Goal: Entertainment & Leisure: Consume media (video, audio)

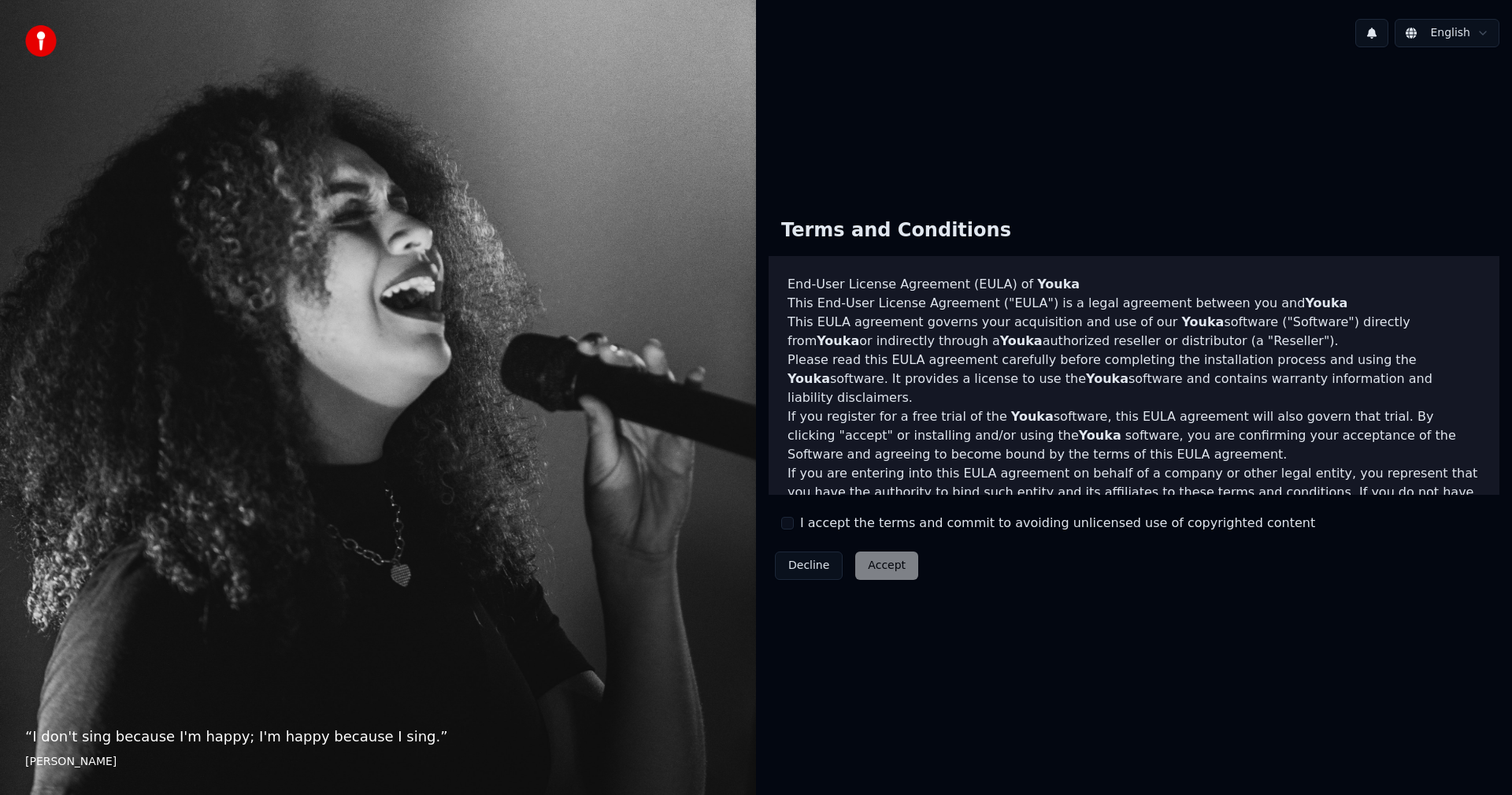
click at [779, 517] on div "Terms and Conditions End-User License Agreement ([PERSON_NAME]) of Youka This E…" at bounding box center [1134, 396] width 730 height 380
click at [794, 523] on div "I accept the terms and commit to avoiding unlicensed use of copyrighted content" at bounding box center [1047, 523] width 533 height 19
click at [792, 522] on button "I accept the terms and commit to avoiding unlicensed use of copyrighted content" at bounding box center [787, 522] width 13 height 13
drag, startPoint x: 850, startPoint y: 559, endPoint x: 871, endPoint y: 567, distance: 22.5
click at [855, 559] on button "Accept" at bounding box center [887, 565] width 63 height 29
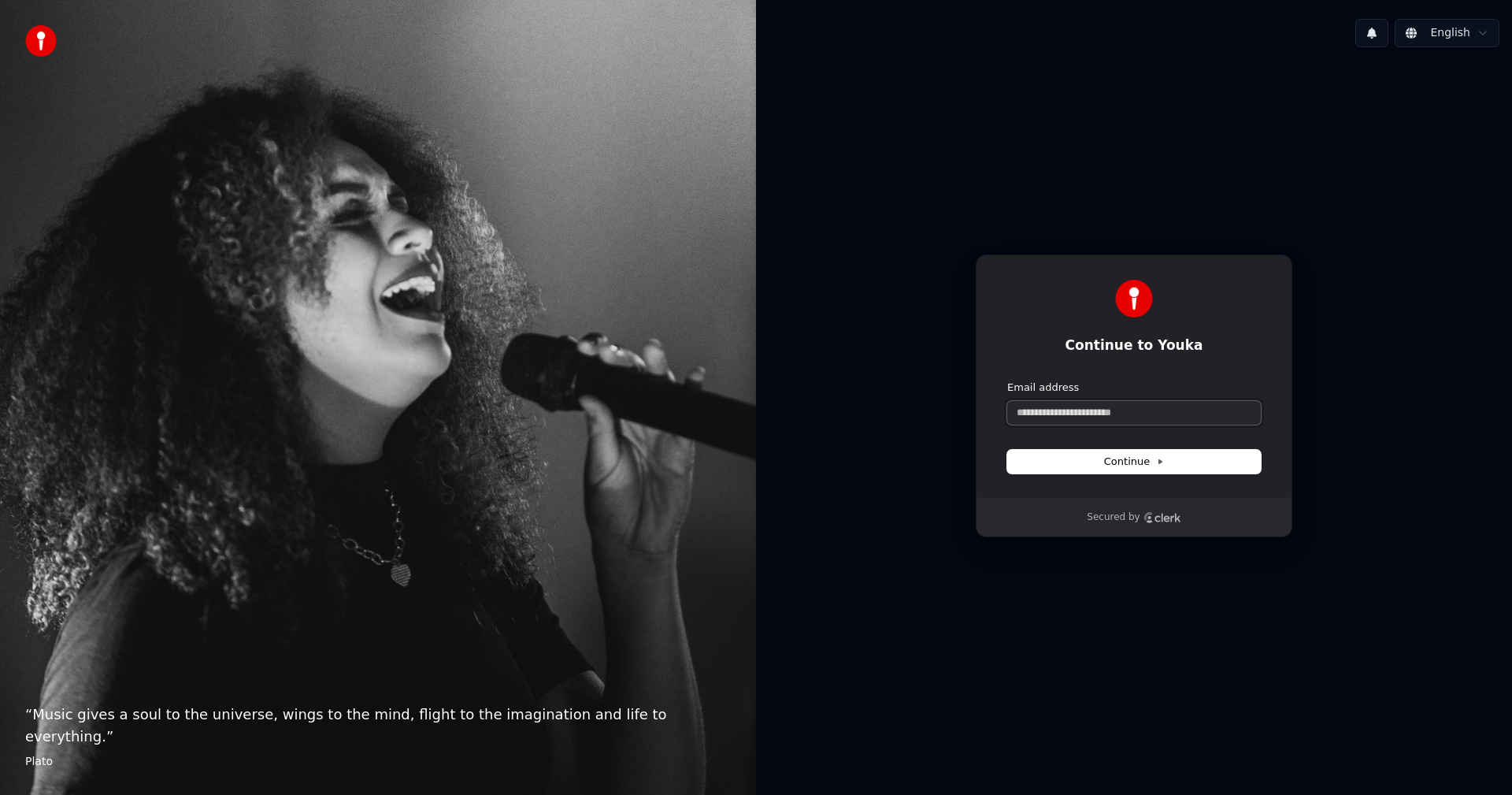
click at [1088, 414] on input "Email address" at bounding box center [1134, 412] width 253 height 23
type input "*"
click at [1007, 380] on button "submit" at bounding box center [1007, 380] width 0 height 0
type input "**********"
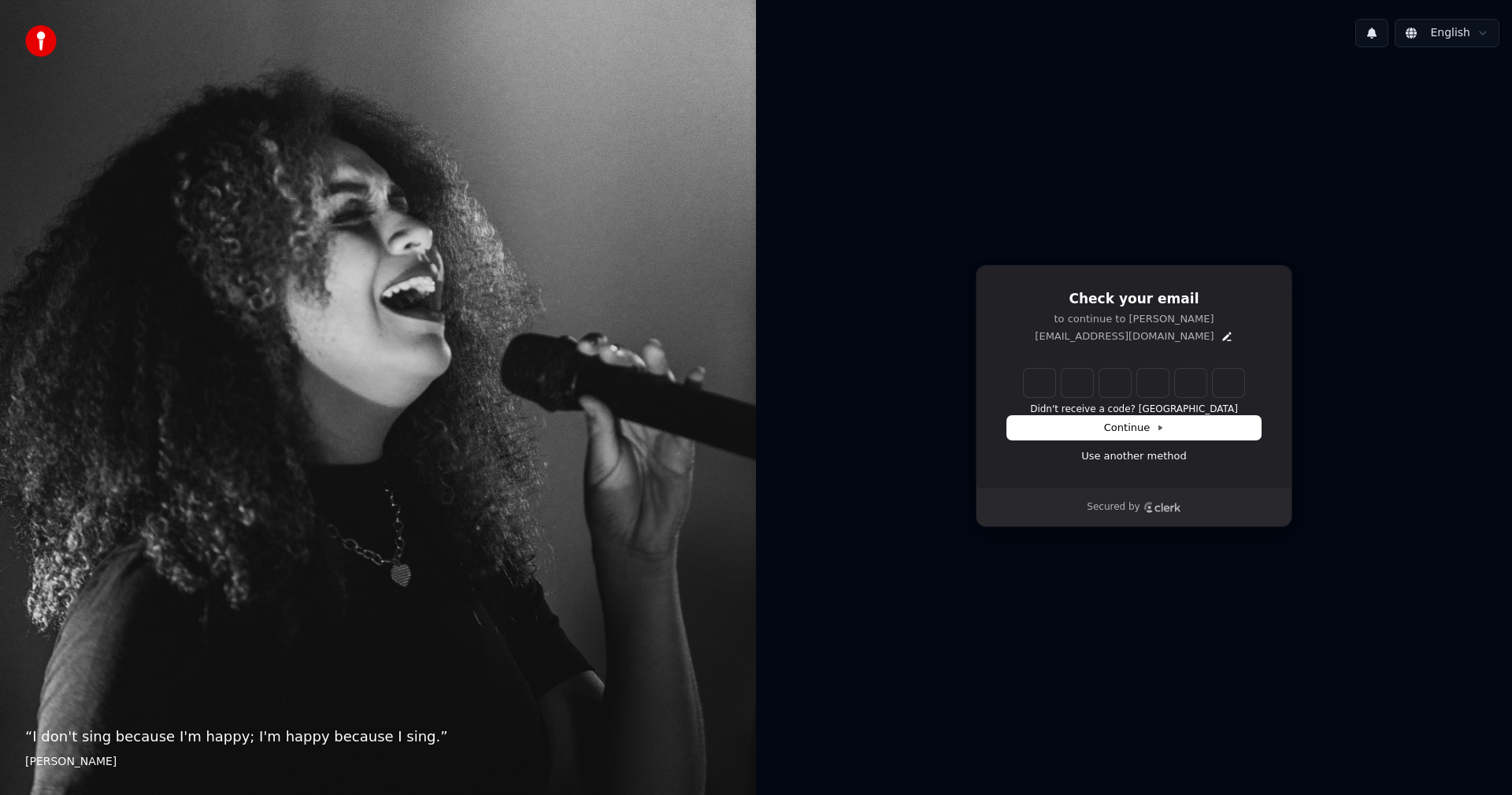
click at [1038, 386] on input "Enter verification code" at bounding box center [1134, 383] width 220 height 29
type input "******"
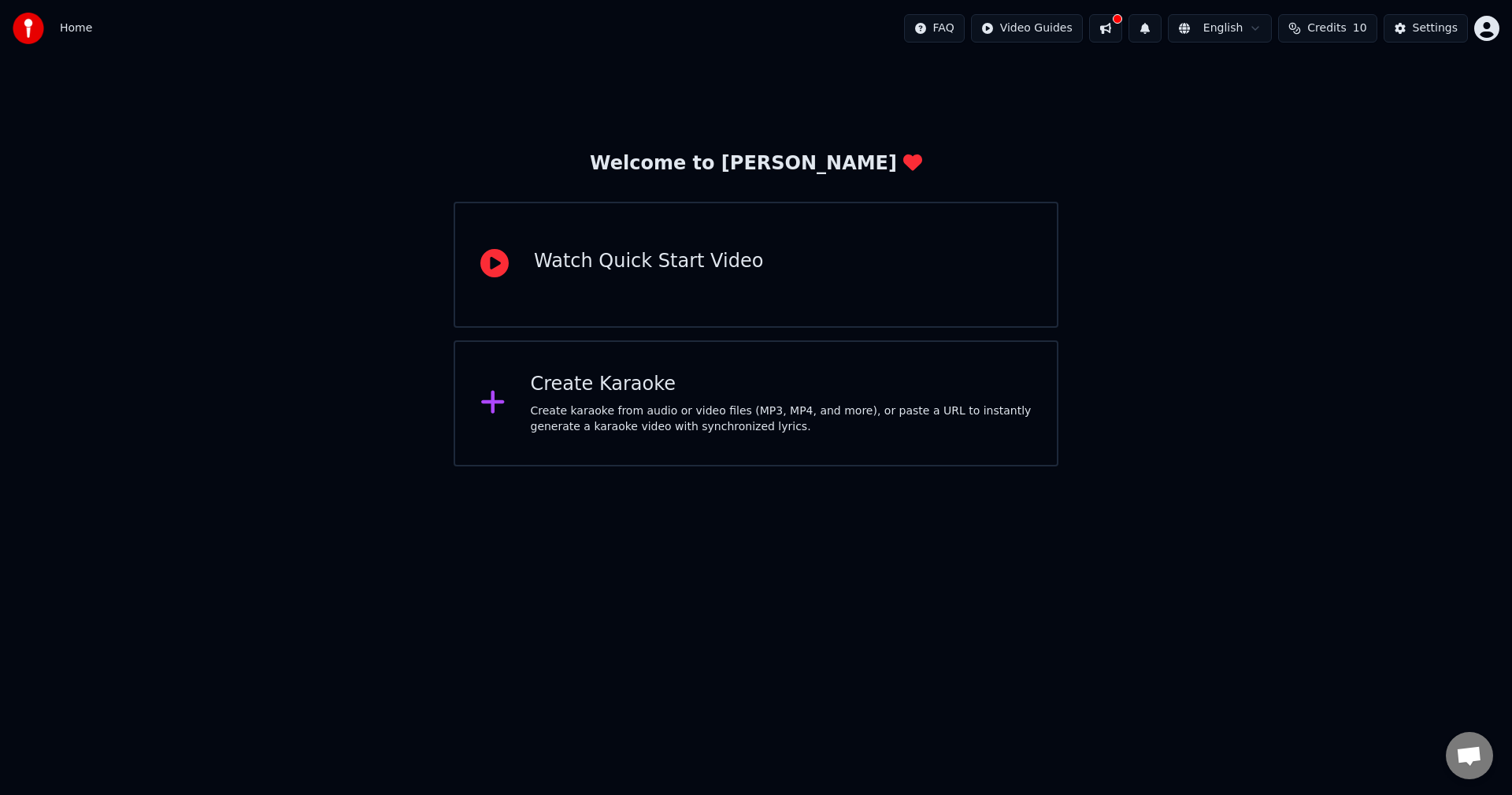
click at [628, 410] on div "Create karaoke from audio or video files (MP3, MP4, and more), or paste a URL t…" at bounding box center [782, 419] width 501 height 31
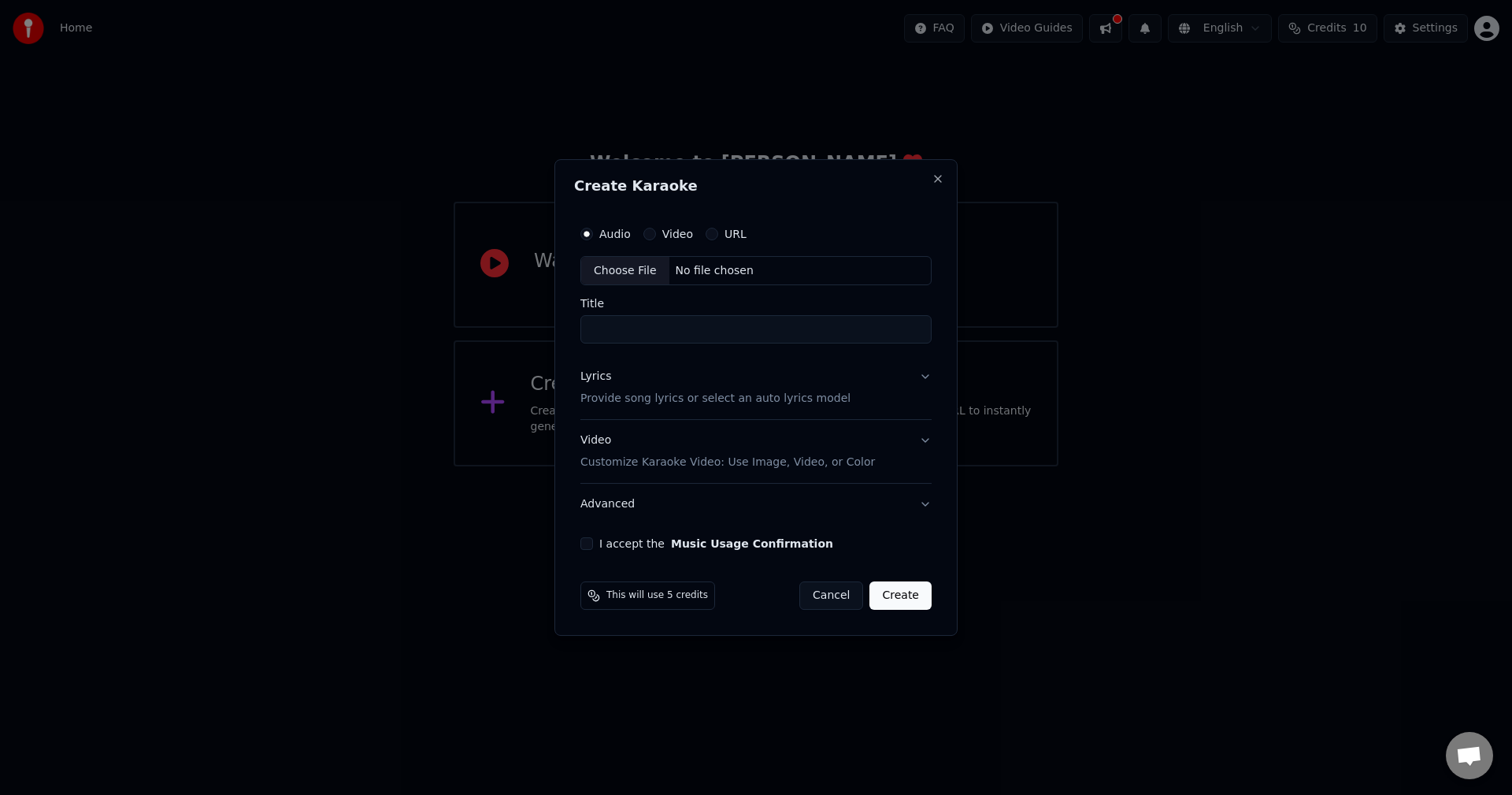
click at [625, 272] on div "Choose File" at bounding box center [625, 271] width 88 height 29
type input "******"
click at [925, 375] on button "Lyrics Provide song lyrics or select an auto lyrics model" at bounding box center [756, 388] width 351 height 63
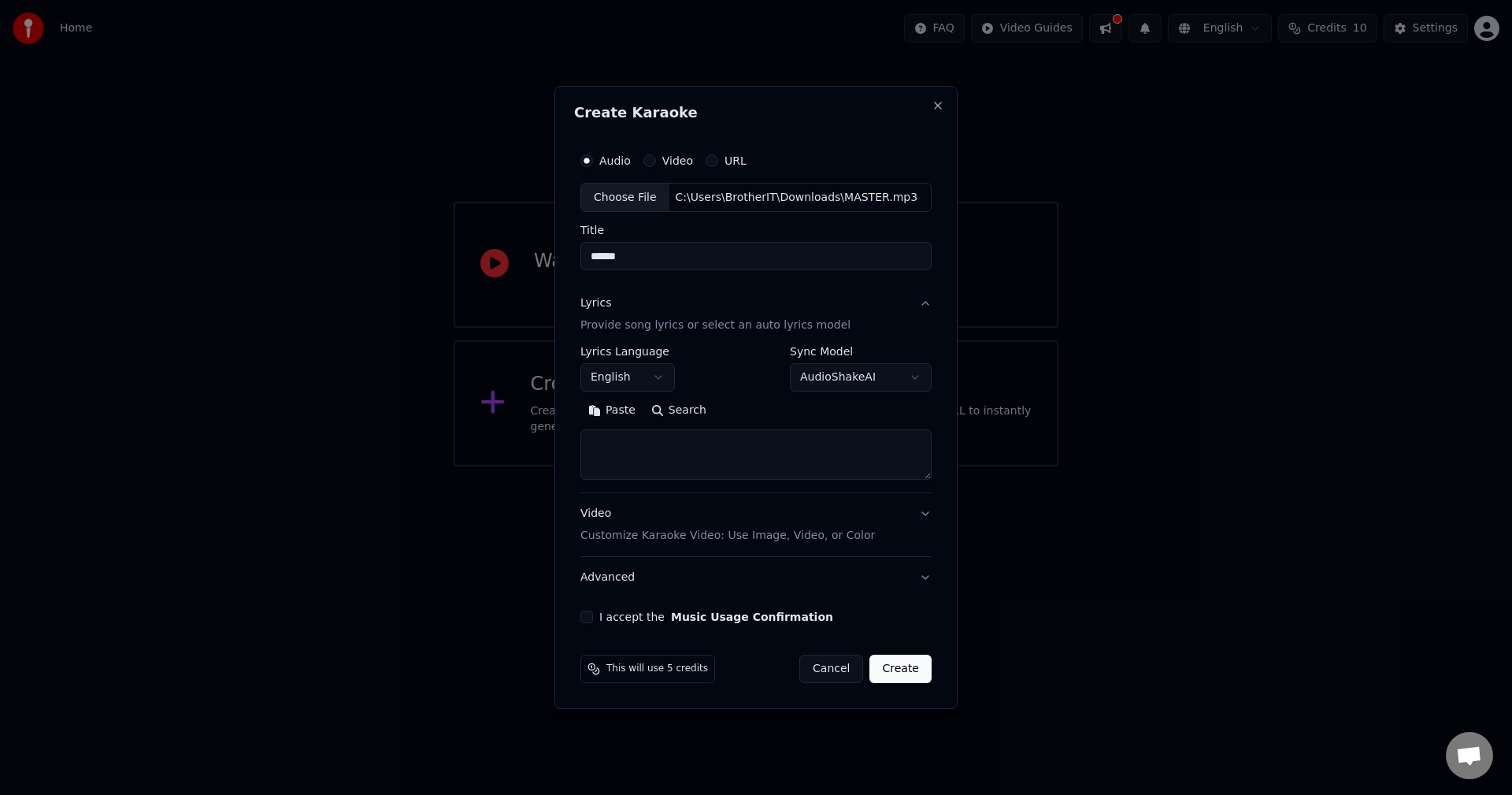
click at [645, 375] on body "**********" at bounding box center [756, 233] width 1512 height 466
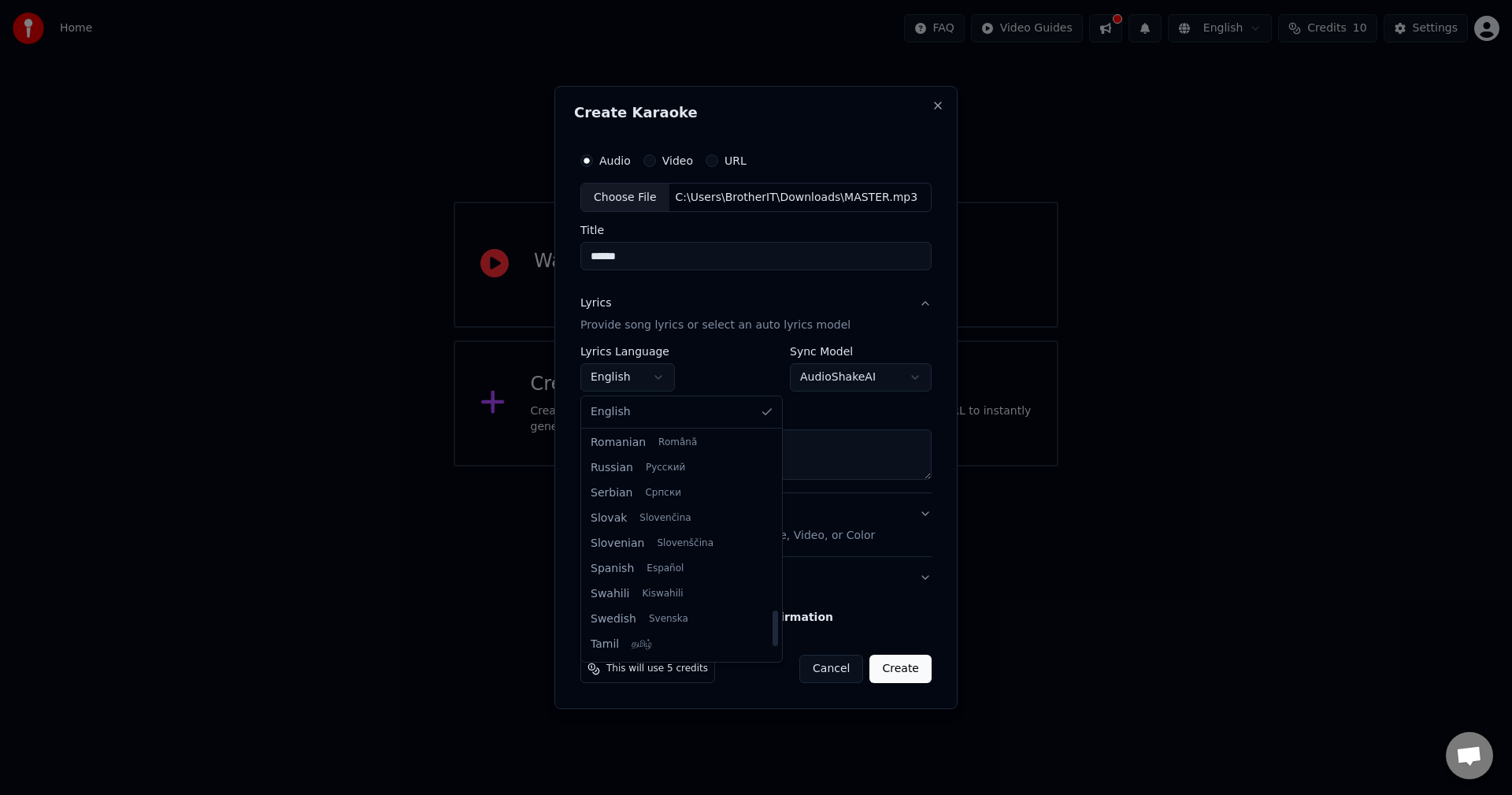
scroll to position [1209, 0]
select select "**"
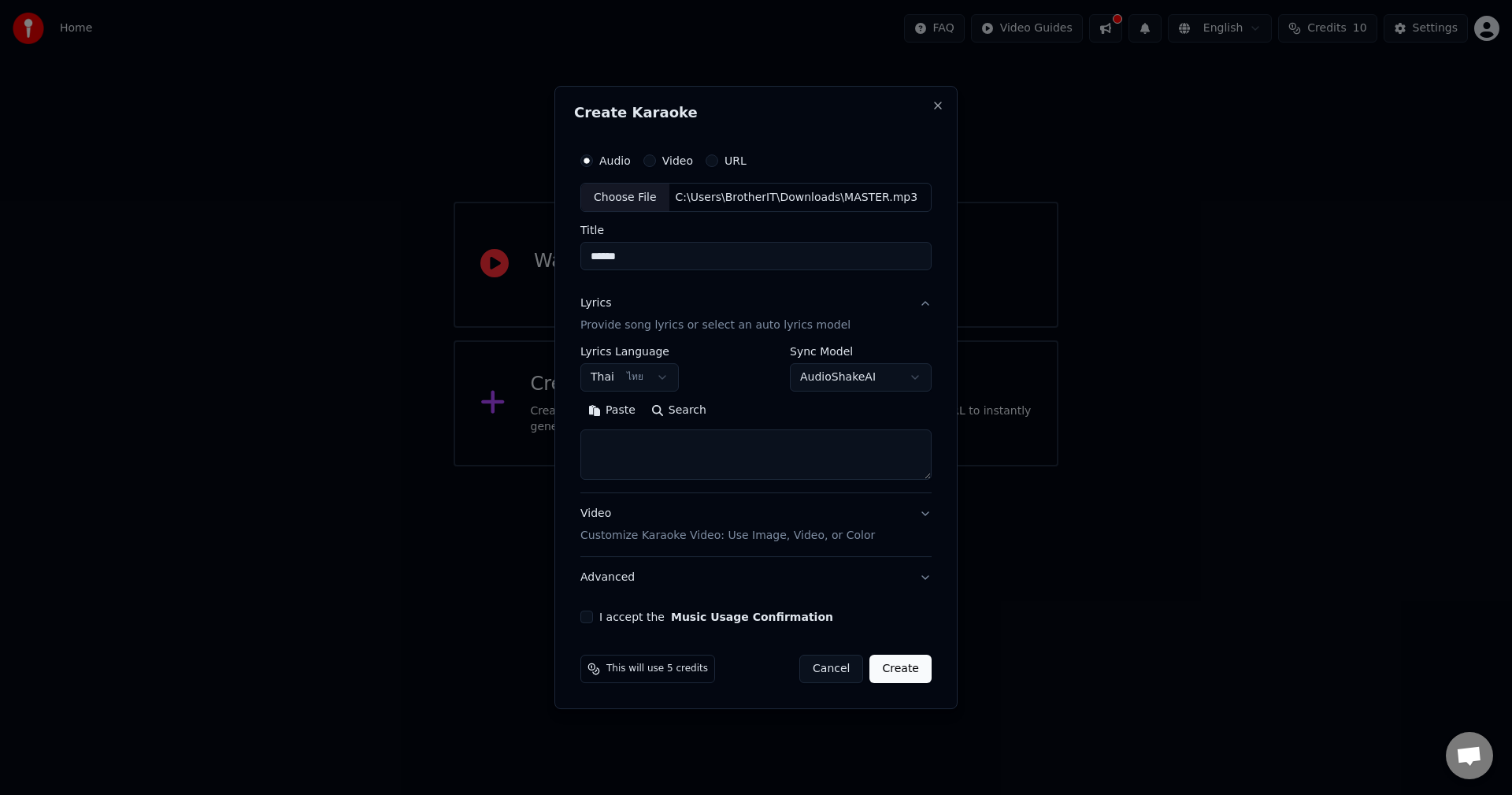
click at [655, 459] on textarea at bounding box center [756, 456] width 351 height 50
paste textarea "*******"
type textarea "*******"
drag, startPoint x: 602, startPoint y: 452, endPoint x: 422, endPoint y: 460, distance: 180.2
click at [422, 460] on body "**********" at bounding box center [756, 233] width 1512 height 466
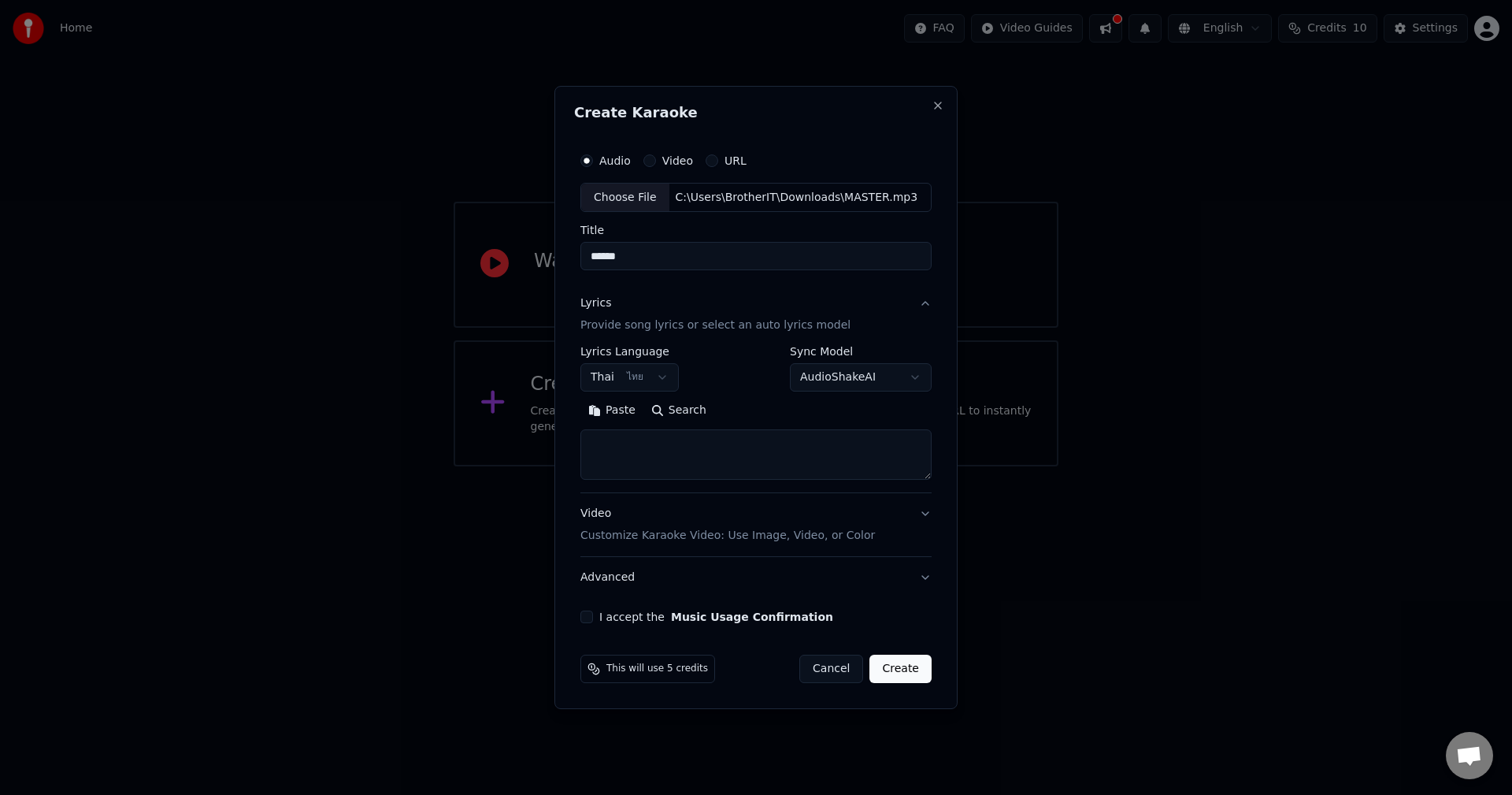
click at [673, 466] on textarea at bounding box center [756, 456] width 351 height 50
paste textarea "**********"
drag, startPoint x: 638, startPoint y: 444, endPoint x: 516, endPoint y: 441, distance: 122.0
click at [516, 441] on body "**********" at bounding box center [756, 233] width 1512 height 466
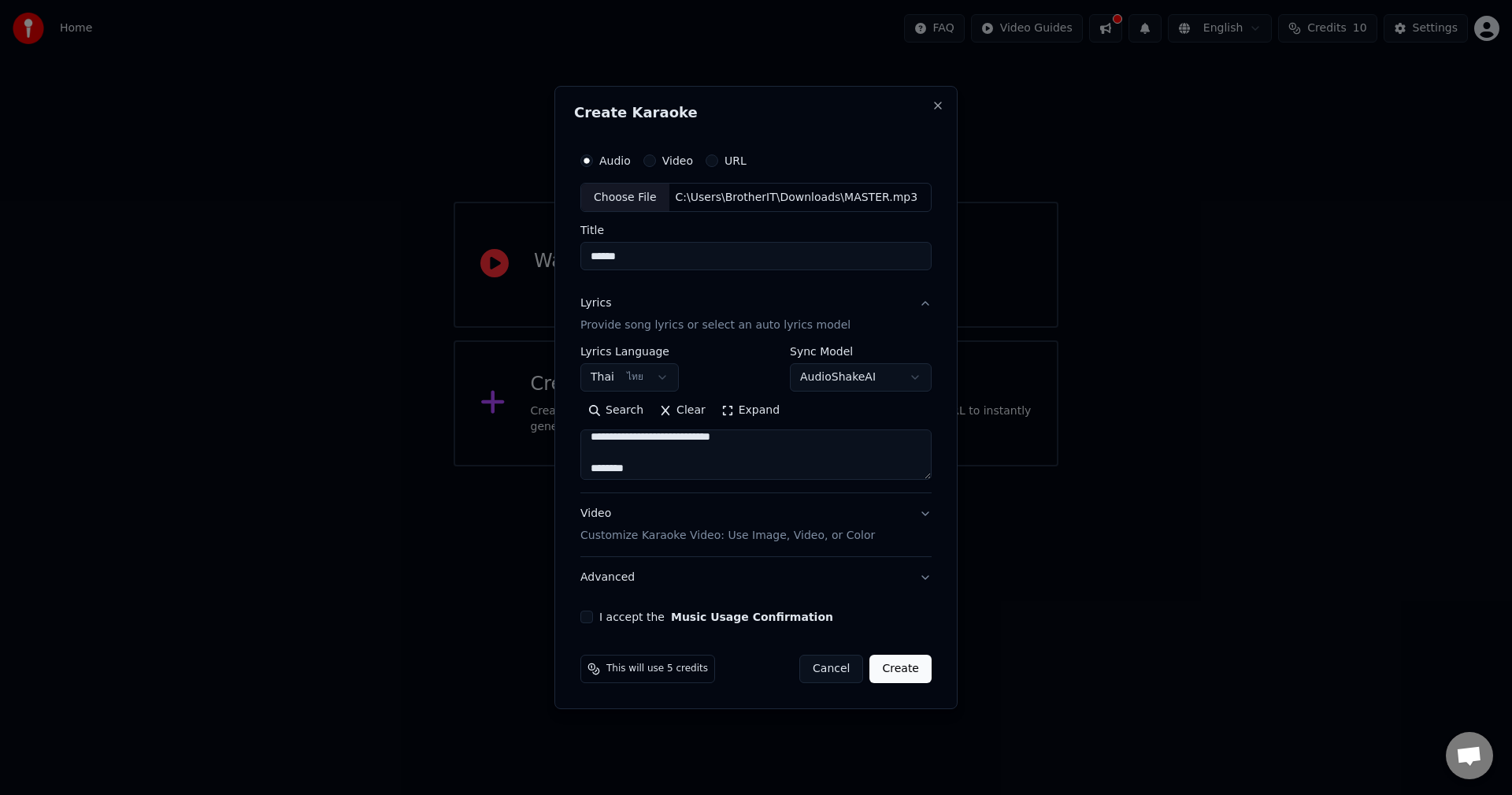
scroll to position [79, 0]
drag, startPoint x: 647, startPoint y: 450, endPoint x: 552, endPoint y: 450, distance: 95.0
click at [552, 450] on body "**********" at bounding box center [756, 233] width 1512 height 466
click at [626, 442] on textarea "**********" at bounding box center [756, 456] width 351 height 50
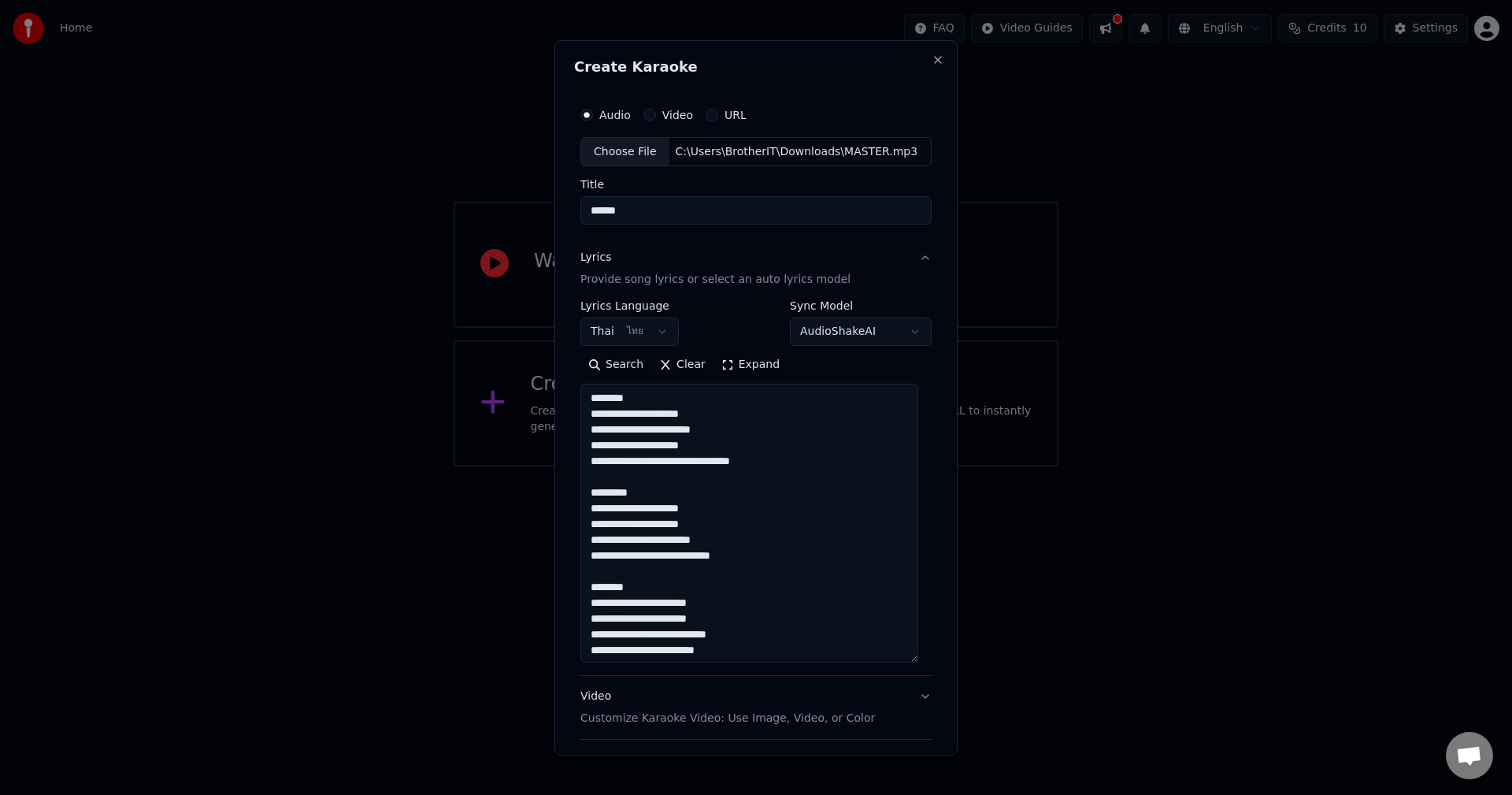
drag, startPoint x: 926, startPoint y: 475, endPoint x: 924, endPoint y: 658, distance: 183.0
click at [924, 658] on div "**********" at bounding box center [756, 452] width 363 height 720
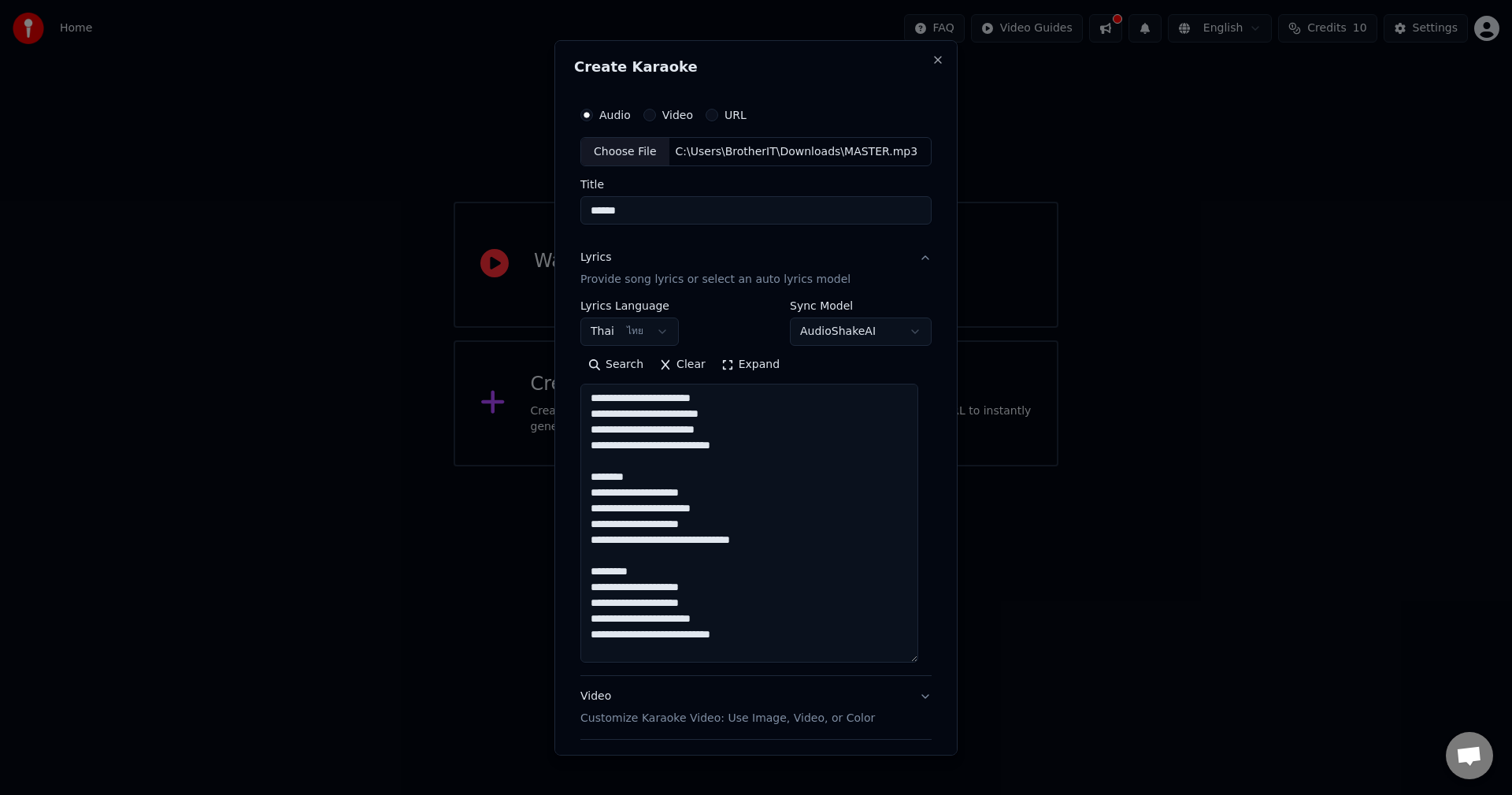
click at [603, 480] on textarea "**********" at bounding box center [749, 522] width 337 height 279
click at [612, 555] on textarea "**********" at bounding box center [749, 522] width 337 height 279
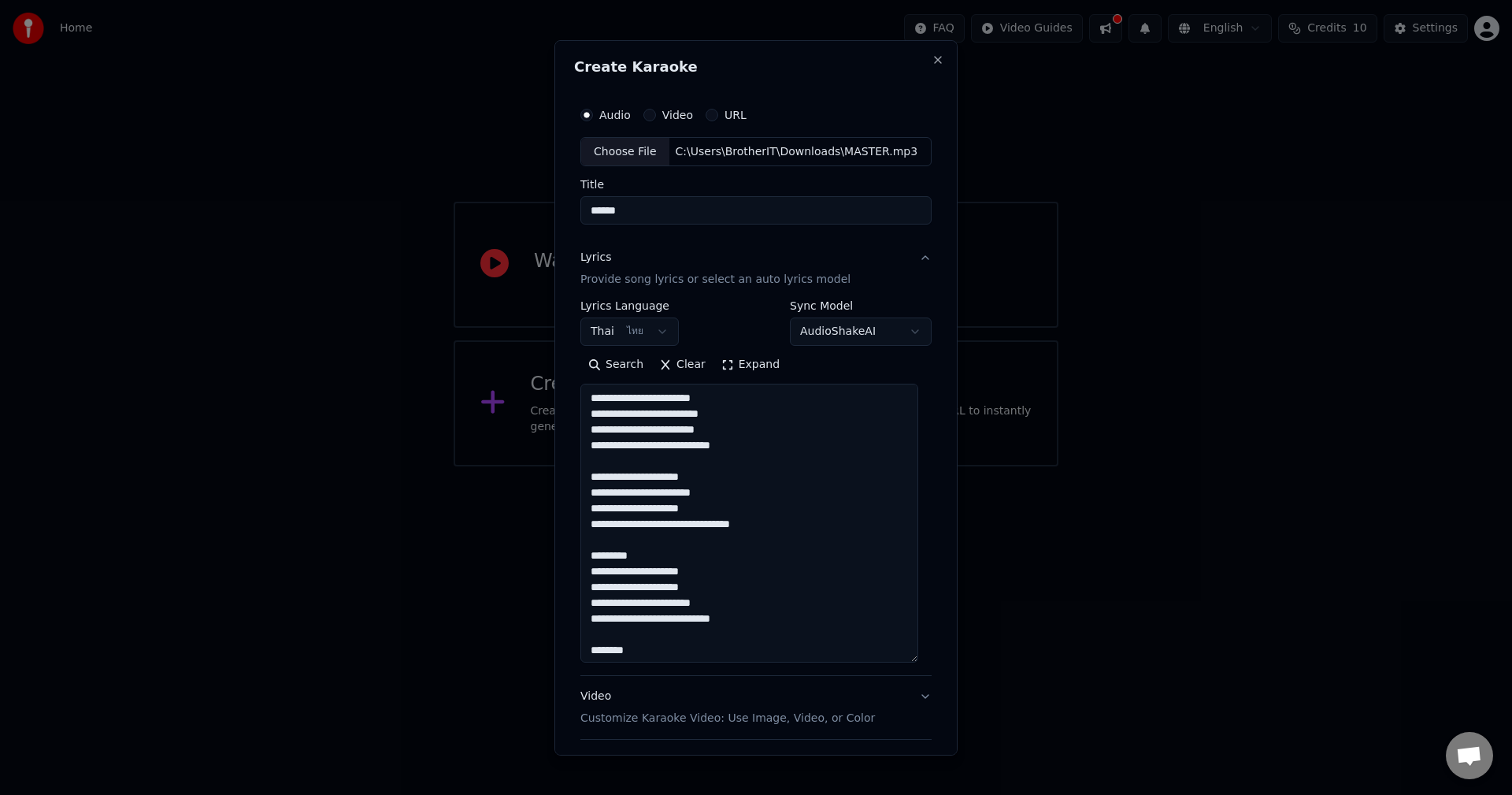
click at [612, 555] on textarea "**********" at bounding box center [749, 522] width 337 height 279
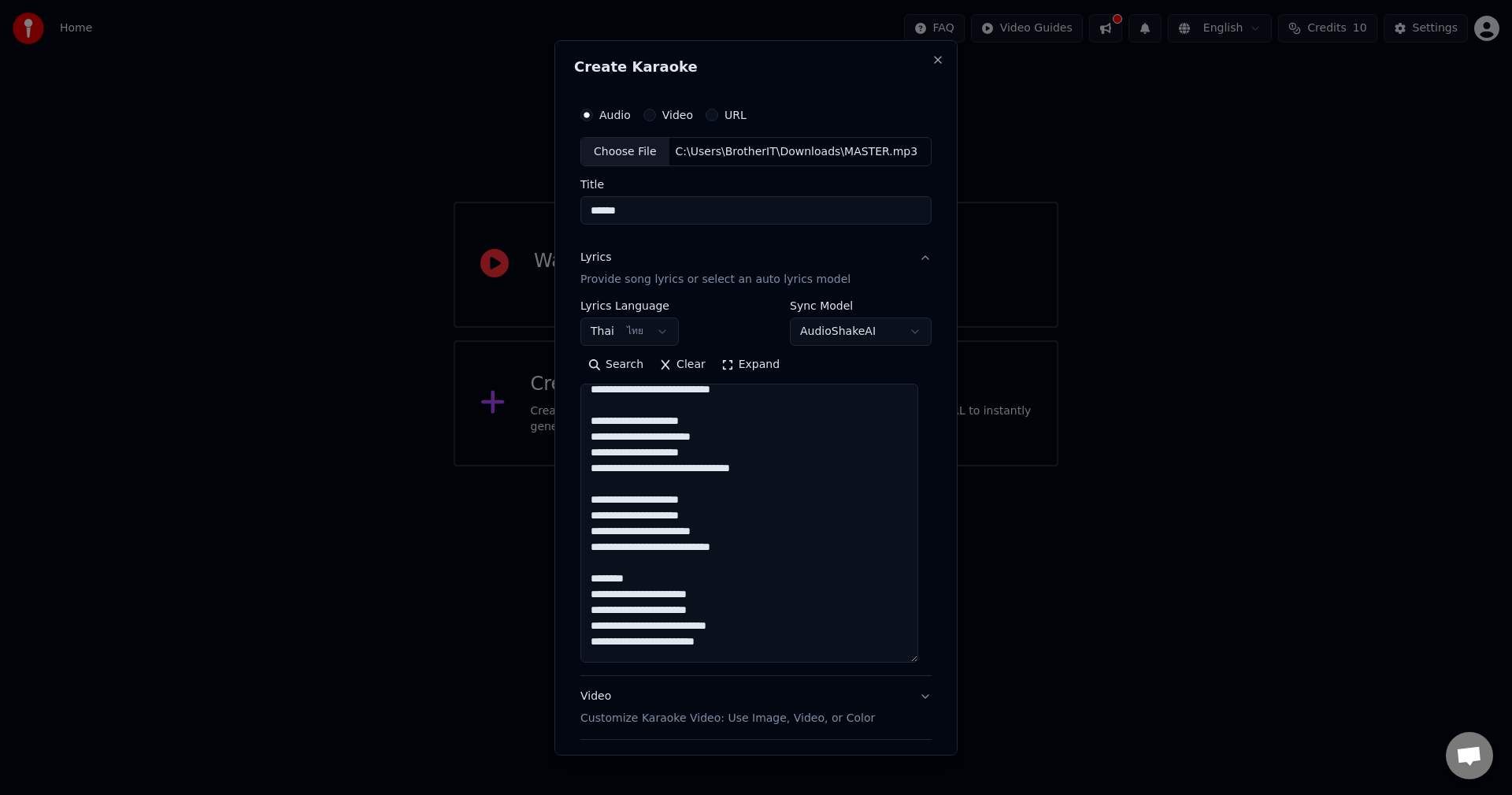
scroll to position [79, 0]
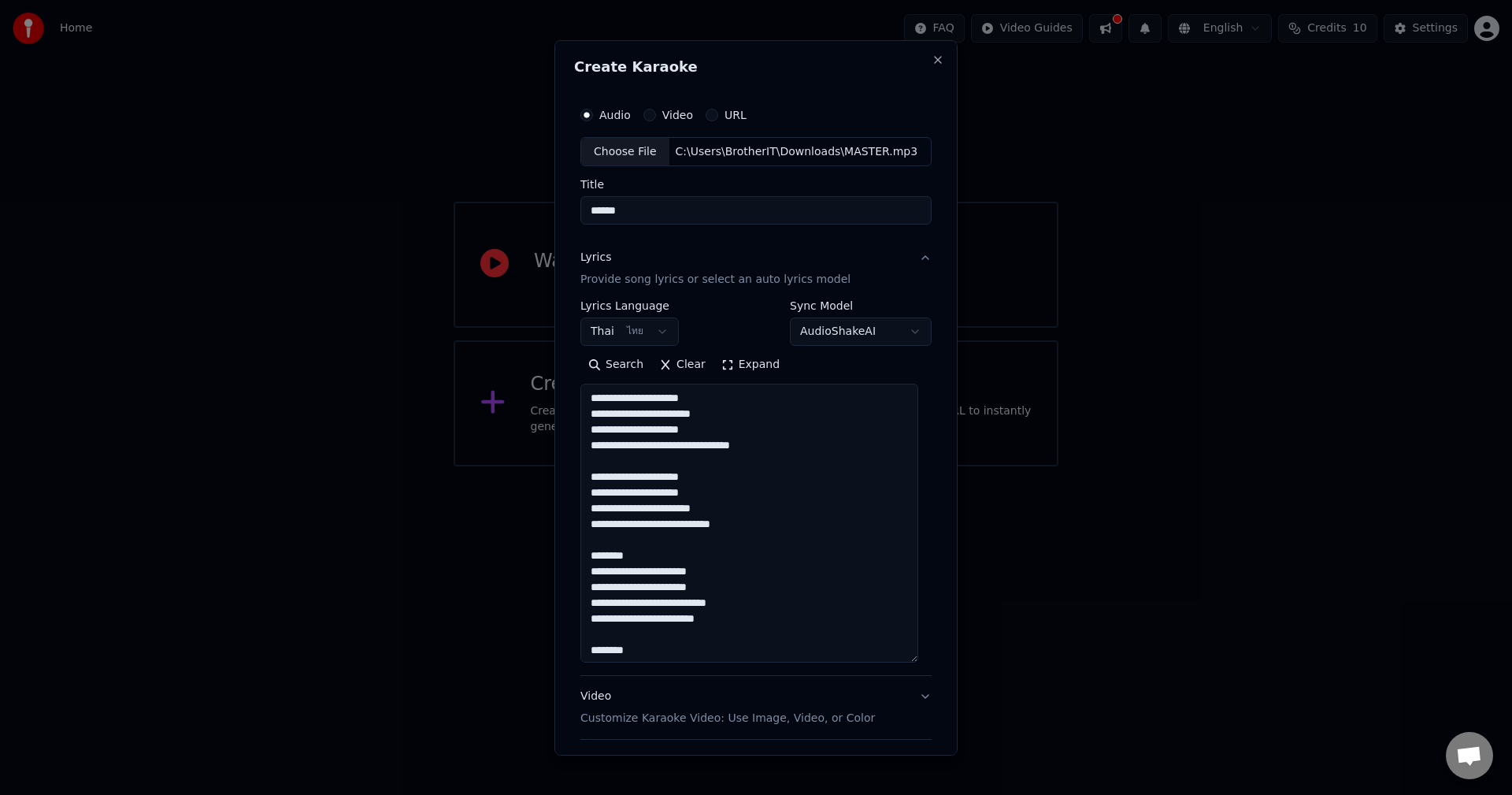
click at [614, 559] on textarea "**********" at bounding box center [749, 522] width 337 height 279
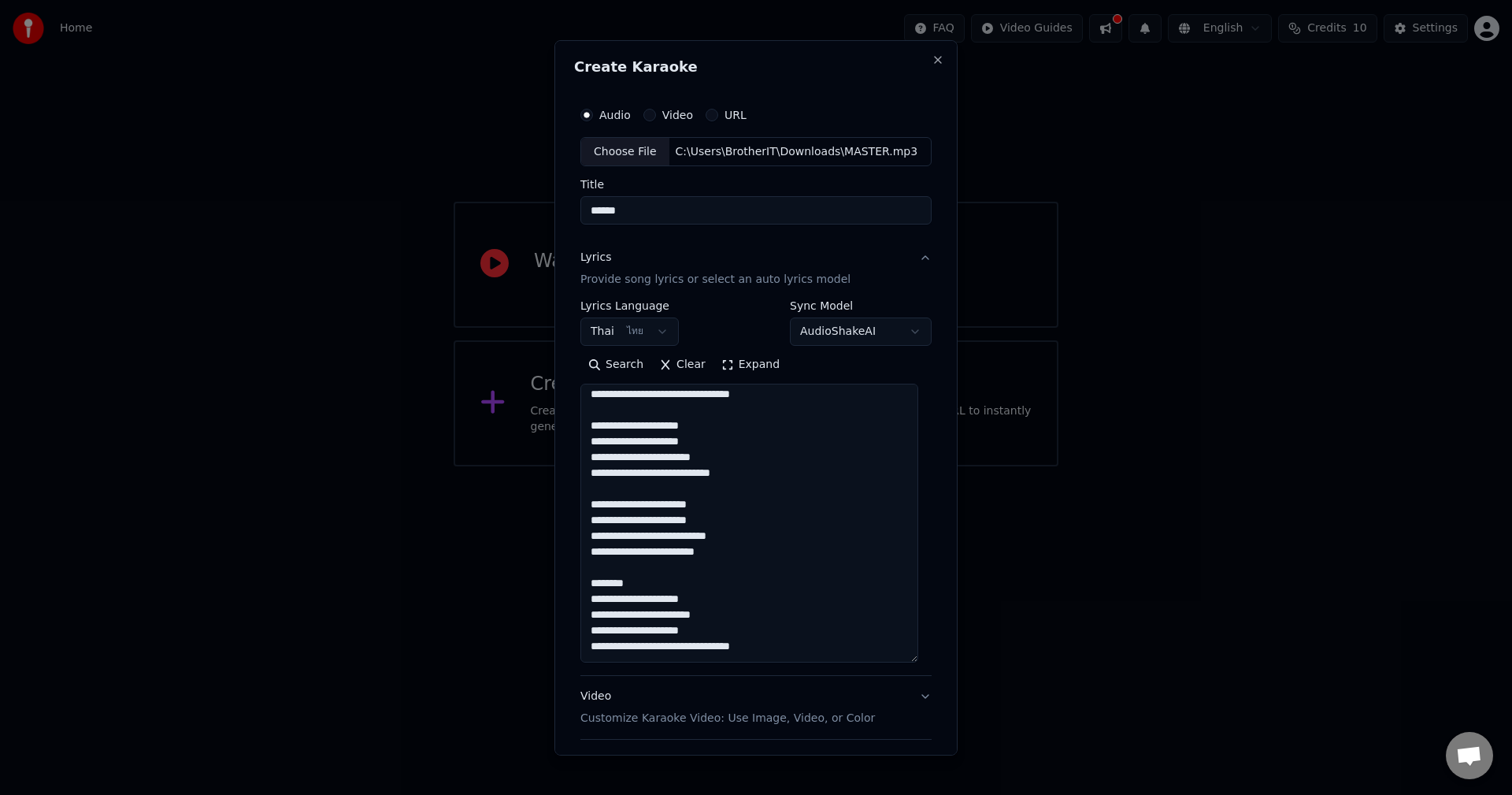
scroll to position [158, 0]
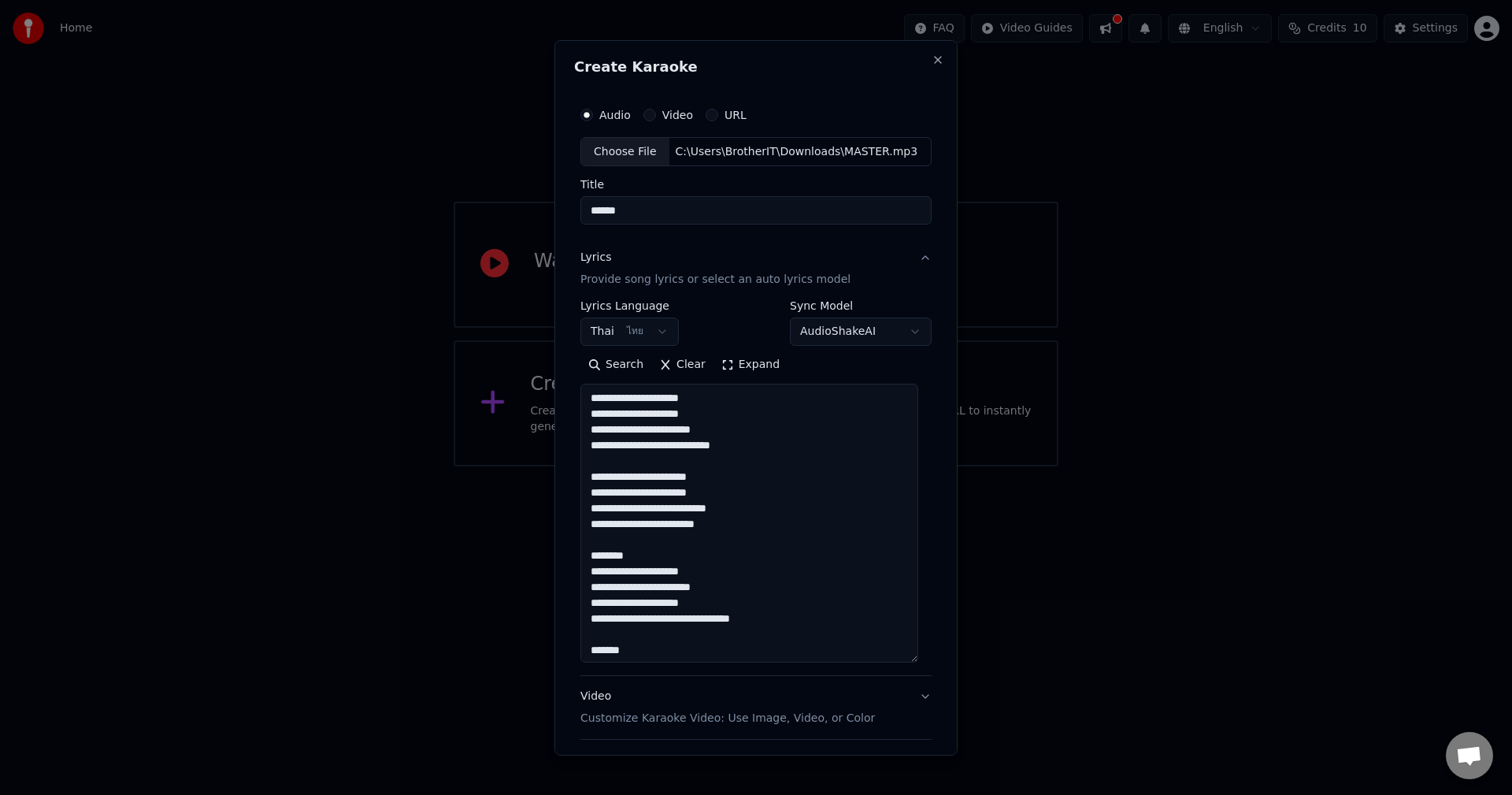
click at [617, 556] on textarea "**********" at bounding box center [749, 522] width 337 height 279
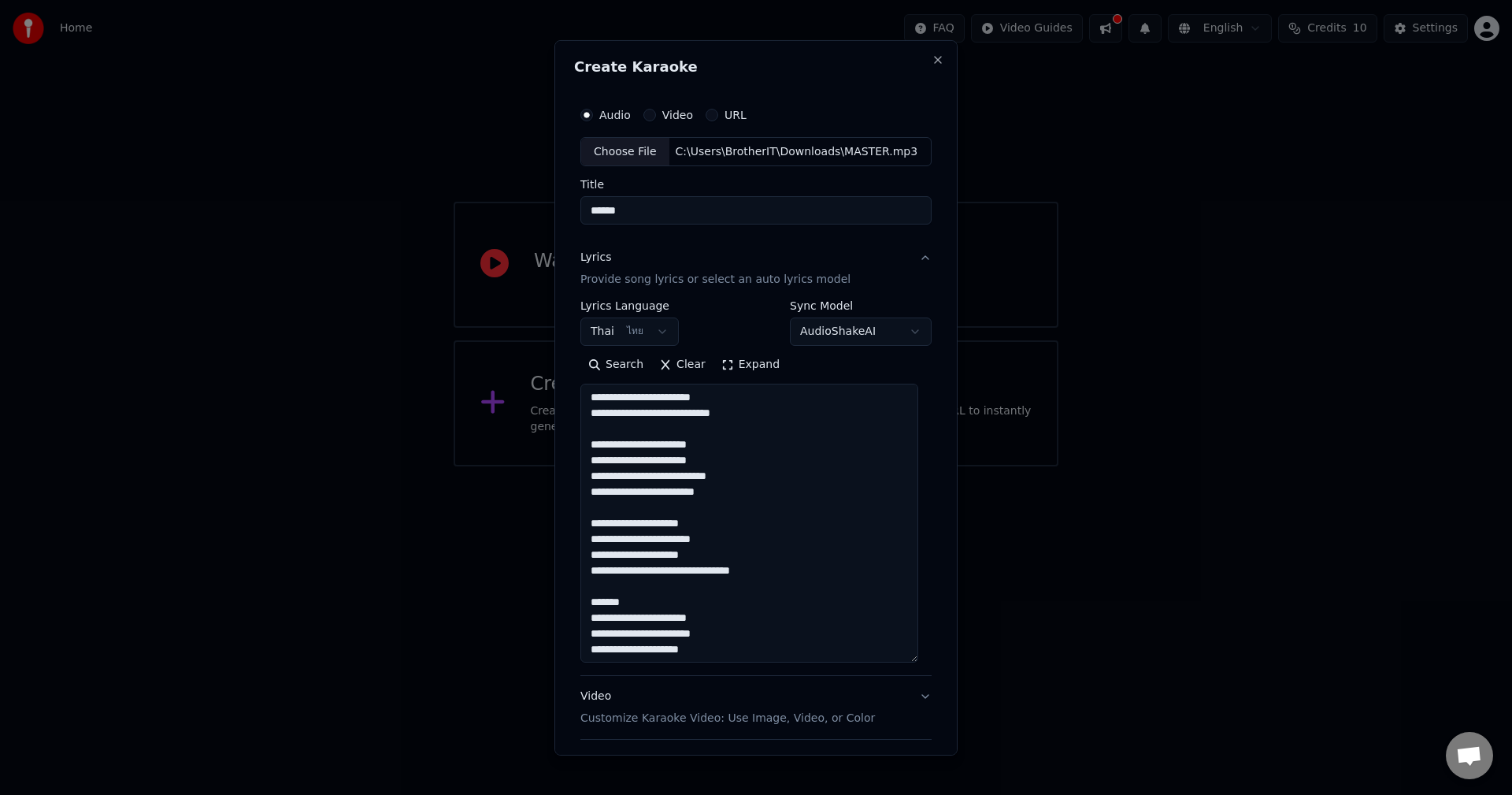
scroll to position [208, 0]
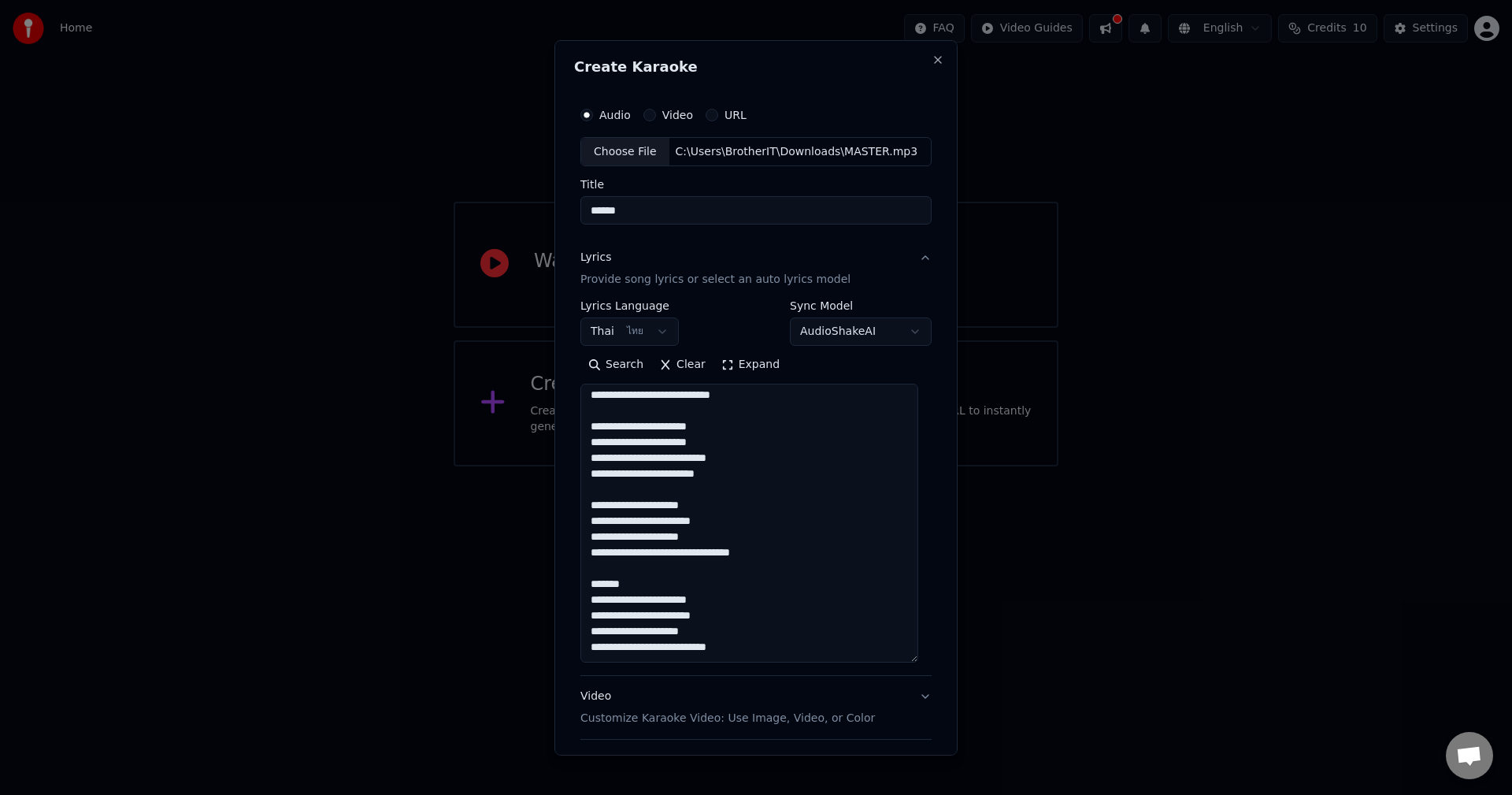
click at [617, 581] on textarea "**********" at bounding box center [749, 522] width 337 height 279
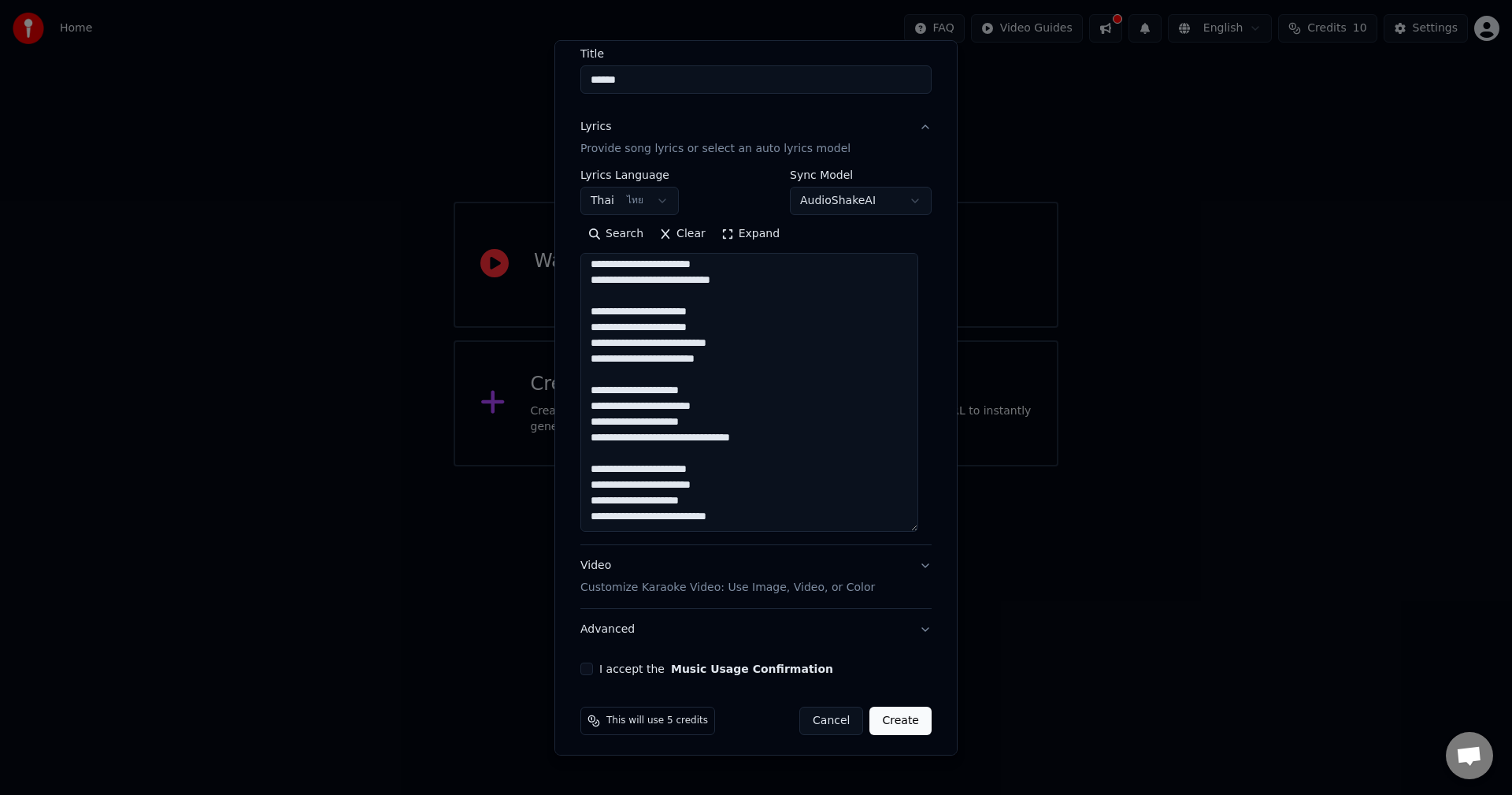
scroll to position [136, 0]
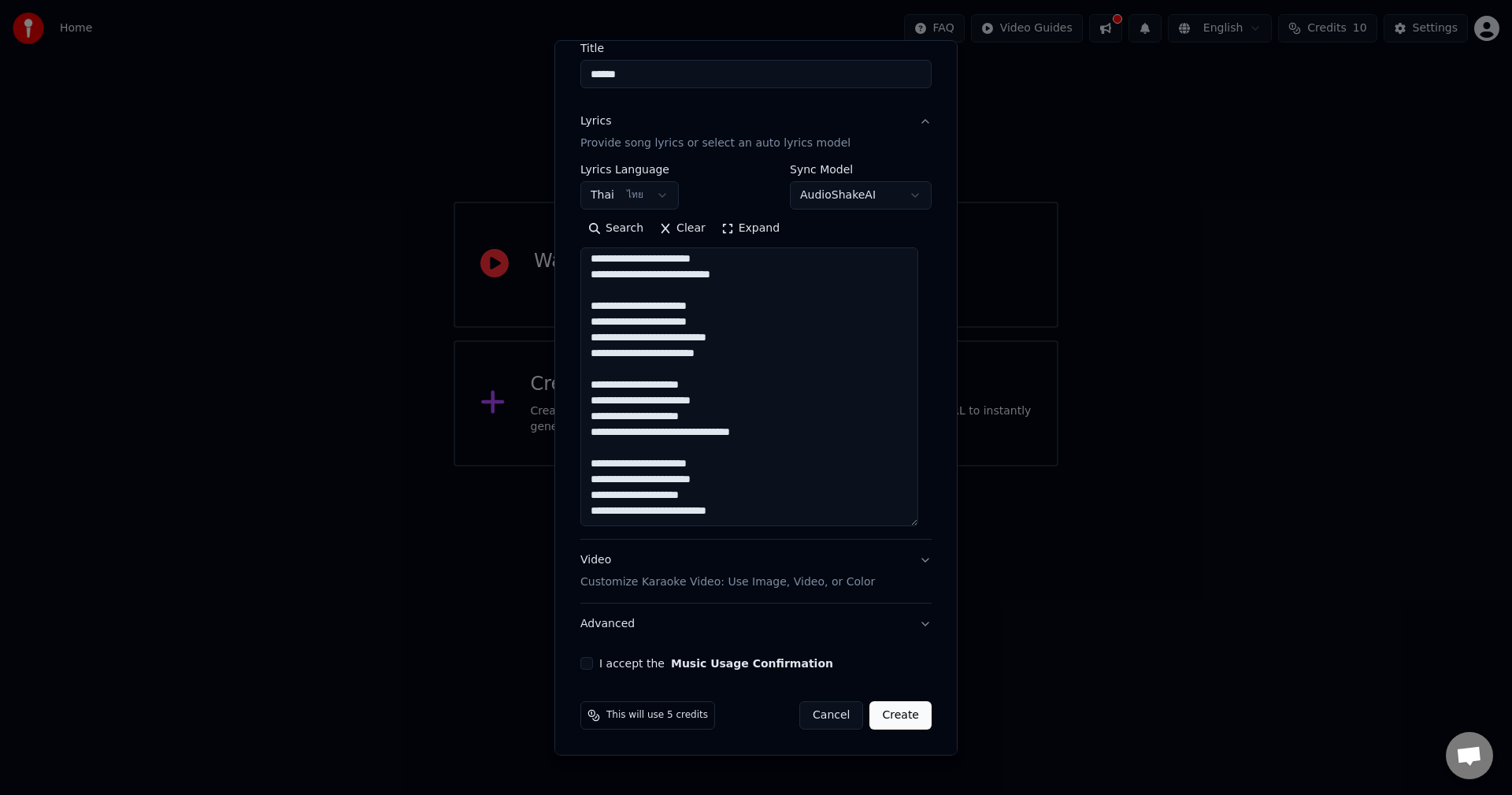
type textarea "**********"
click at [908, 619] on button "Advanced" at bounding box center [756, 623] width 351 height 41
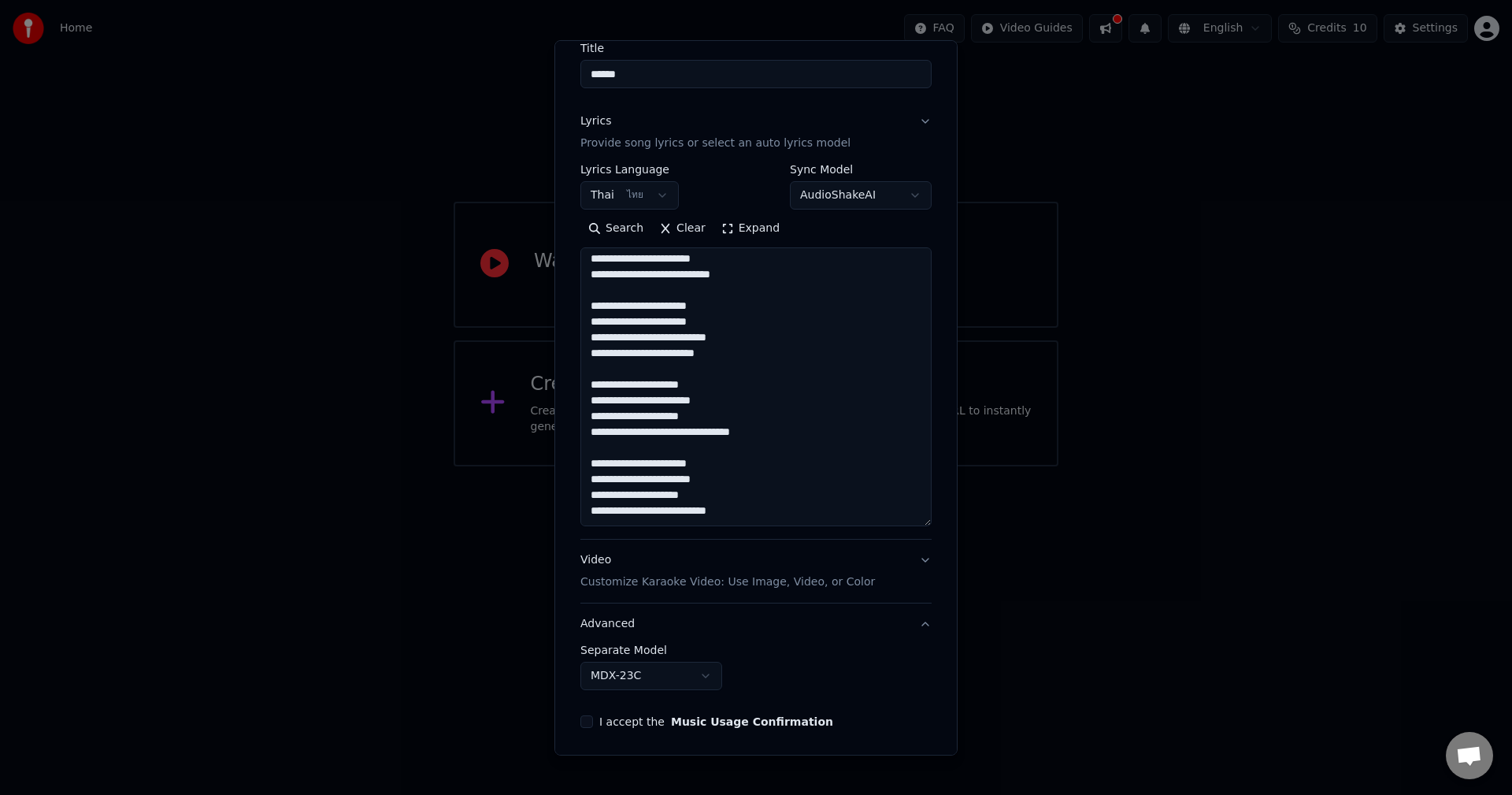
scroll to position [0, 0]
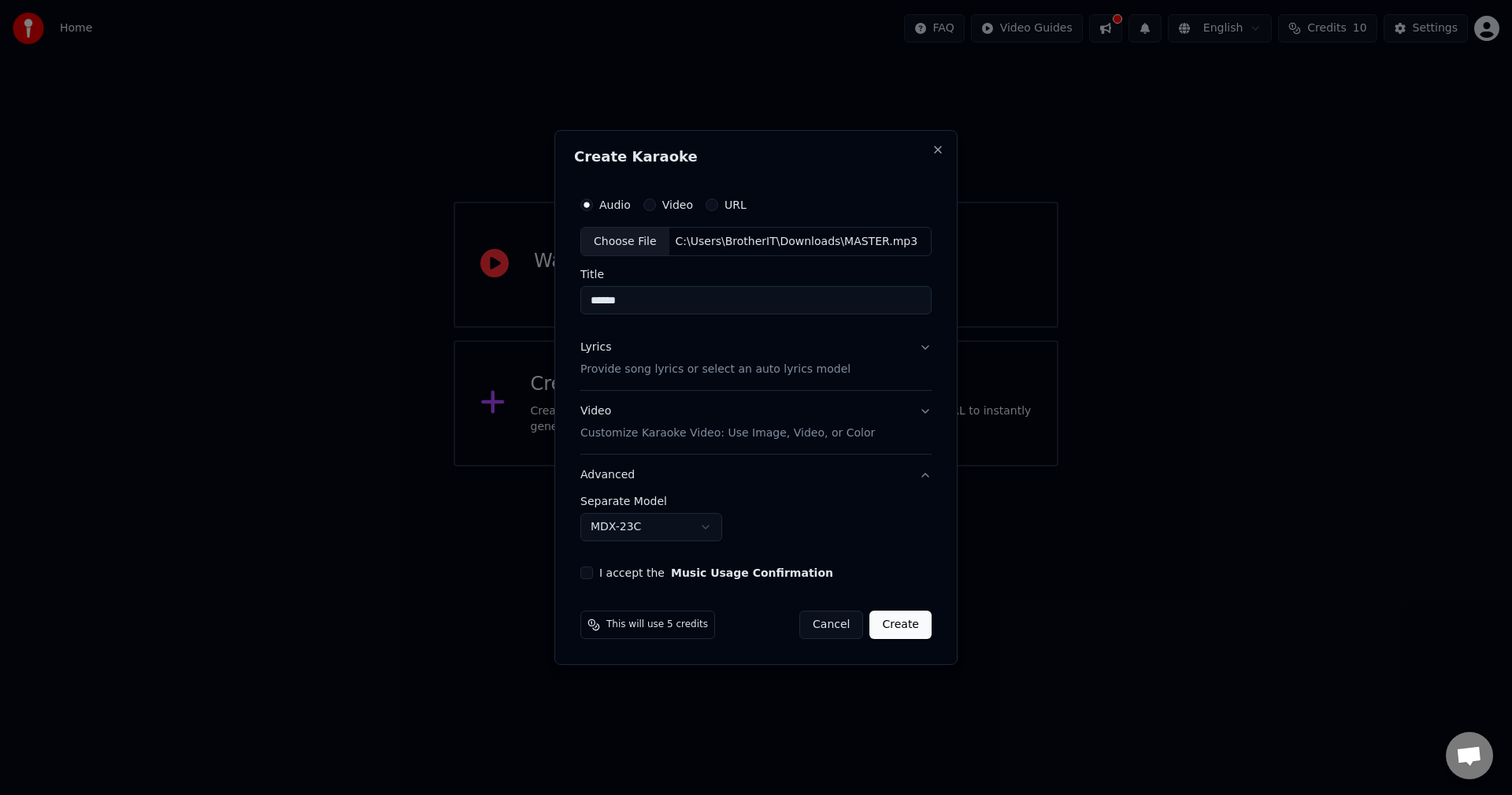
click at [927, 476] on button "Advanced" at bounding box center [756, 475] width 351 height 41
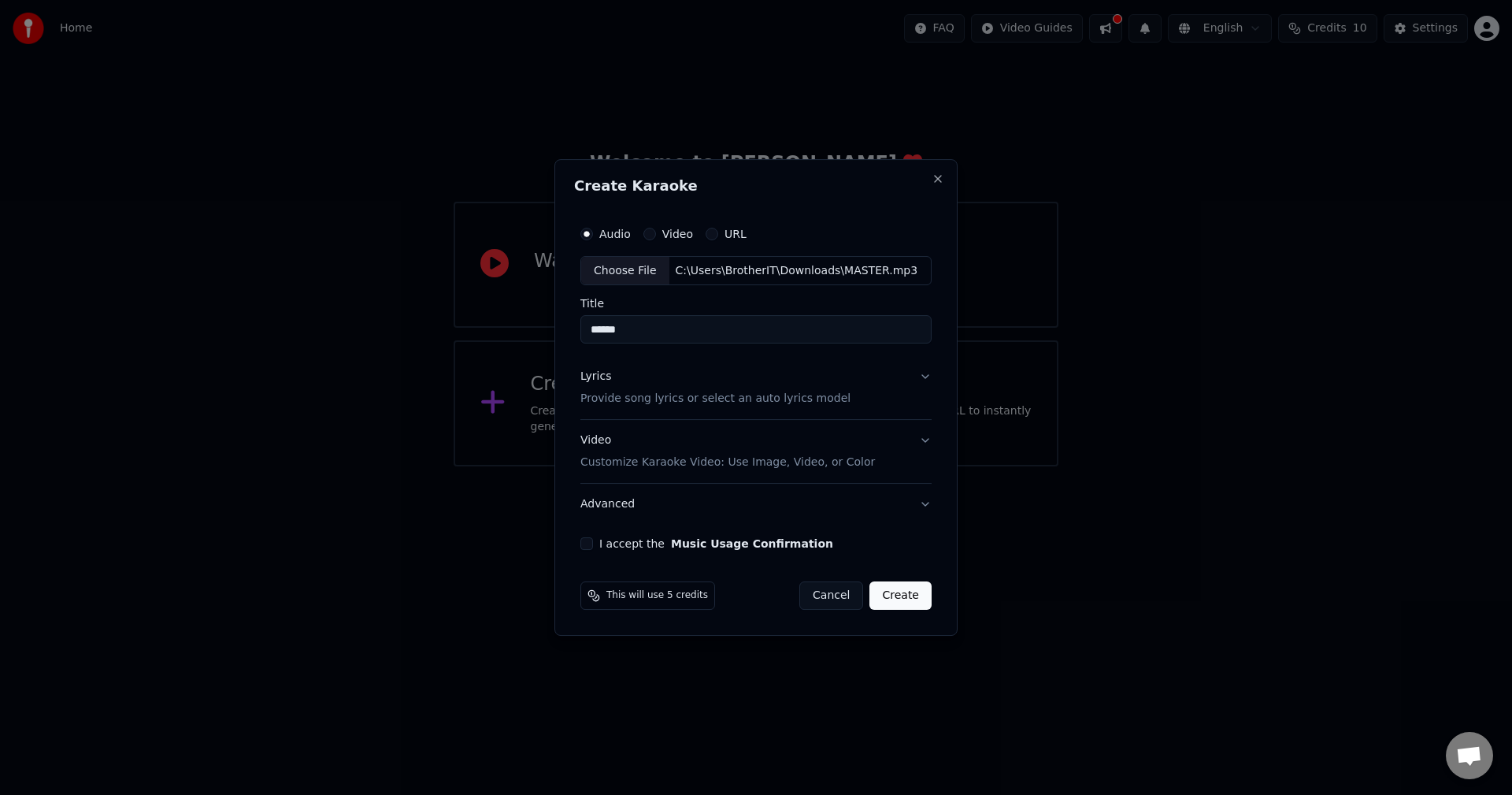
click at [579, 535] on div "Audio Video URL Choose File C:\Users\BrotherIT\Downloads\MASTER.mp3 Title *****…" at bounding box center [756, 384] width 363 height 345
click at [585, 534] on div "Audio Video URL Choose File C:\Users\BrotherIT\Downloads\MASTER.mp3 Title *****…" at bounding box center [756, 384] width 363 height 345
click at [589, 545] on button "I accept the Music Usage Confirmation" at bounding box center [586, 543] width 13 height 13
click at [923, 375] on button "Lyrics Provide song lyrics or select an auto lyrics model" at bounding box center [756, 388] width 351 height 63
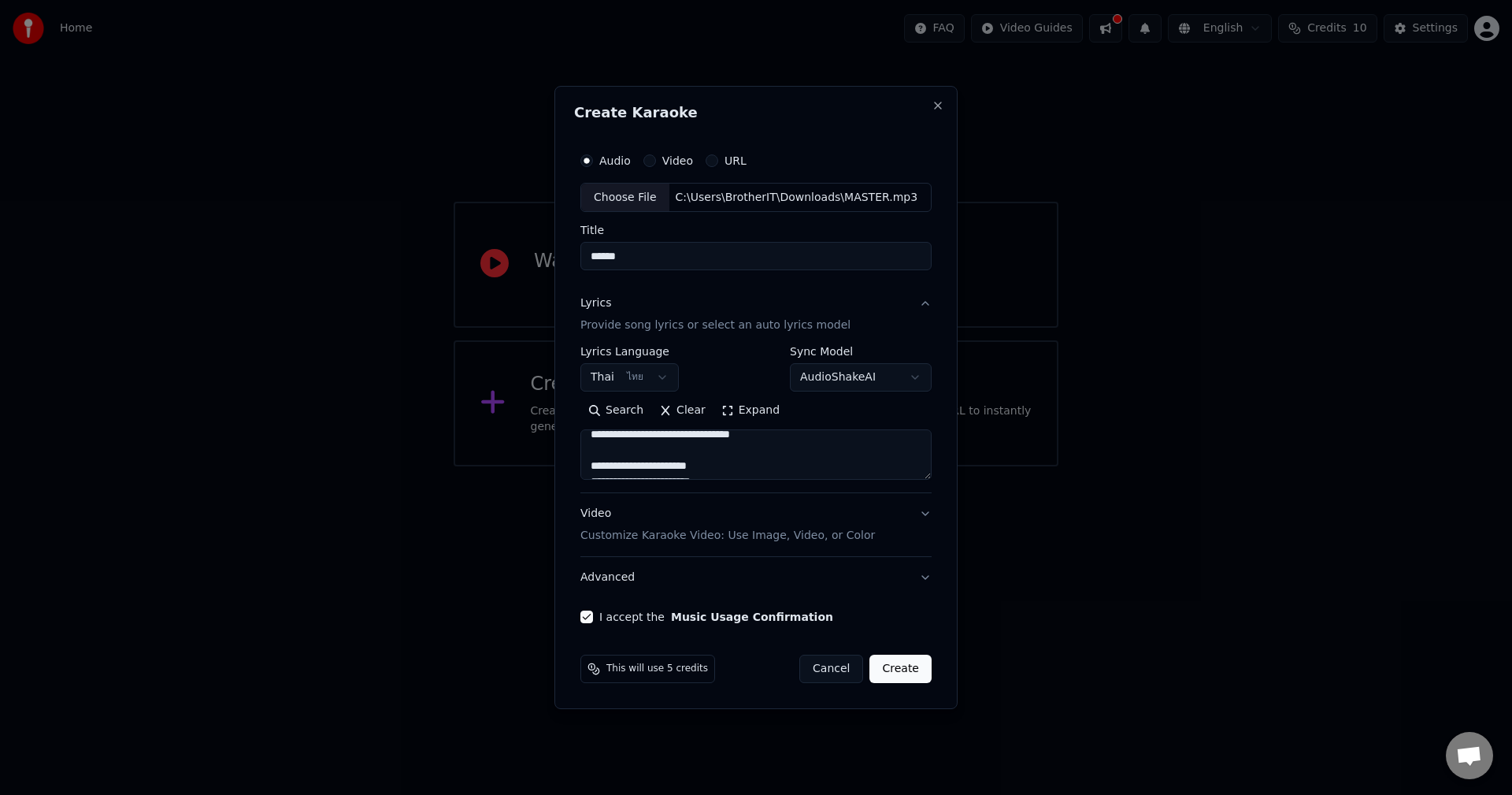
scroll to position [421, 0]
click at [893, 673] on button "Create" at bounding box center [900, 668] width 62 height 29
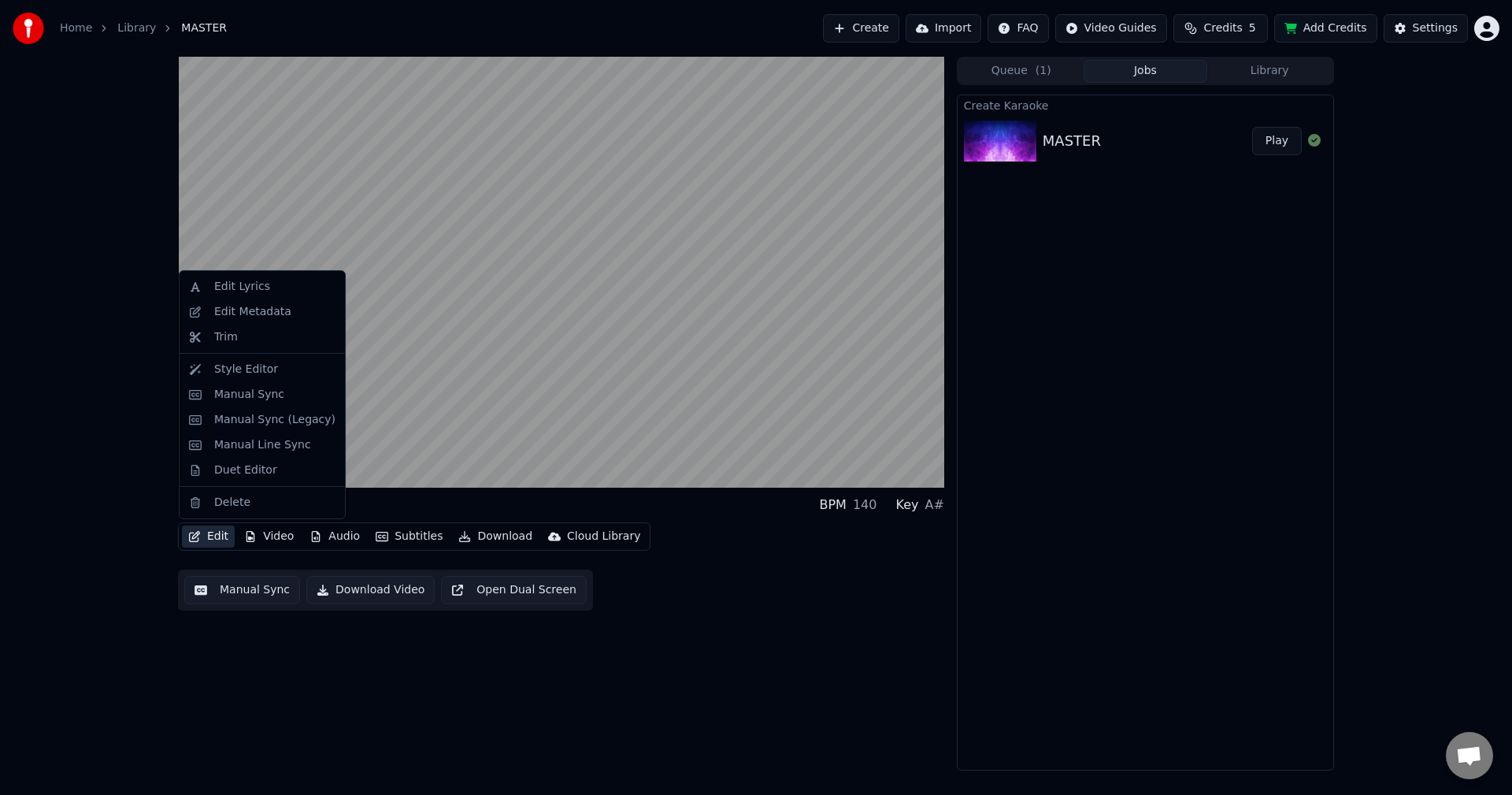
click at [218, 532] on button "Edit" at bounding box center [208, 535] width 53 height 22
click at [269, 371] on div "Style Editor" at bounding box center [275, 370] width 121 height 16
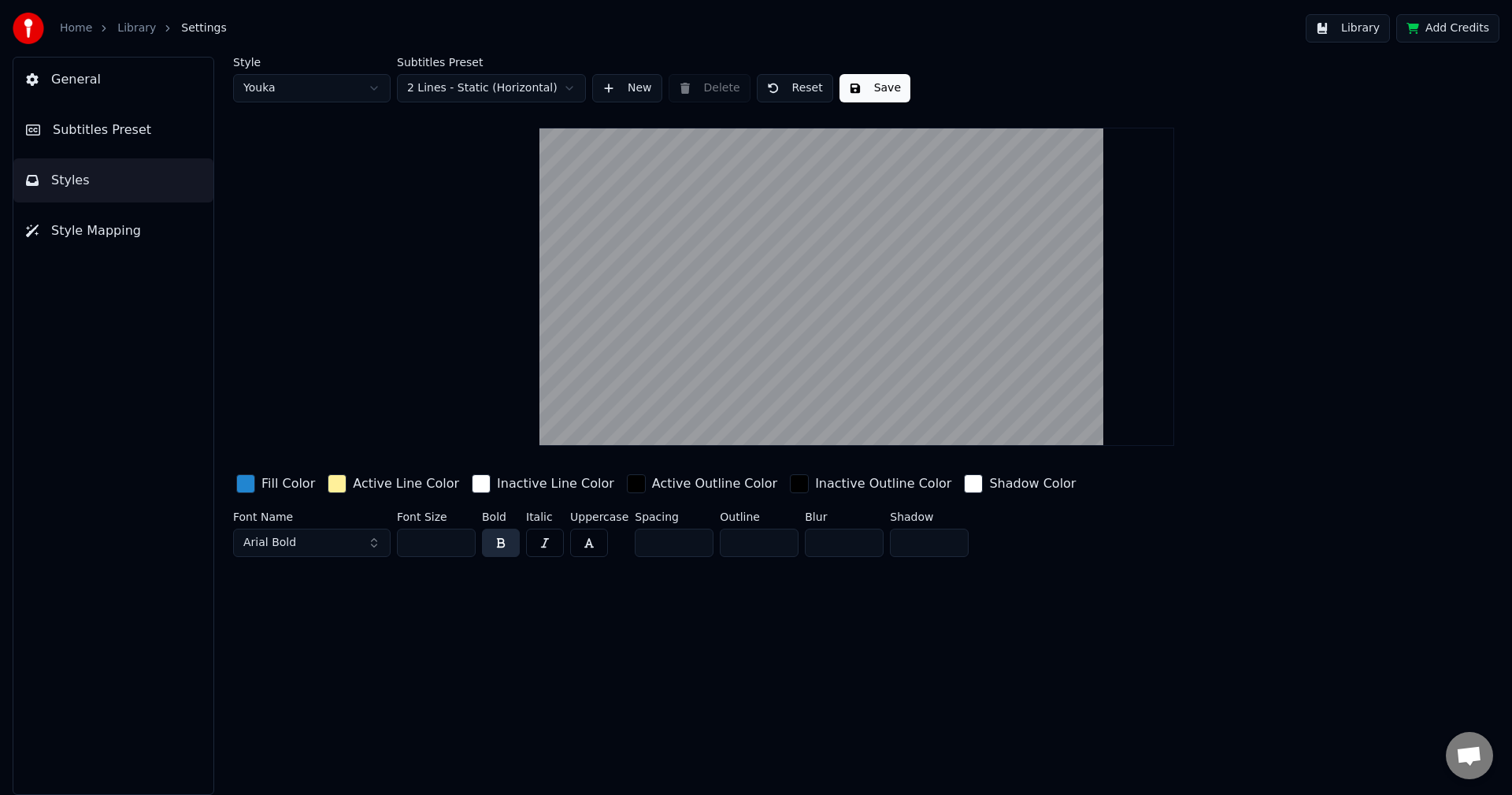
click at [369, 541] on button "Arial Bold" at bounding box center [312, 542] width 158 height 29
click at [333, 542] on button "Arial Bold" at bounding box center [312, 542] width 158 height 29
click at [372, 537] on button "Arial Bold" at bounding box center [312, 542] width 158 height 29
click at [282, 549] on span "Arial Bold" at bounding box center [269, 542] width 53 height 16
click at [265, 533] on button "Arial Bold" at bounding box center [312, 542] width 158 height 29
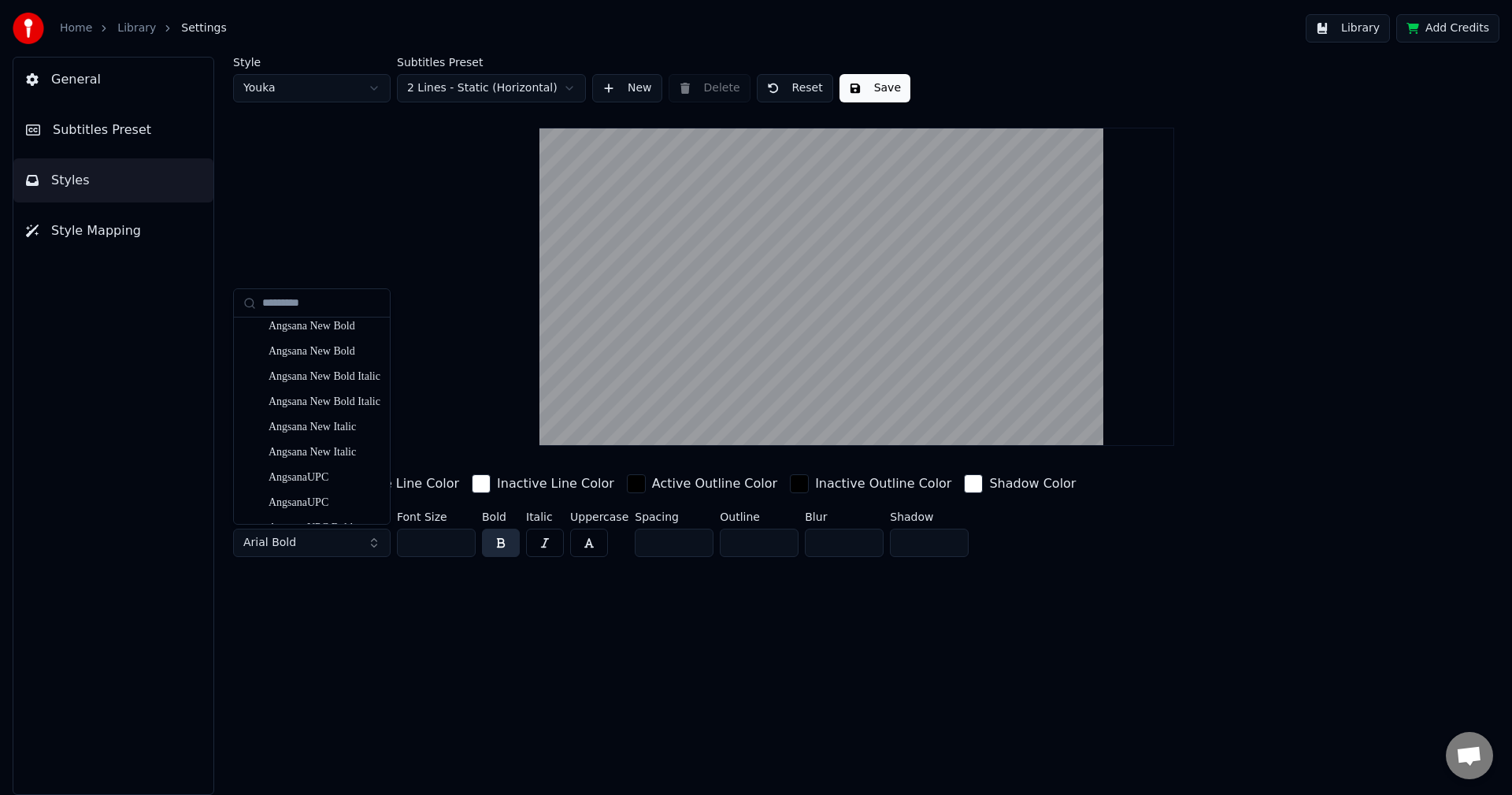
scroll to position [630, 0]
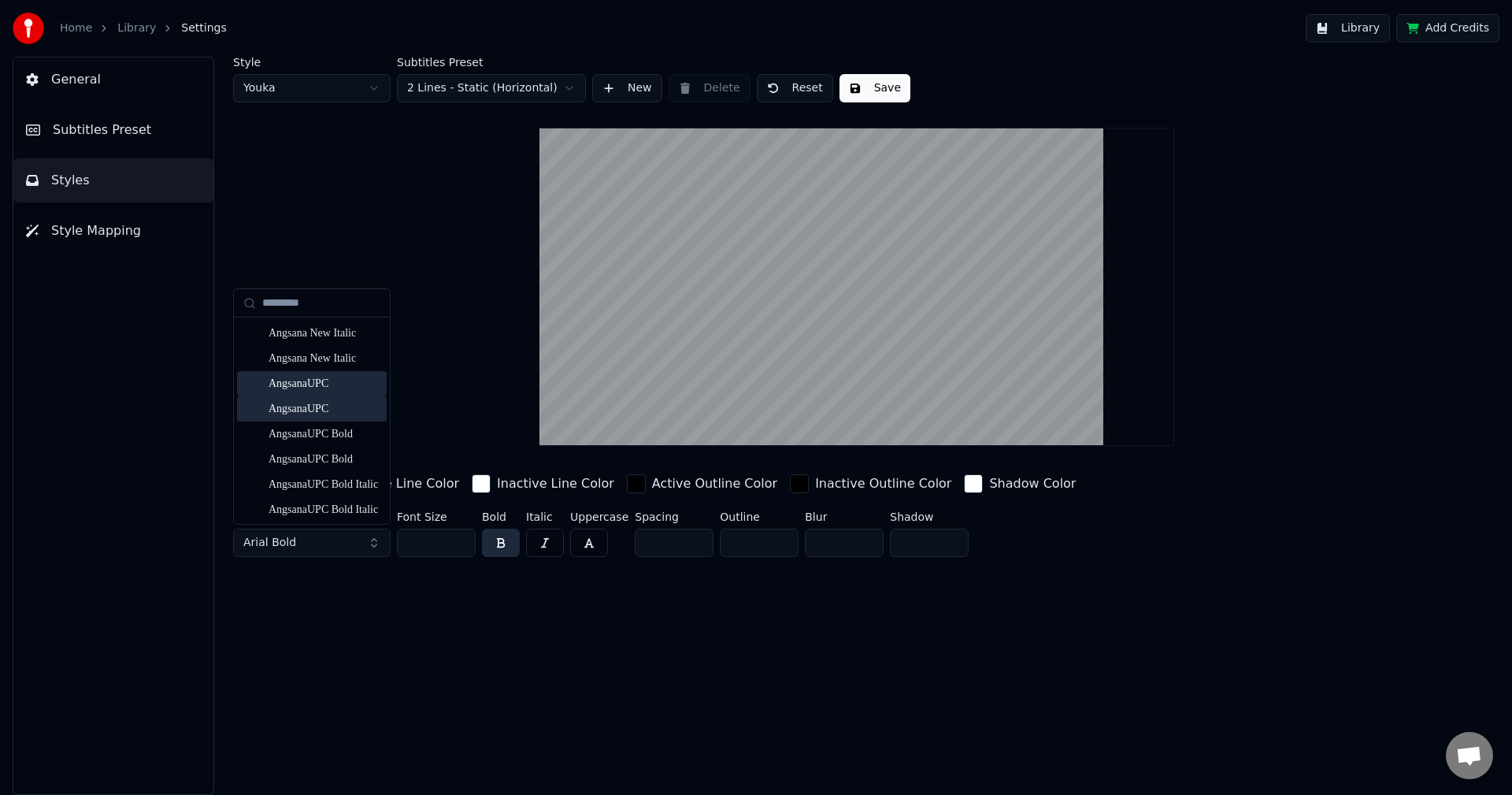
click at [288, 386] on div "AngsanaUPC" at bounding box center [324, 384] width 112 height 16
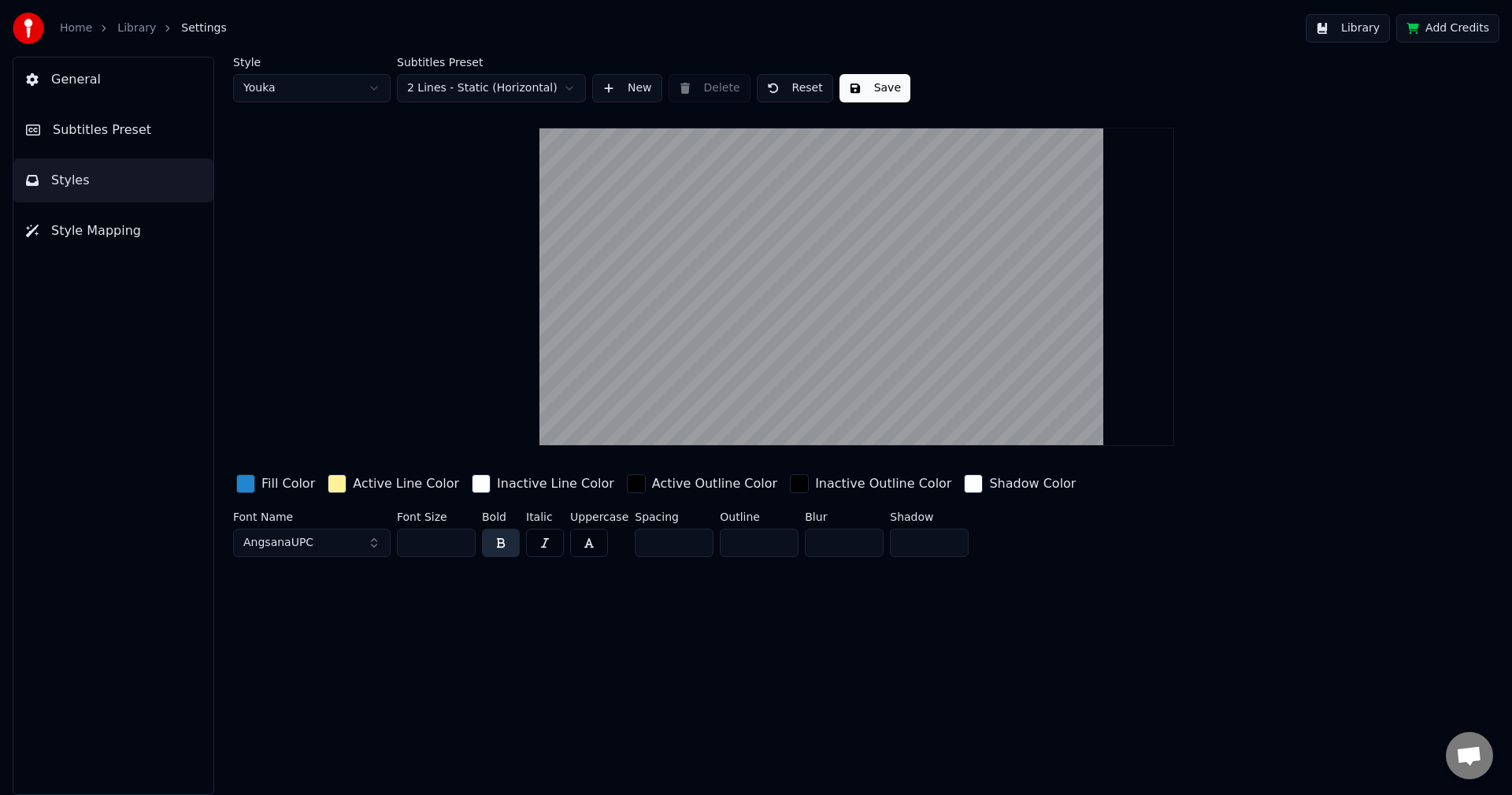
click at [857, 89] on button "Save" at bounding box center [875, 88] width 71 height 29
click at [857, 82] on button "Done" at bounding box center [876, 88] width 73 height 29
click at [91, 128] on span "Subtitles Preset" at bounding box center [101, 130] width 98 height 19
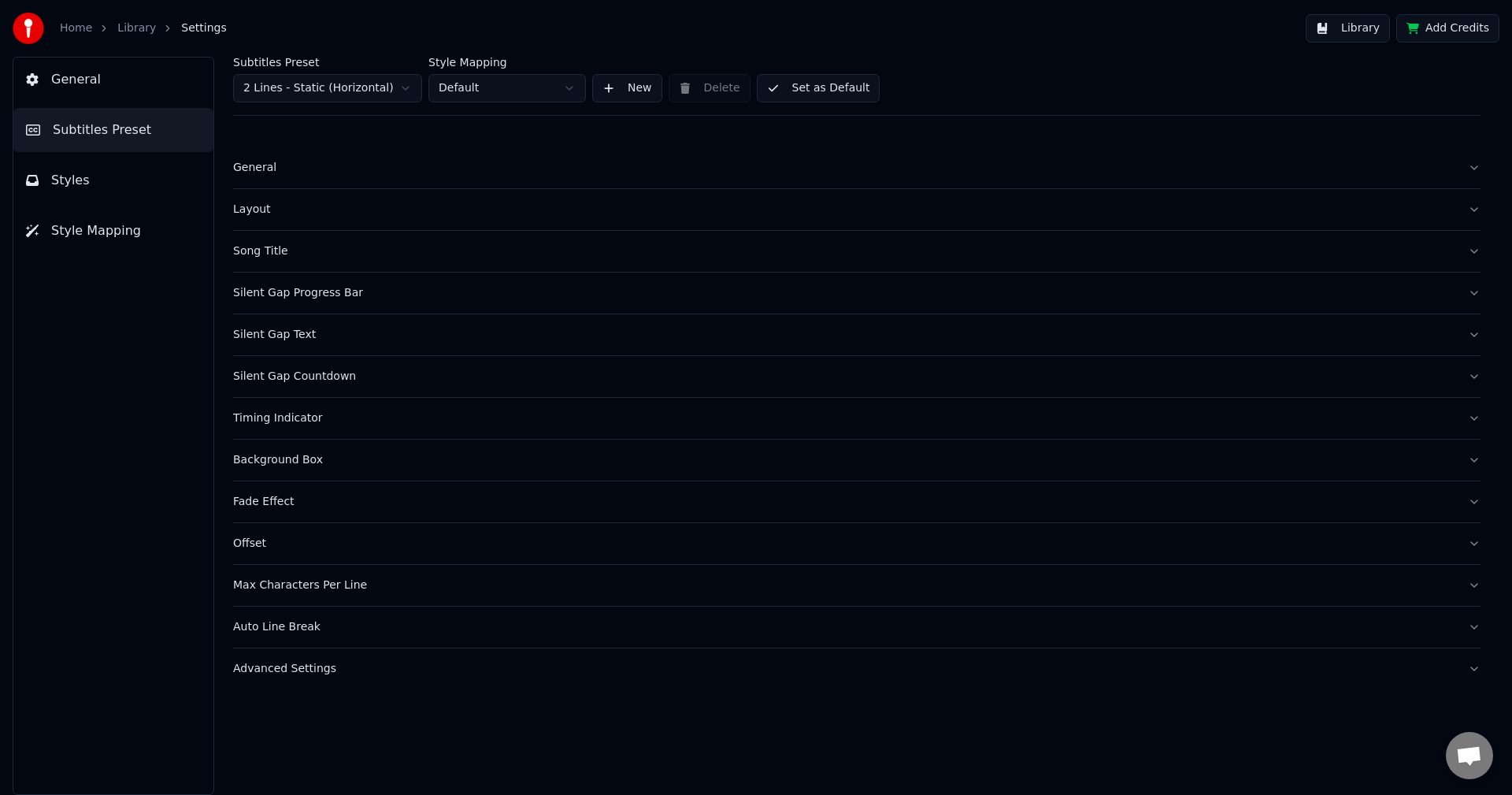
click at [69, 76] on span "General" at bounding box center [75, 80] width 49 height 19
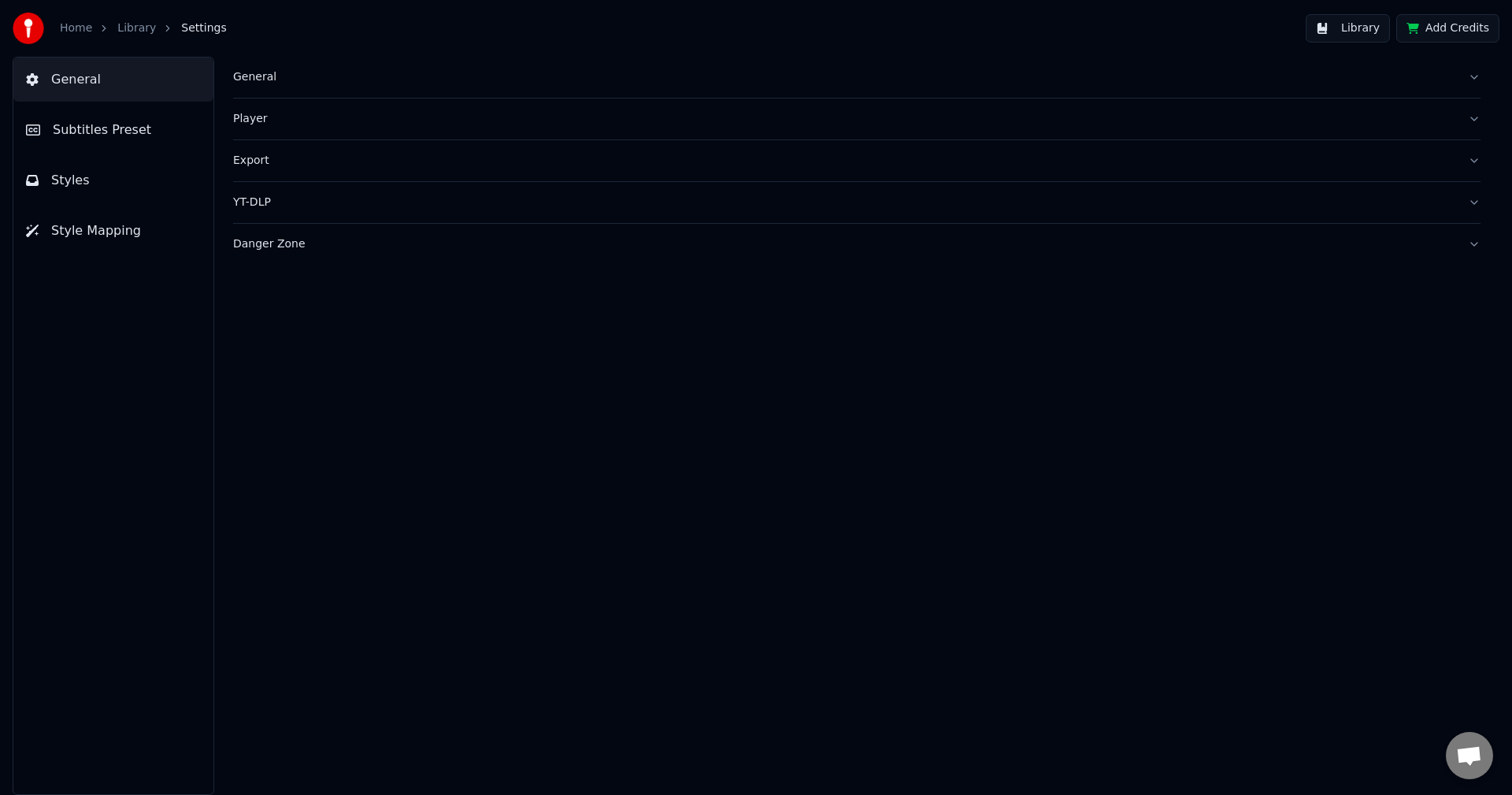
click at [56, 153] on div "General Subtitles Preset Styles Style Mapping" at bounding box center [114, 425] width 201 height 738
click at [62, 175] on span "Styles" at bounding box center [70, 181] width 38 height 19
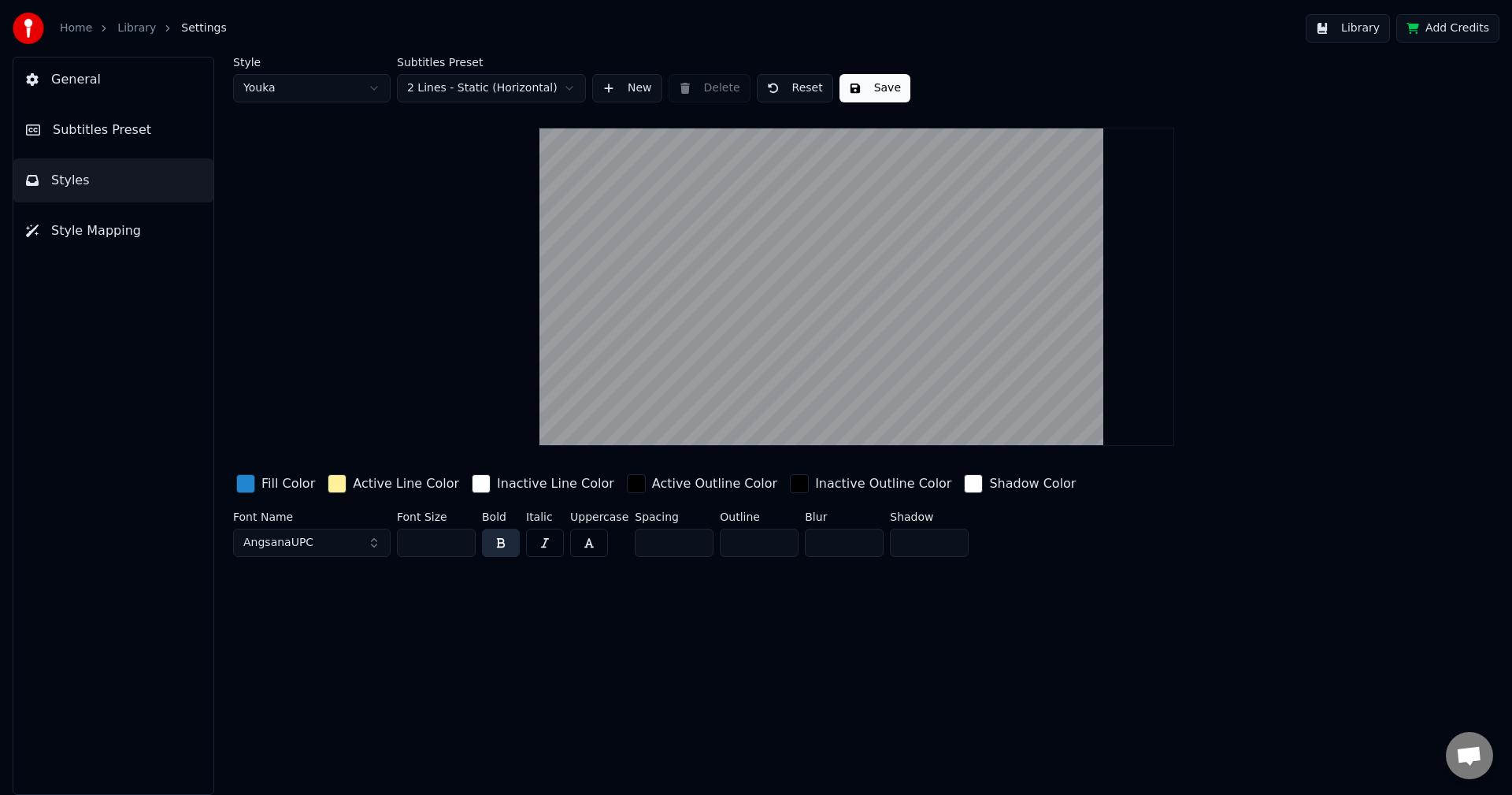
click at [97, 132] on span "Subtitles Preset" at bounding box center [101, 130] width 98 height 19
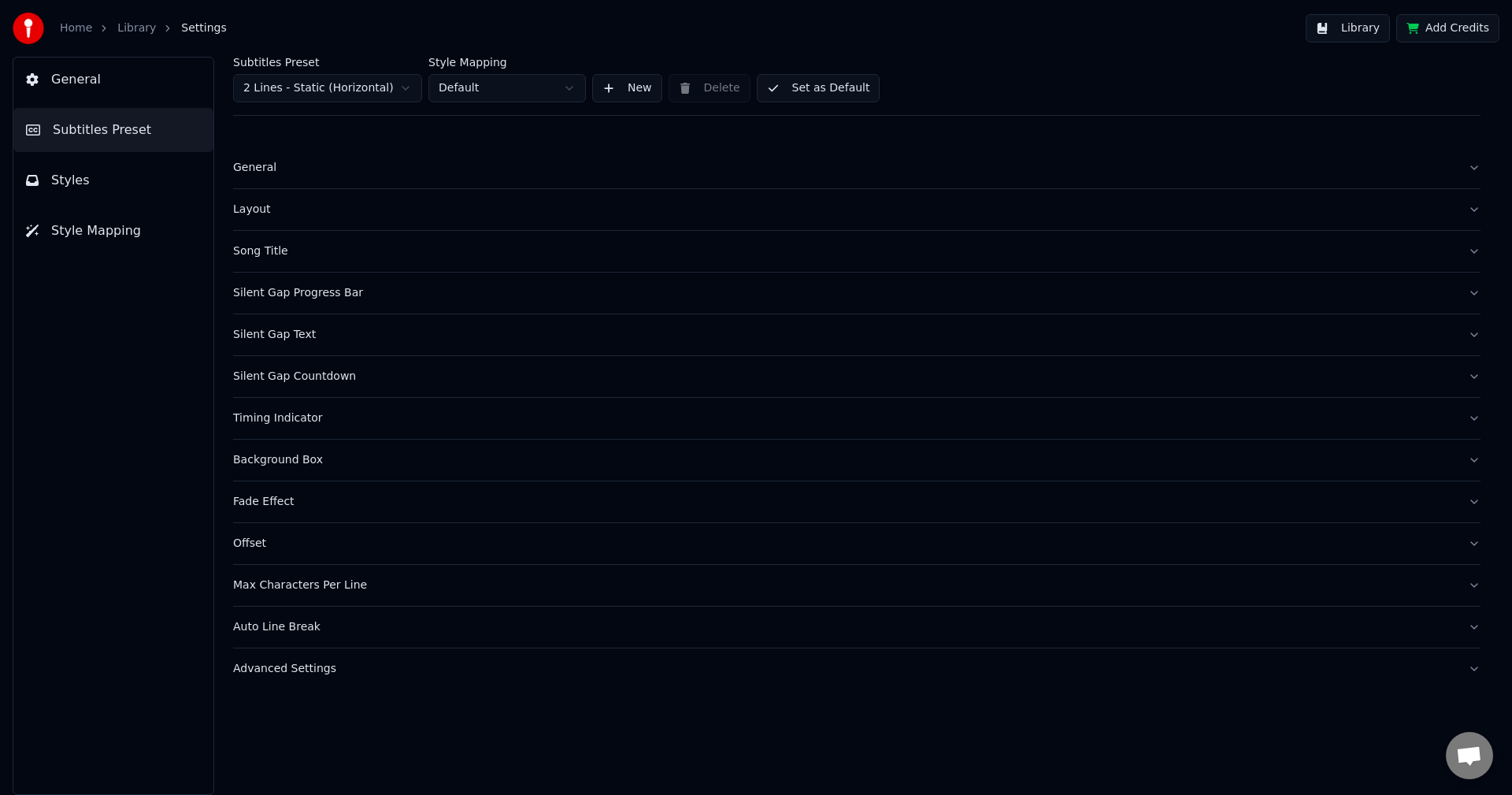
click at [97, 233] on span "Style Mapping" at bounding box center [95, 231] width 89 height 19
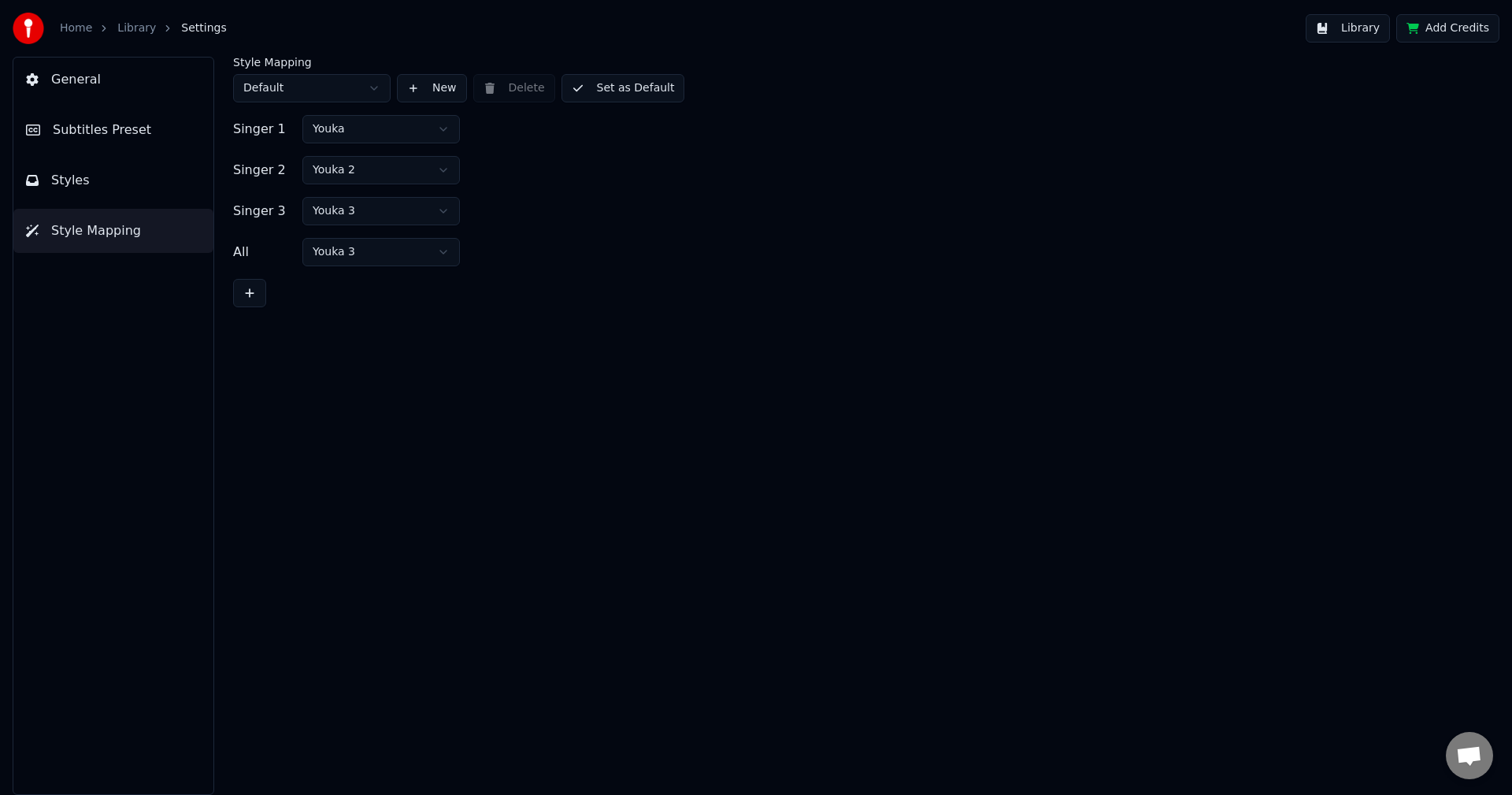
click at [82, 76] on span "General" at bounding box center [75, 80] width 49 height 19
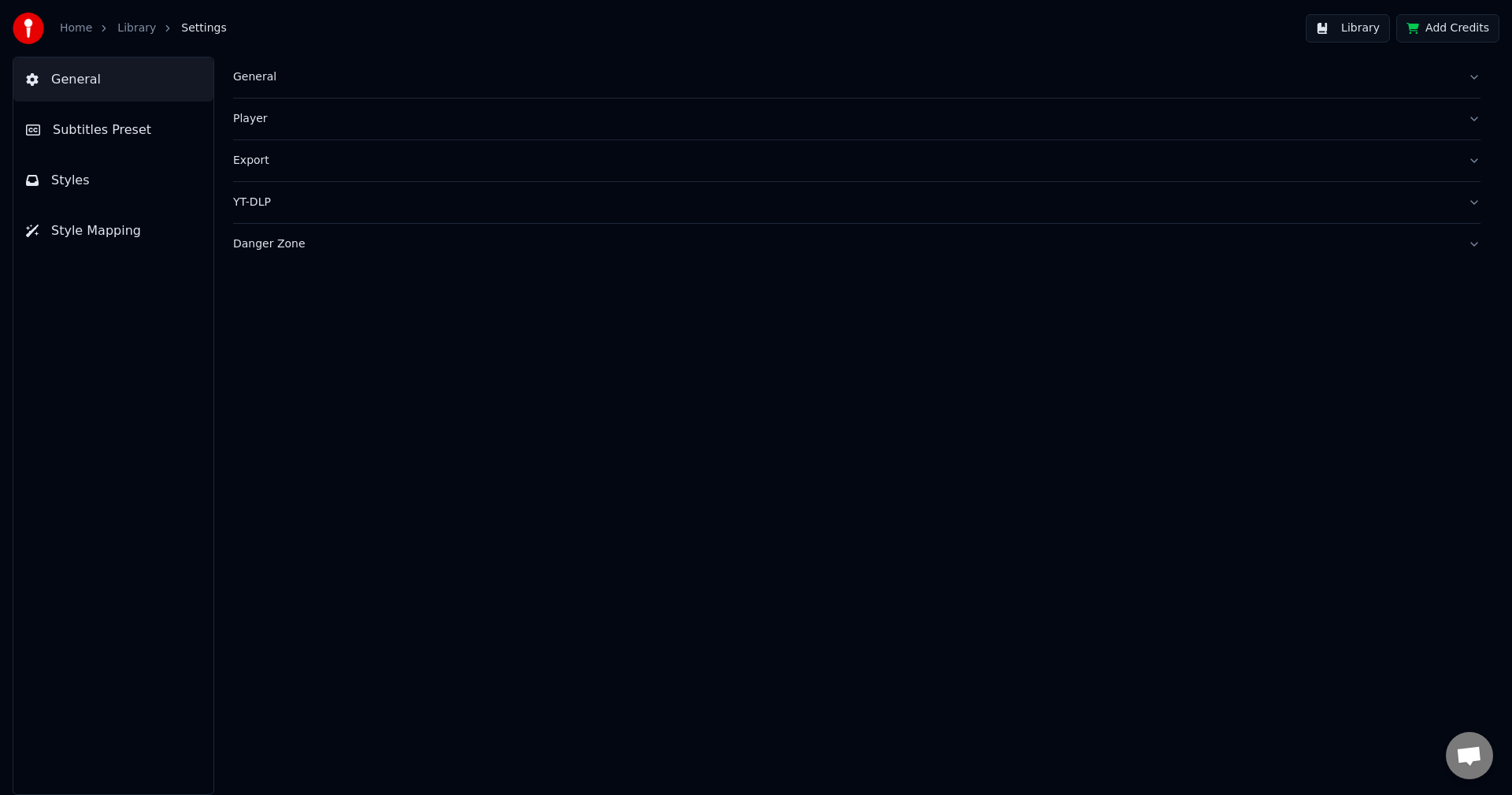
click at [115, 117] on button "Subtitles Preset" at bounding box center [113, 129] width 200 height 44
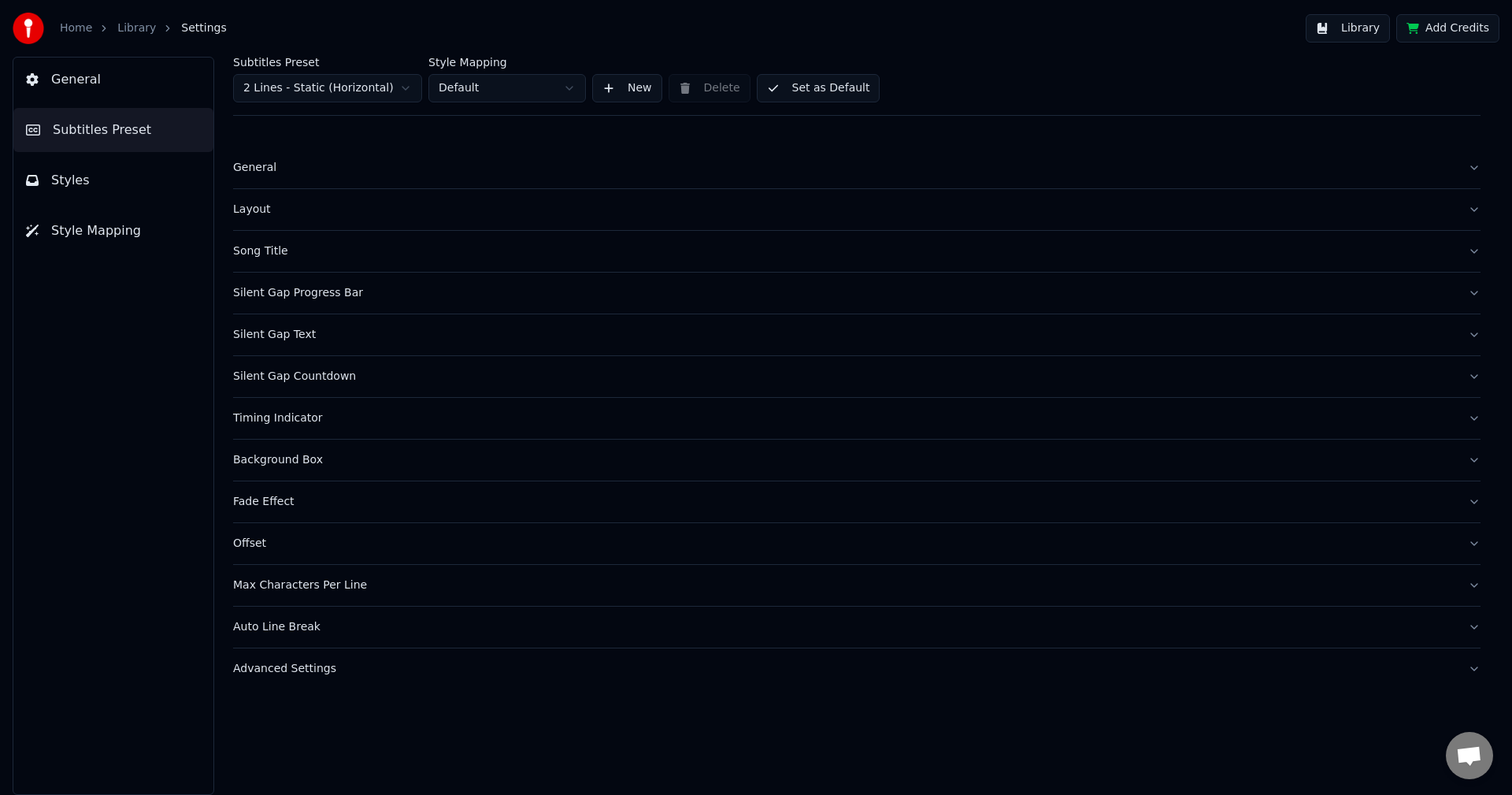
click at [98, 79] on button "General" at bounding box center [113, 79] width 200 height 44
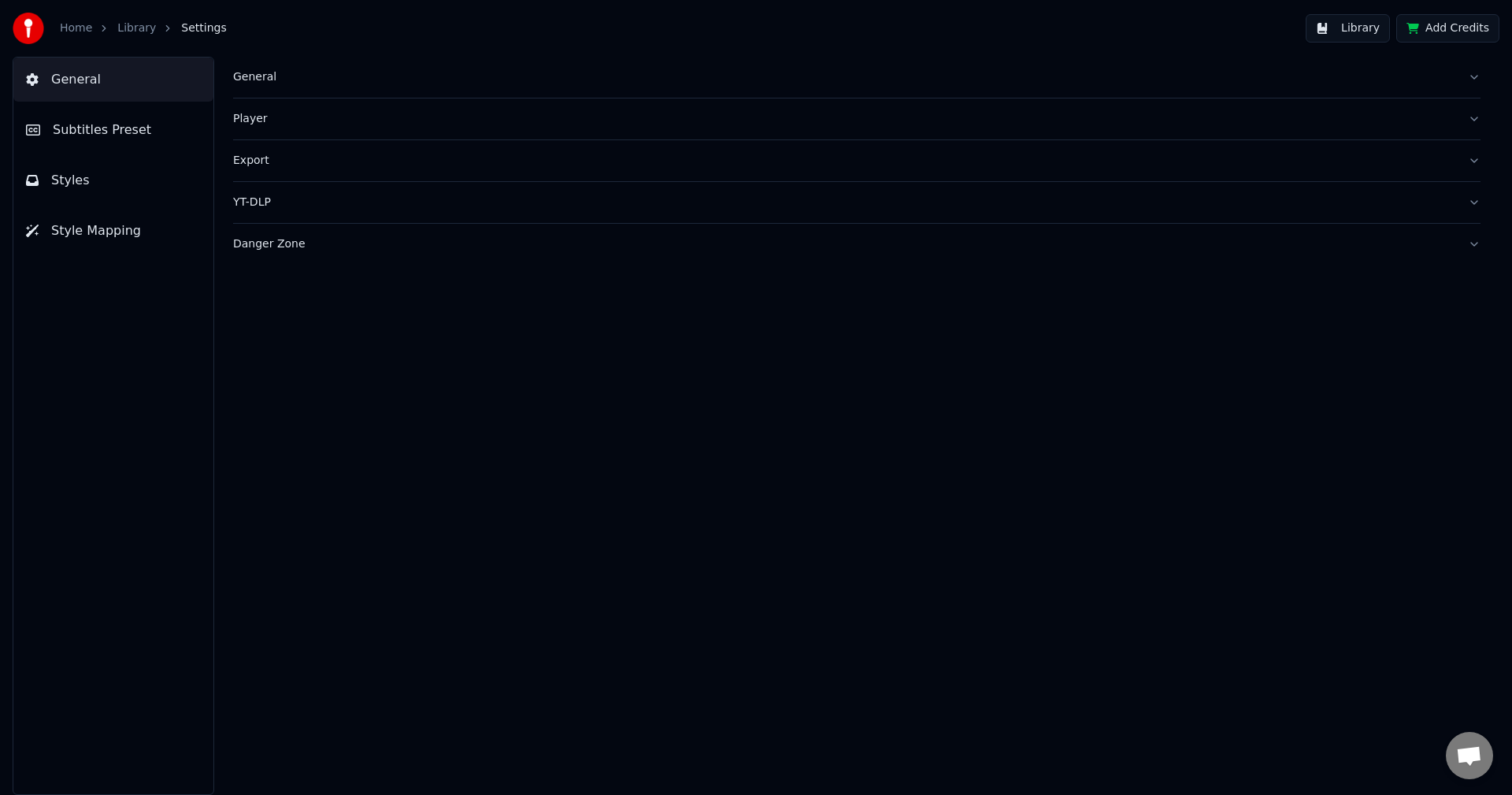
click at [1334, 21] on button "Library" at bounding box center [1347, 28] width 84 height 29
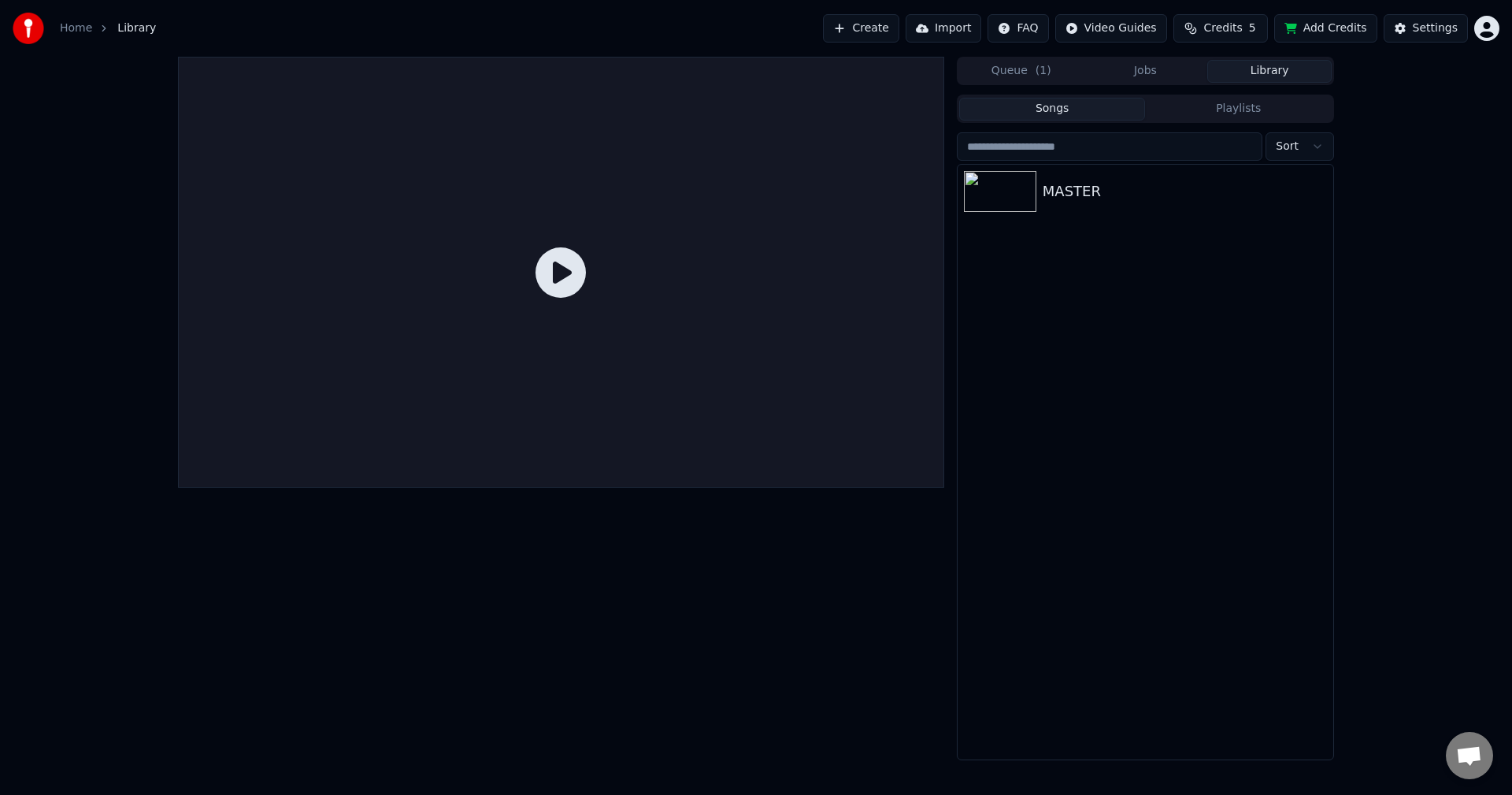
click at [566, 257] on icon at bounding box center [560, 273] width 50 height 50
click at [560, 269] on icon at bounding box center [560, 273] width 50 height 50
click at [592, 295] on div at bounding box center [560, 272] width 766 height 430
click at [610, 279] on div at bounding box center [560, 272] width 766 height 430
drag, startPoint x: 516, startPoint y: 263, endPoint x: 559, endPoint y: 272, distance: 43.9
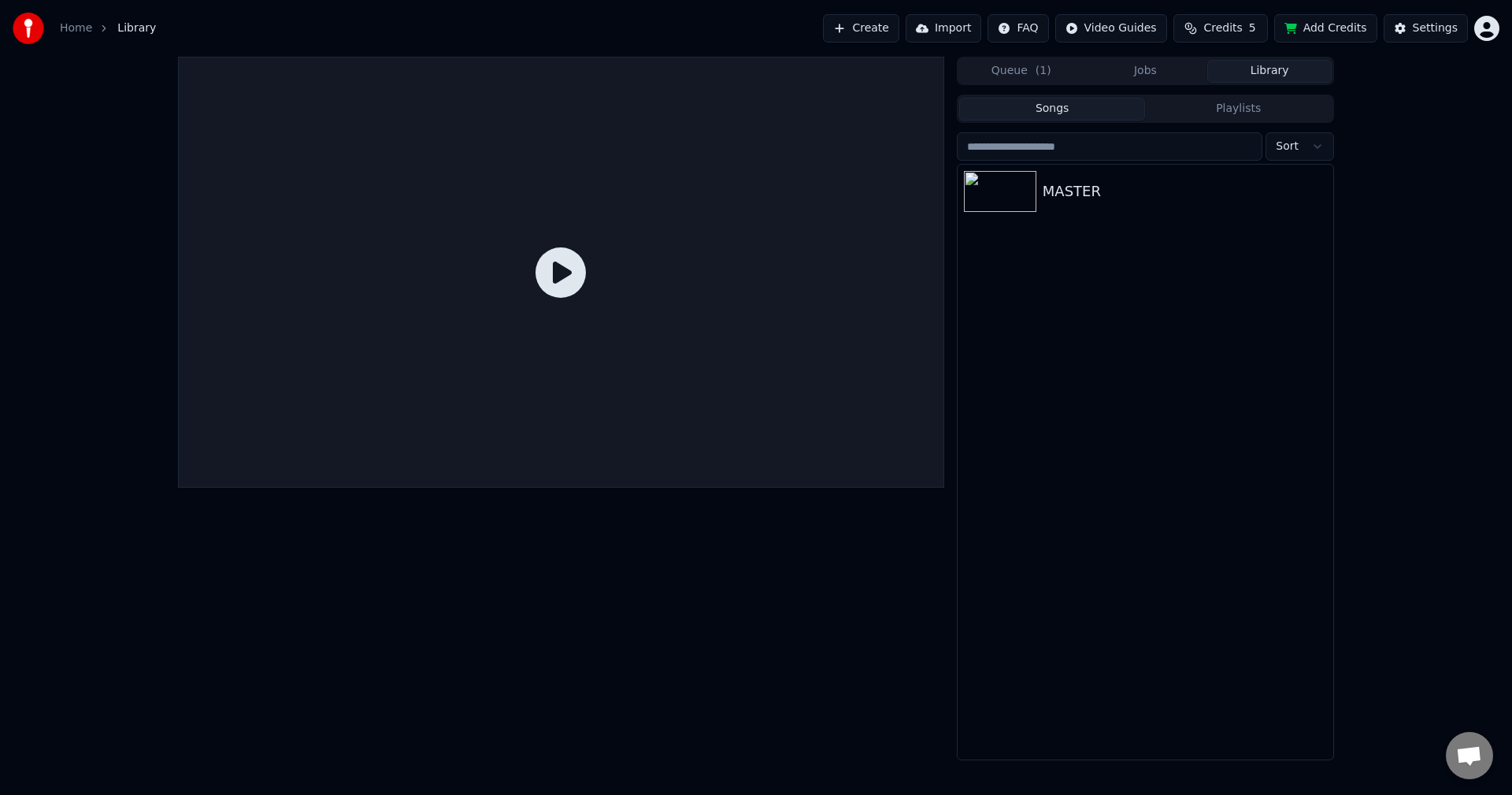
click at [523, 266] on div at bounding box center [560, 272] width 766 height 430
click at [1015, 191] on img at bounding box center [1000, 191] width 73 height 41
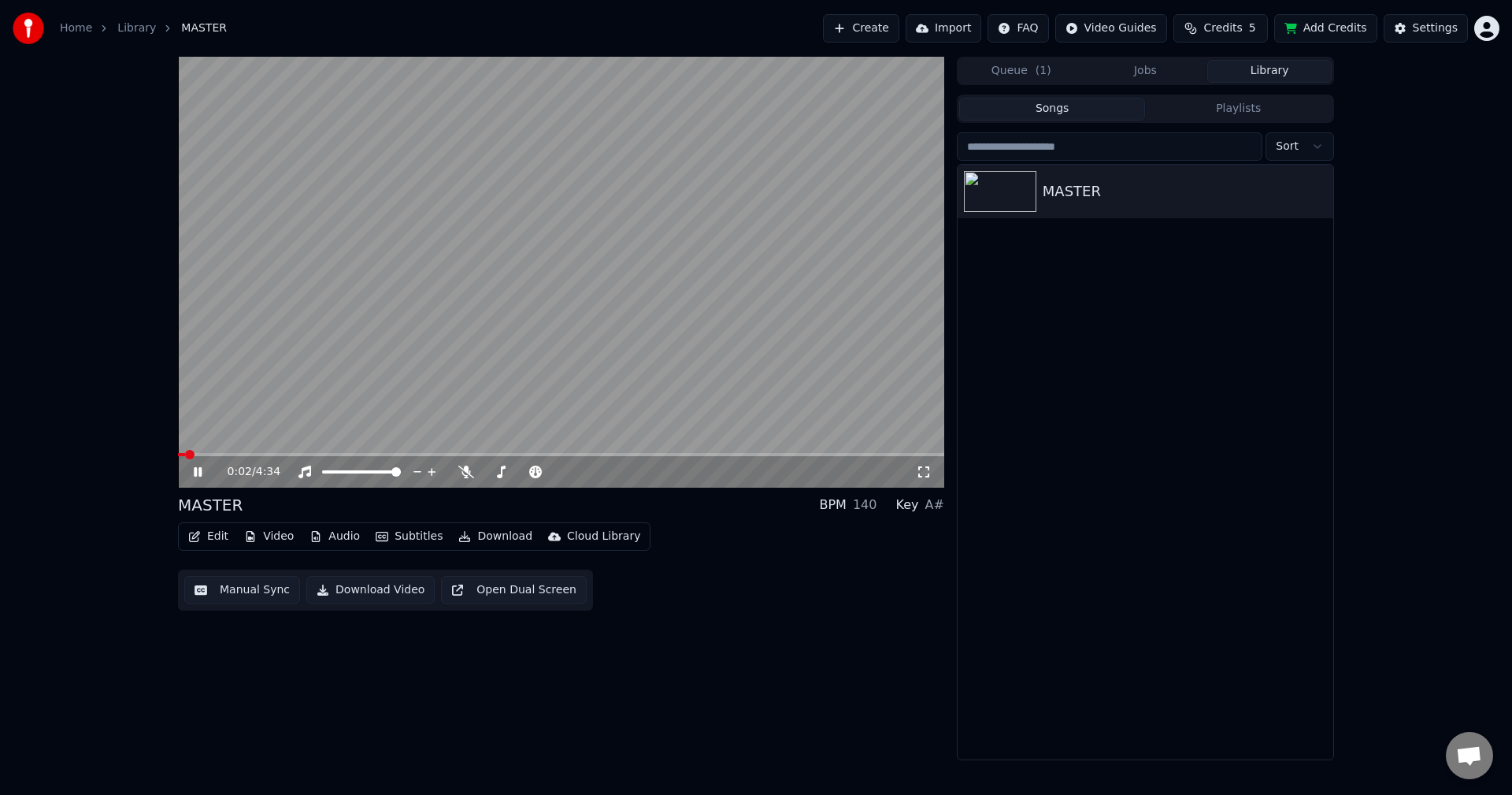
click at [235, 453] on span at bounding box center [560, 455] width 766 height 3
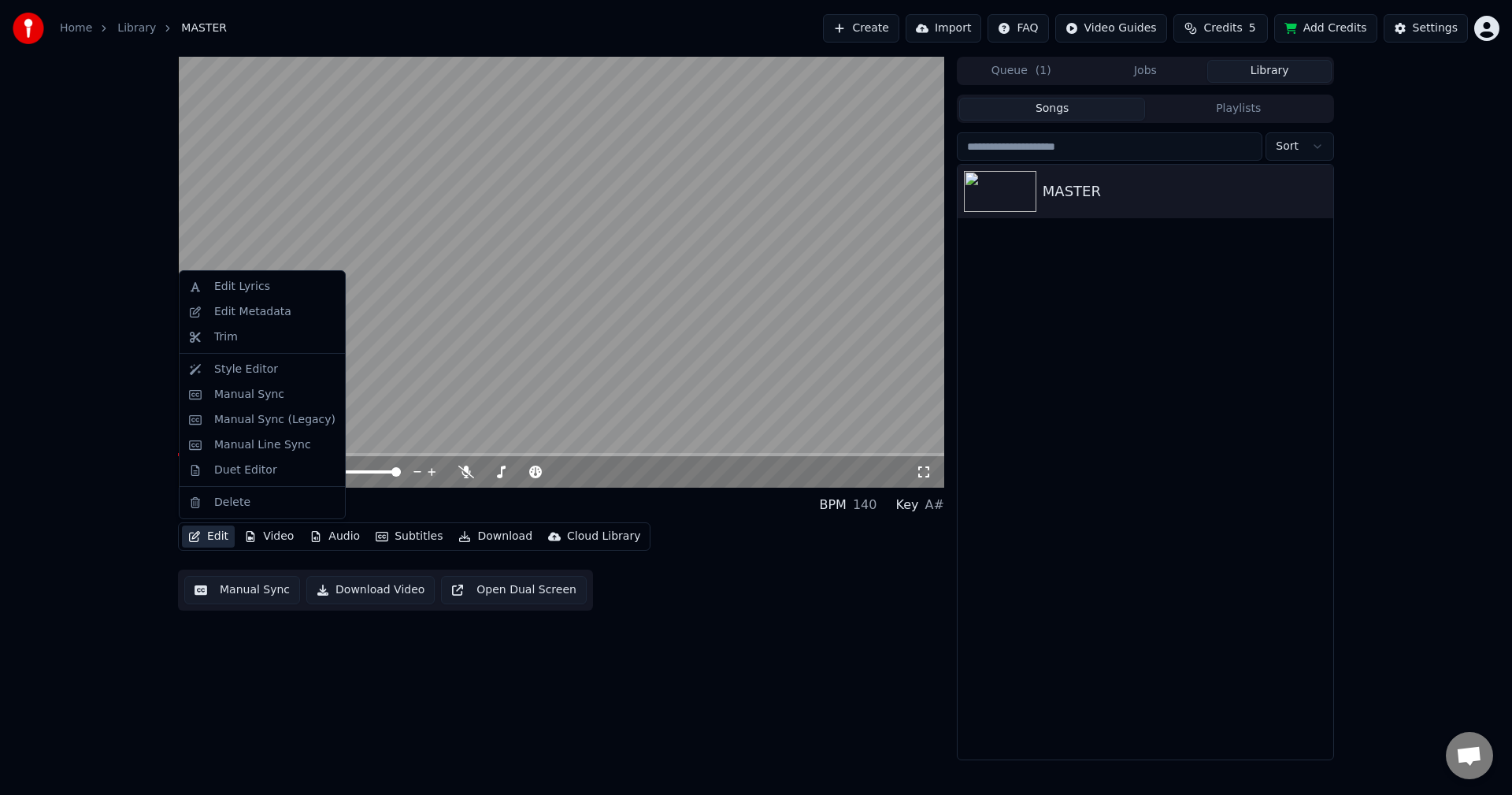
click at [218, 533] on button "Edit" at bounding box center [208, 535] width 53 height 22
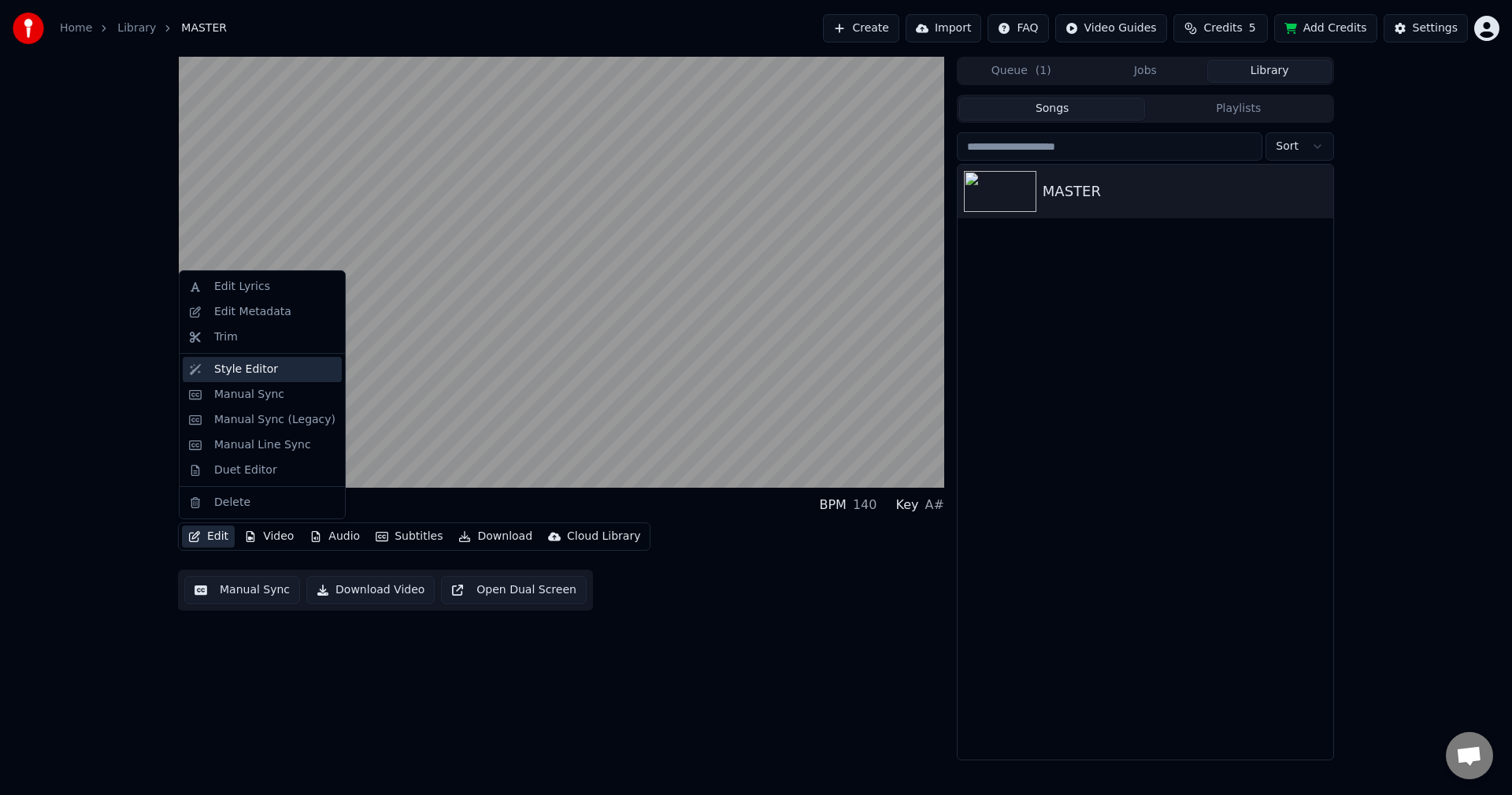
click at [260, 367] on div "Style Editor" at bounding box center [246, 370] width 64 height 16
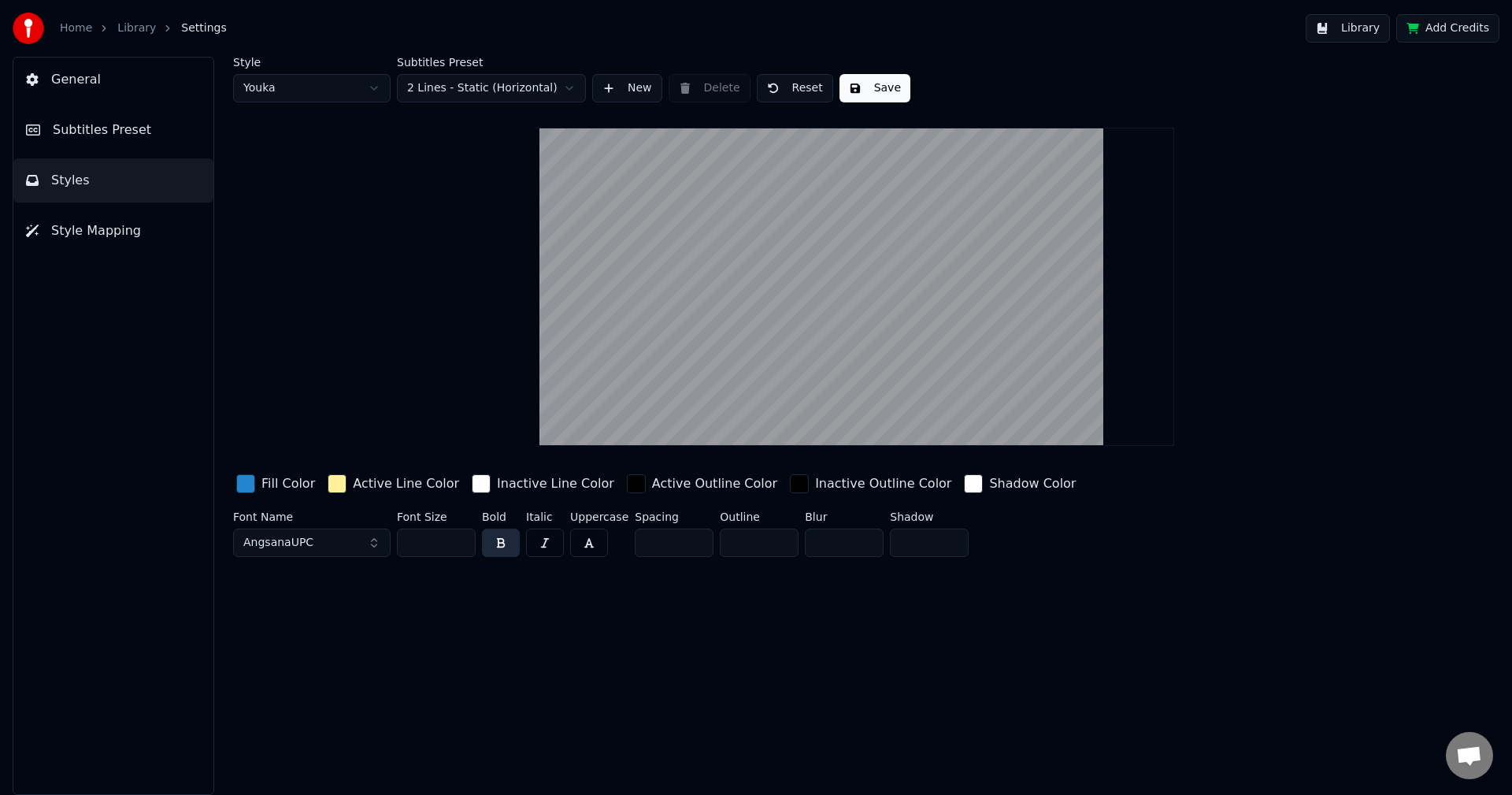
drag, startPoint x: 411, startPoint y: 539, endPoint x: 357, endPoint y: 543, distance: 54.1
click at [357, 539] on div "Font Name AngsanaUPC Font Size ** Bold Italic Uppercase Spacing * Outline * Blu…" at bounding box center [763, 537] width 1058 height 52
type input "***"
click at [862, 78] on button "Save" at bounding box center [875, 88] width 71 height 29
click at [61, 30] on link "Home" at bounding box center [75, 29] width 32 height 16
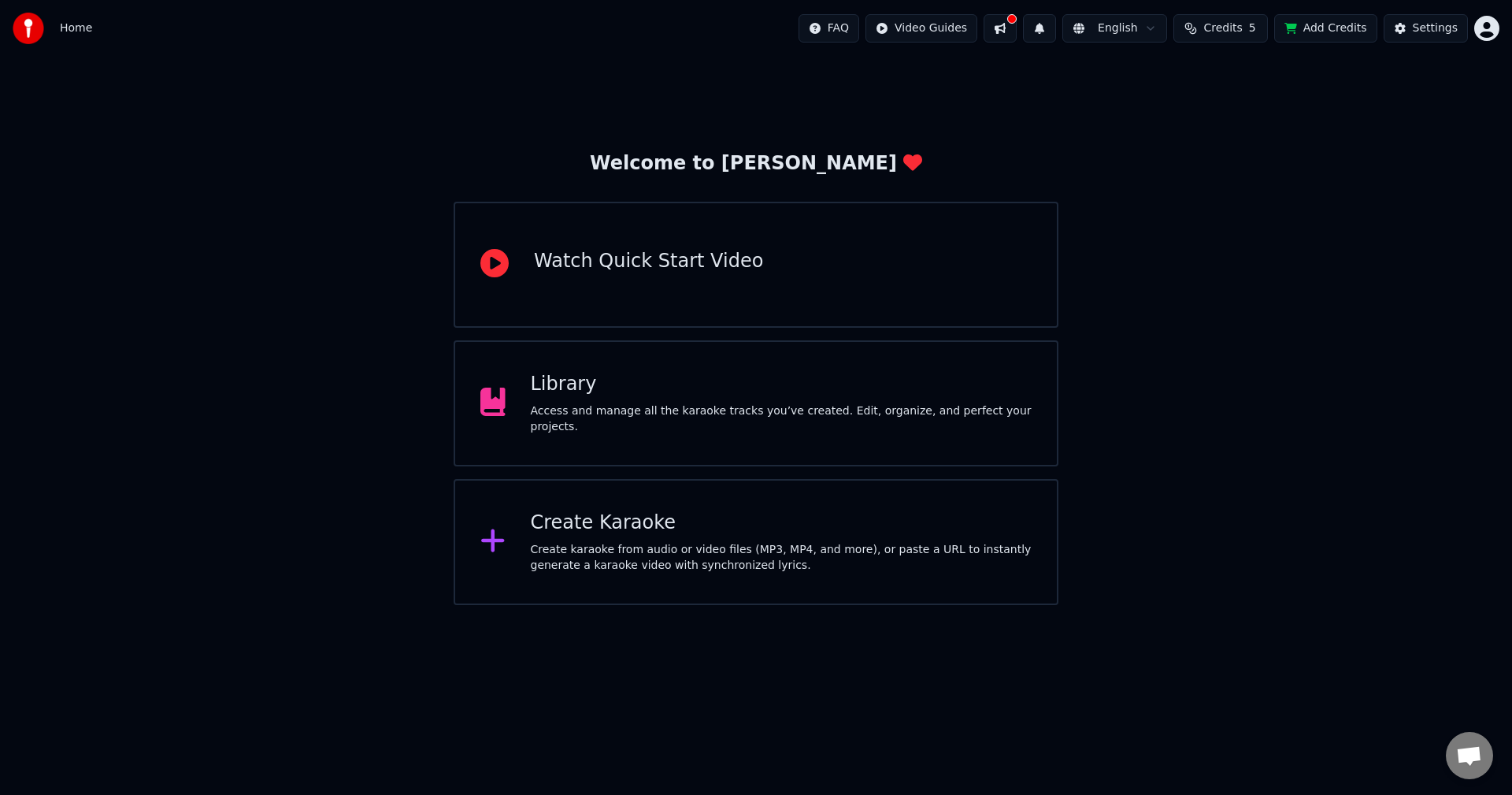
click at [606, 392] on div "Library" at bounding box center [782, 384] width 501 height 25
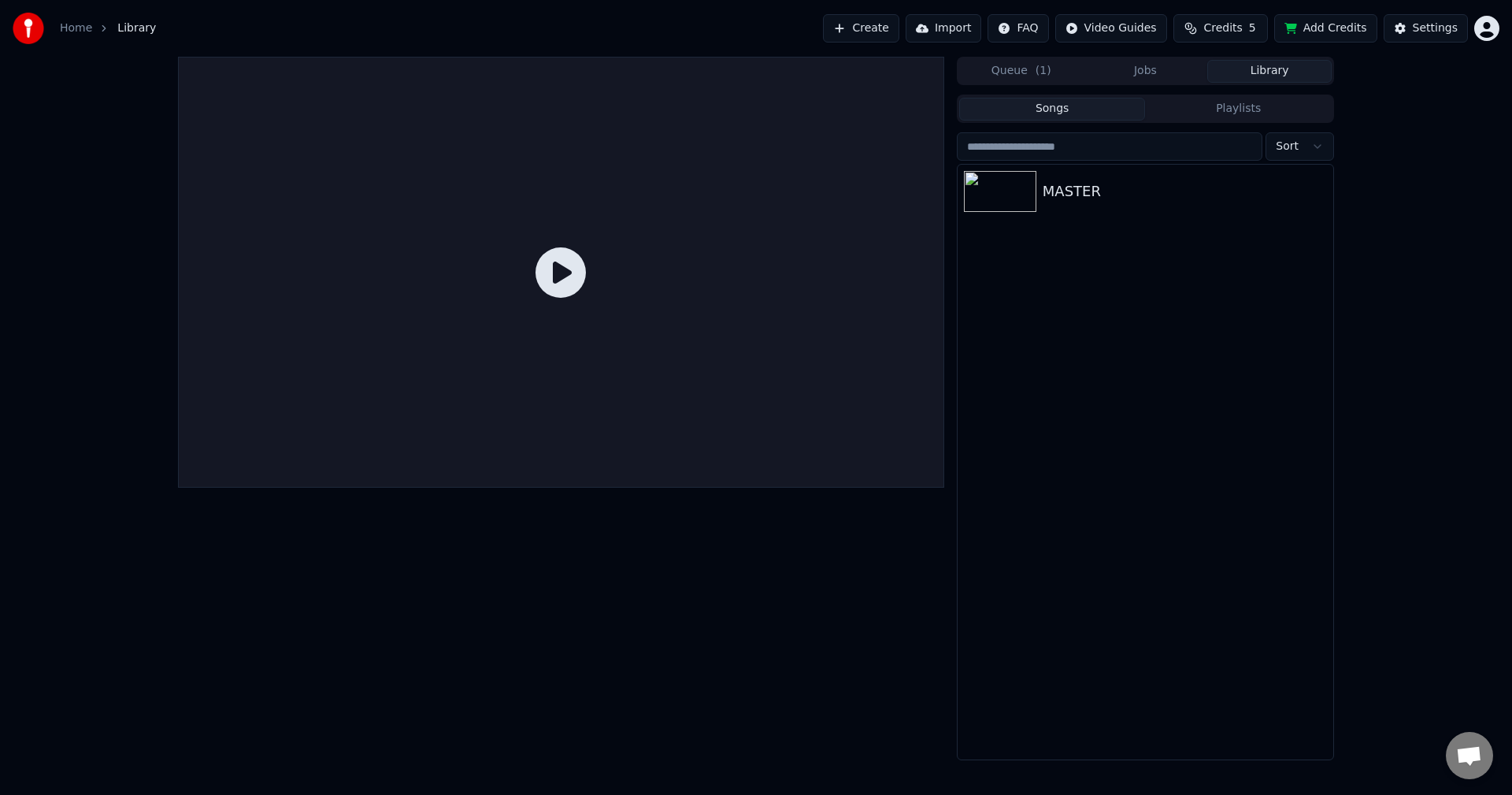
click at [568, 272] on icon at bounding box center [560, 273] width 50 height 50
click at [1104, 187] on div "MASTER" at bounding box center [1177, 191] width 269 height 22
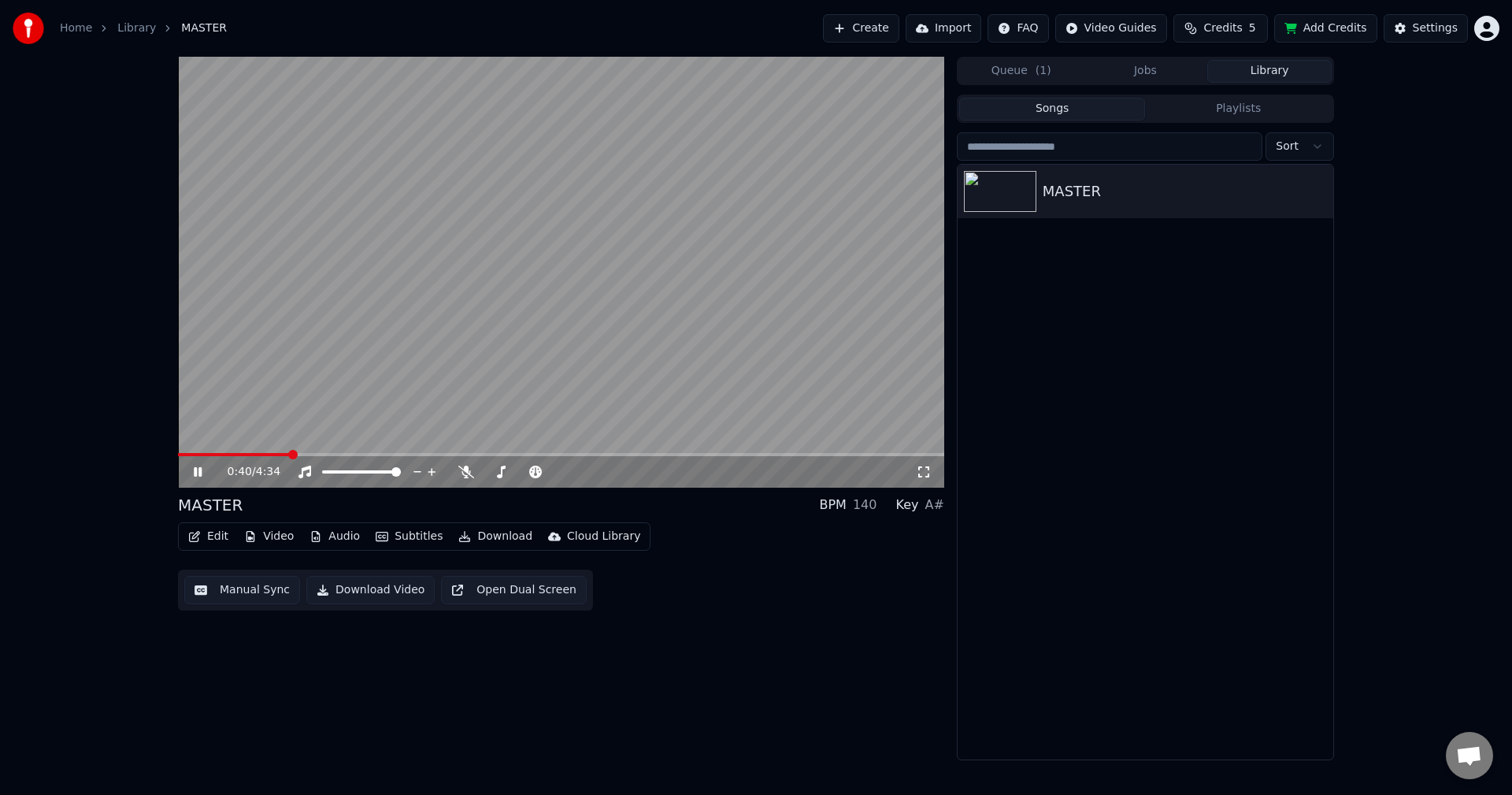
click at [289, 453] on span at bounding box center [560, 455] width 766 height 3
click at [206, 535] on button "Edit" at bounding box center [208, 535] width 53 height 22
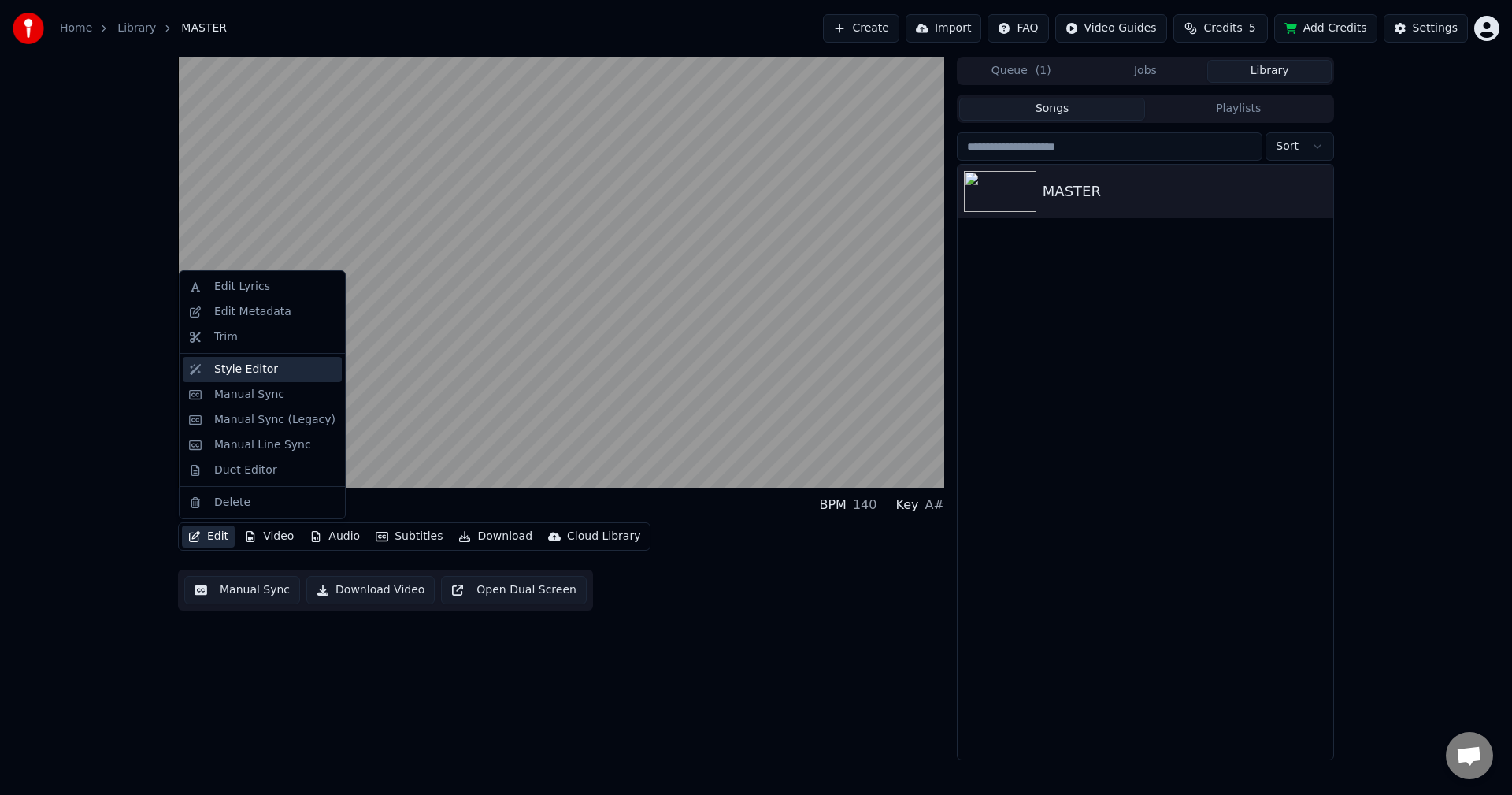
click at [267, 365] on div "Style Editor" at bounding box center [246, 370] width 64 height 16
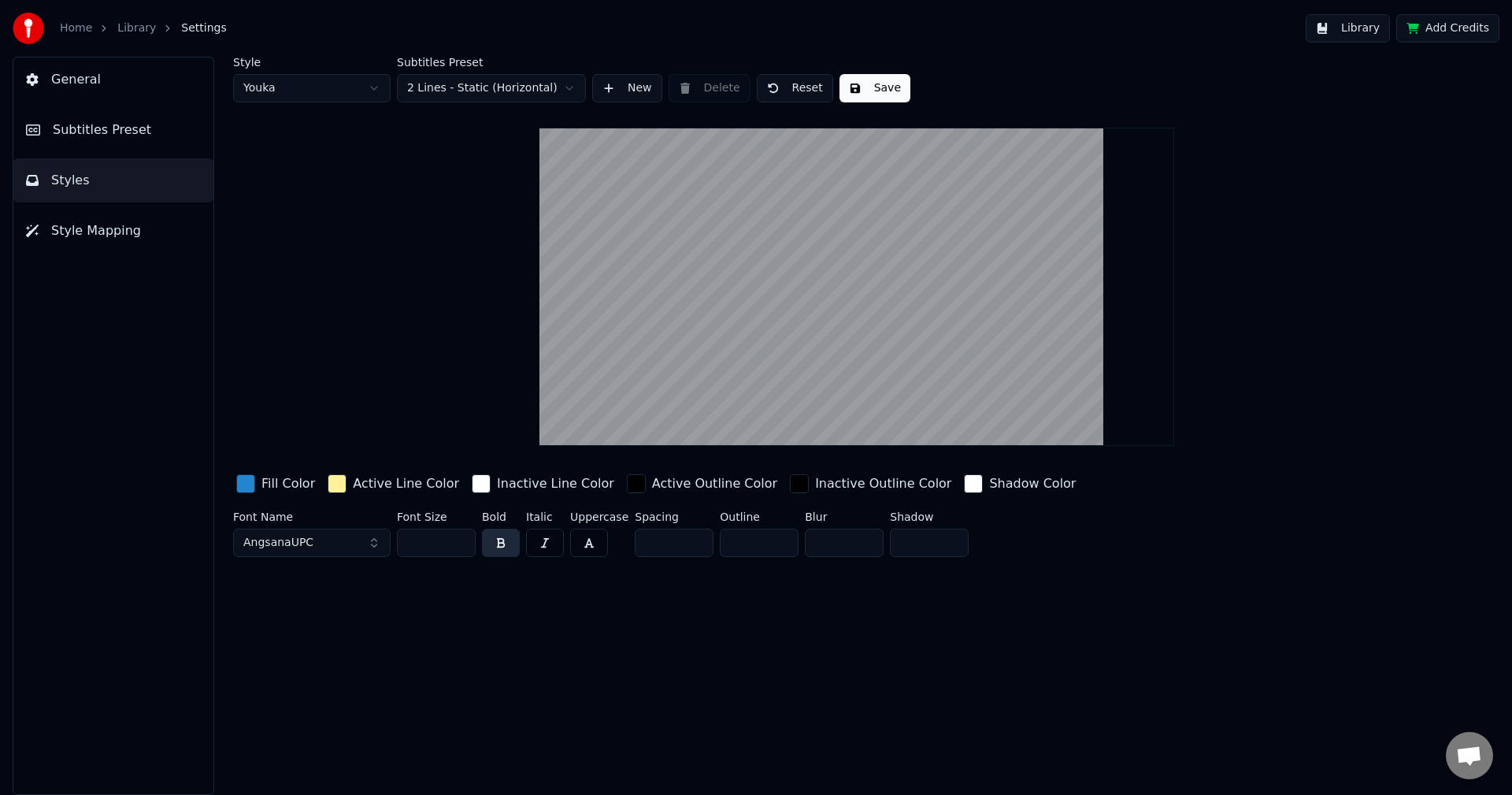
drag, startPoint x: 439, startPoint y: 536, endPoint x: 376, endPoint y: 542, distance: 63.3
click at [376, 542] on div "Font Name AngsanaUPC Font Size *** Bold Italic Uppercase Spacing * Outline * Bl…" at bounding box center [763, 537] width 1058 height 52
type input "***"
click at [517, 616] on div "Style Youka Subtitles Preset 2 Lines - Static (Horizontal) New Delete Reset Sav…" at bounding box center [856, 425] width 1310 height 738
click at [861, 81] on button "Save" at bounding box center [875, 88] width 71 height 29
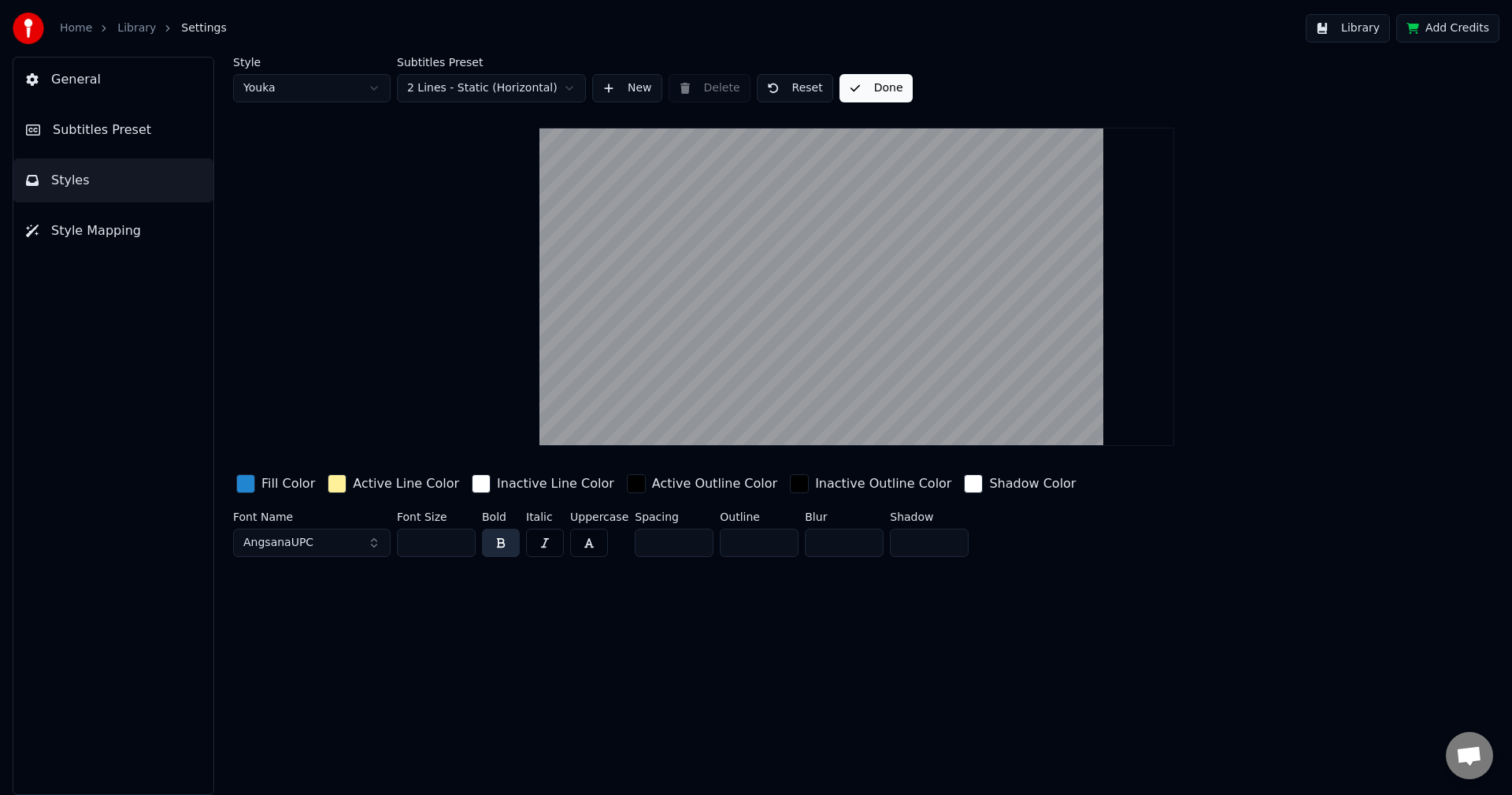
click at [867, 89] on button "Done" at bounding box center [876, 88] width 73 height 29
click at [1323, 19] on button "Library" at bounding box center [1347, 28] width 84 height 29
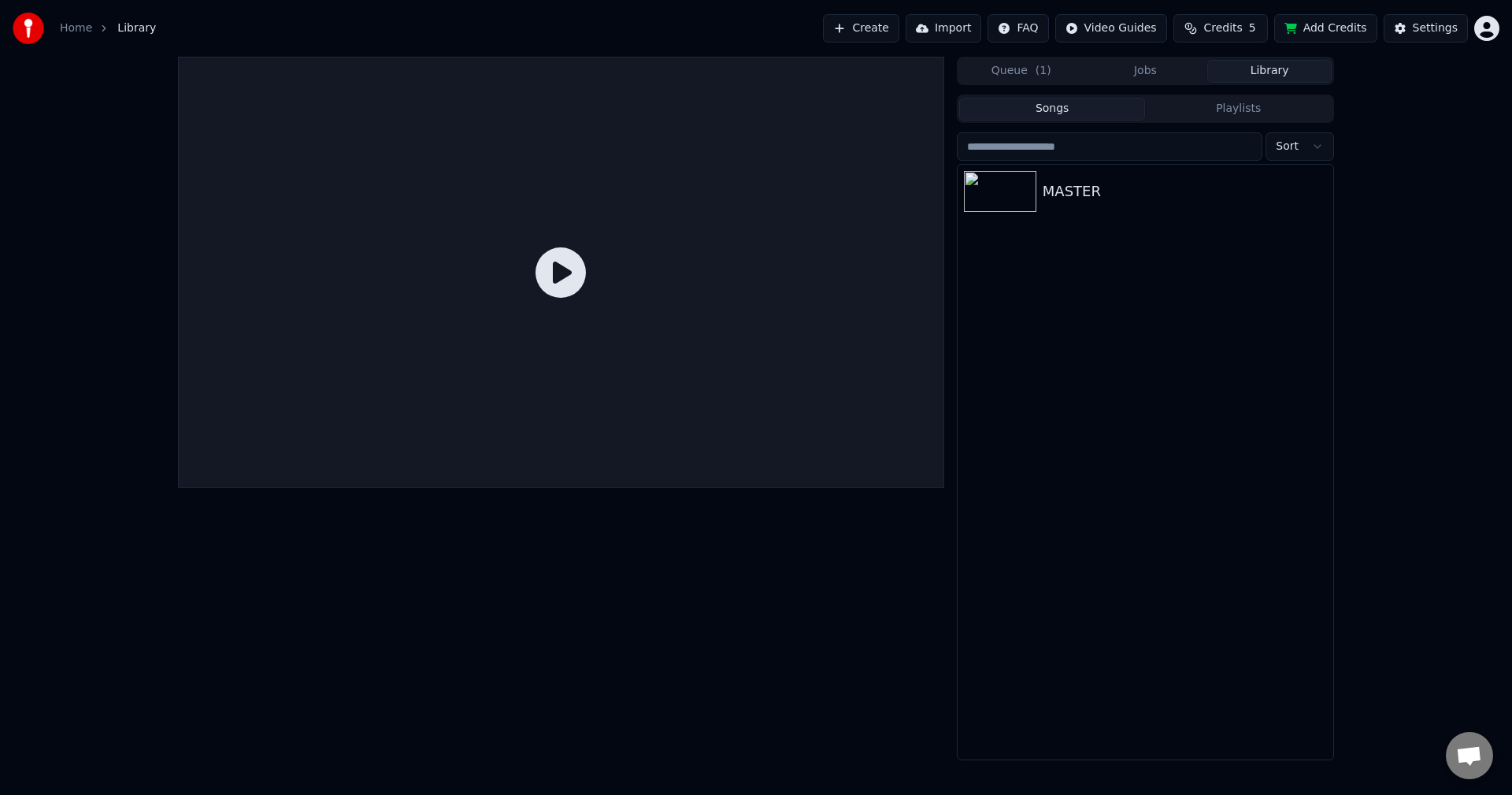
click at [573, 265] on icon at bounding box center [560, 273] width 50 height 50
click at [1053, 191] on div "MASTER" at bounding box center [1177, 191] width 269 height 22
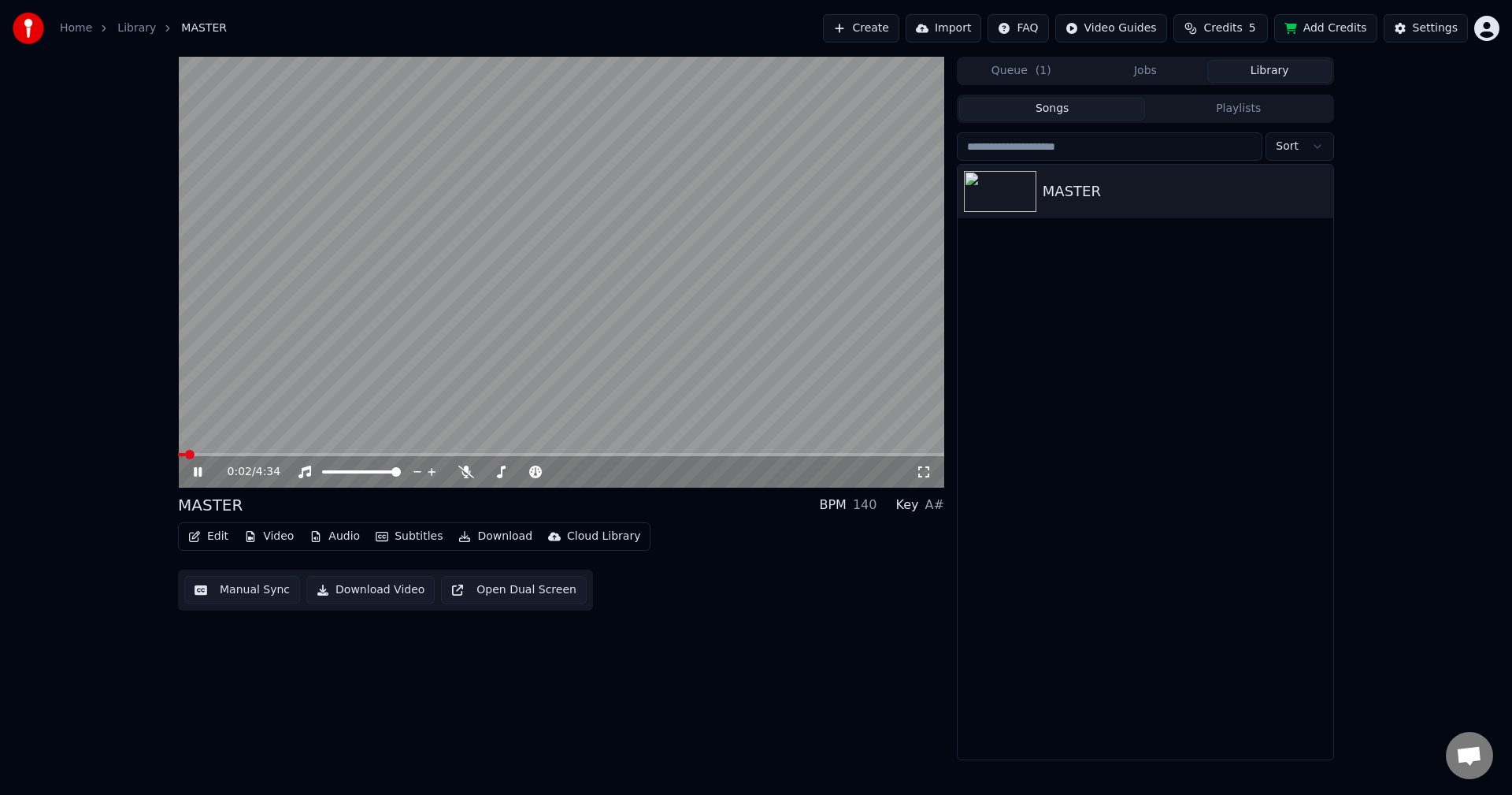
click at [259, 454] on span at bounding box center [560, 455] width 766 height 3
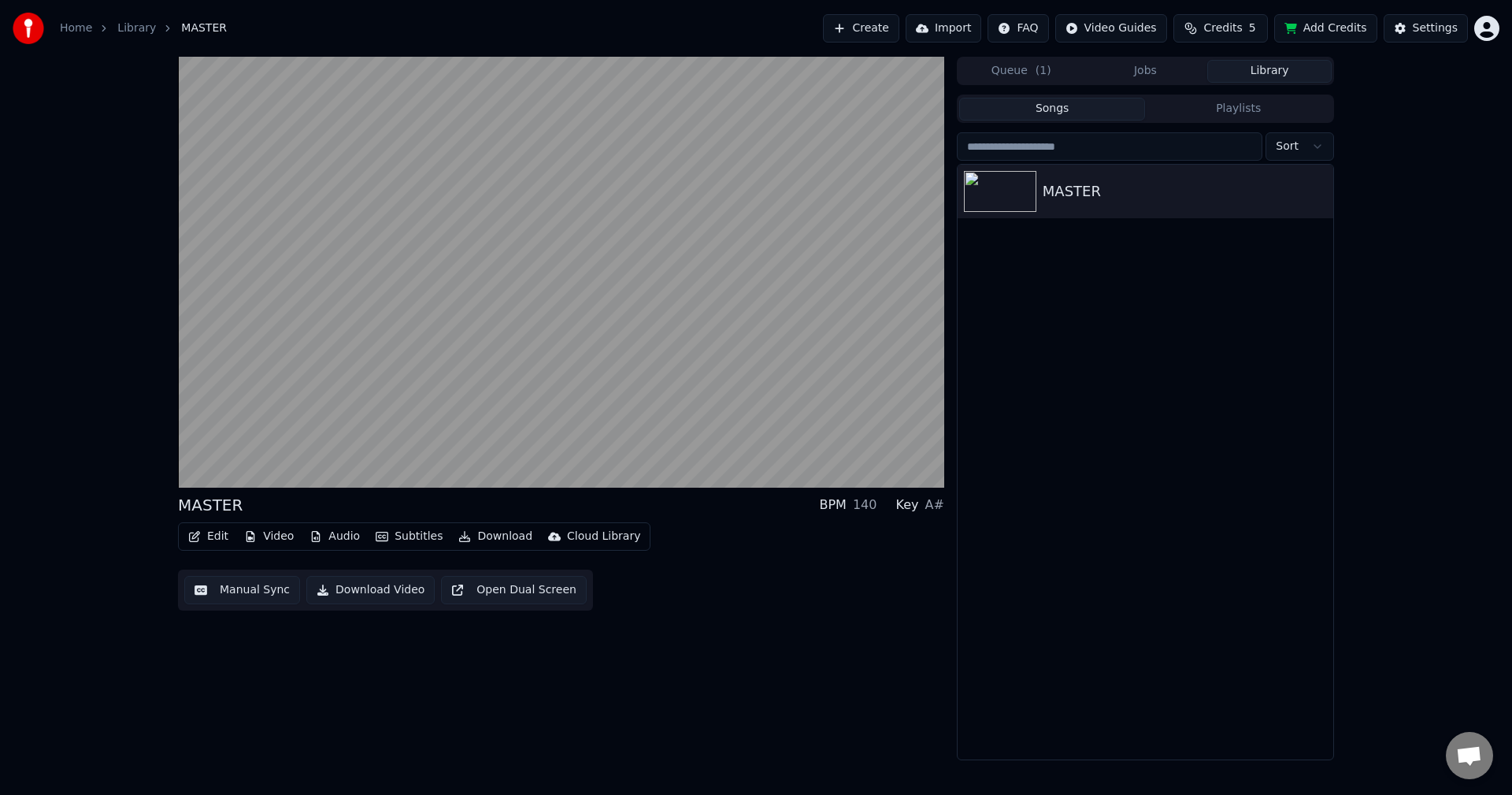
click at [217, 540] on button "Edit" at bounding box center [208, 535] width 53 height 22
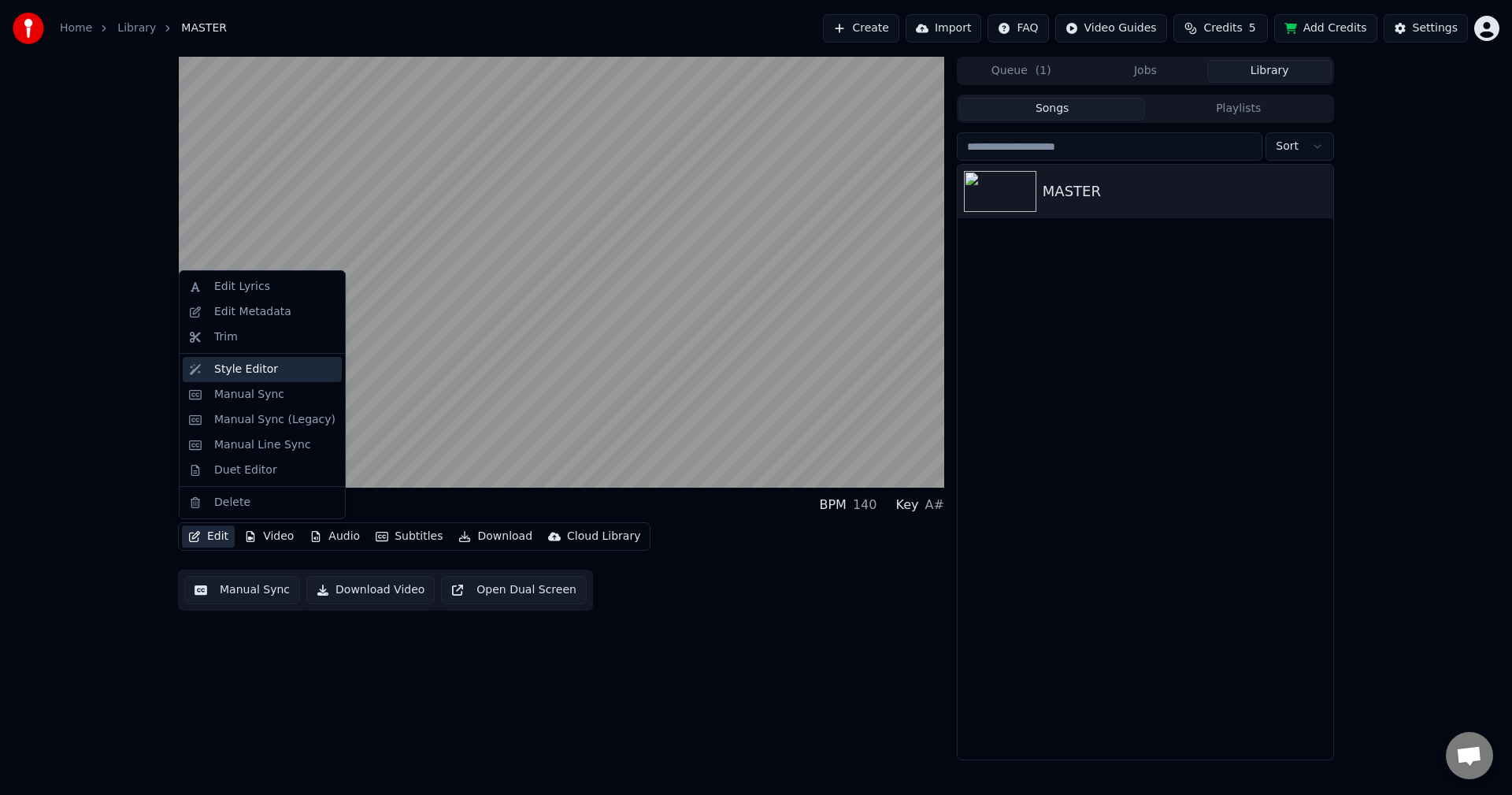
click at [232, 368] on div "Style Editor" at bounding box center [246, 370] width 64 height 16
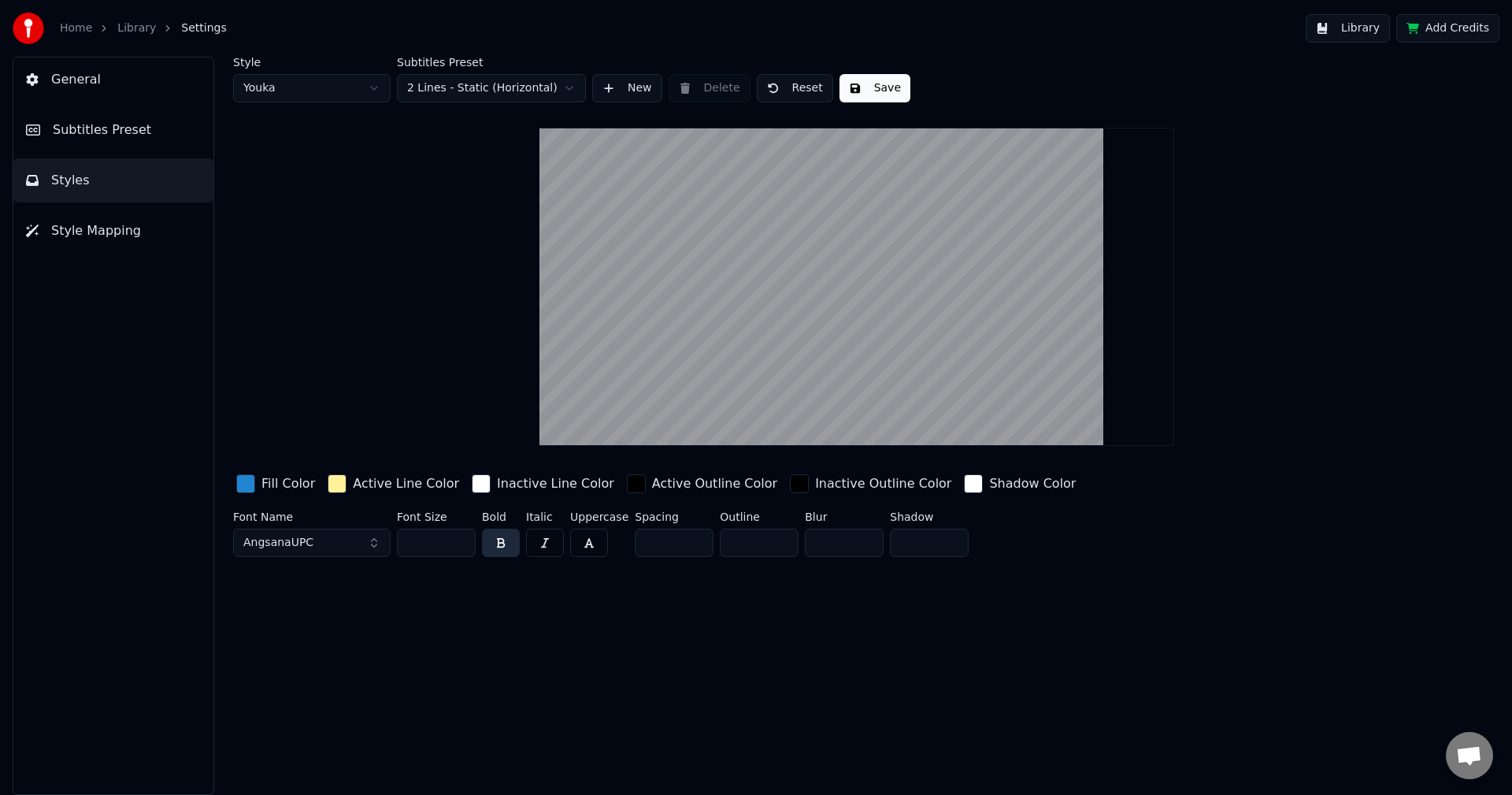
drag, startPoint x: 439, startPoint y: 533, endPoint x: 301, endPoint y: 374, distance: 210.5
click at [385, 538] on div "Font Name AngsanaUPC Font Size *** Bold Italic Uppercase Spacing * Outline * Bl…" at bounding box center [763, 537] width 1058 height 52
drag, startPoint x: 437, startPoint y: 541, endPoint x: 305, endPoint y: 550, distance: 132.3
click at [307, 550] on div "Font Name AngsanaUPC Font Size *** Bold Italic Uppercase Spacing * Outline * Bl…" at bounding box center [763, 537] width 1058 height 52
type input "***"
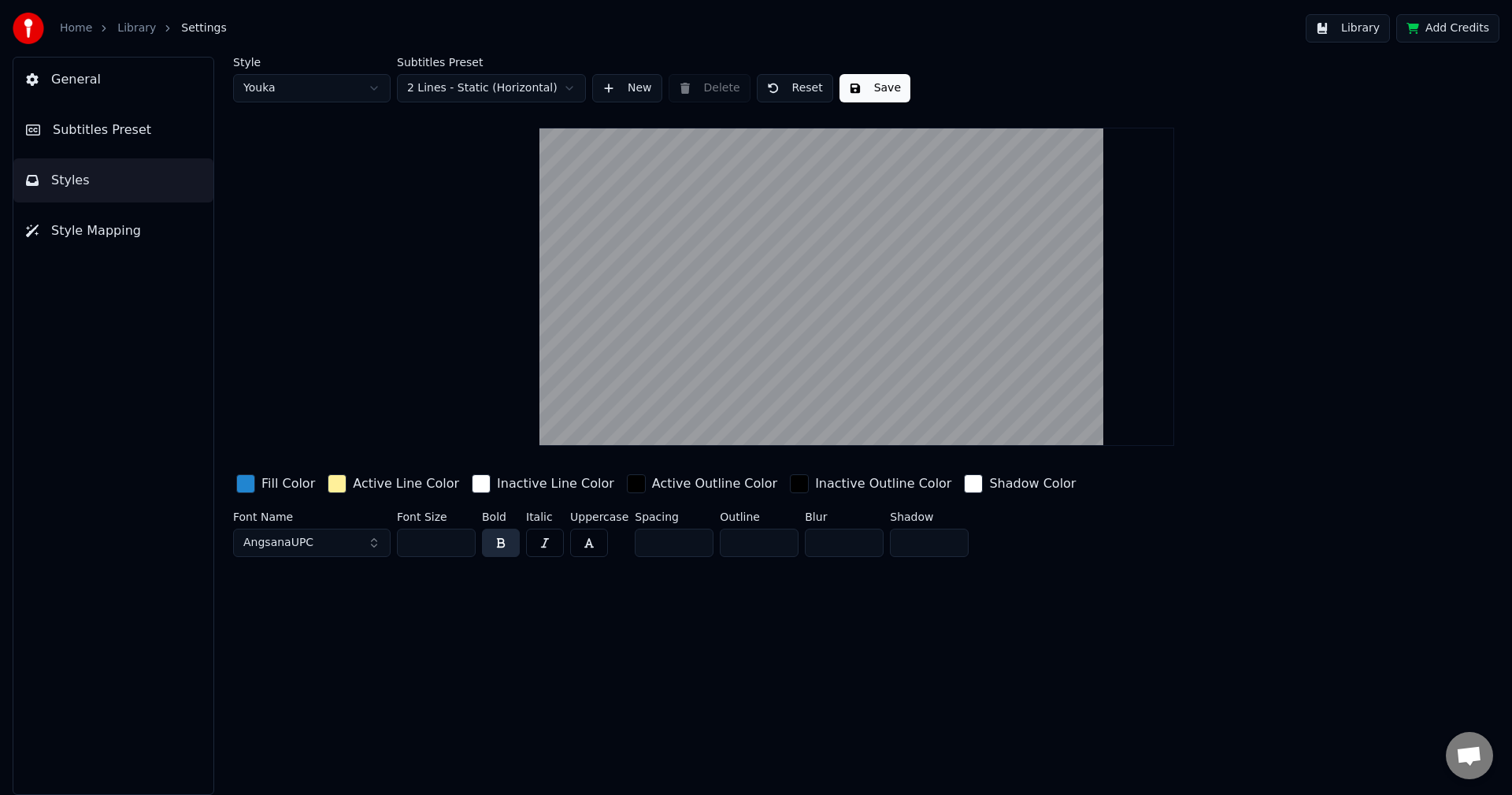
click at [854, 84] on button "Save" at bounding box center [875, 88] width 71 height 29
click at [863, 89] on button "Done" at bounding box center [876, 88] width 73 height 29
click at [1360, 26] on button "Library" at bounding box center [1347, 28] width 84 height 29
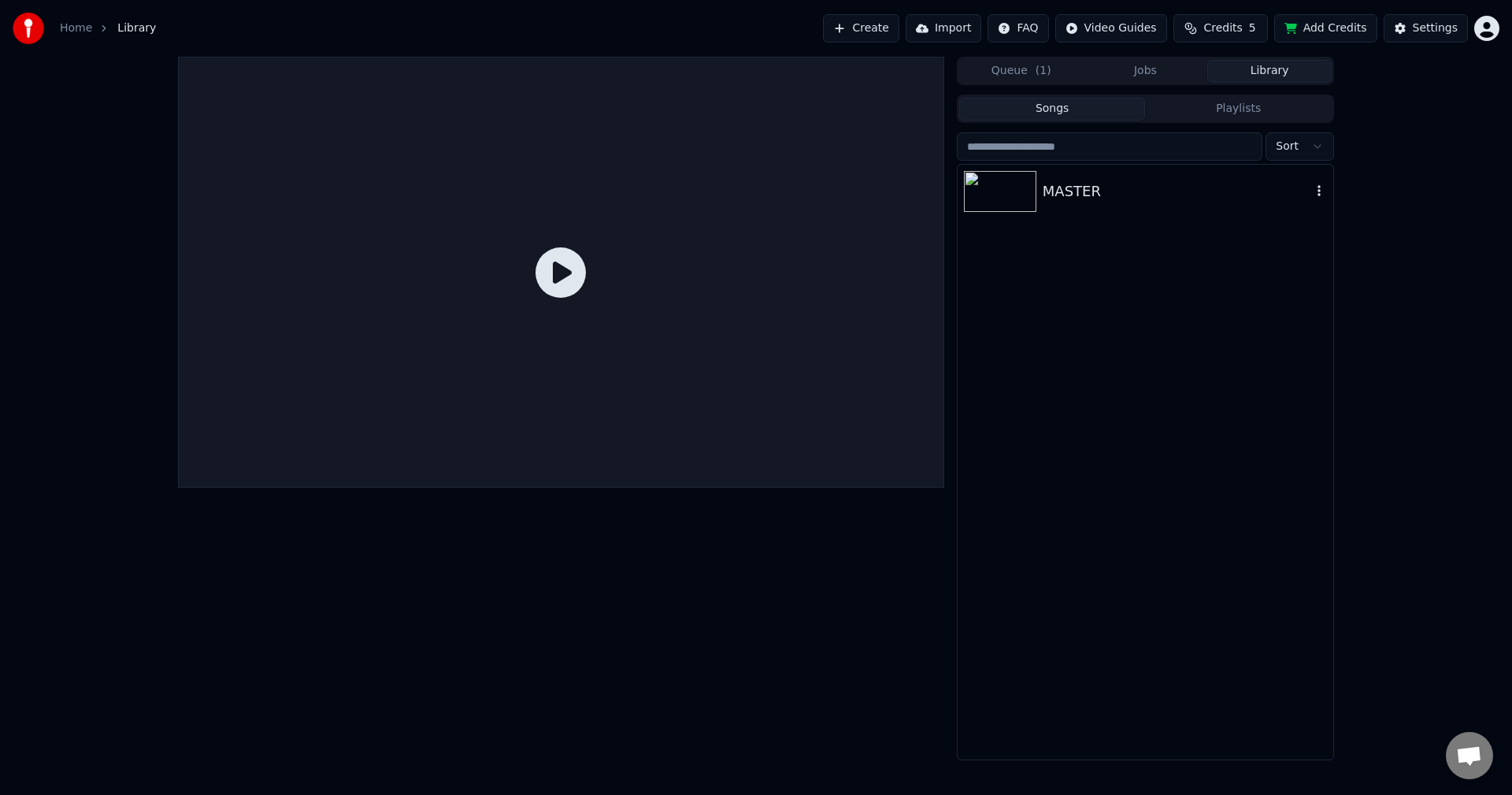
click at [1069, 192] on div "MASTER" at bounding box center [1177, 191] width 269 height 22
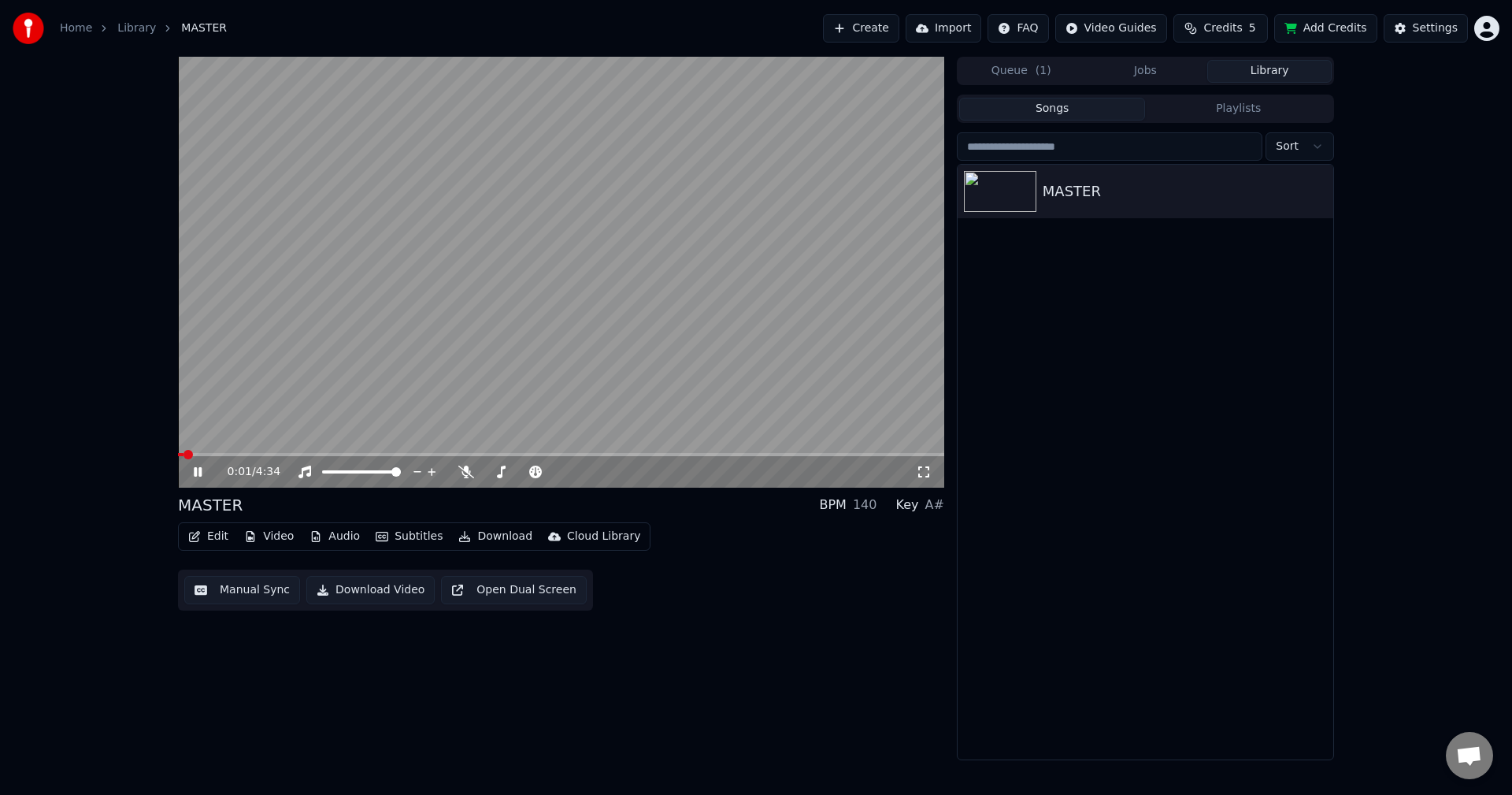
click at [272, 451] on video at bounding box center [560, 272] width 766 height 430
click at [277, 454] on span at bounding box center [560, 455] width 766 height 3
click at [192, 472] on icon at bounding box center [209, 471] width 37 height 13
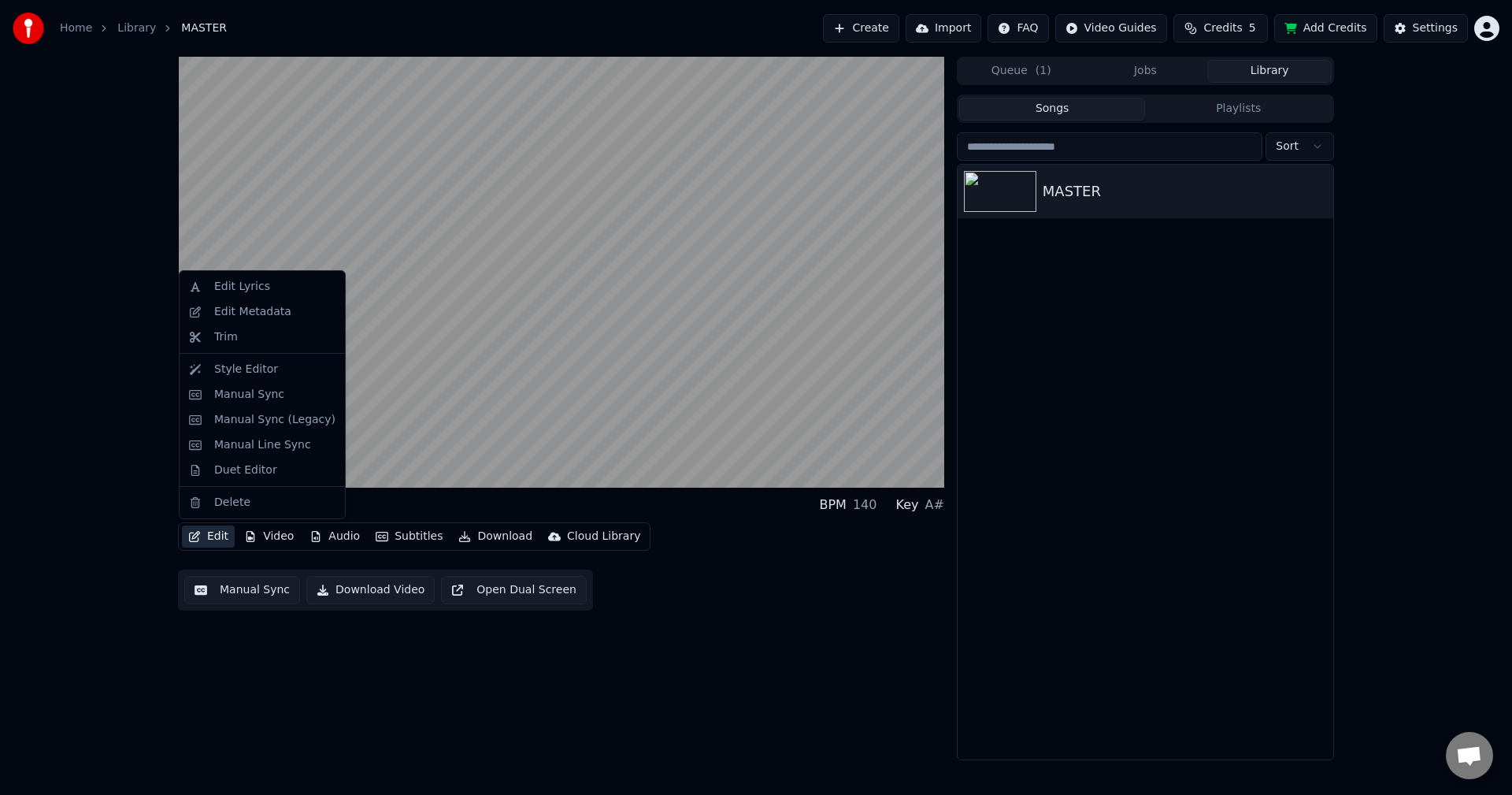
click at [204, 528] on button "Edit" at bounding box center [208, 535] width 53 height 22
click at [229, 360] on div "Style Editor" at bounding box center [262, 369] width 159 height 25
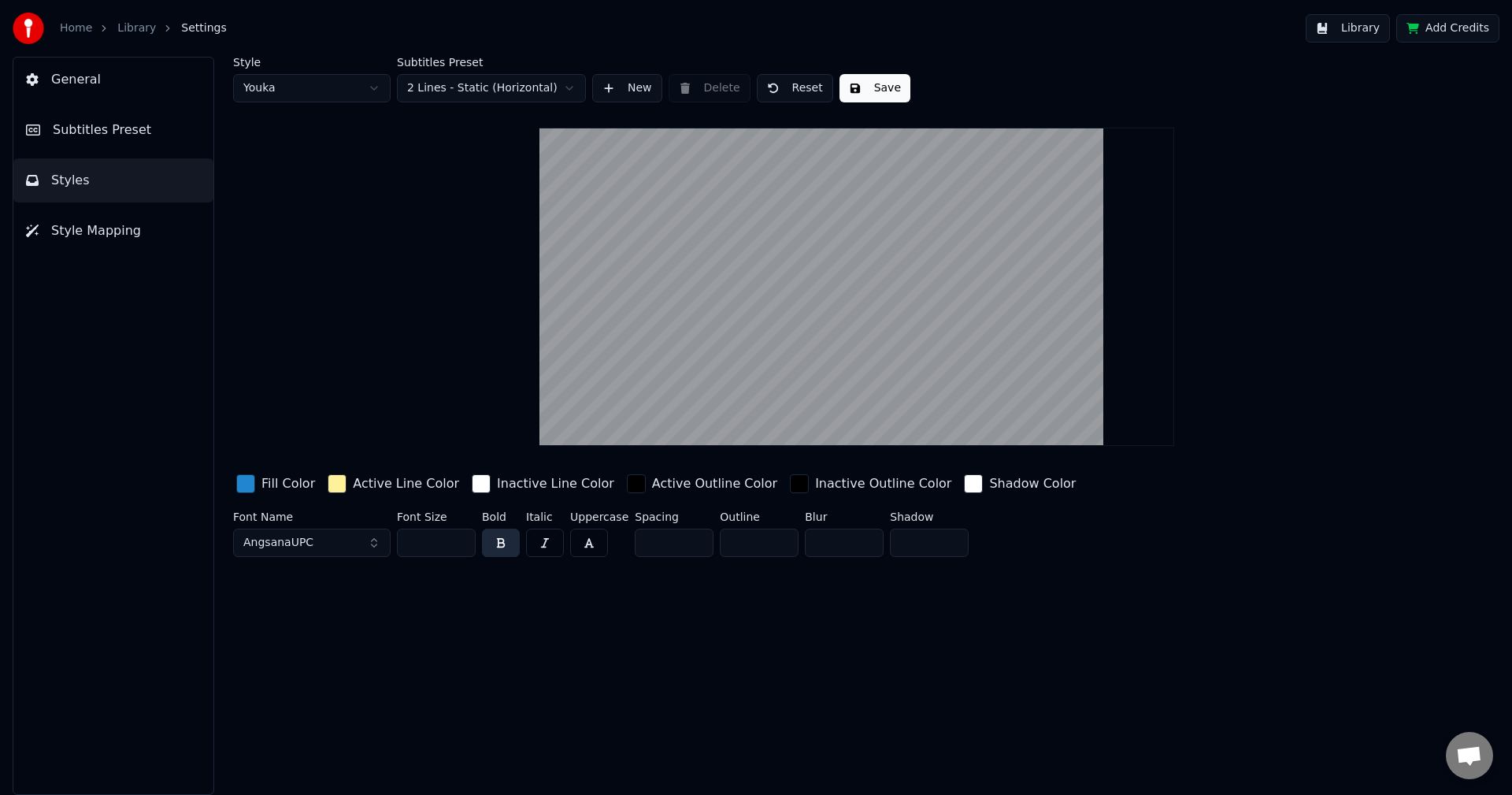
click at [328, 478] on div "button" at bounding box center [337, 483] width 19 height 19
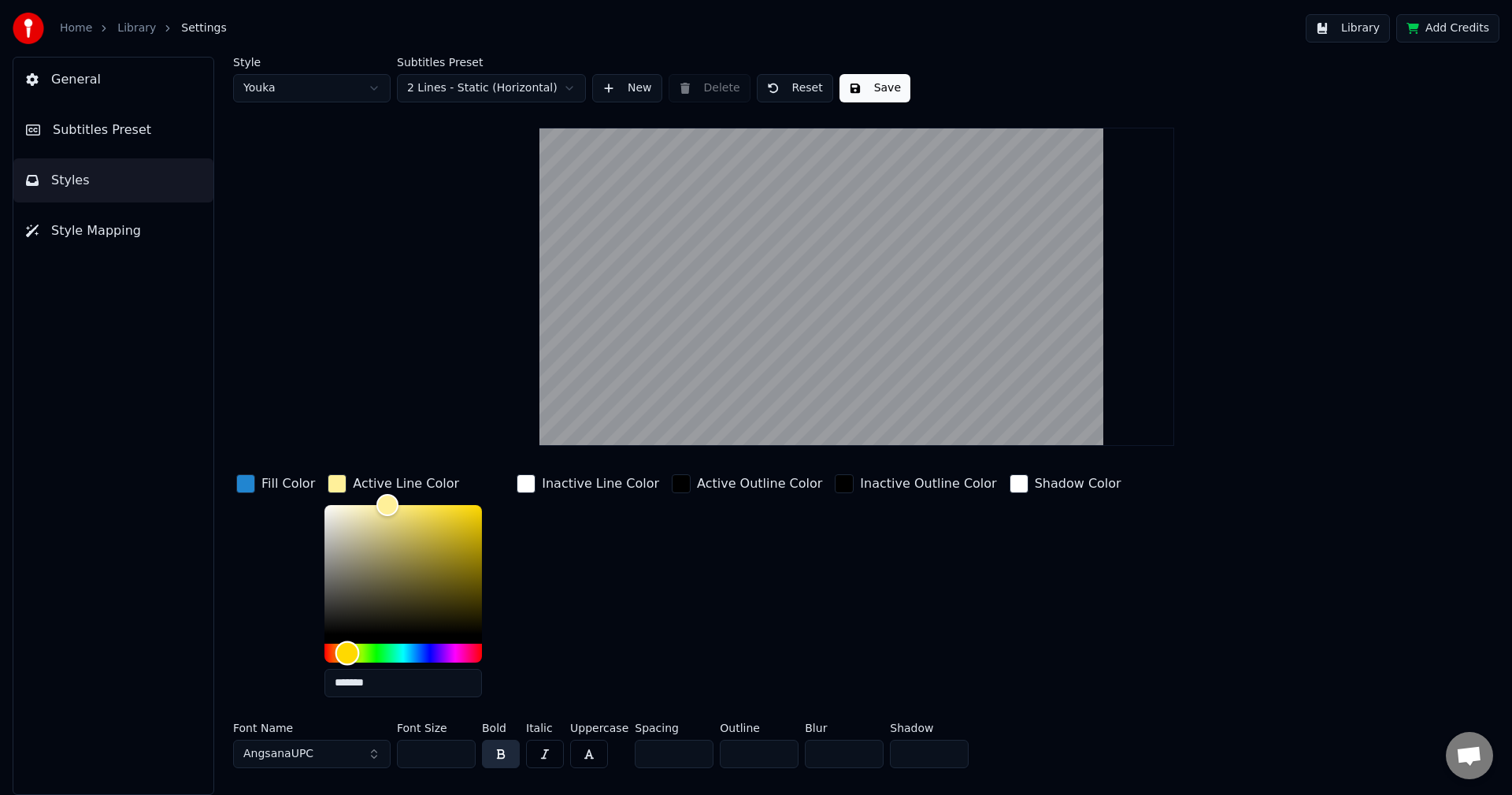
click at [387, 658] on div "Hue" at bounding box center [403, 654] width 158 height 19
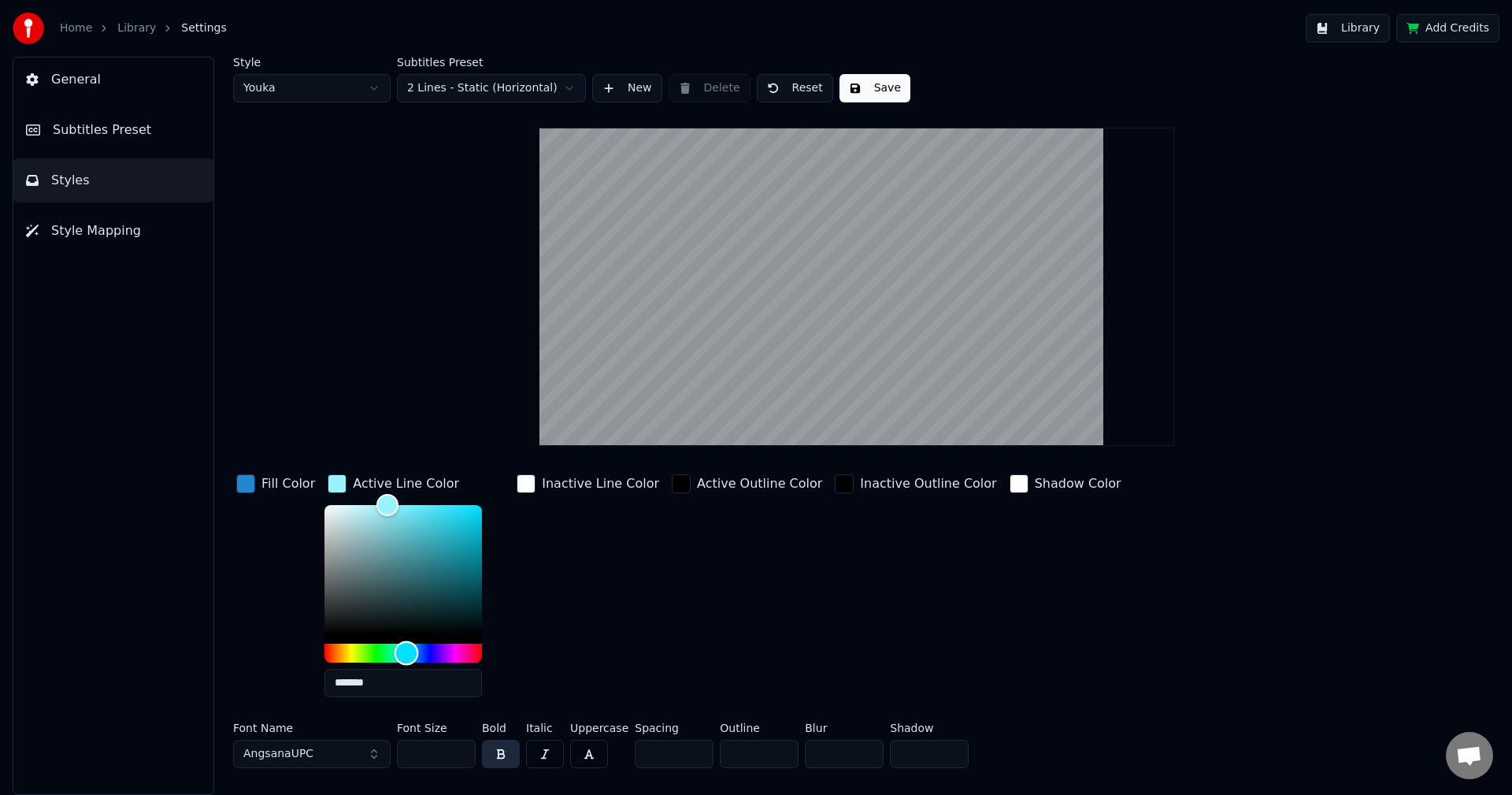
drag, startPoint x: 388, startPoint y: 653, endPoint x: 402, endPoint y: 653, distance: 14.0
click at [402, 653] on div "Hue" at bounding box center [407, 653] width 24 height 24
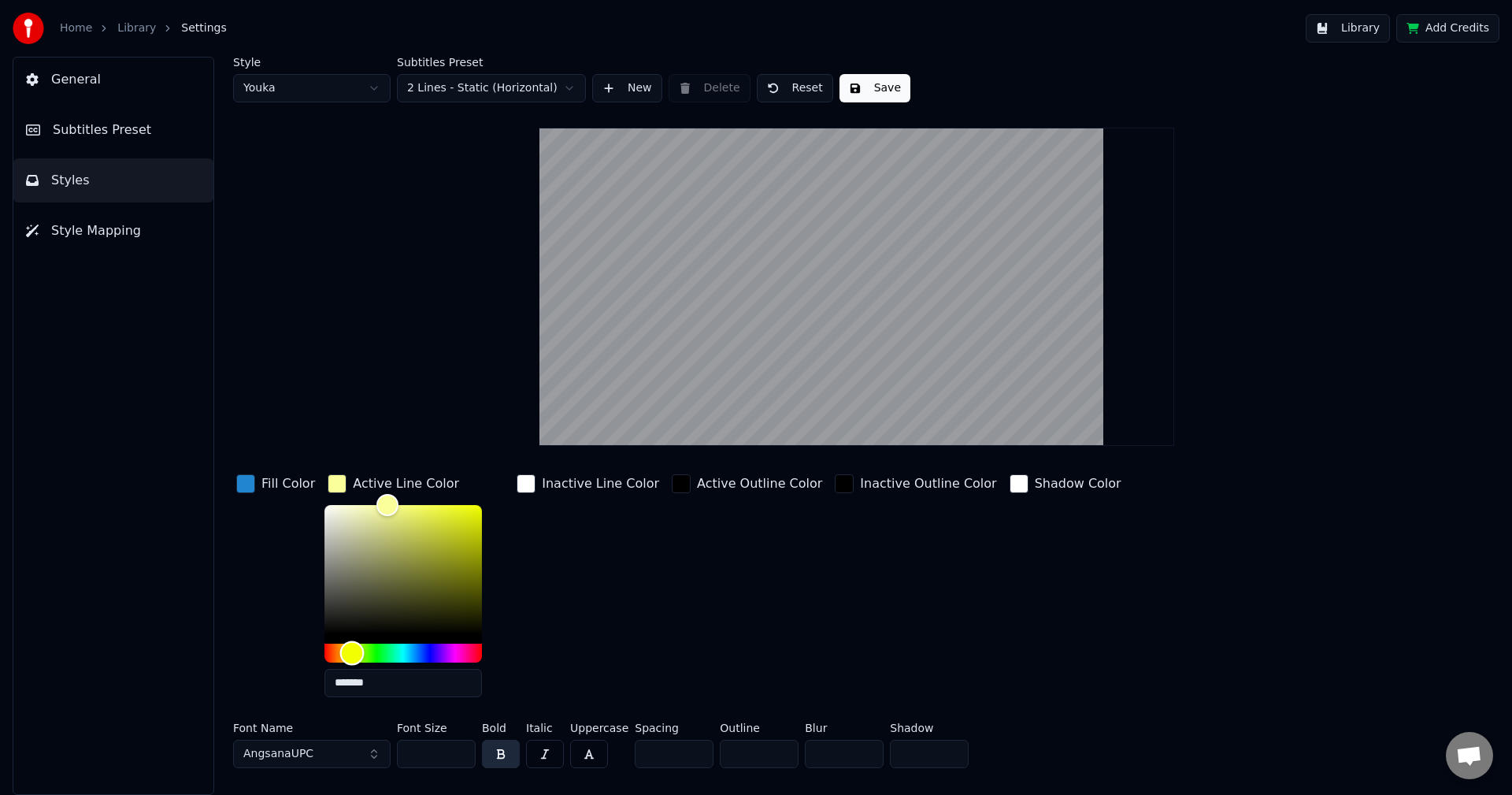
drag, startPoint x: 402, startPoint y: 653, endPoint x: 396, endPoint y: 621, distance: 32.6
click at [348, 643] on div "Hue" at bounding box center [352, 653] width 24 height 24
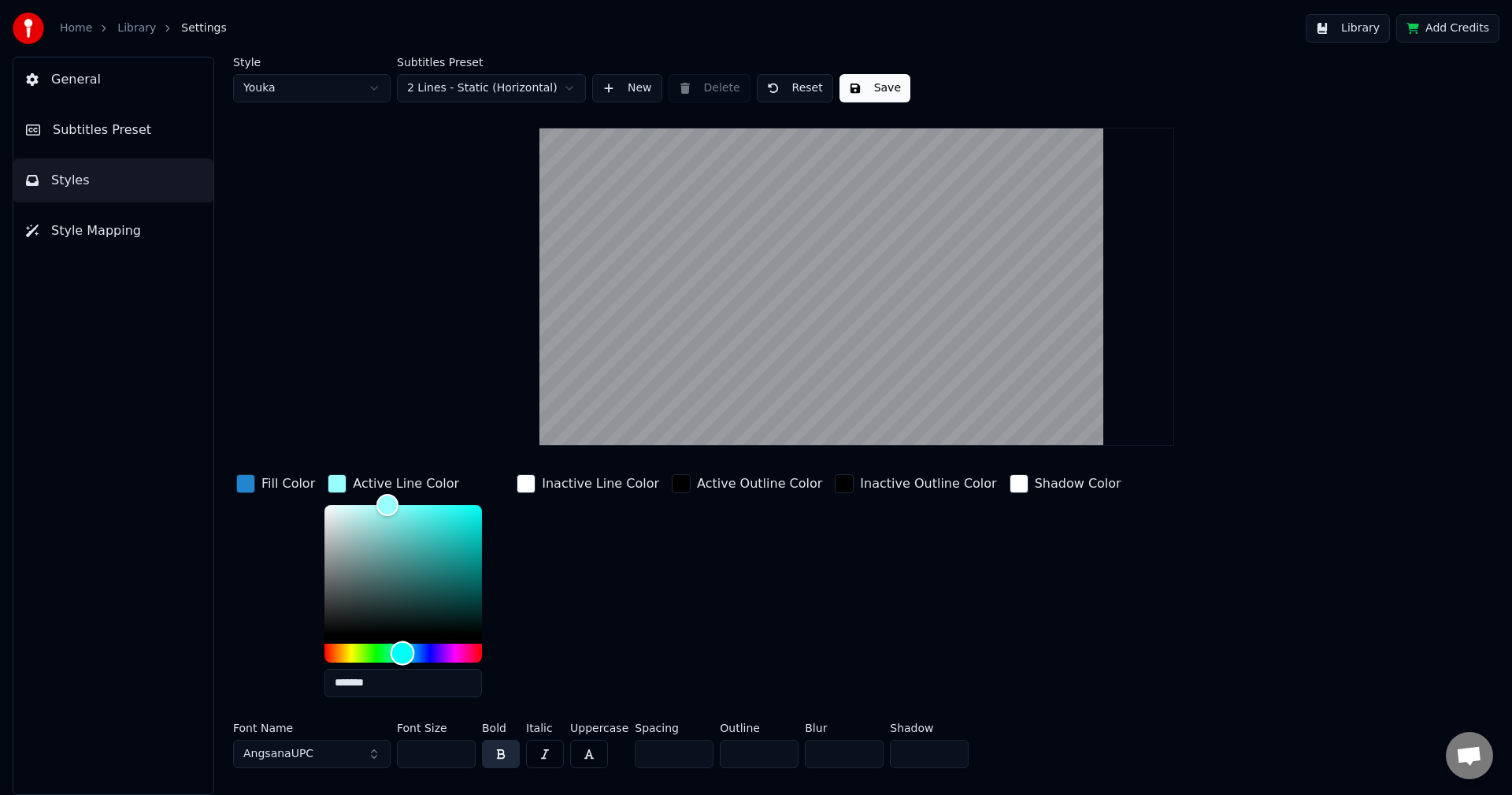
drag, startPoint x: 333, startPoint y: 647, endPoint x: 397, endPoint y: 651, distance: 64.1
click at [397, 651] on div "Hue" at bounding box center [403, 653] width 24 height 24
click at [537, 609] on div "Inactive Line Color" at bounding box center [588, 590] width 149 height 239
click at [254, 581] on div "Fill Color" at bounding box center [276, 590] width 85 height 239
click at [522, 479] on div "button" at bounding box center [526, 483] width 19 height 19
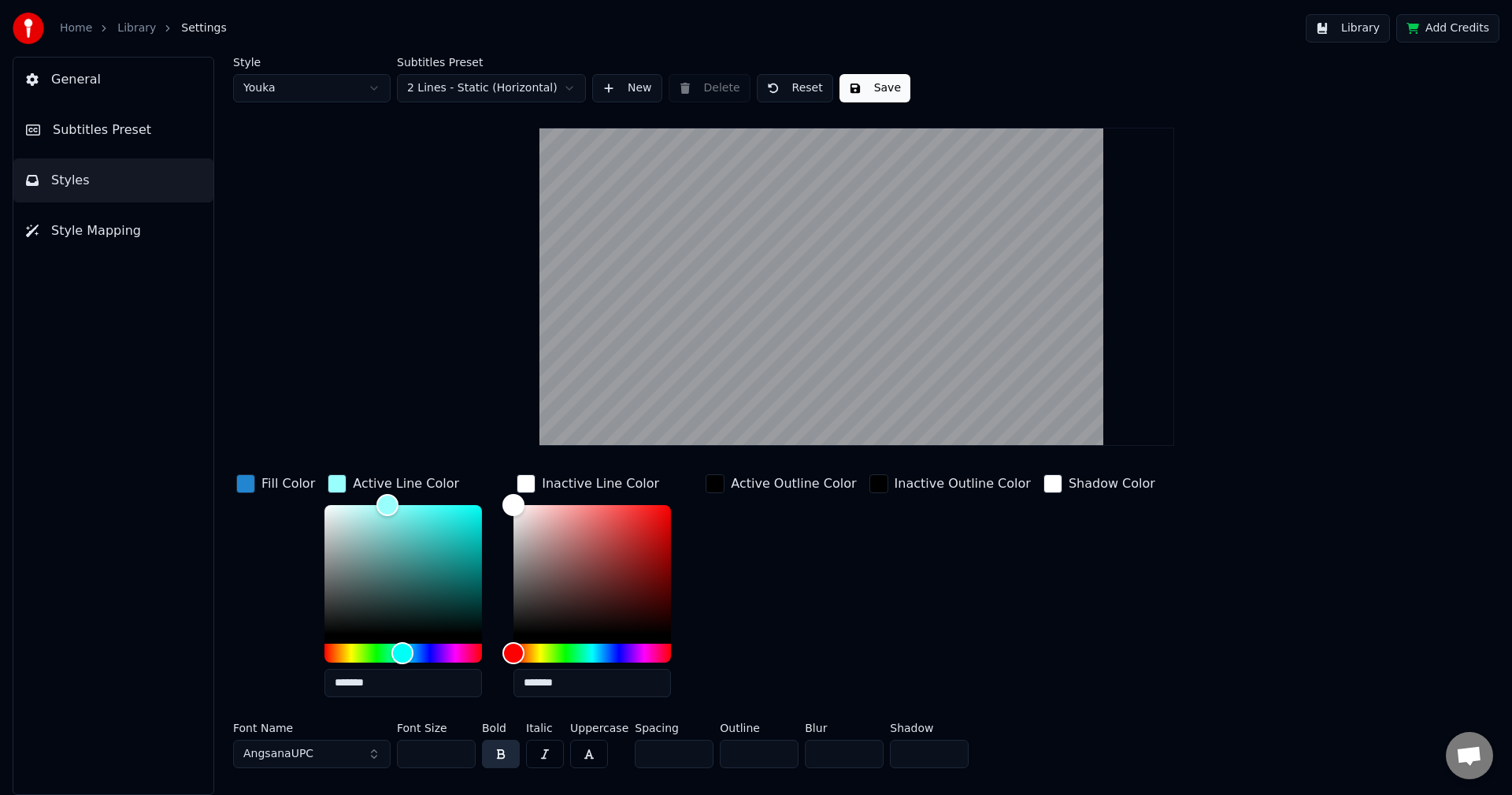
drag, startPoint x: 579, startPoint y: 680, endPoint x: 481, endPoint y: 673, distance: 98.2
click at [481, 673] on div "Fill Color Active Line Color ******* Inactive Line Color ******* Active Outline…" at bounding box center [763, 590] width 1058 height 239
drag, startPoint x: 391, startPoint y: 681, endPoint x: 211, endPoint y: 662, distance: 181.0
click at [211, 662] on div "Style Youka Subtitles Preset 2 Lines - Static (Horizontal) New Delete Reset Sav…" at bounding box center [856, 425] width 1310 height 738
paste input "text"
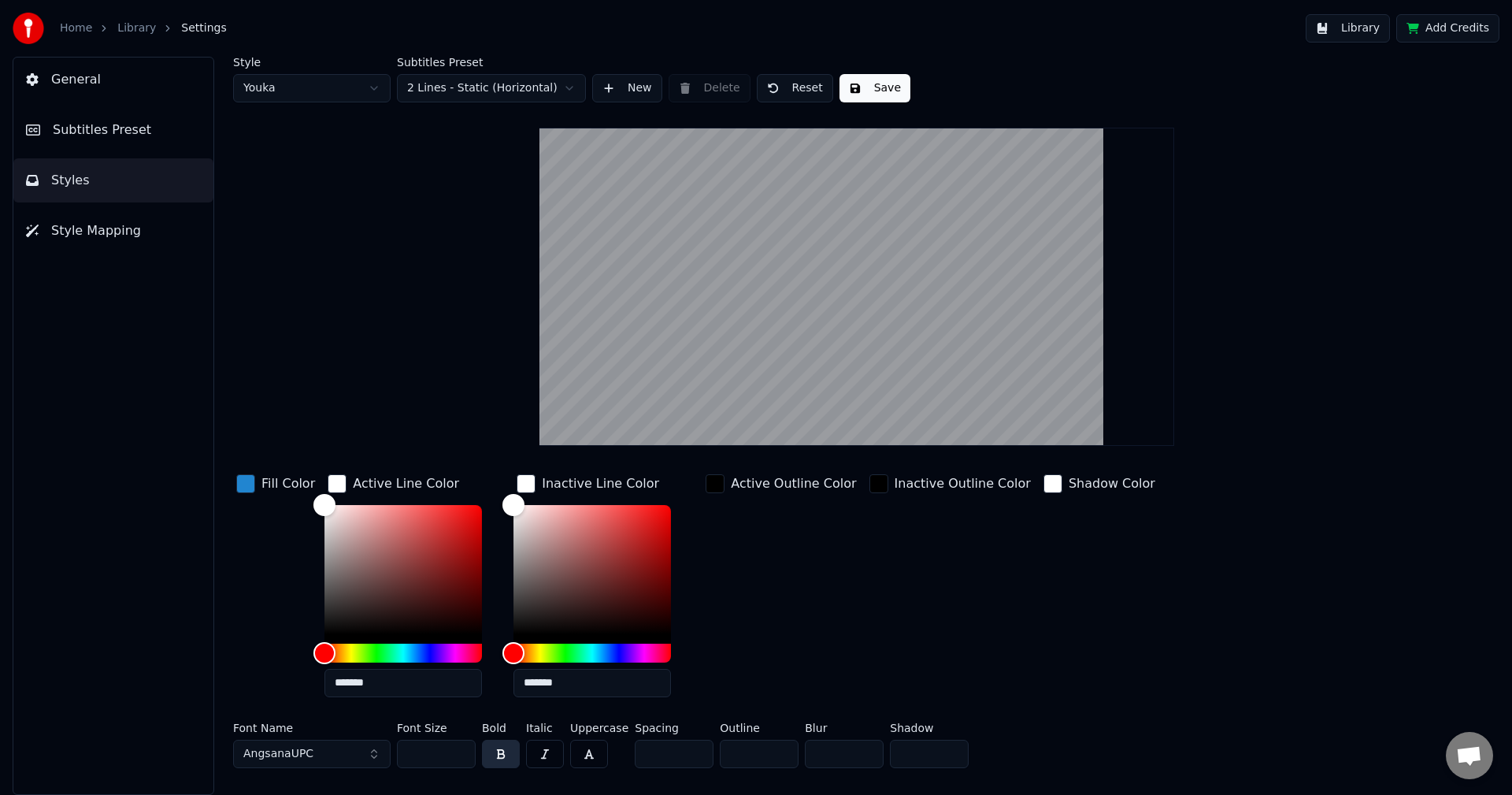
type input "*******"
click at [261, 605] on div "Fill Color" at bounding box center [276, 590] width 85 height 239
click at [866, 660] on div "Inactive Outline Color" at bounding box center [949, 590] width 167 height 239
click at [861, 98] on button "Save" at bounding box center [875, 88] width 71 height 29
click at [852, 92] on button "Done" at bounding box center [876, 88] width 73 height 29
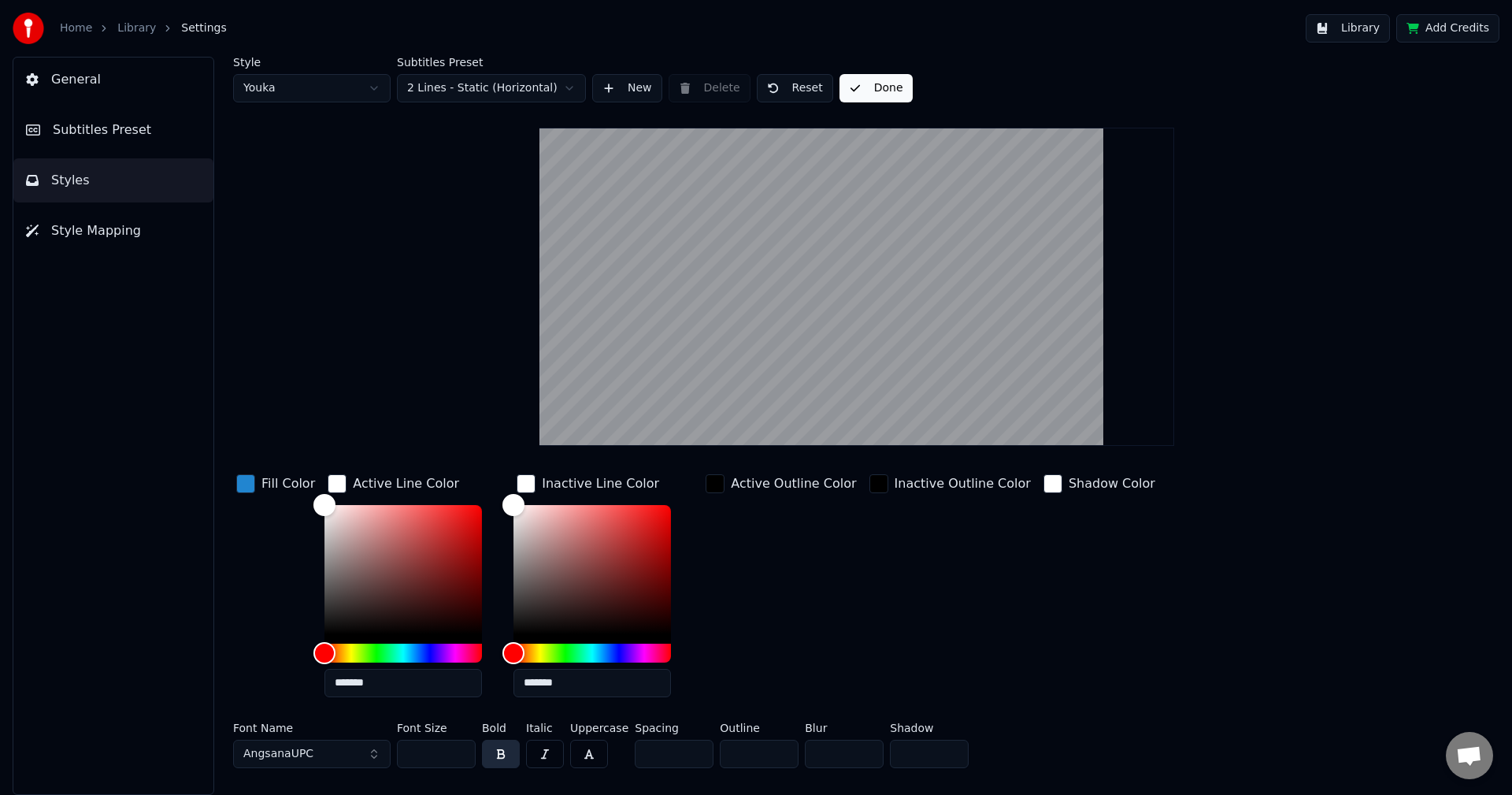
click at [229, 587] on div "Style Youka Subtitles Preset 2 Lines - Static (Horizontal) New Delete Reset Don…" at bounding box center [856, 425] width 1310 height 738
click at [236, 489] on div "button" at bounding box center [245, 483] width 19 height 19
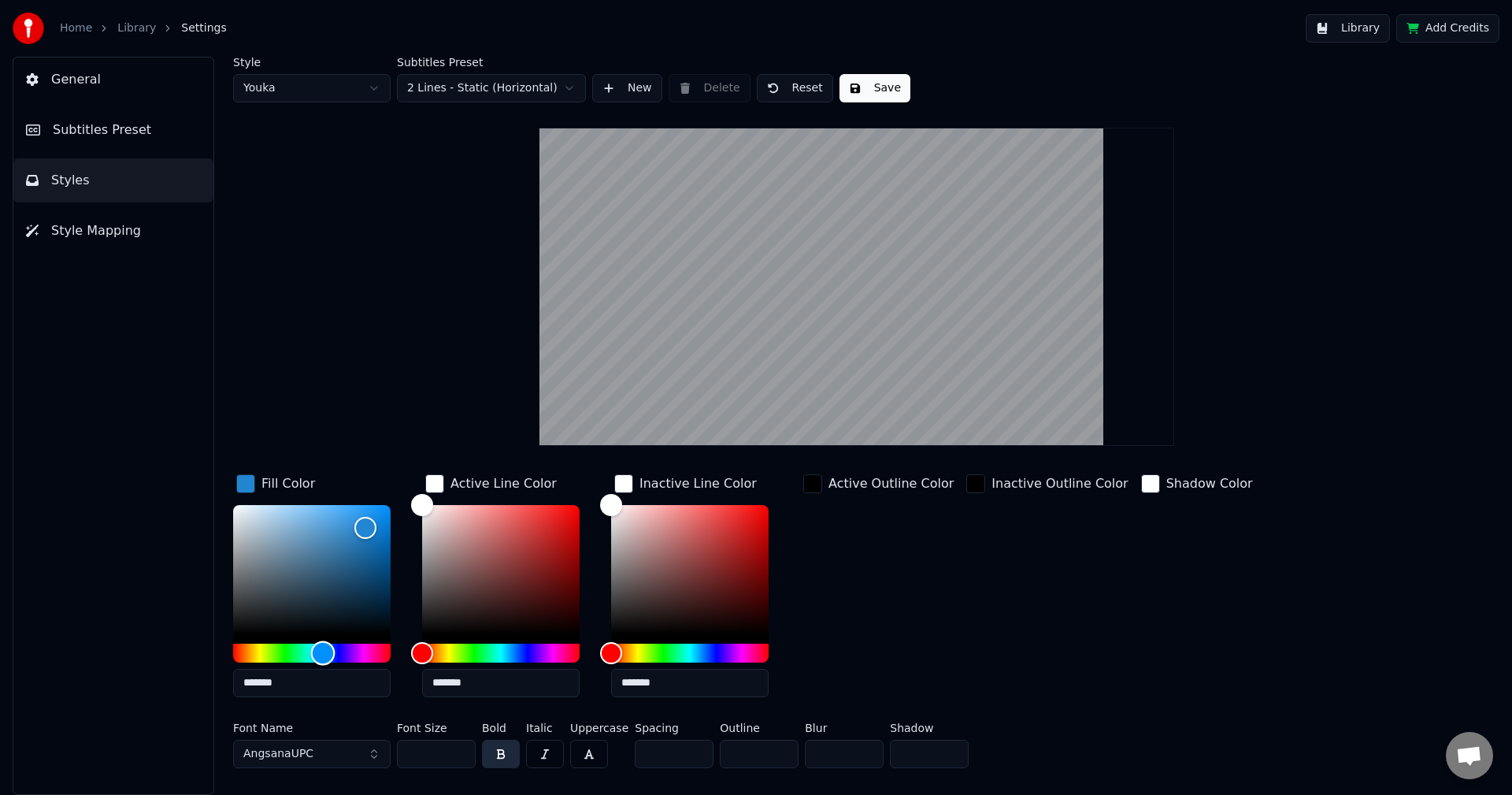
click at [338, 653] on div "Hue" at bounding box center [312, 654] width 158 height 19
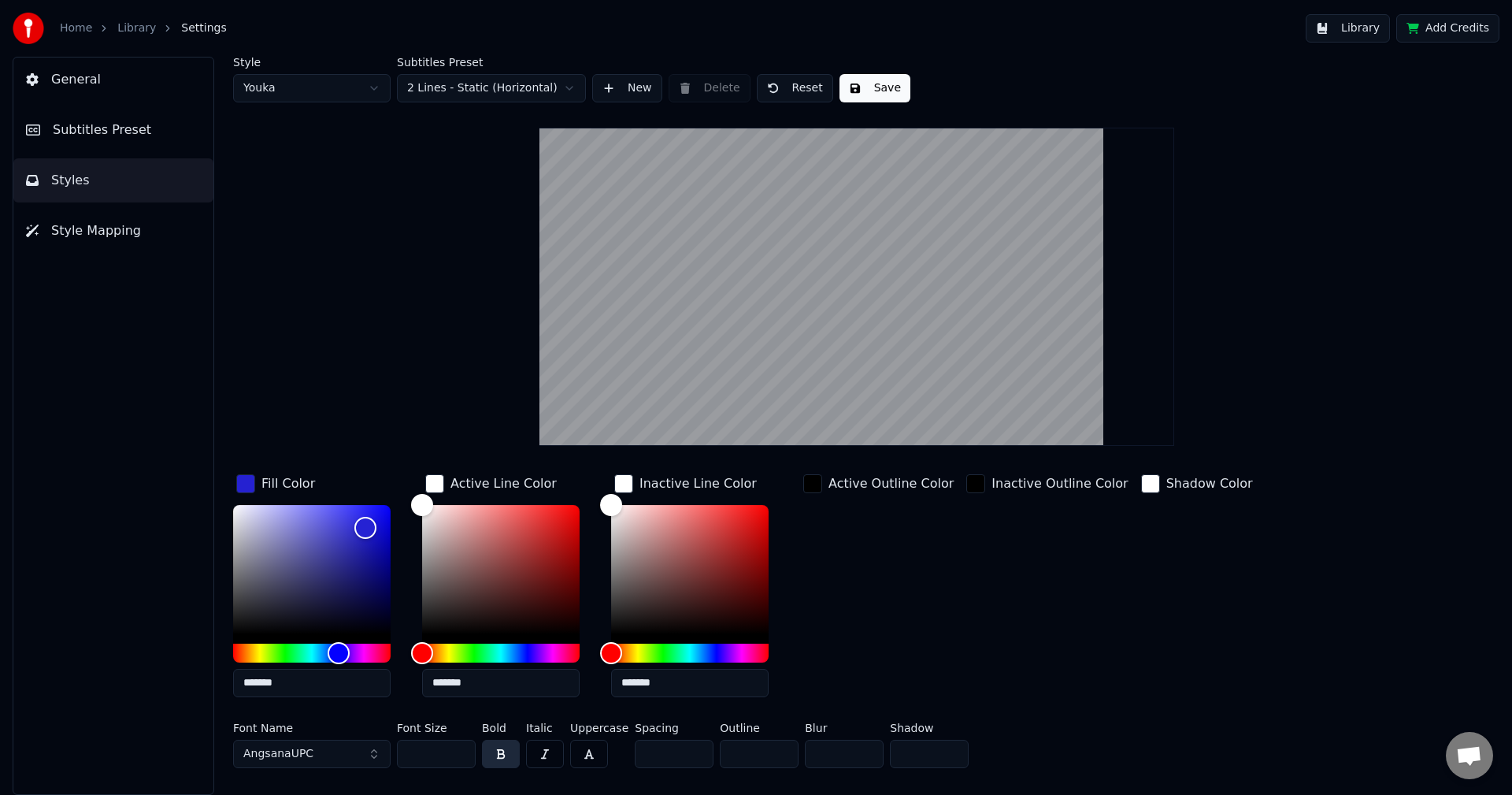
click at [381, 384] on div "Style Youka Subtitles Preset 2 Lines - Static (Horizontal) New Delete Reset Sav…" at bounding box center [857, 415] width 1247 height 718
type input "*******"
click at [337, 652] on div "Hue" at bounding box center [339, 653] width 24 height 24
click at [337, 652] on div "Hue" at bounding box center [338, 653] width 24 height 24
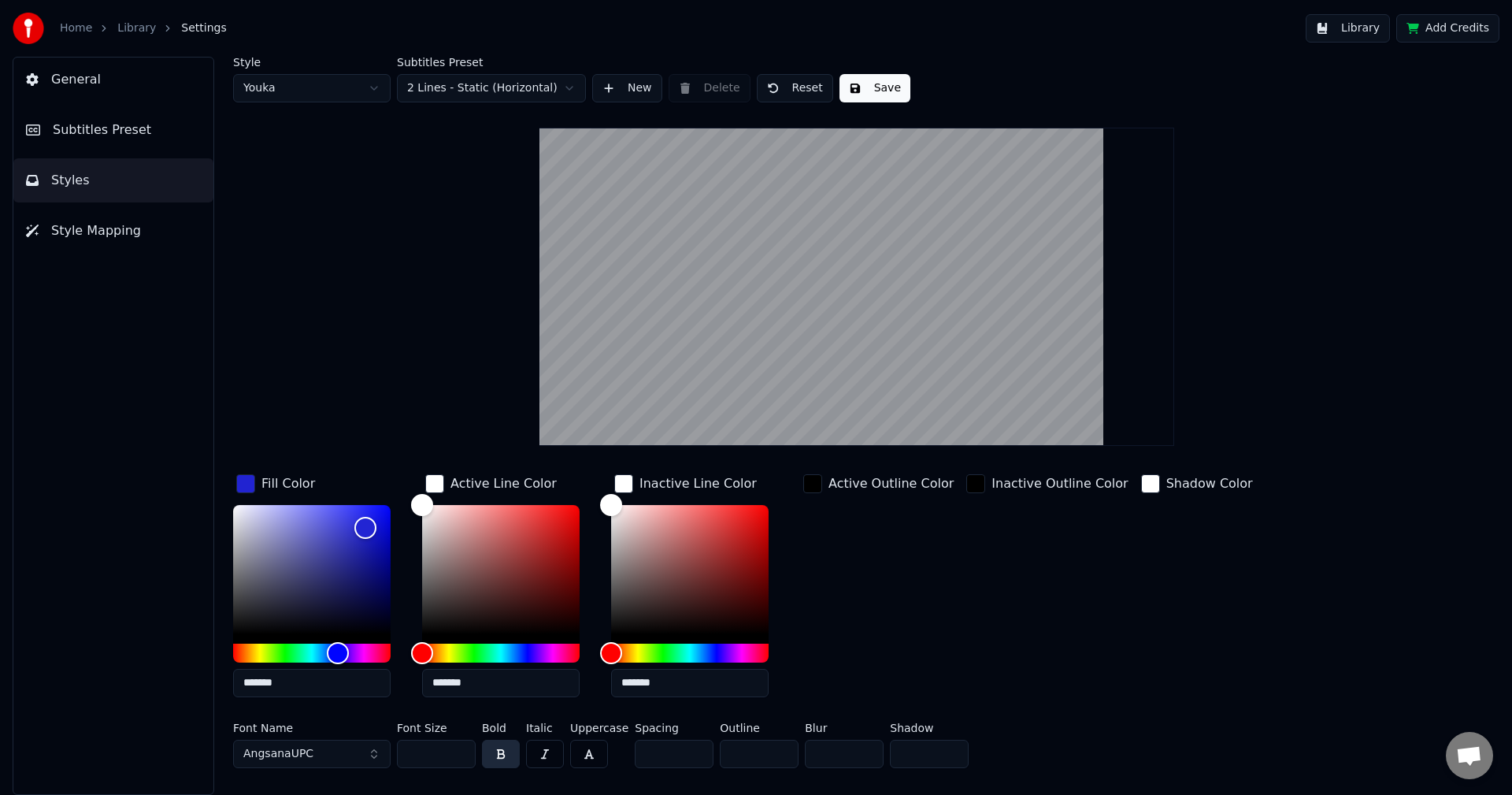
click at [963, 650] on div "Inactive Outline Color" at bounding box center [1046, 590] width 167 height 239
click at [874, 82] on button "Save" at bounding box center [875, 88] width 71 height 29
click at [426, 752] on input "***" at bounding box center [435, 753] width 79 height 29
type input "***"
click at [1254, 638] on div "Fill Color ******* Active Line Color ******* Inactive Line Color ******* Active…" at bounding box center [763, 590] width 1058 height 239
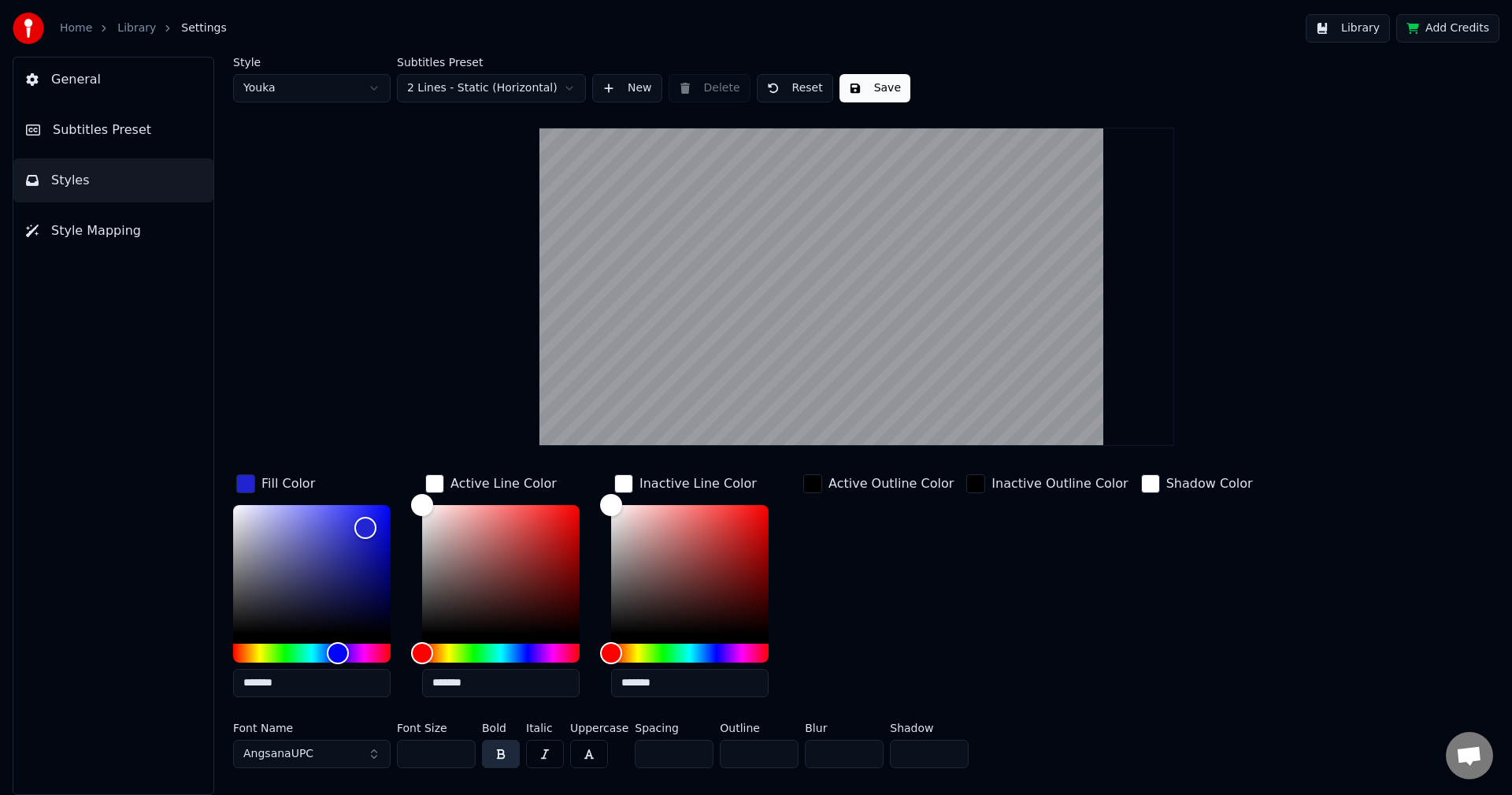
drag, startPoint x: 900, startPoint y: 89, endPoint x: 891, endPoint y: 89, distance: 9.0
click at [900, 89] on div "Style Youka Subtitles Preset 2 Lines - Static (Horizontal) New Delete Reset Save" at bounding box center [857, 79] width 1247 height 46
click at [884, 88] on button "Save" at bounding box center [875, 88] width 71 height 29
click at [862, 82] on button "Done" at bounding box center [876, 88] width 73 height 29
click at [871, 89] on button "Done" at bounding box center [876, 88] width 73 height 29
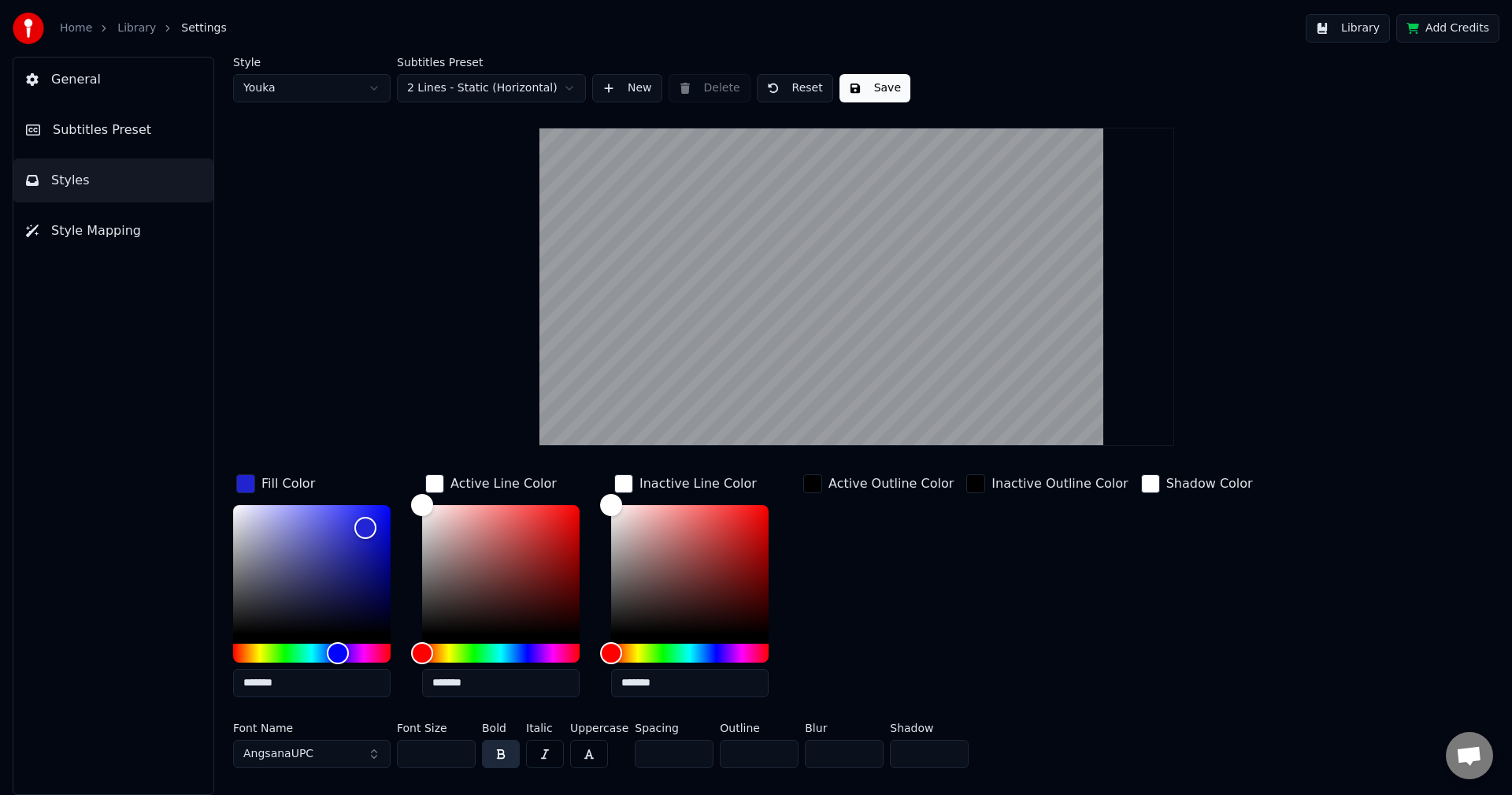
click at [1377, 24] on button "Library" at bounding box center [1347, 28] width 84 height 29
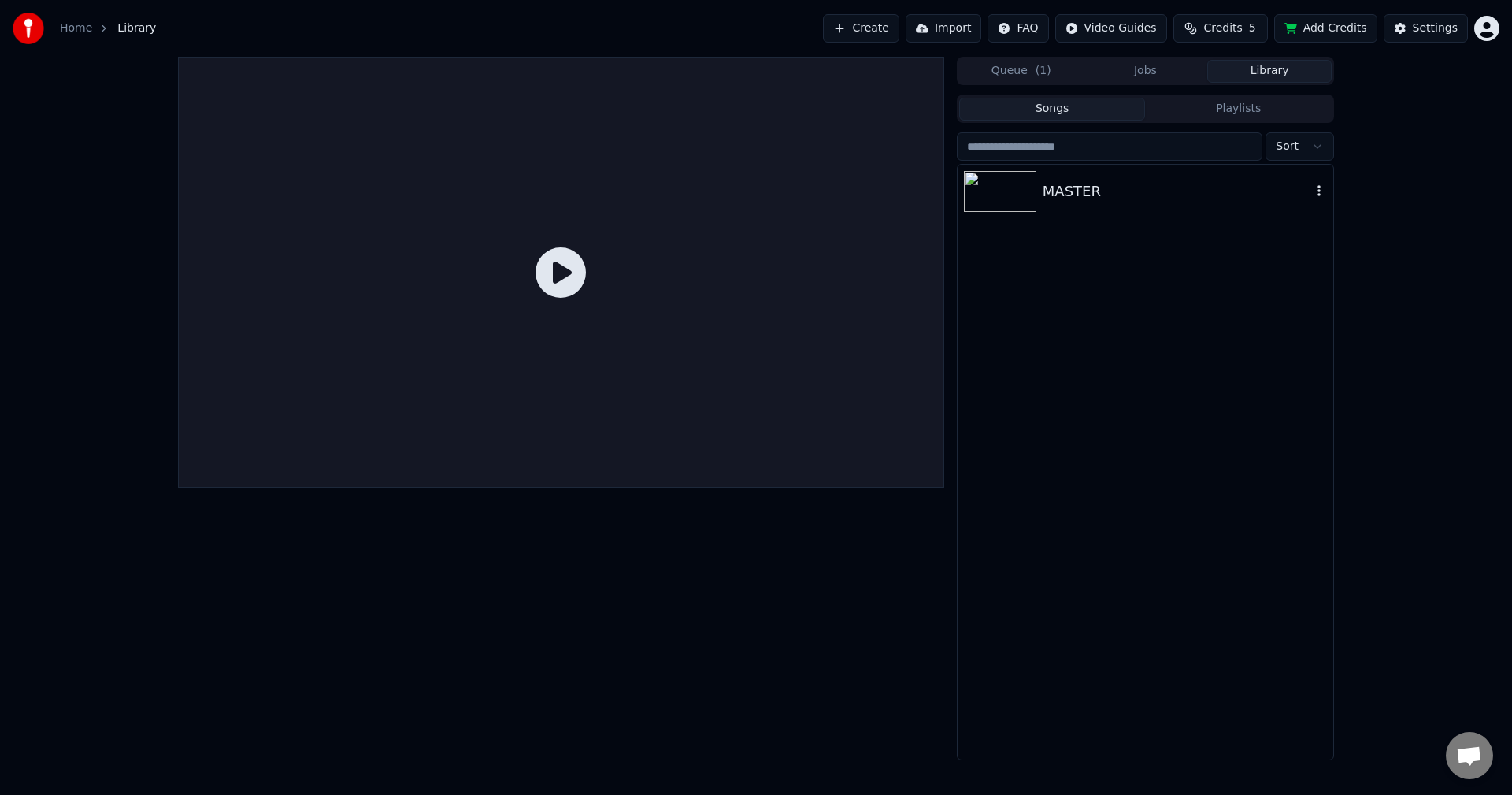
click at [1088, 184] on div "MASTER" at bounding box center [1177, 191] width 269 height 22
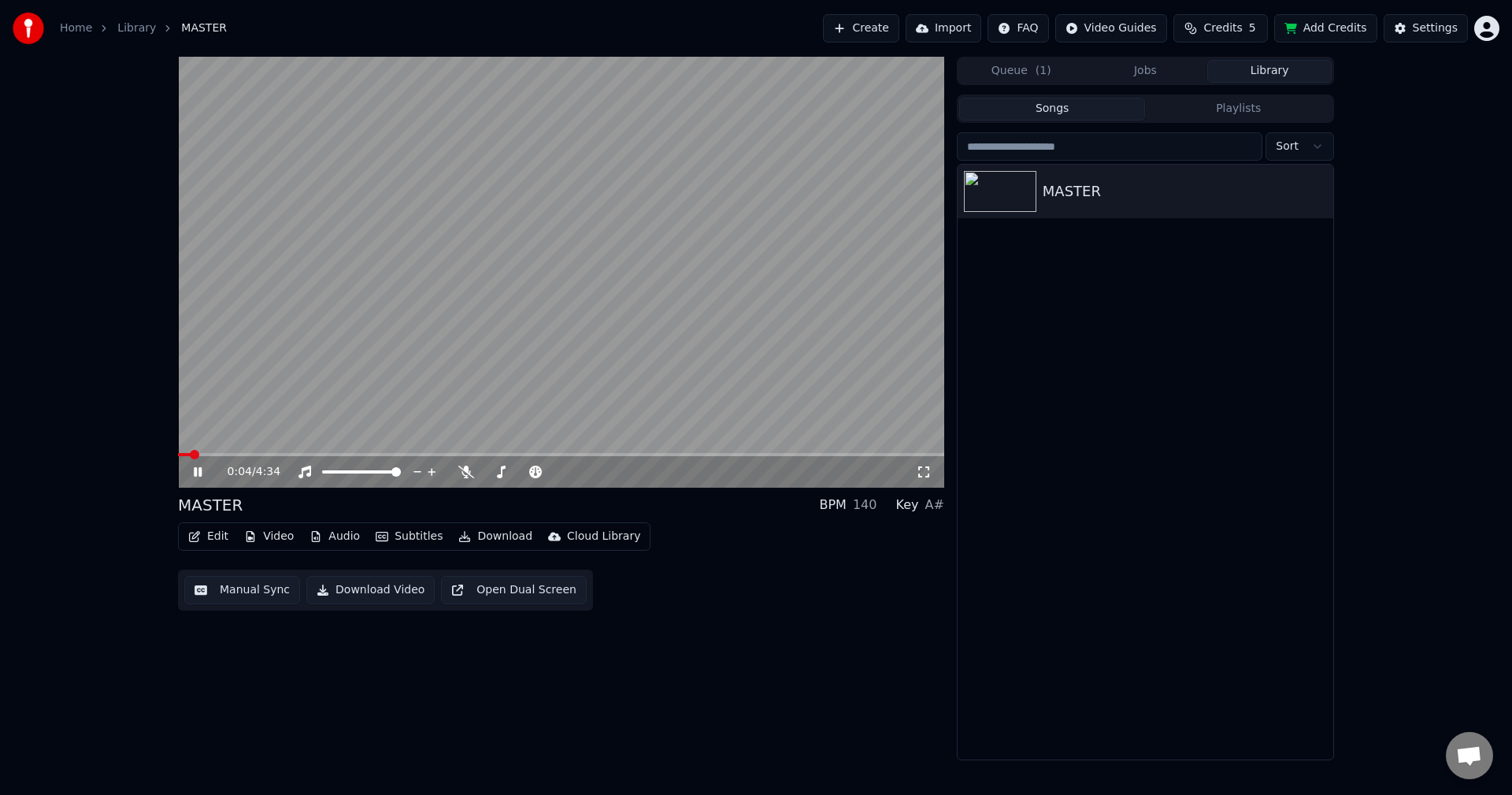
click at [261, 450] on video at bounding box center [560, 272] width 766 height 430
click at [276, 411] on video at bounding box center [560, 272] width 766 height 430
click at [273, 452] on video at bounding box center [560, 272] width 766 height 430
click at [278, 453] on span at bounding box center [560, 455] width 766 height 3
click at [304, 388] on video at bounding box center [560, 272] width 766 height 430
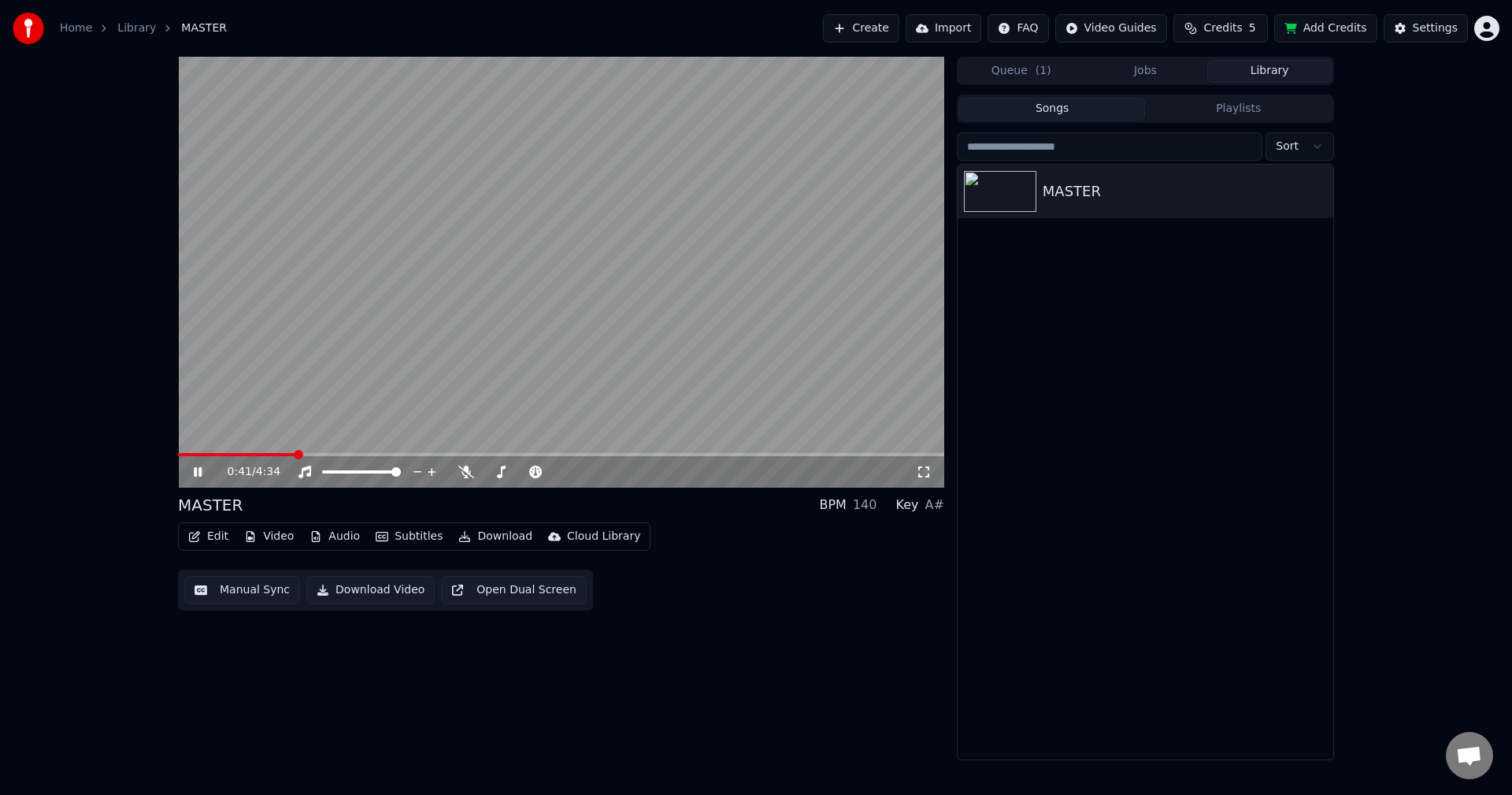
click at [200, 544] on button "Edit" at bounding box center [208, 535] width 53 height 22
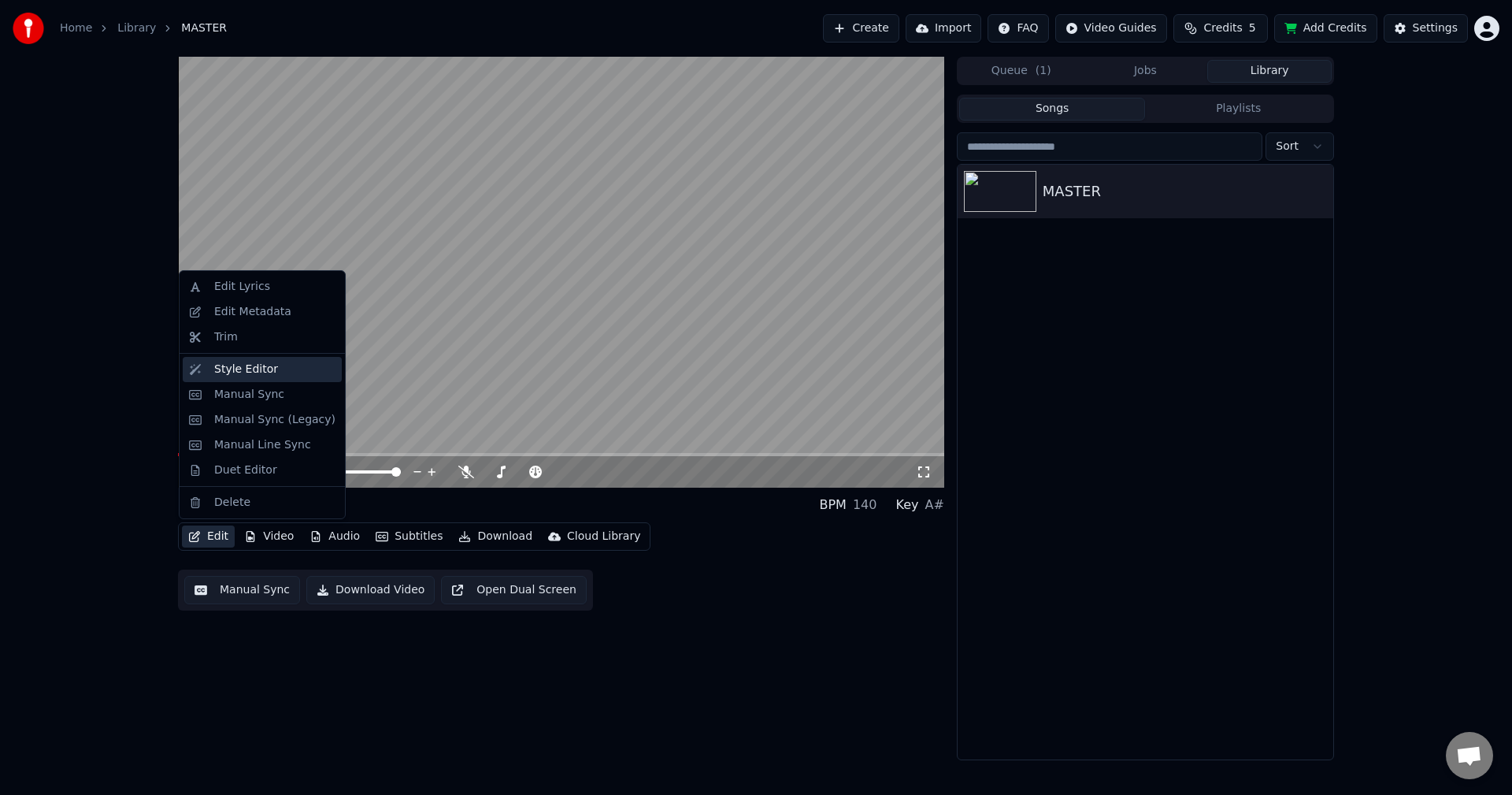
click at [267, 373] on div "Style Editor" at bounding box center [246, 370] width 64 height 16
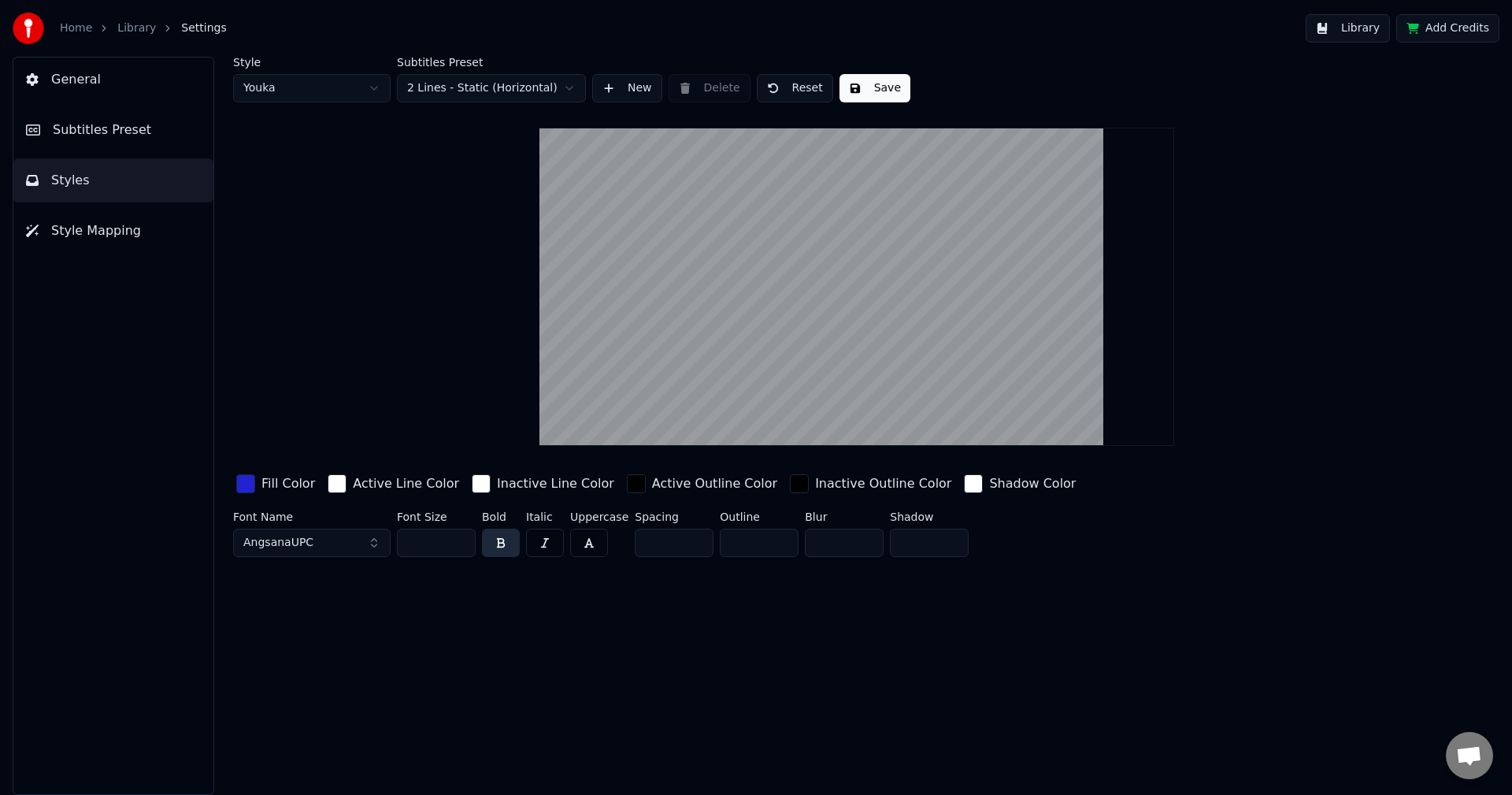
click at [251, 473] on div "Fill Color" at bounding box center [276, 483] width 85 height 25
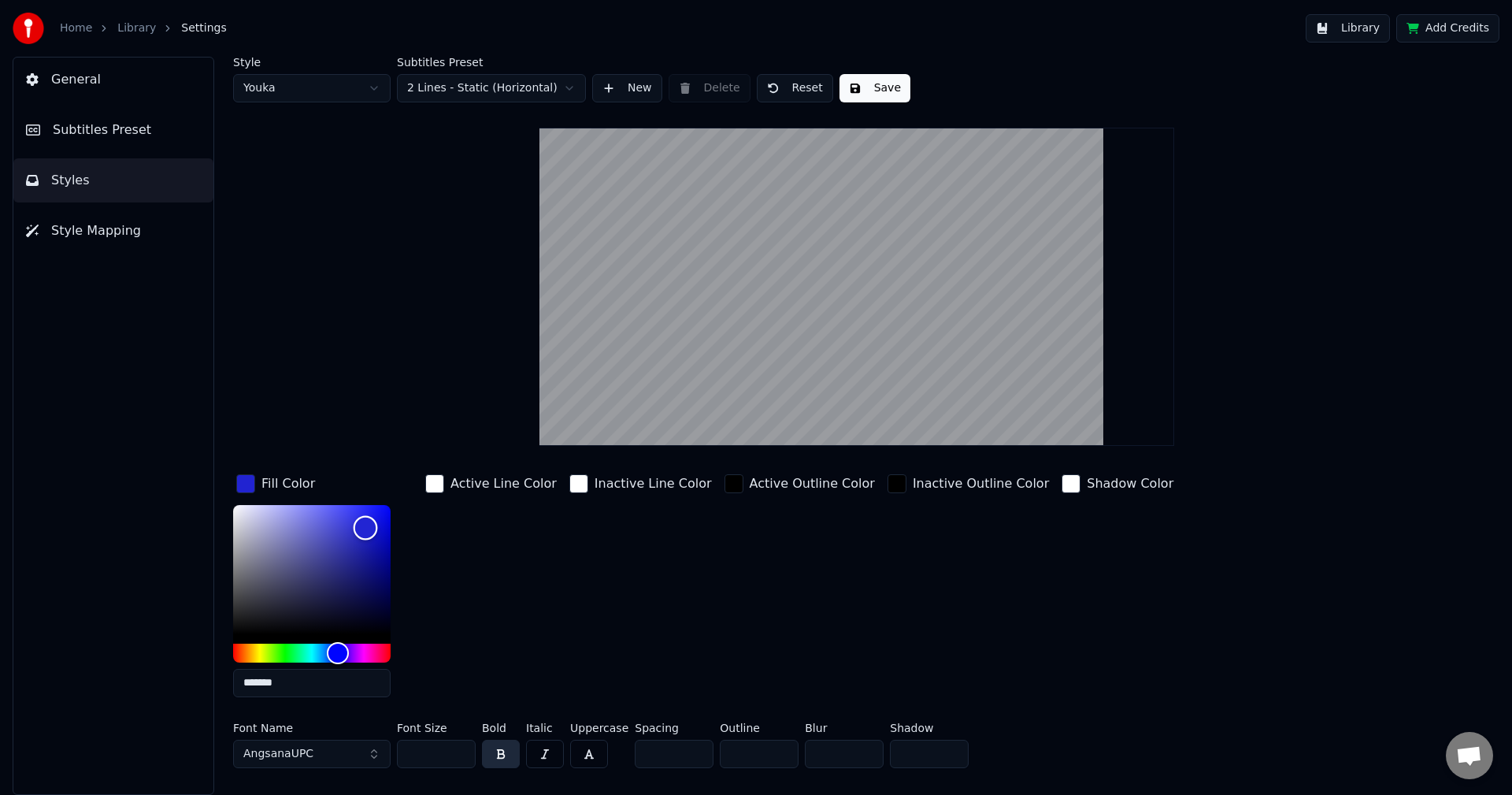
click at [321, 540] on div "Color" at bounding box center [312, 569] width 158 height 129
drag, startPoint x: 298, startPoint y: 542, endPoint x: 282, endPoint y: 542, distance: 16.0
click at [285, 542] on div "Color" at bounding box center [312, 569] width 158 height 129
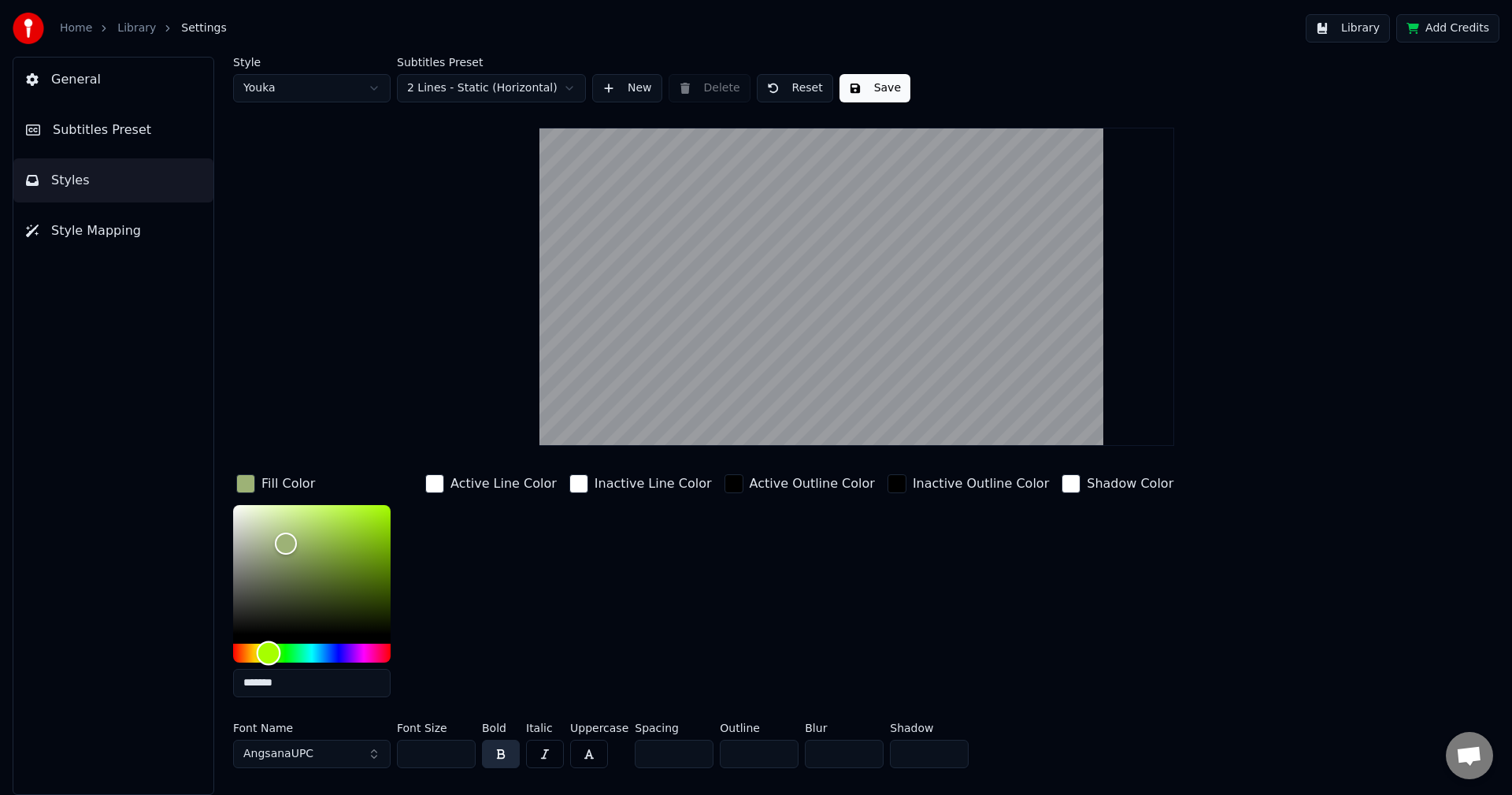
click at [269, 652] on div "Hue" at bounding box center [312, 654] width 158 height 19
click at [280, 549] on div "Color" at bounding box center [286, 544] width 24 height 24
click at [298, 547] on div "Color" at bounding box center [312, 569] width 158 height 129
click at [325, 531] on div "Color" at bounding box center [312, 569] width 158 height 129
type input "*******"
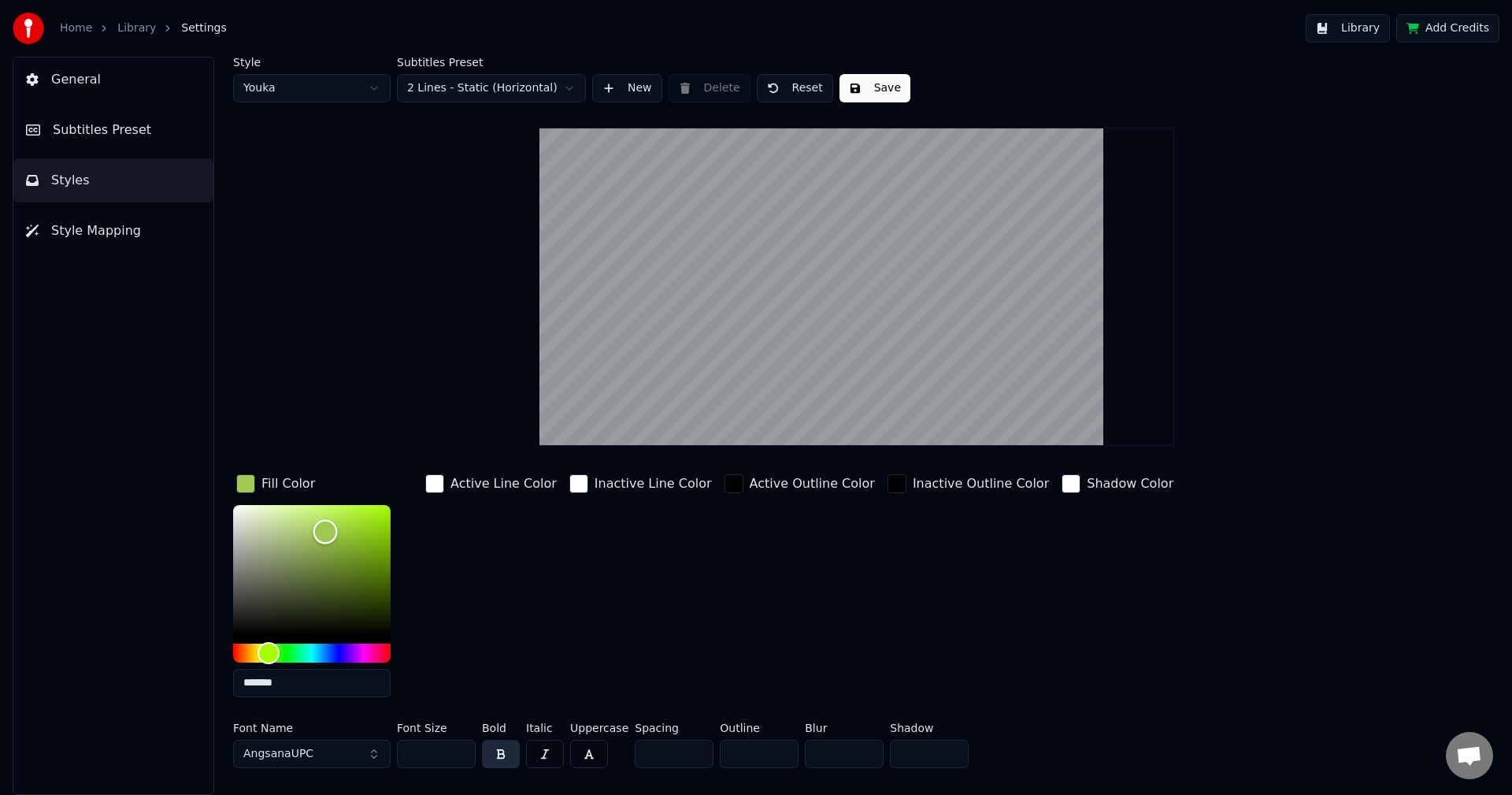
click at [360, 529] on div "Color" at bounding box center [312, 569] width 158 height 129
click at [851, 89] on button "Save" at bounding box center [875, 88] width 71 height 29
click at [857, 89] on button "Done" at bounding box center [876, 88] width 73 height 29
click at [866, 89] on button "Done" at bounding box center [876, 88] width 73 height 29
click at [1352, 28] on button "Library" at bounding box center [1347, 28] width 84 height 29
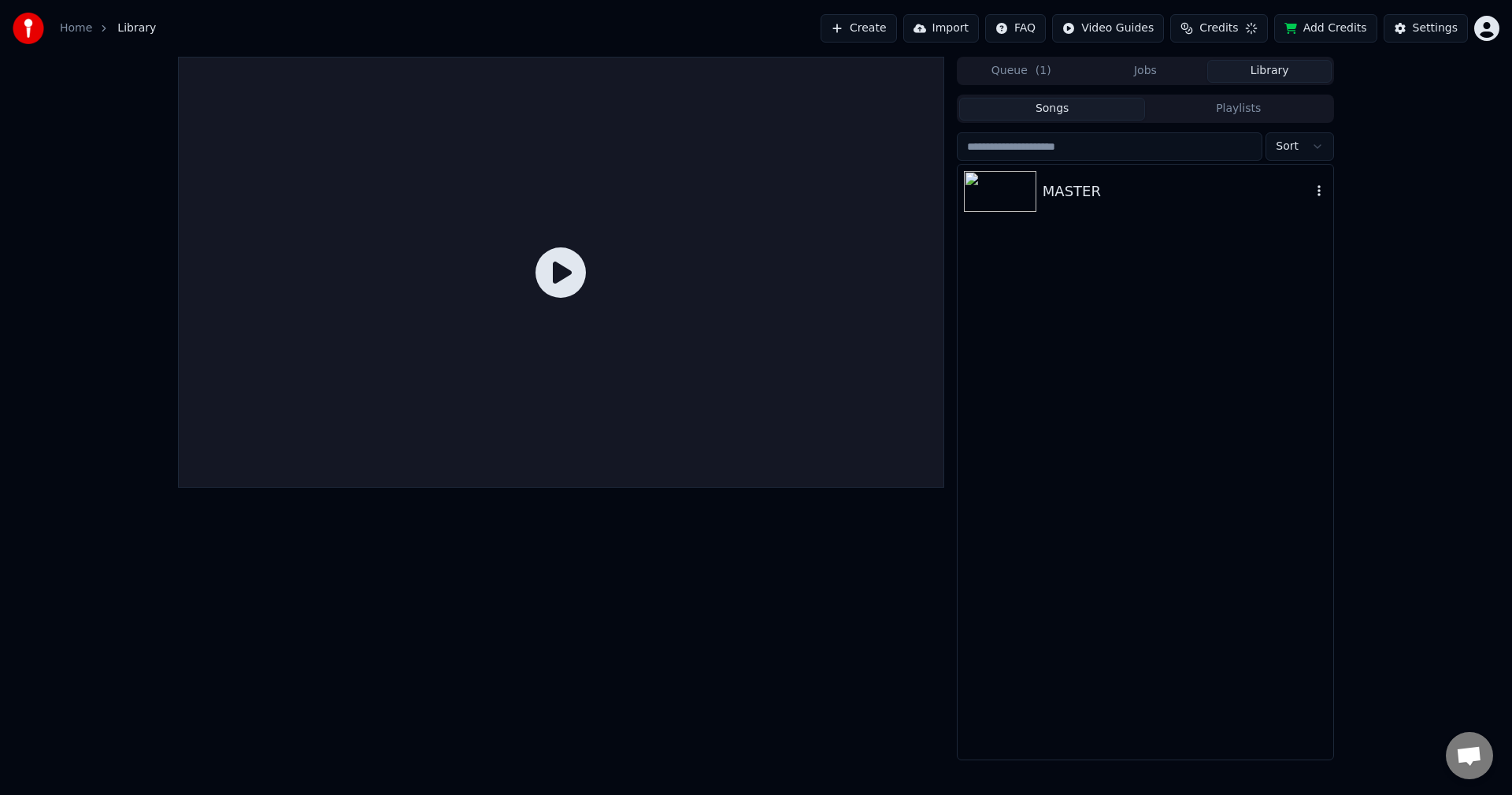
drag, startPoint x: 1184, startPoint y: 189, endPoint x: 1147, endPoint y: 190, distance: 37.0
click at [1182, 188] on div "MASTER" at bounding box center [1177, 191] width 269 height 22
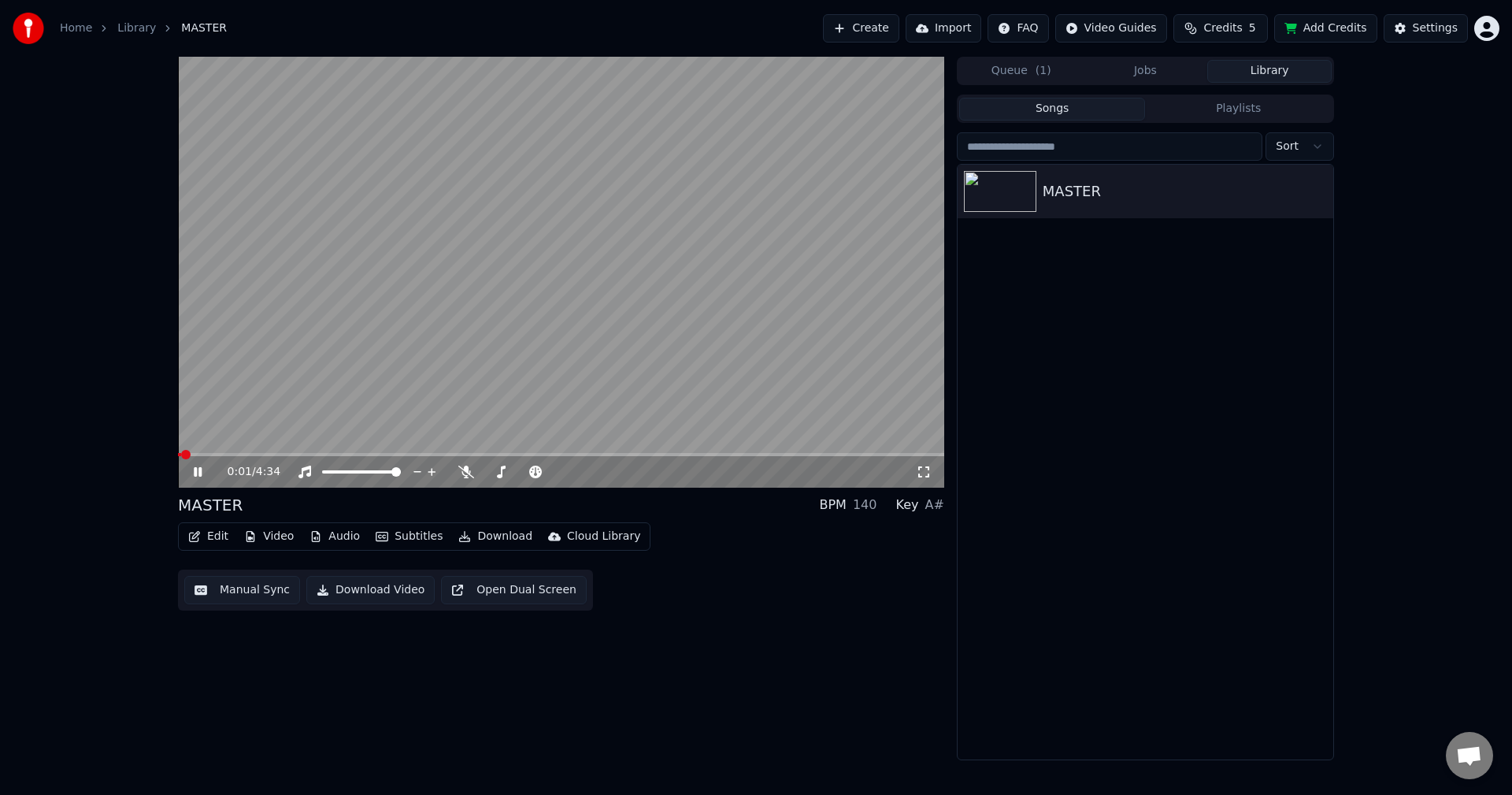
click at [260, 453] on span at bounding box center [560, 455] width 766 height 3
click at [306, 453] on span at bounding box center [560, 455] width 766 height 3
click at [361, 592] on button "Download Video" at bounding box center [370, 590] width 128 height 29
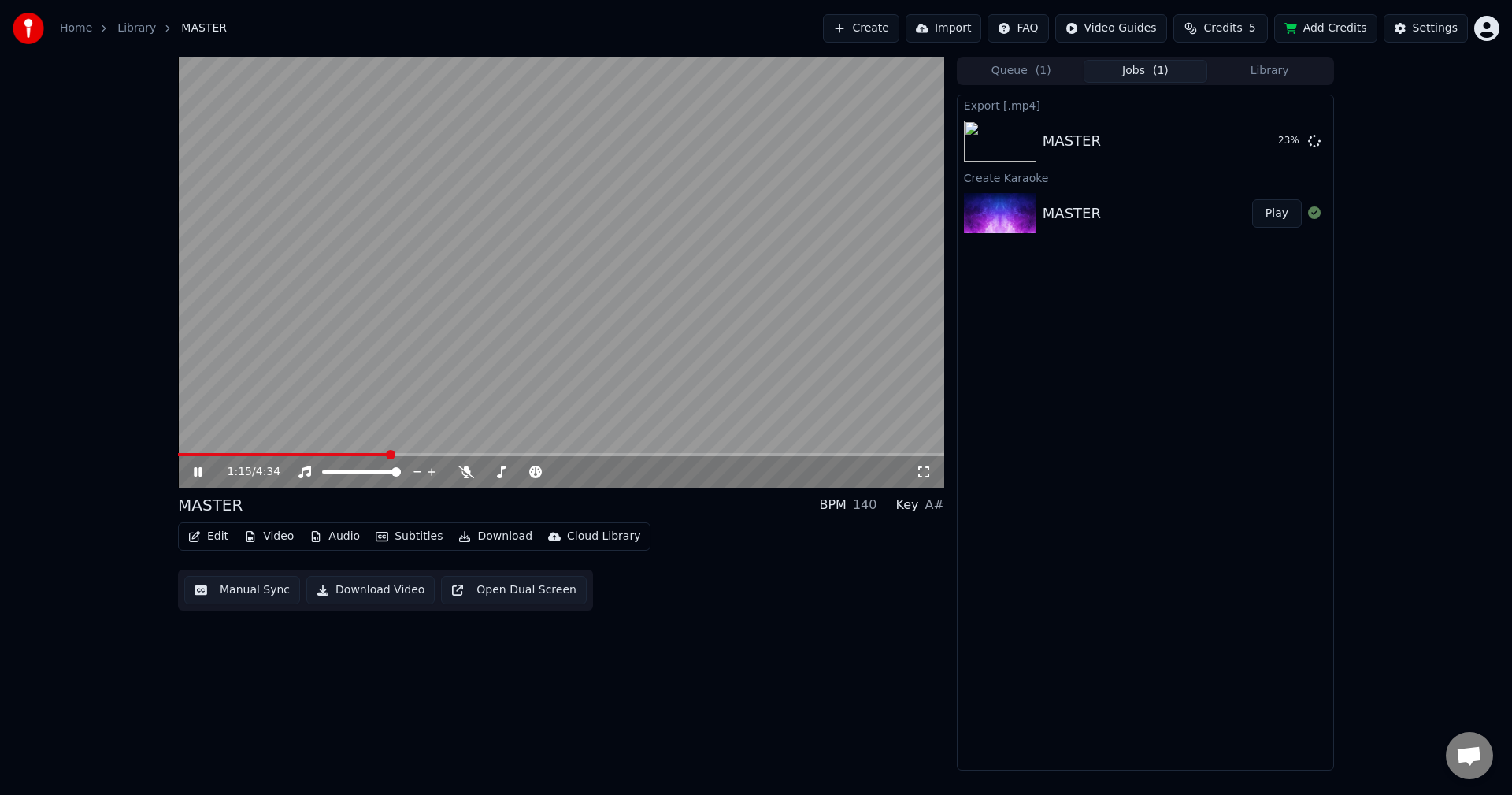
click at [210, 549] on div "Edit Video Audio Subtitles Download Cloud Library" at bounding box center [414, 536] width 473 height 29
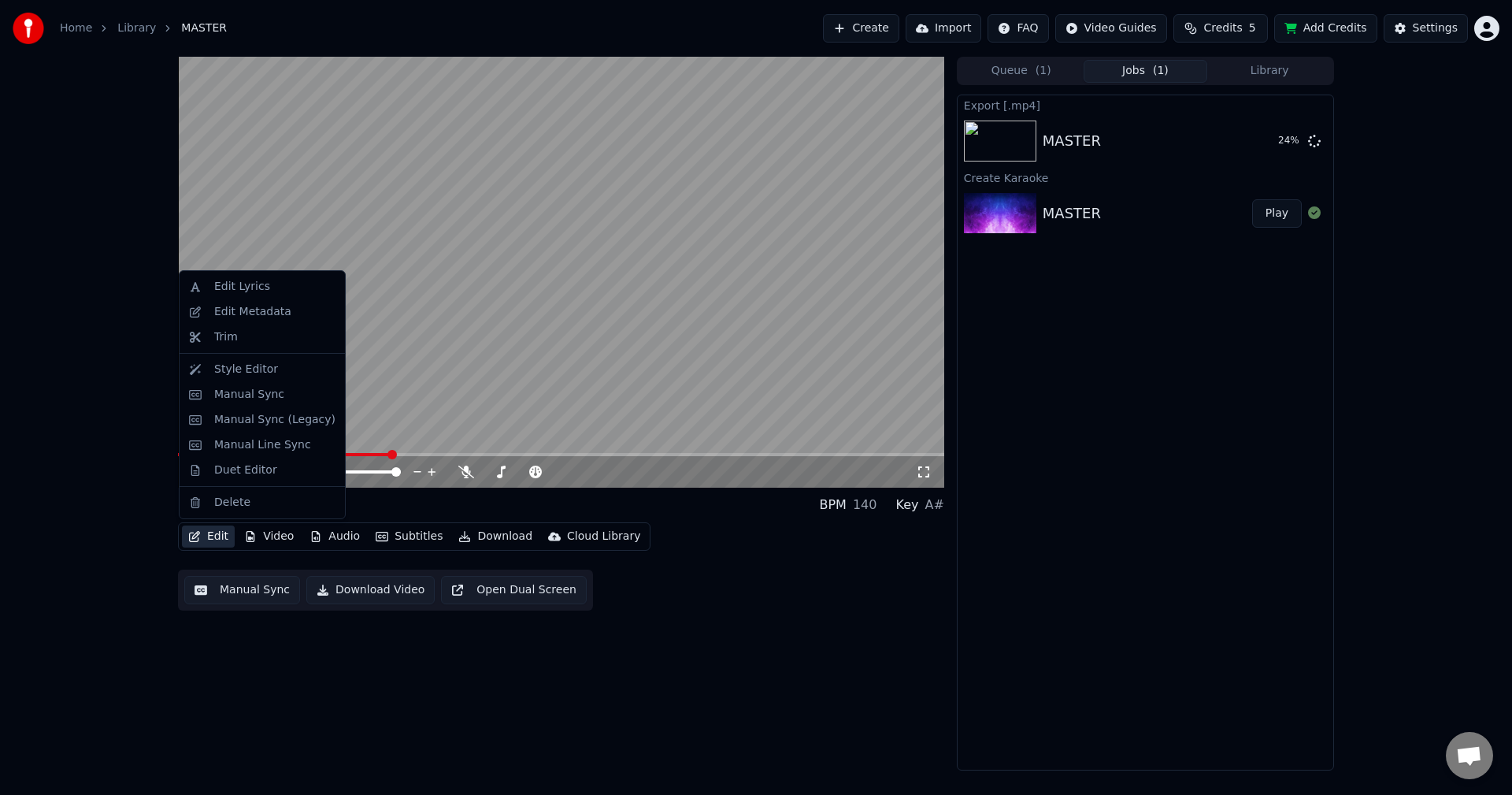
click at [204, 535] on button "Edit" at bounding box center [208, 535] width 53 height 22
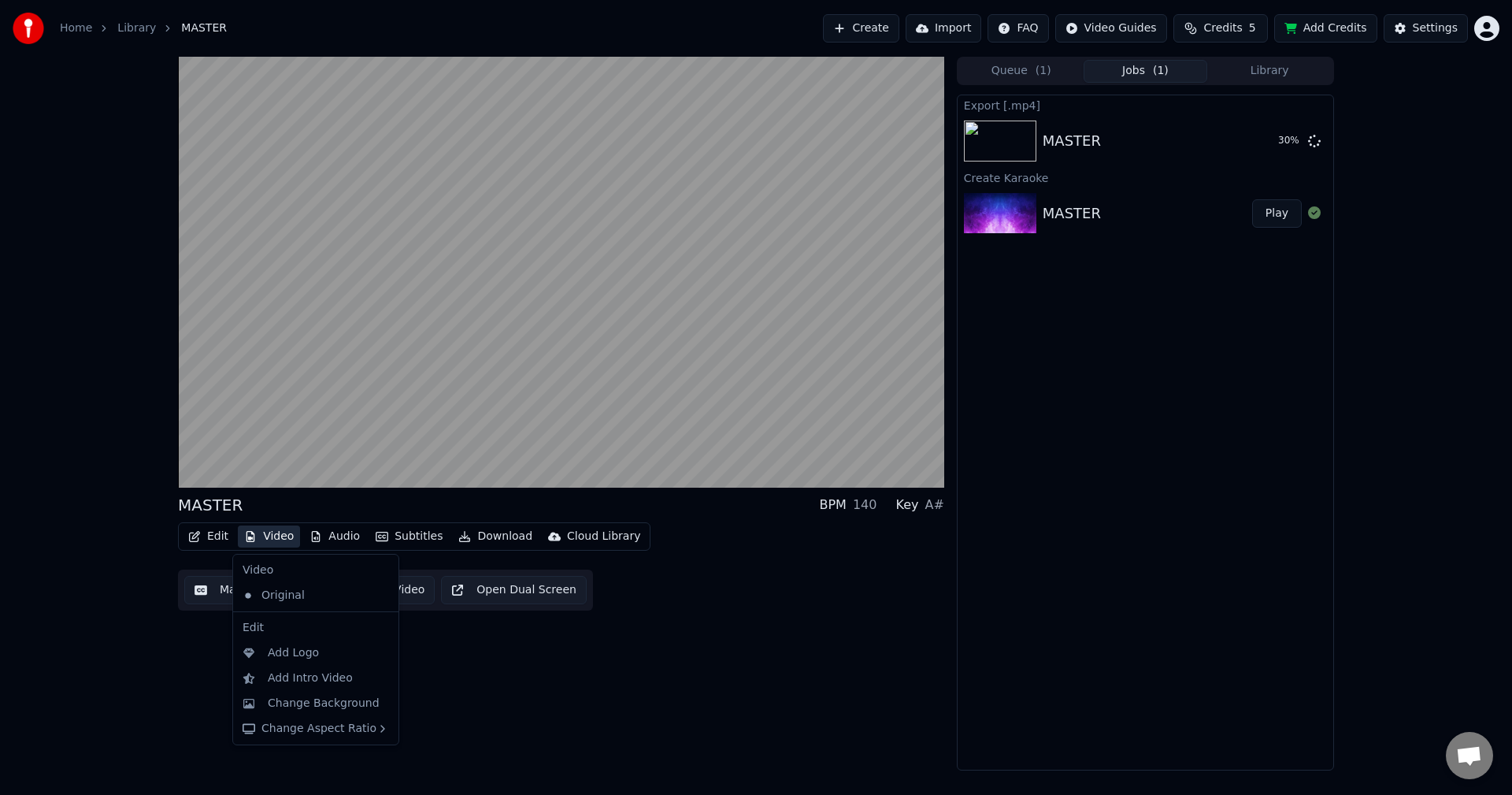
click at [810, 610] on div "Edit Video Audio Subtitles Download Cloud Library Manual Sync Download Video Op…" at bounding box center [560, 567] width 766 height 89
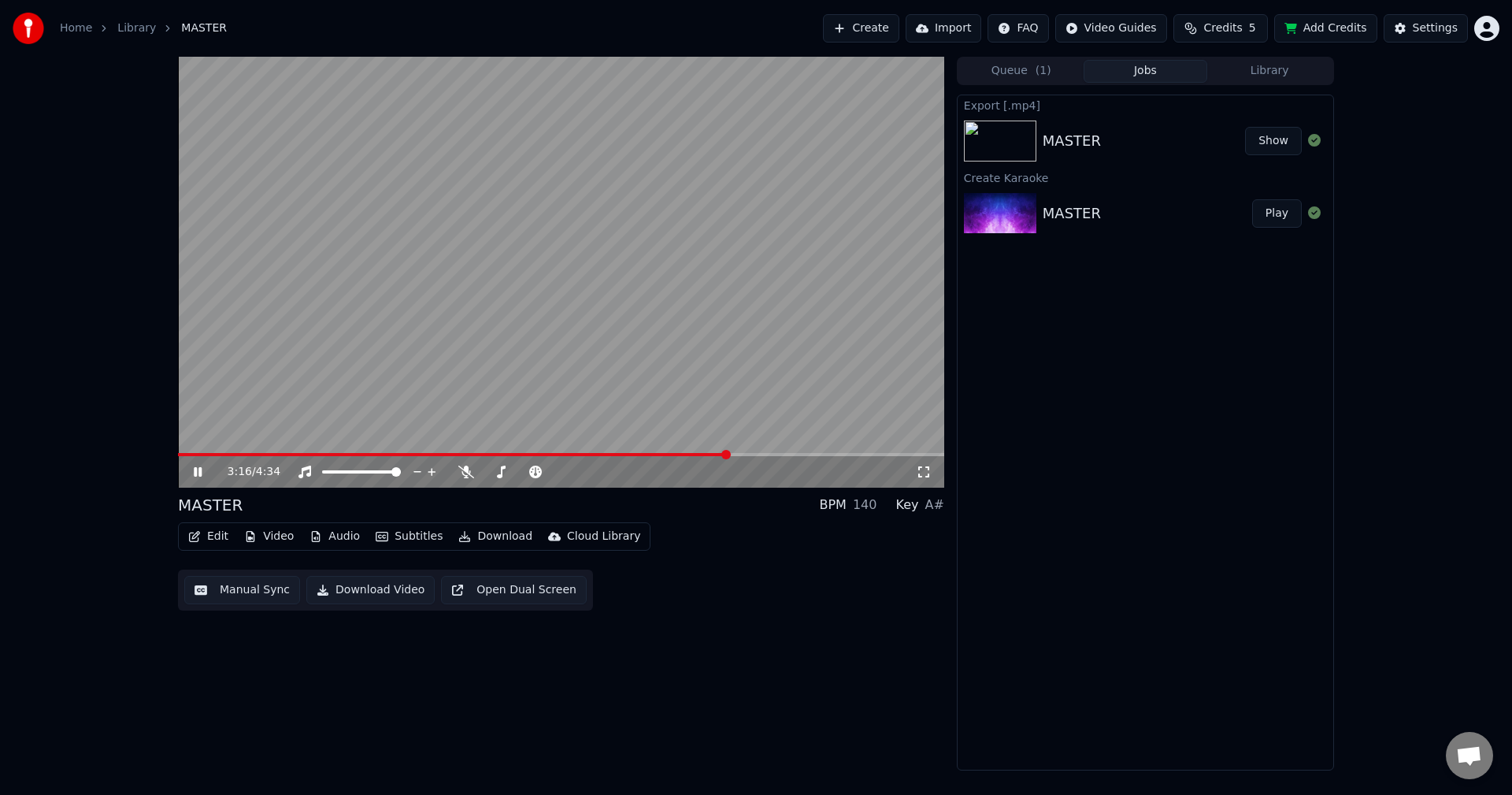
click at [1274, 140] on button "Show" at bounding box center [1273, 141] width 56 height 29
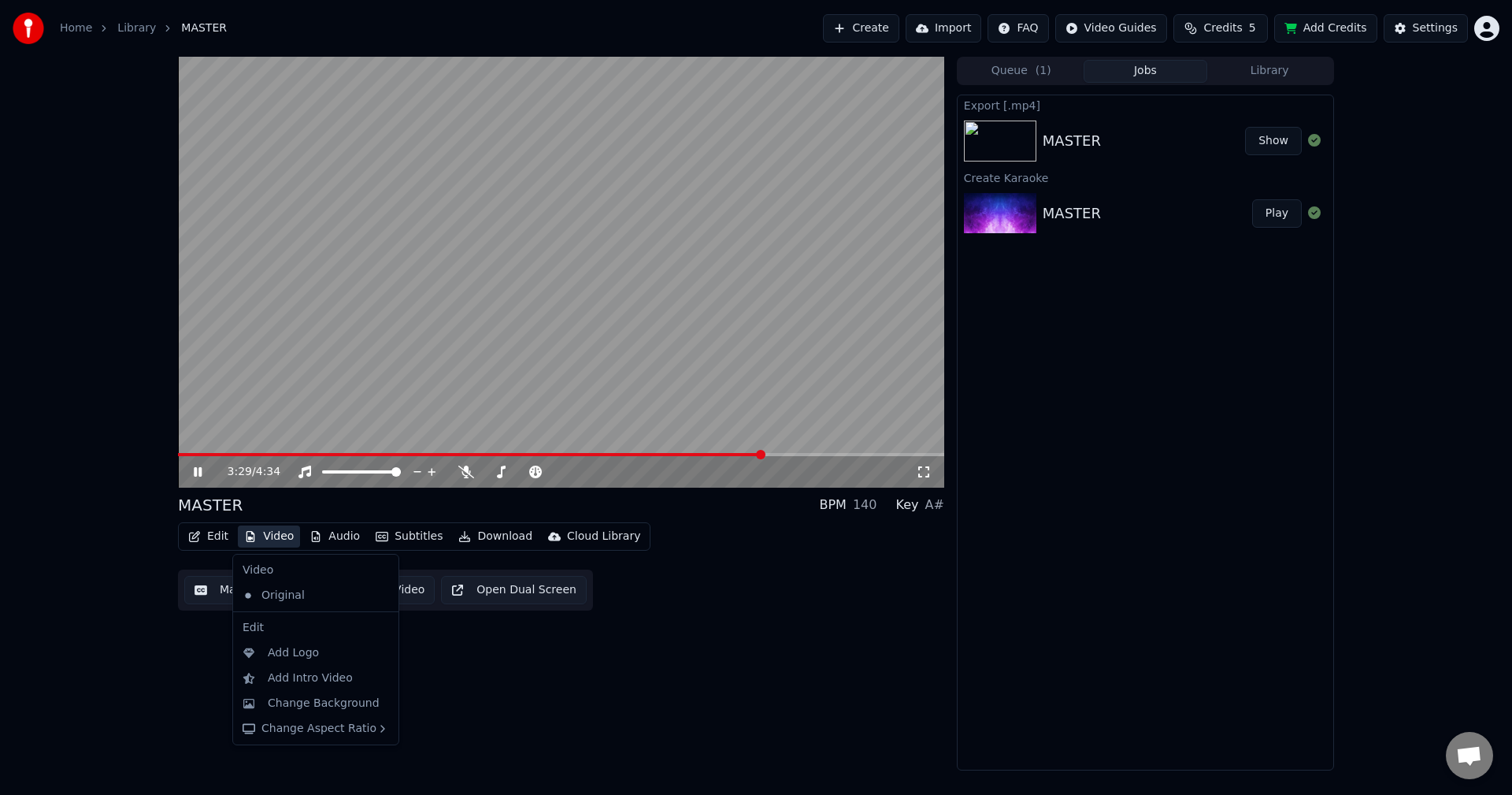
click at [267, 534] on button "Video" at bounding box center [269, 535] width 62 height 22
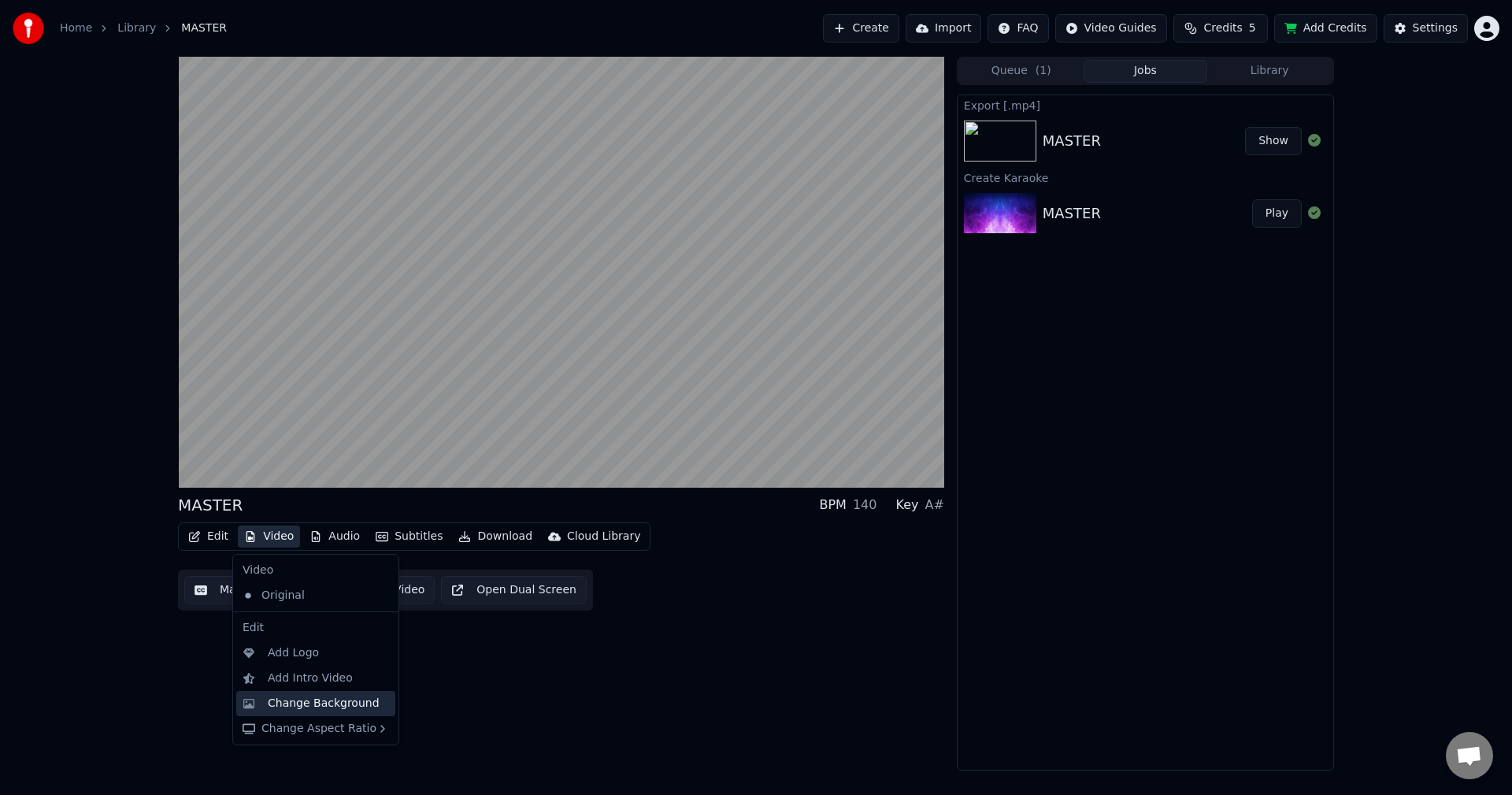
click at [363, 706] on div "Change Background" at bounding box center [324, 703] width 112 height 16
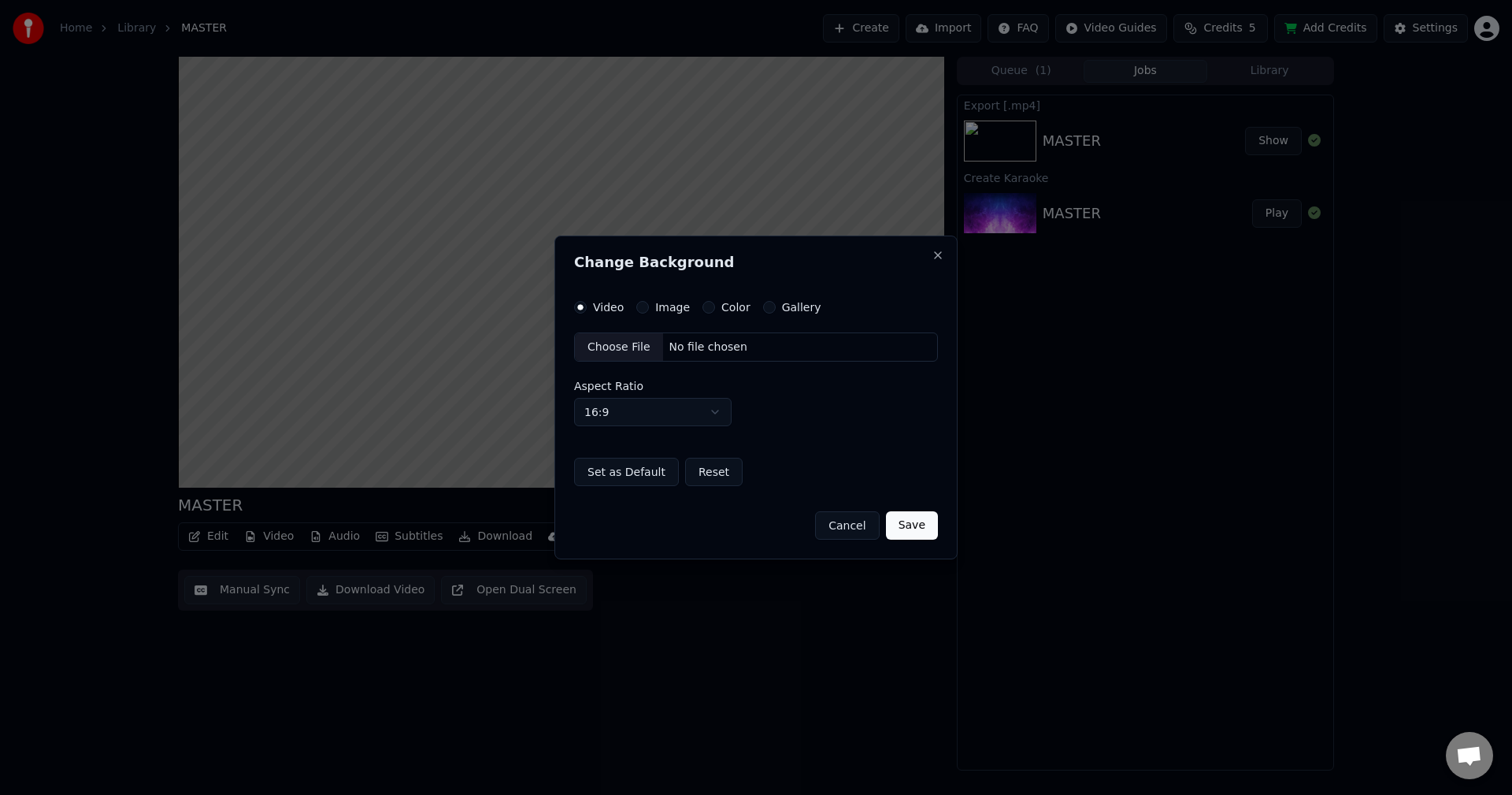
click at [763, 308] on button "Gallery" at bounding box center [769, 307] width 13 height 13
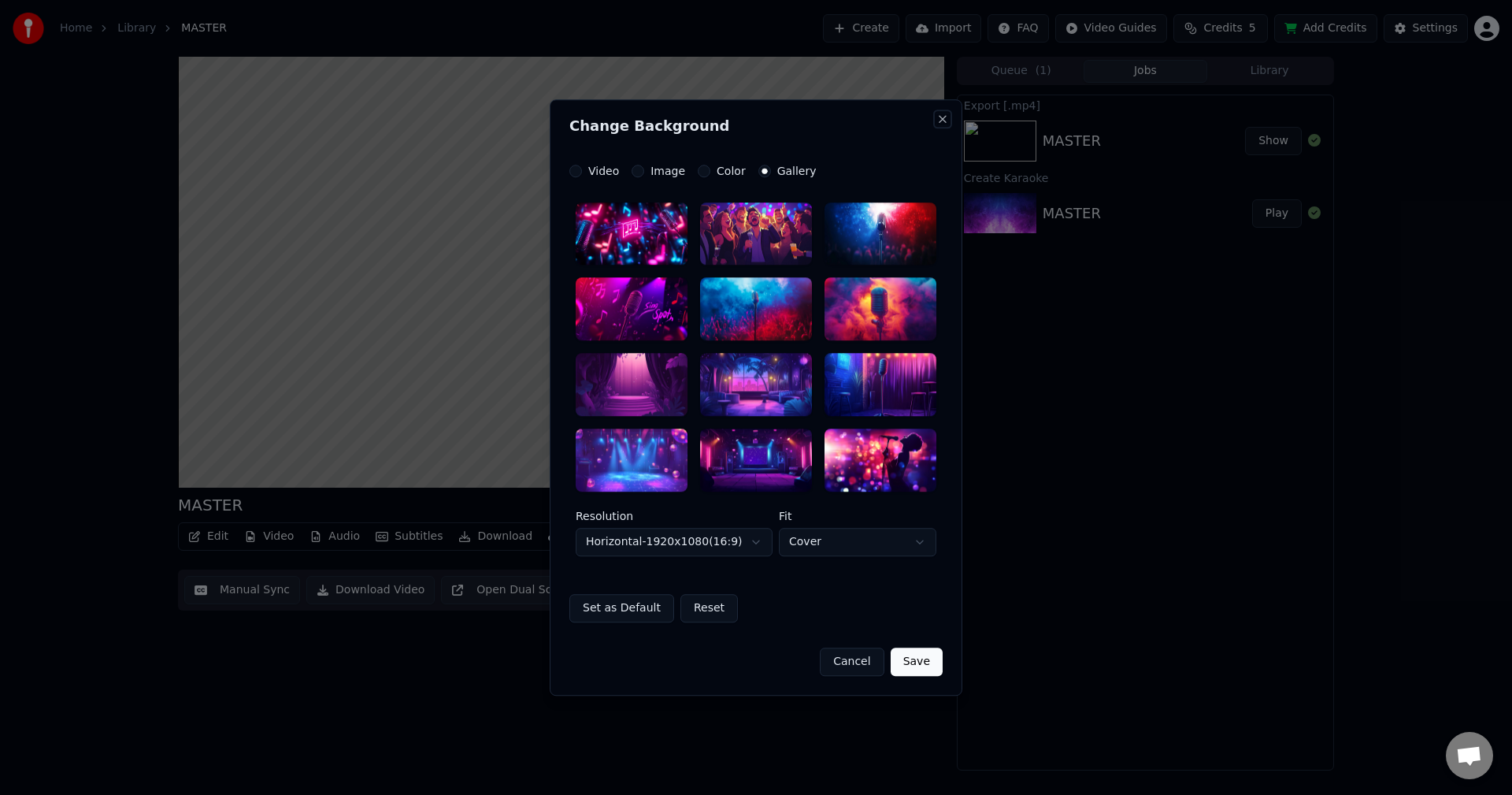
click at [936, 120] on button "Close" at bounding box center [942, 119] width 13 height 13
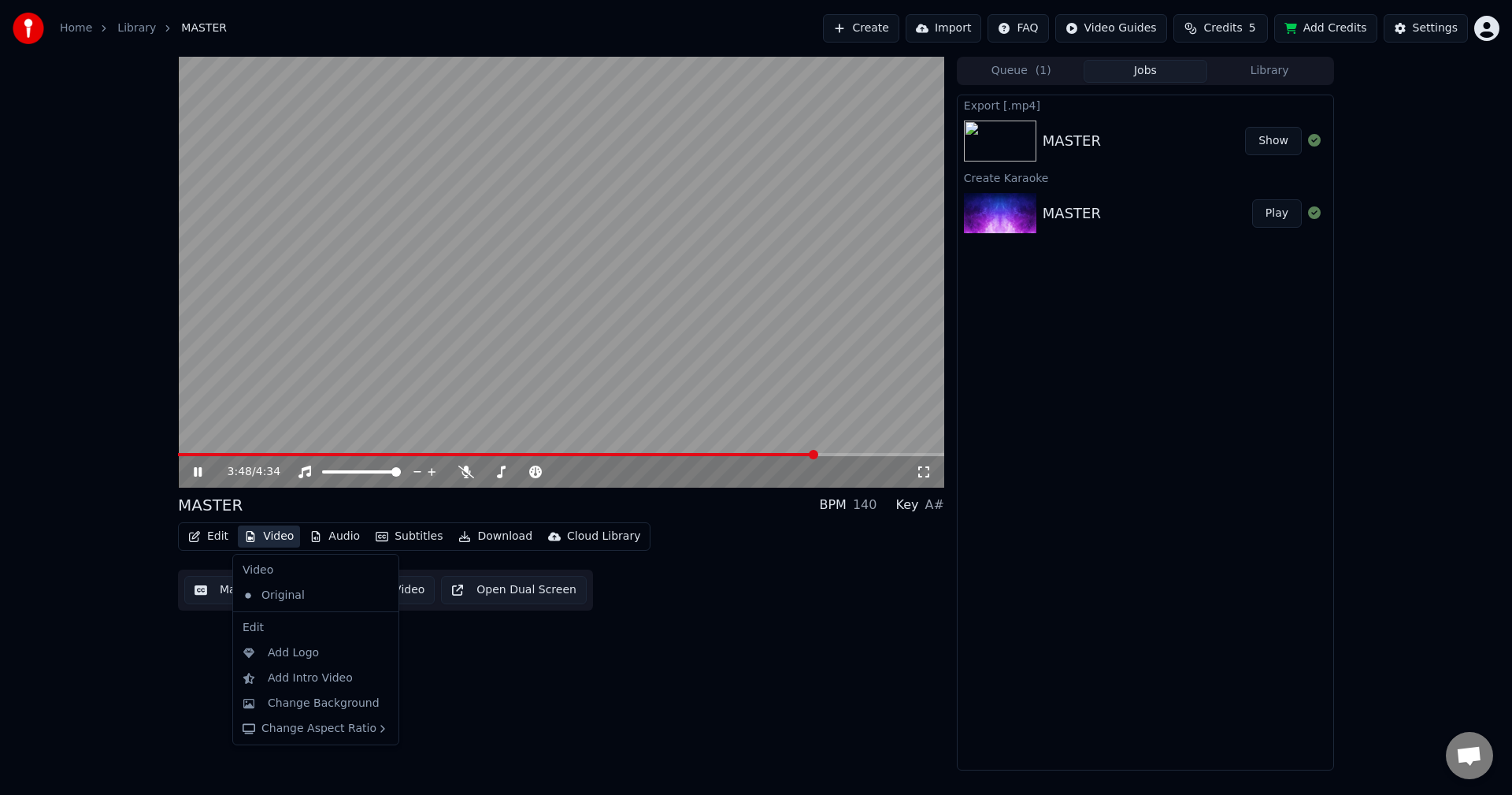
click at [277, 537] on button "Video" at bounding box center [269, 535] width 62 height 22
click at [200, 464] on div "3:58 / 4:34" at bounding box center [560, 472] width 754 height 16
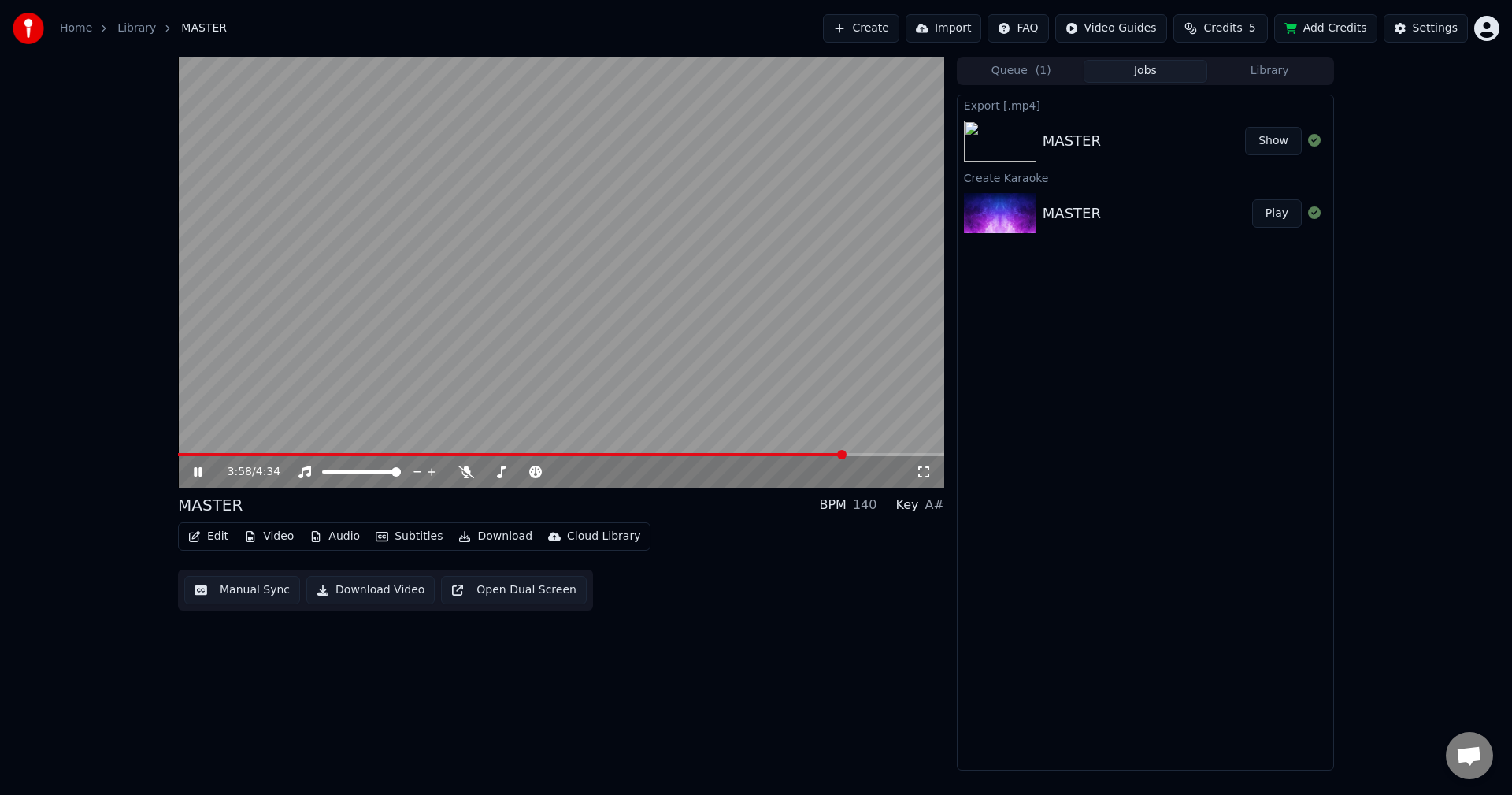
click at [200, 467] on icon at bounding box center [209, 471] width 37 height 13
click at [269, 535] on button "Video" at bounding box center [269, 535] width 62 height 22
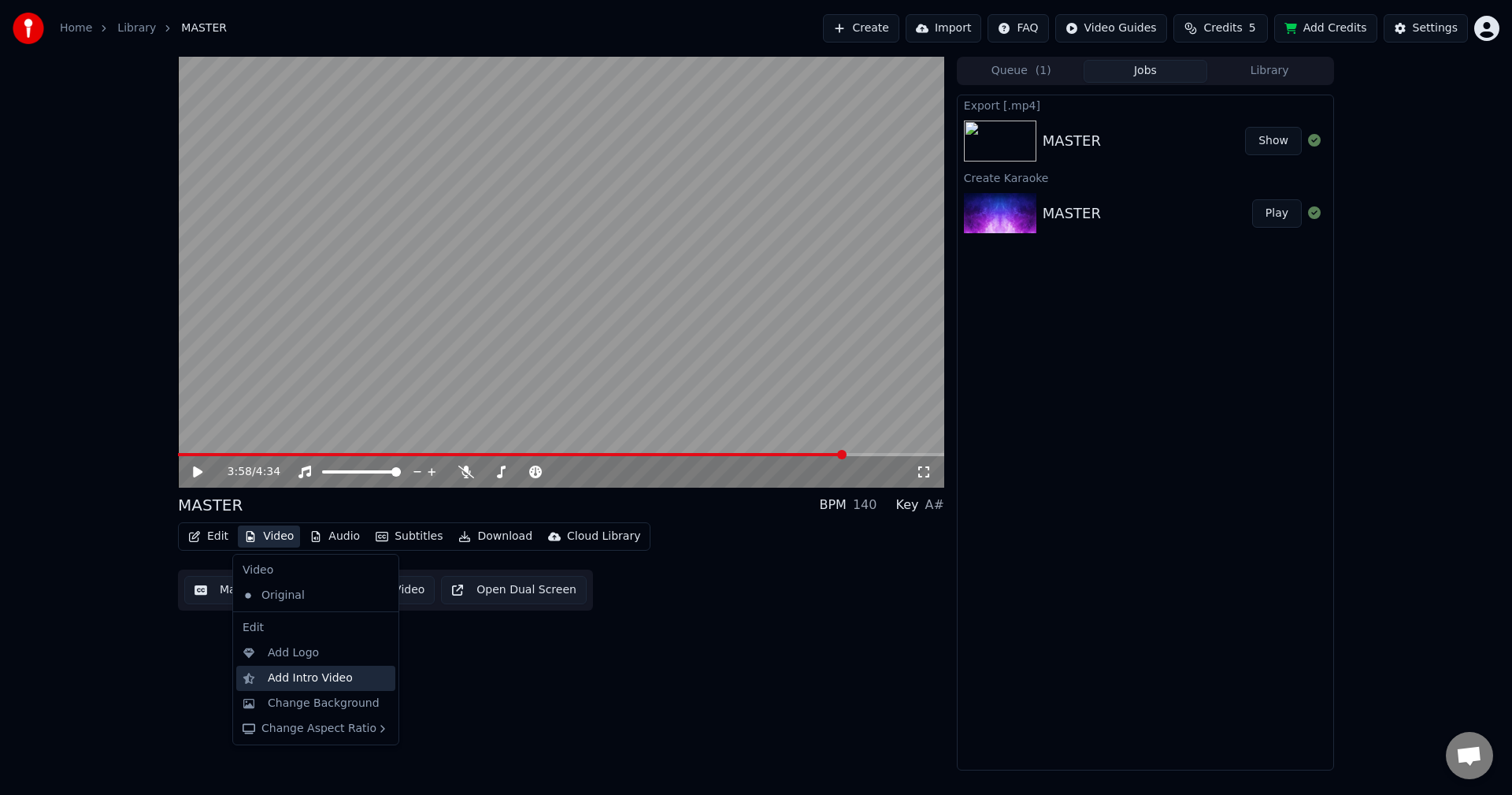
click at [311, 681] on div "Add Intro Video" at bounding box center [311, 678] width 85 height 16
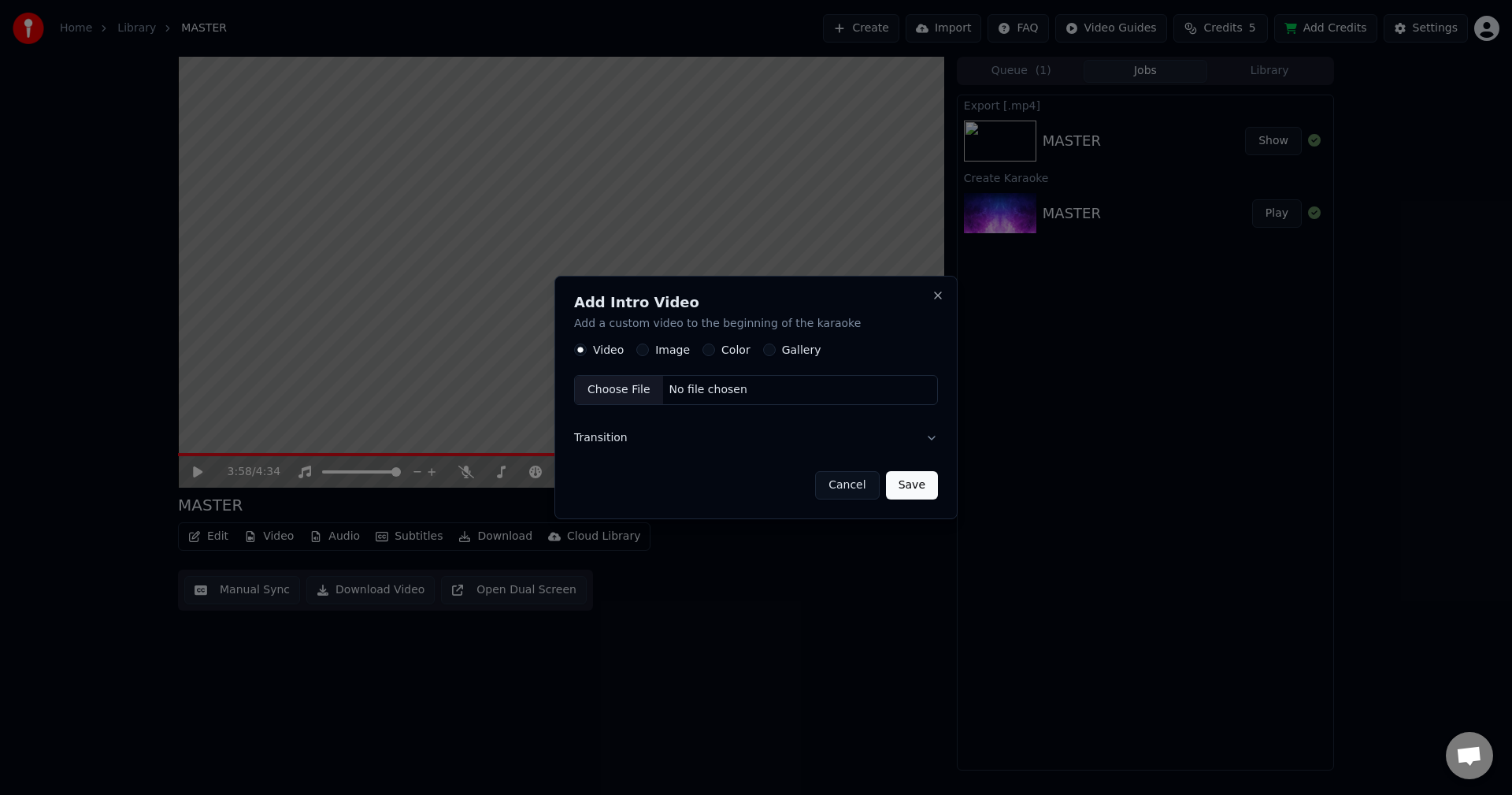
click at [619, 399] on div "Choose File" at bounding box center [619, 391] width 88 height 29
click at [926, 430] on button "Transition" at bounding box center [756, 437] width 363 height 41
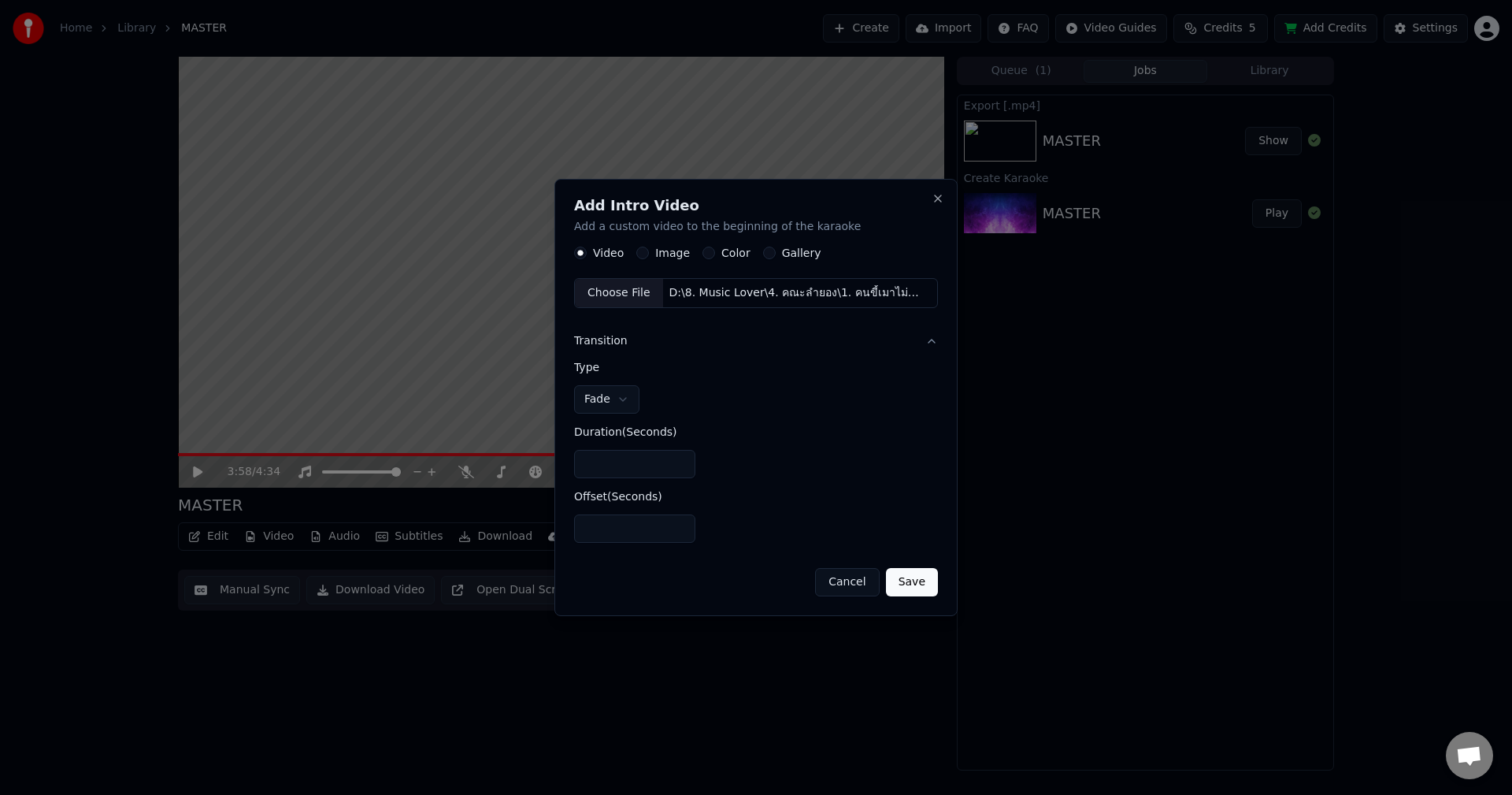
click at [929, 593] on button "Save" at bounding box center [912, 581] width 52 height 29
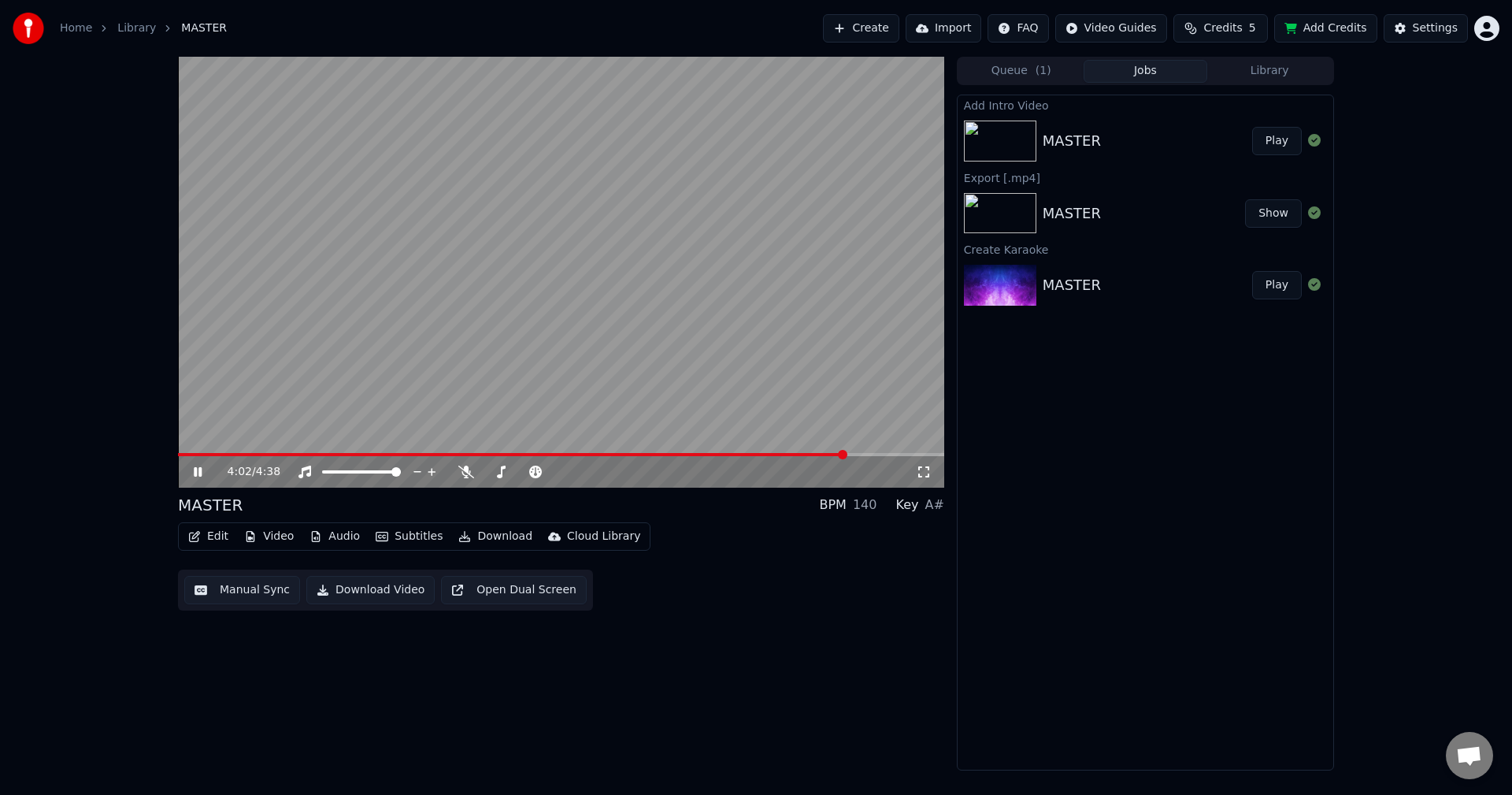
click at [998, 143] on img at bounding box center [1000, 141] width 73 height 41
click at [1282, 147] on button "Play" at bounding box center [1276, 141] width 49 height 29
click at [1090, 140] on div "MASTER" at bounding box center [1071, 141] width 58 height 22
click at [214, 539] on button "Edit" at bounding box center [208, 535] width 53 height 22
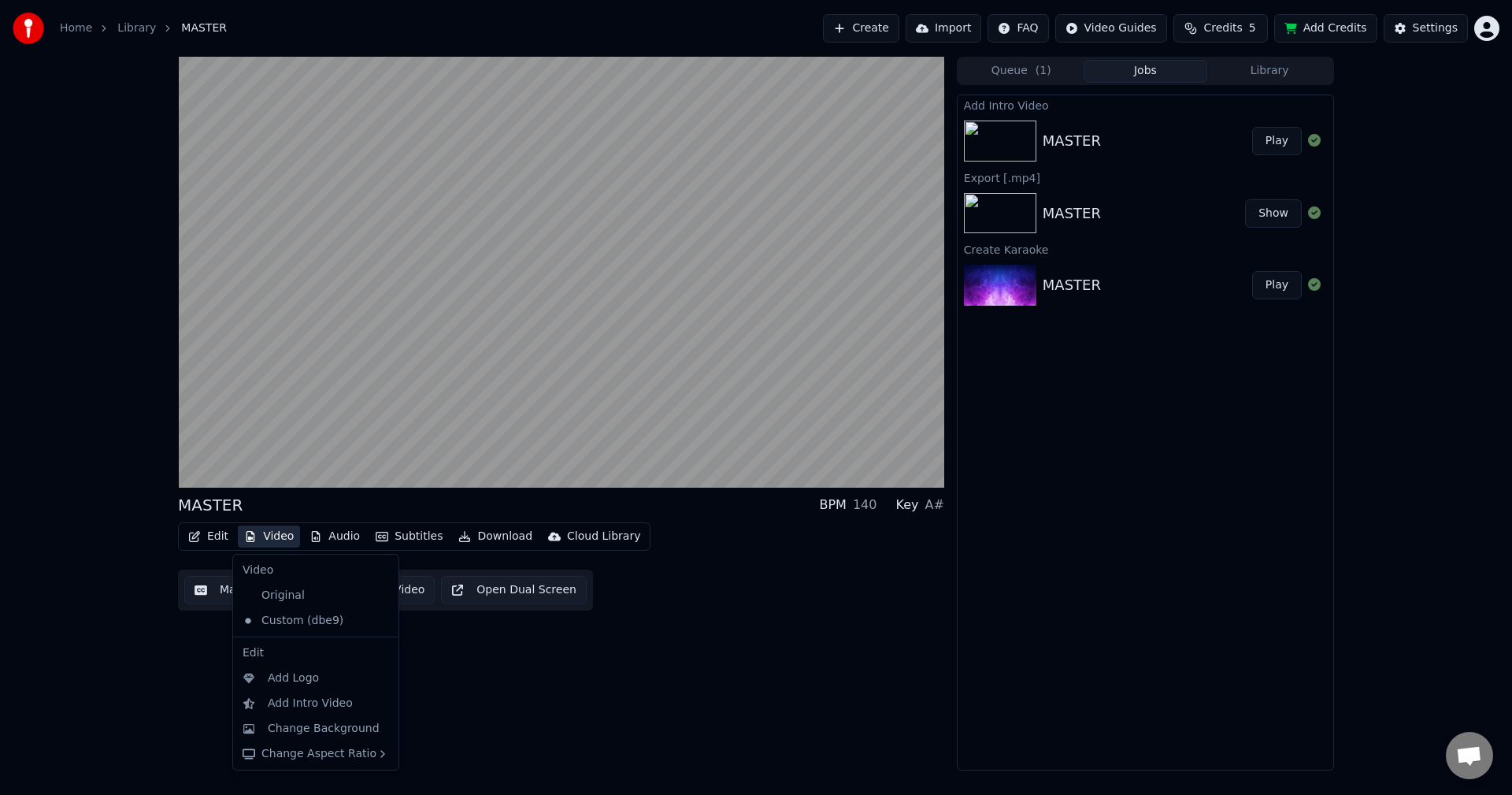
click at [268, 530] on button "Video" at bounding box center [269, 535] width 62 height 22
click at [268, 538] on button "Video" at bounding box center [269, 535] width 62 height 22
click at [328, 734] on div "Change Background" at bounding box center [324, 729] width 112 height 16
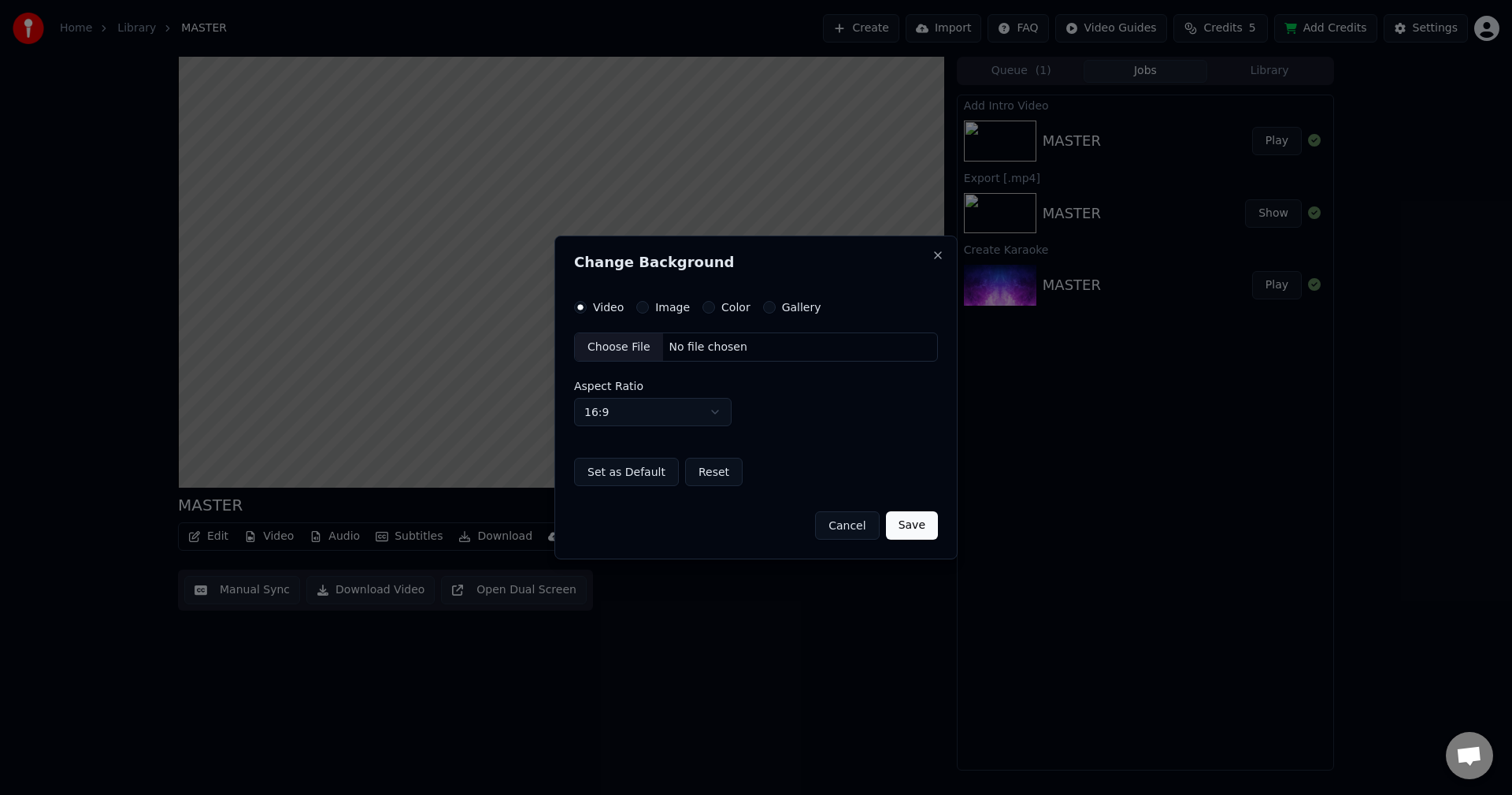
click at [639, 311] on button "Image" at bounding box center [642, 307] width 13 height 13
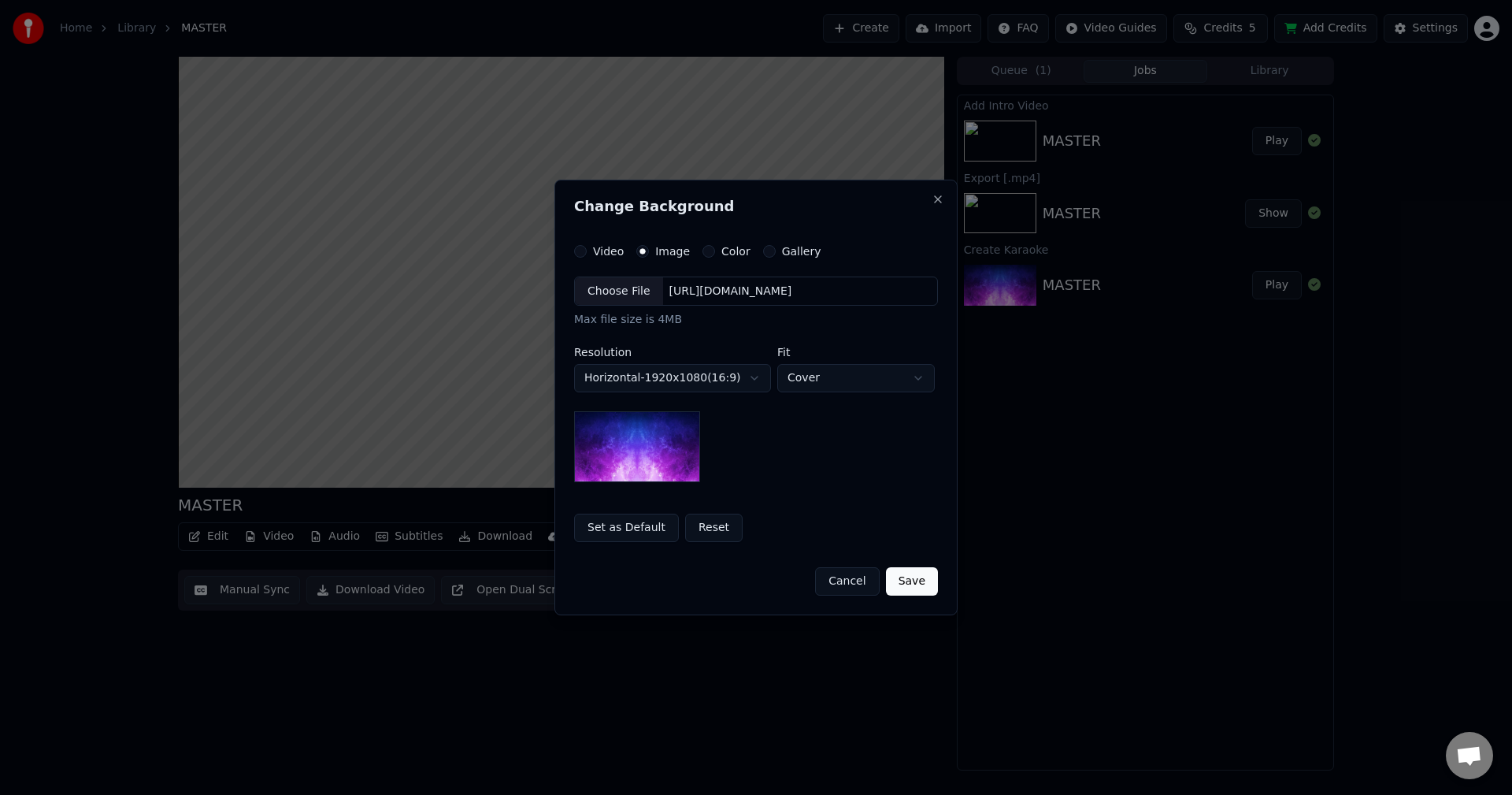
click at [697, 516] on button "Reset" at bounding box center [714, 528] width 57 height 29
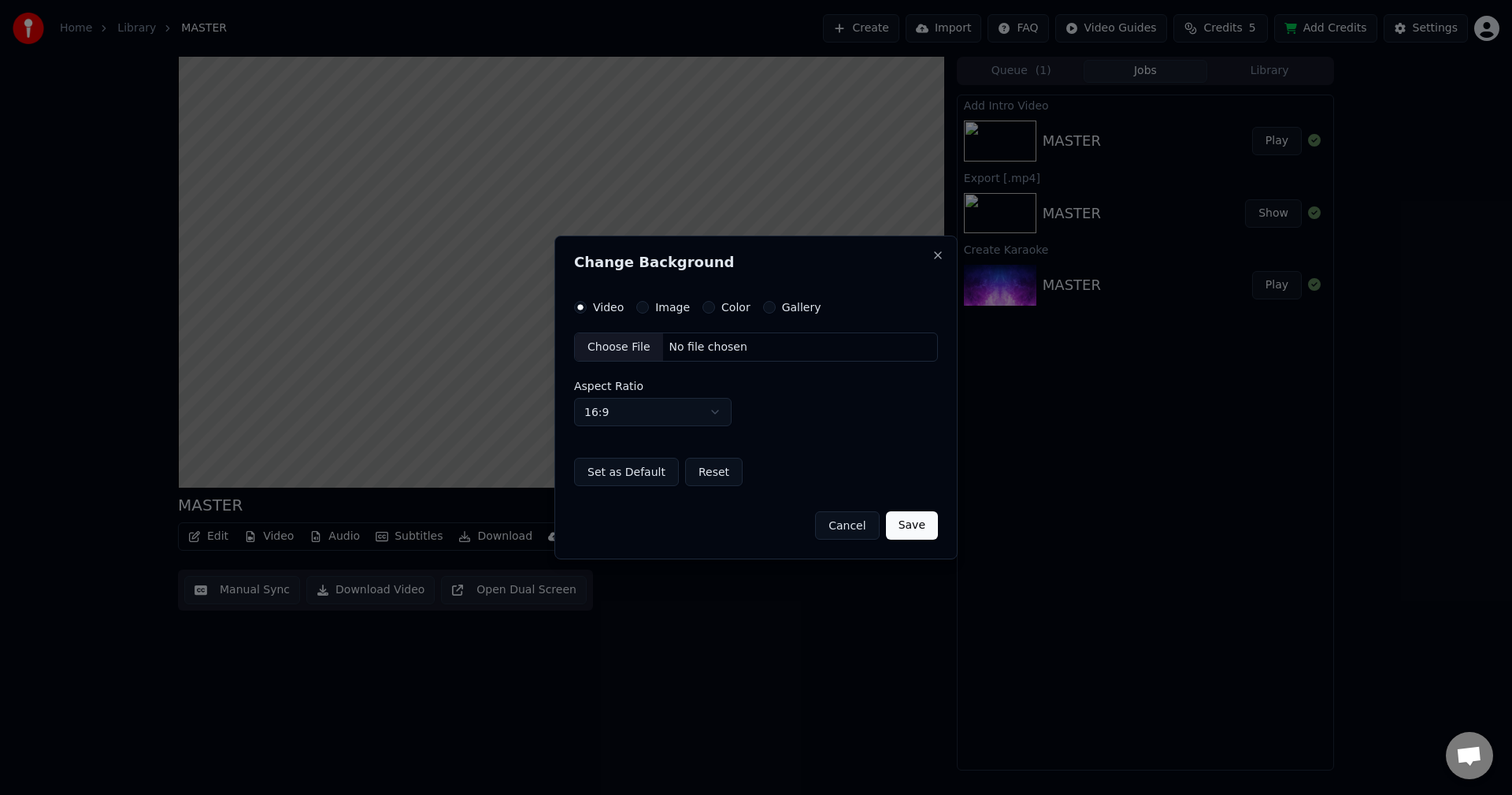
click at [808, 430] on div "Video Image Color Gallery Choose File No file chosen Aspect Ratio 16:9 **** ***…" at bounding box center [756, 394] width 363 height 186
click at [655, 302] on label "Image" at bounding box center [672, 307] width 35 height 11
click at [649, 301] on button "Image" at bounding box center [642, 307] width 13 height 13
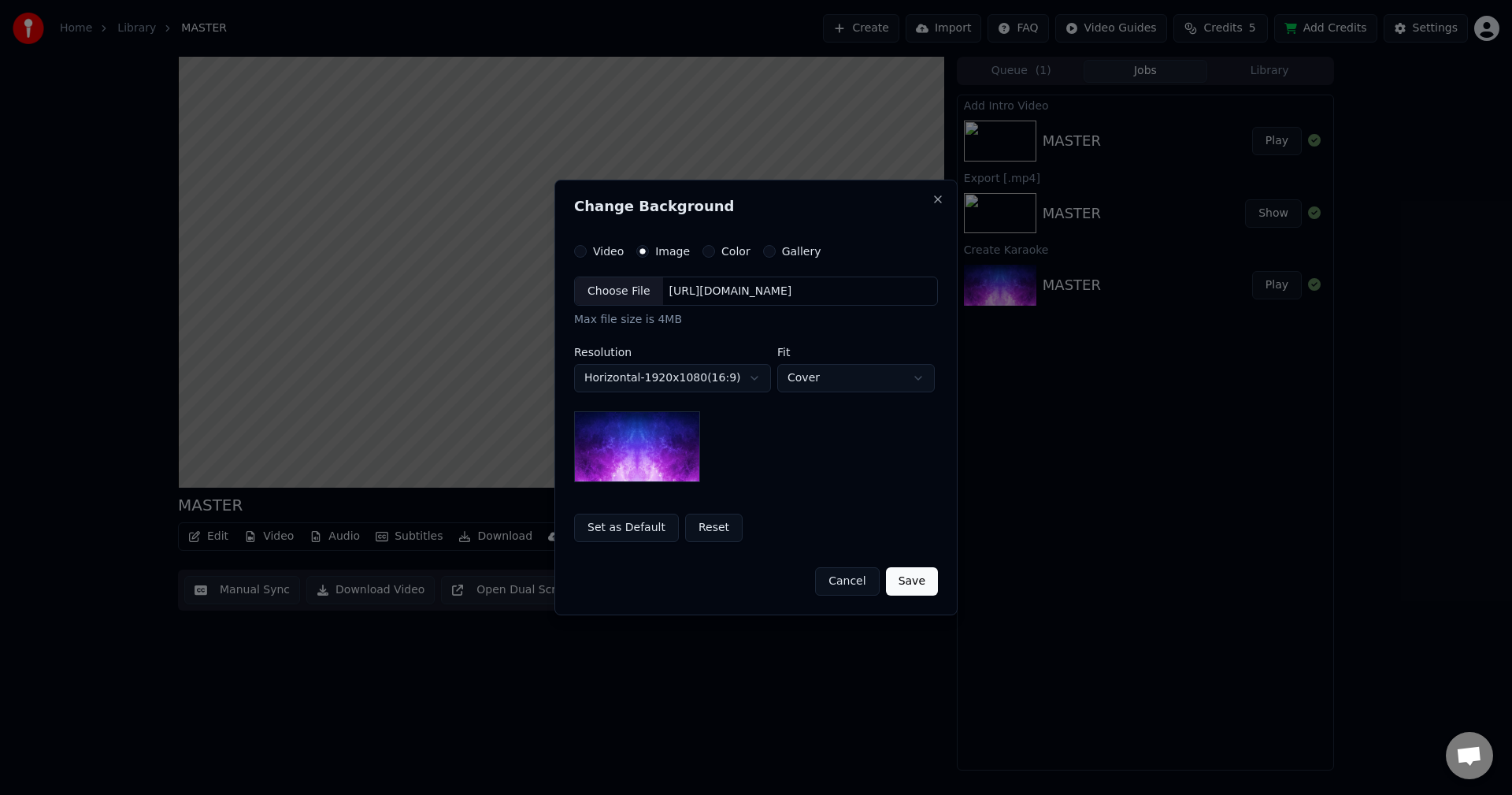
click at [711, 246] on div "Color" at bounding box center [726, 251] width 48 height 13
click at [703, 251] on button "Color" at bounding box center [709, 251] width 13 height 13
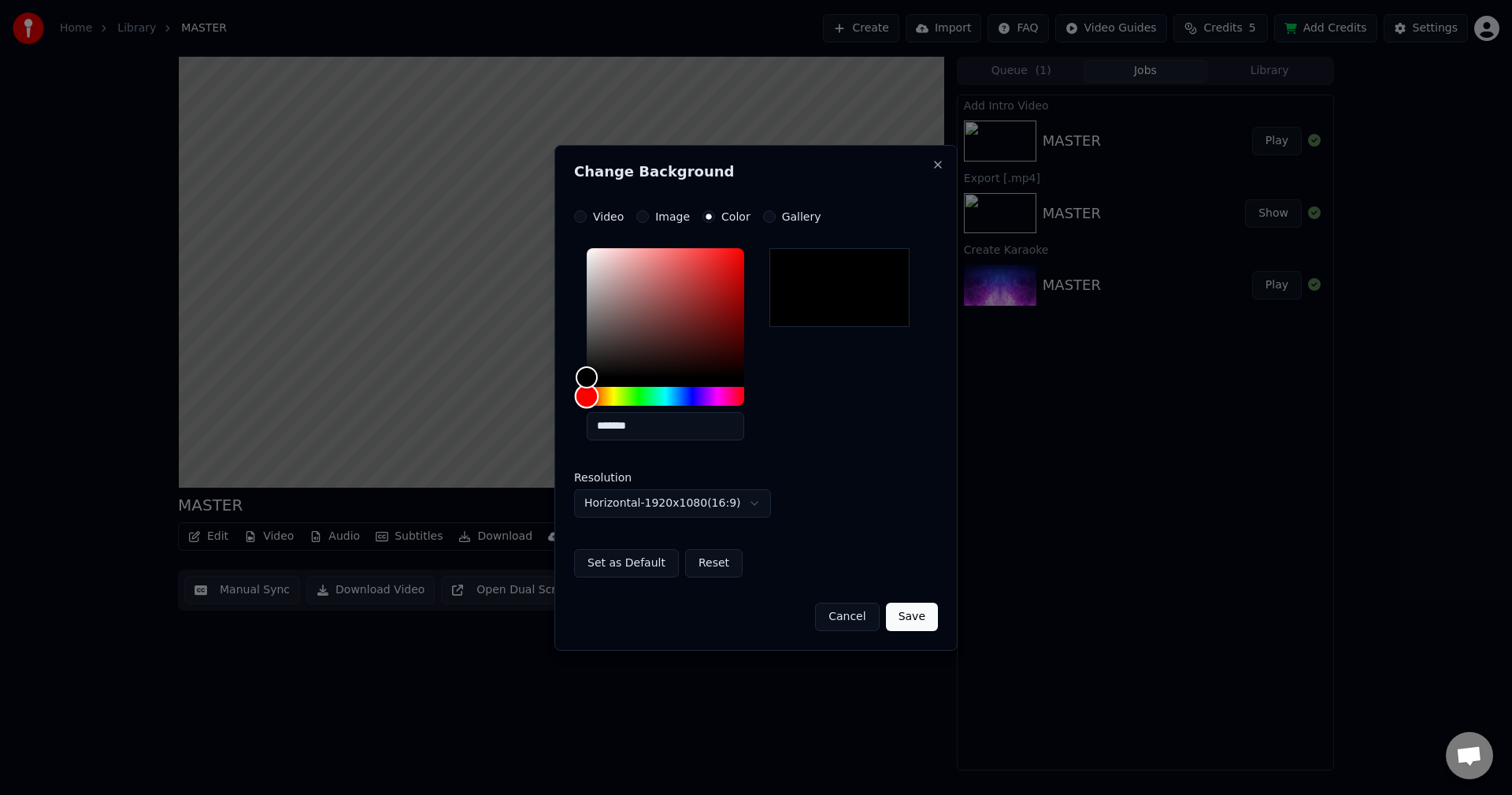
click at [631, 388] on div "Hue" at bounding box center [665, 397] width 158 height 19
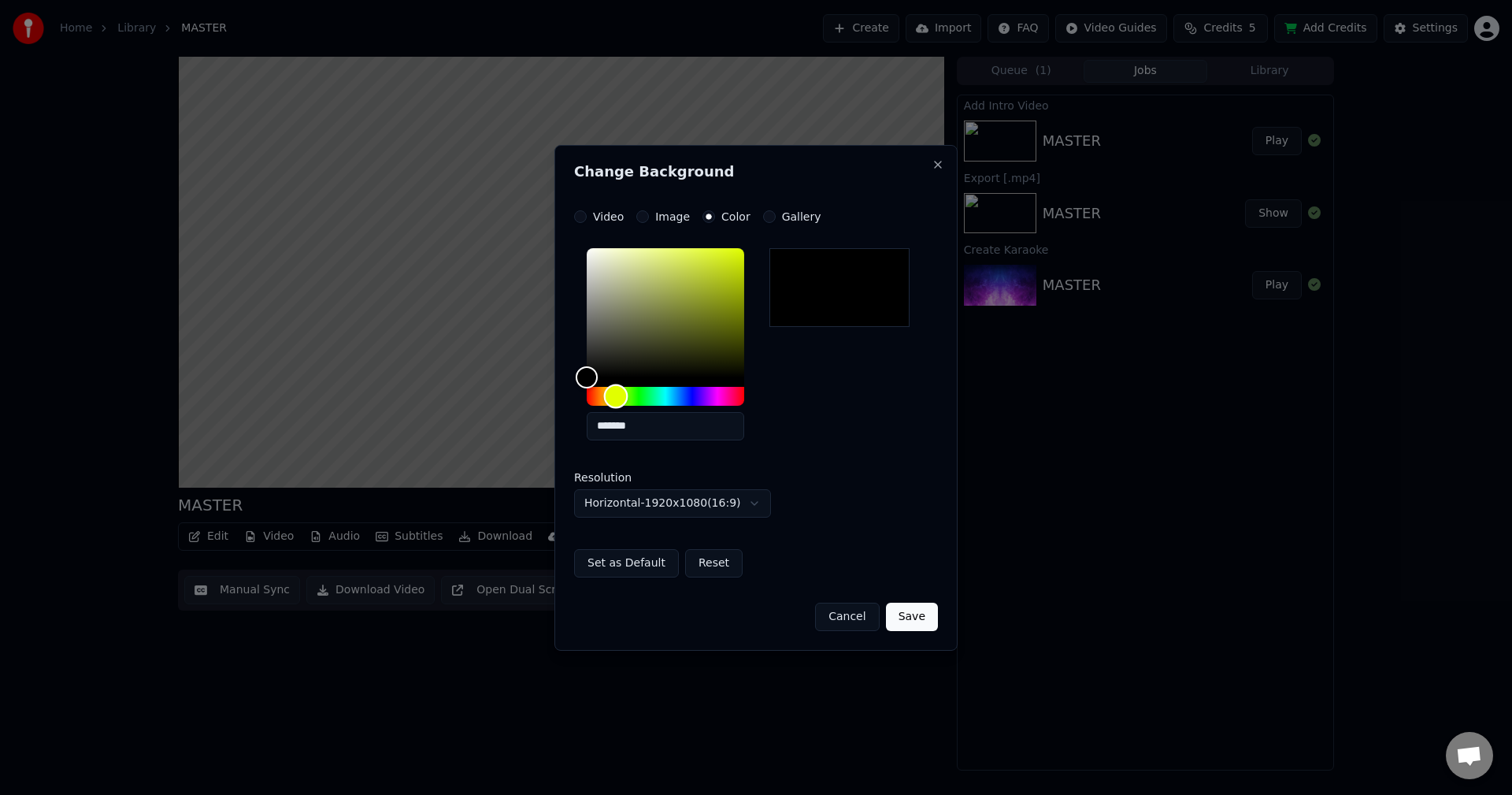
click at [614, 396] on div "Hue" at bounding box center [665, 397] width 158 height 19
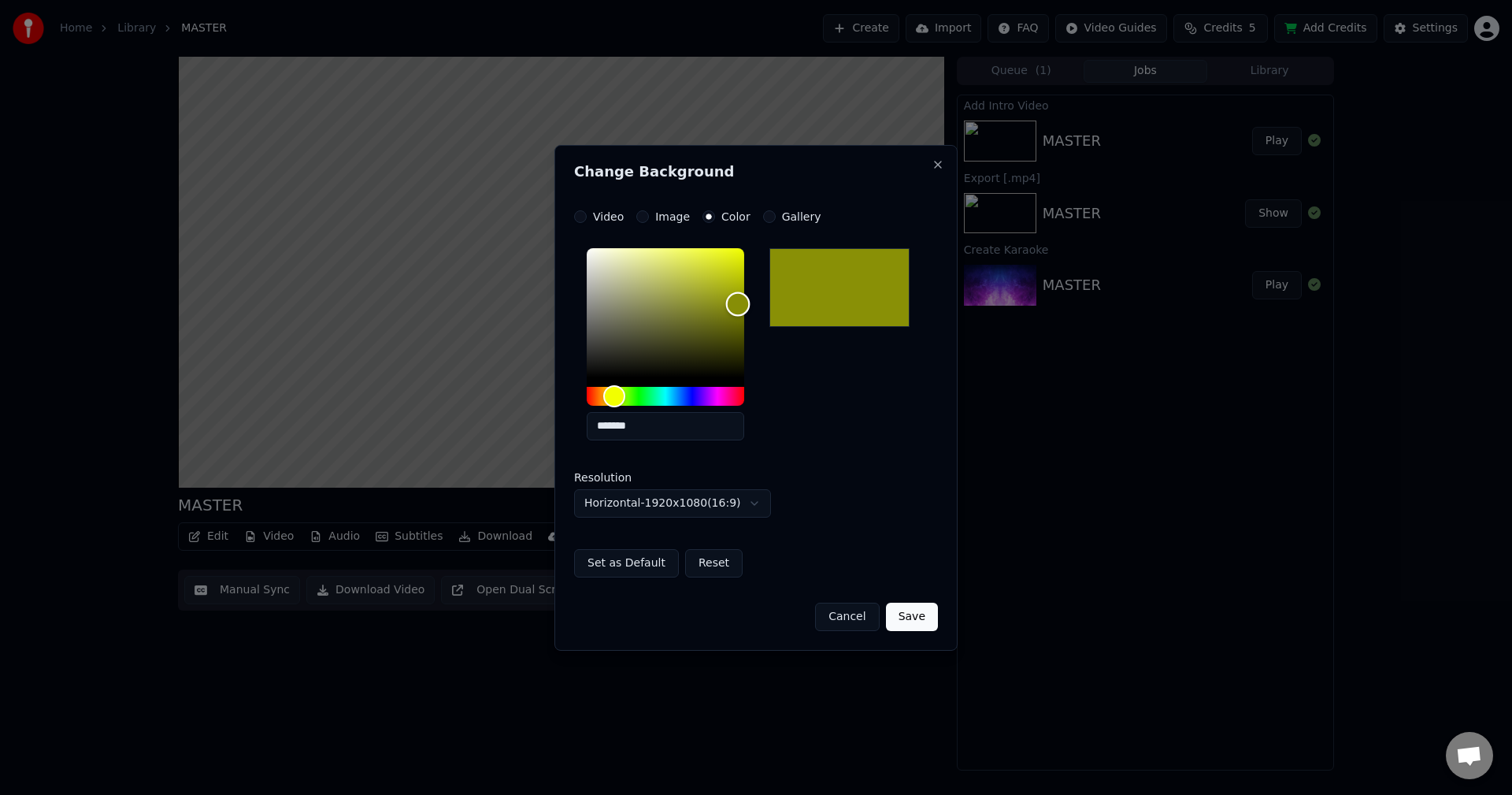
drag, startPoint x: 694, startPoint y: 316, endPoint x: 746, endPoint y: 303, distance: 53.6
click at [744, 303] on div "Color" at bounding box center [665, 312] width 158 height 129
type input "*******"
click at [810, 384] on div "*******" at bounding box center [756, 347] width 363 height 211
click at [908, 622] on button "Save" at bounding box center [912, 616] width 52 height 29
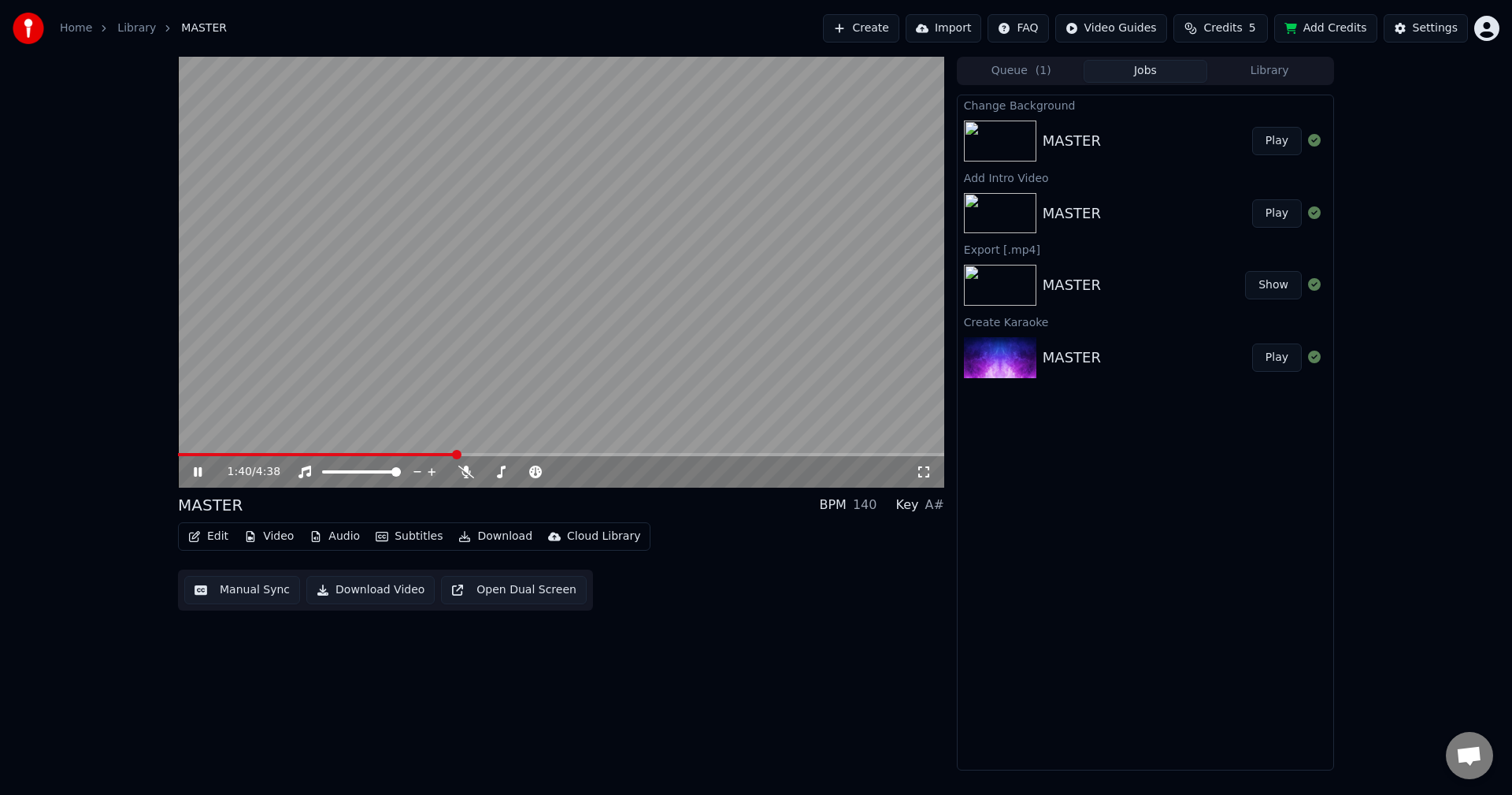
click at [763, 713] on div "1:40 / 4:38 MASTER BPM 140 Key A# Edit Video Audio Subtitles Download Cloud Lib…" at bounding box center [560, 413] width 766 height 713
click at [1279, 136] on button "Play" at bounding box center [1276, 141] width 49 height 29
click at [359, 588] on button "Download Video" at bounding box center [370, 590] width 128 height 29
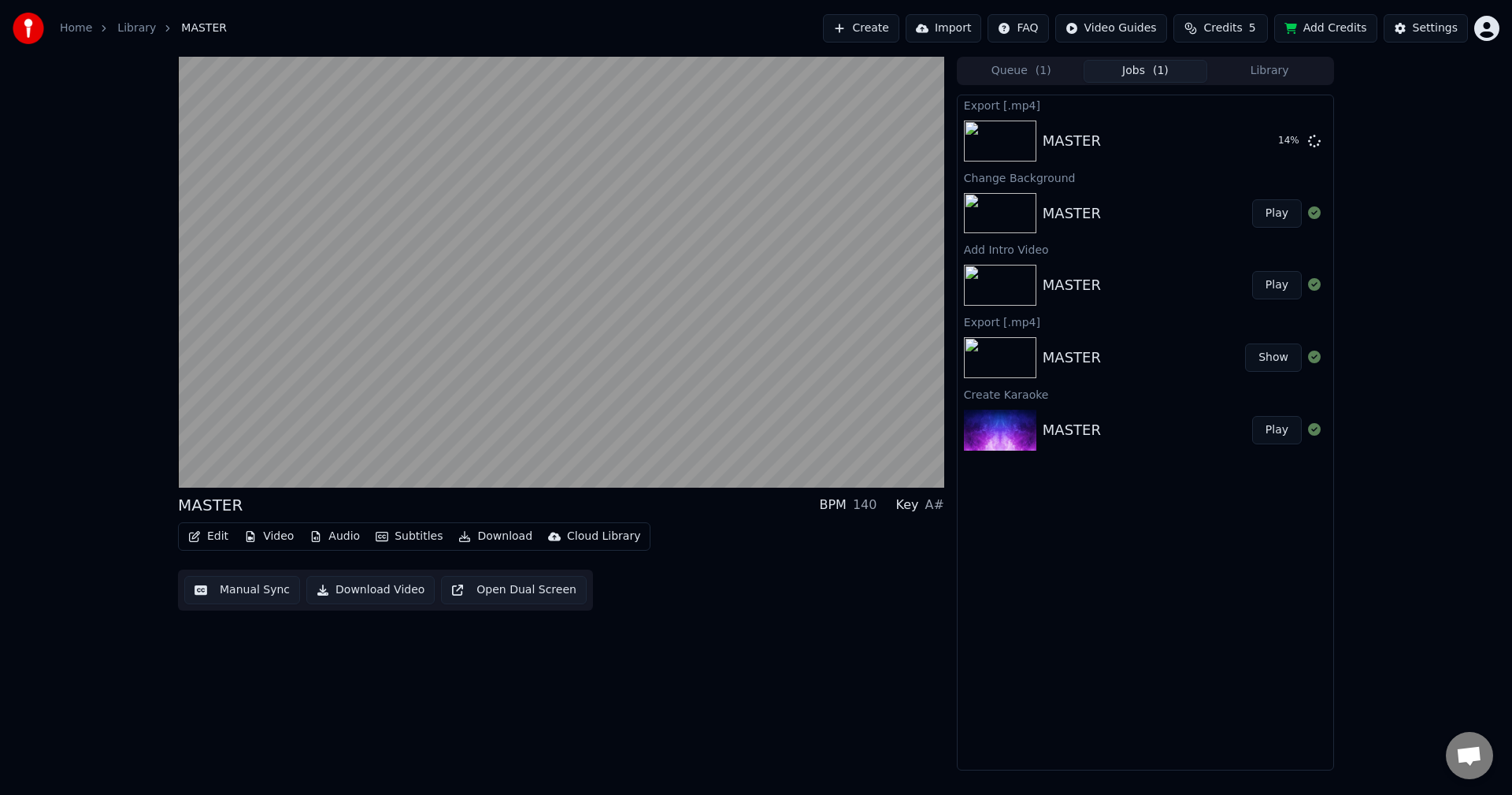
drag, startPoint x: 772, startPoint y: 660, endPoint x: 831, endPoint y: 636, distance: 63.7
click at [773, 660] on div "MASTER BPM 140 Key A# Edit Video Audio Subtitles Download Cloud Library Manual …" at bounding box center [560, 413] width 766 height 713
click at [1295, 128] on button "Show" at bounding box center [1273, 141] width 56 height 29
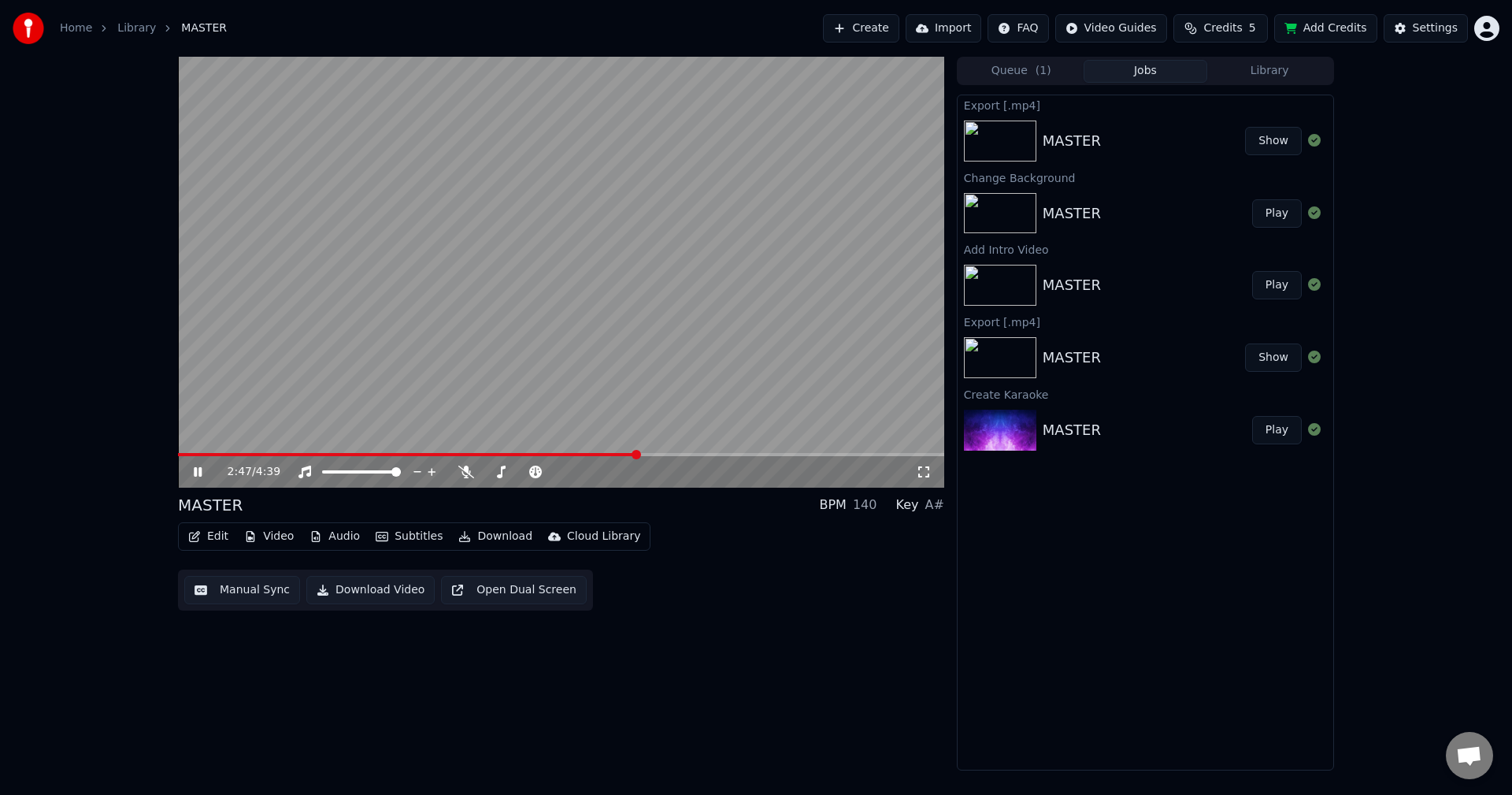
click at [201, 475] on icon at bounding box center [197, 471] width 8 height 10
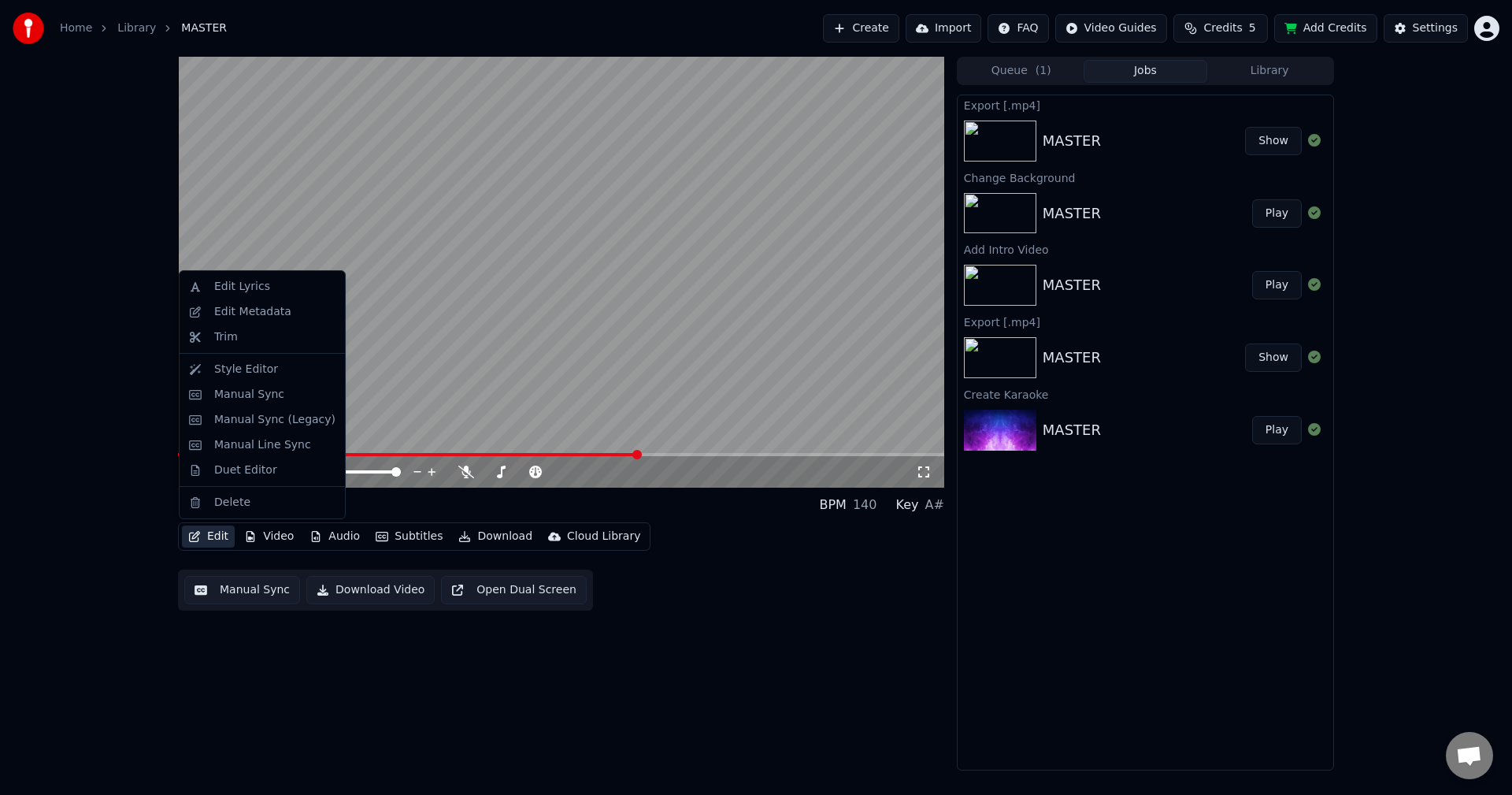
click at [213, 539] on button "Edit" at bounding box center [208, 535] width 53 height 22
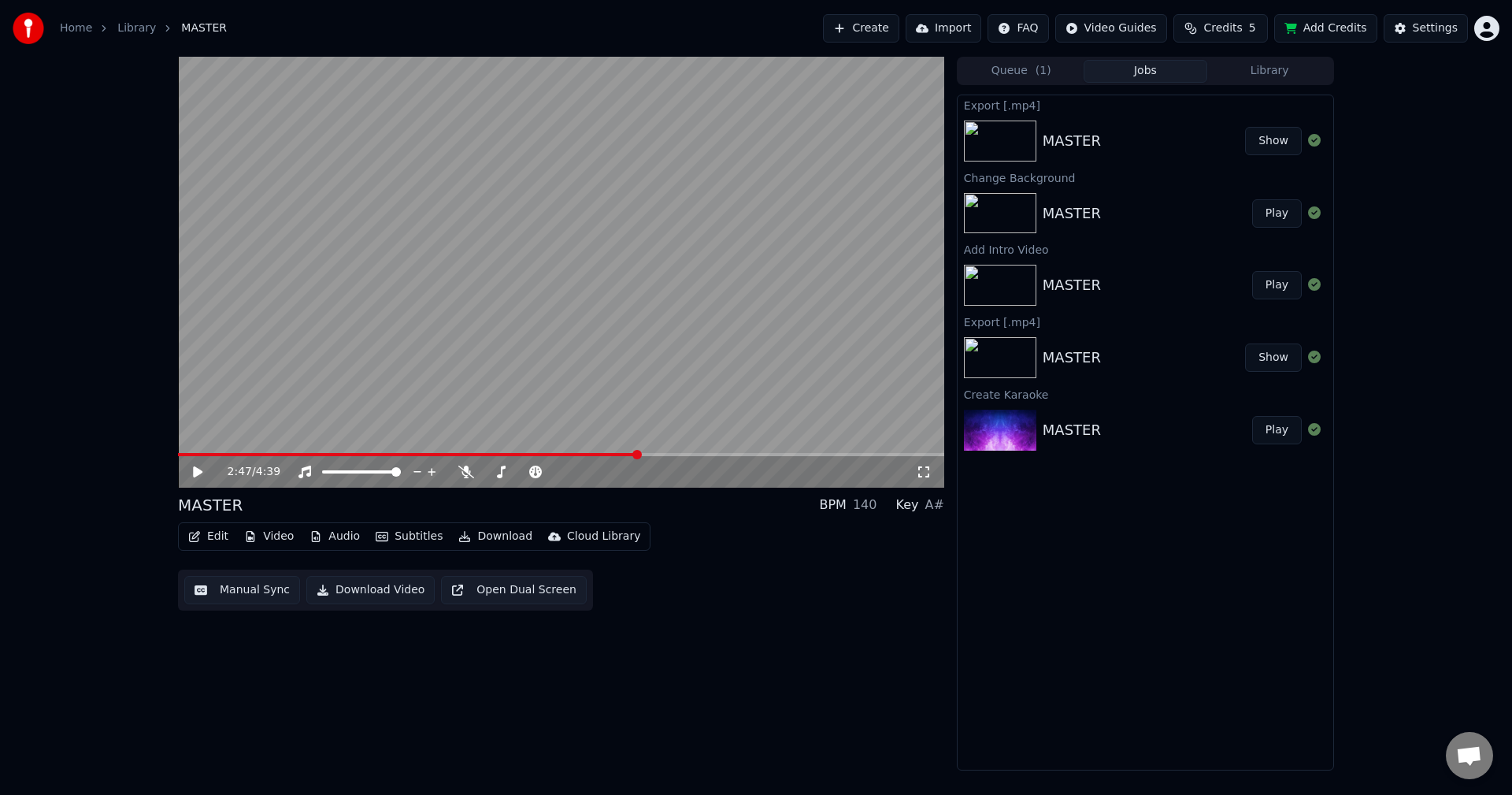
click at [625, 759] on div "2:47 / 4:39 MASTER BPM 140 Key A# Edit Video Audio Subtitles Download Cloud Lib…" at bounding box center [560, 413] width 766 height 713
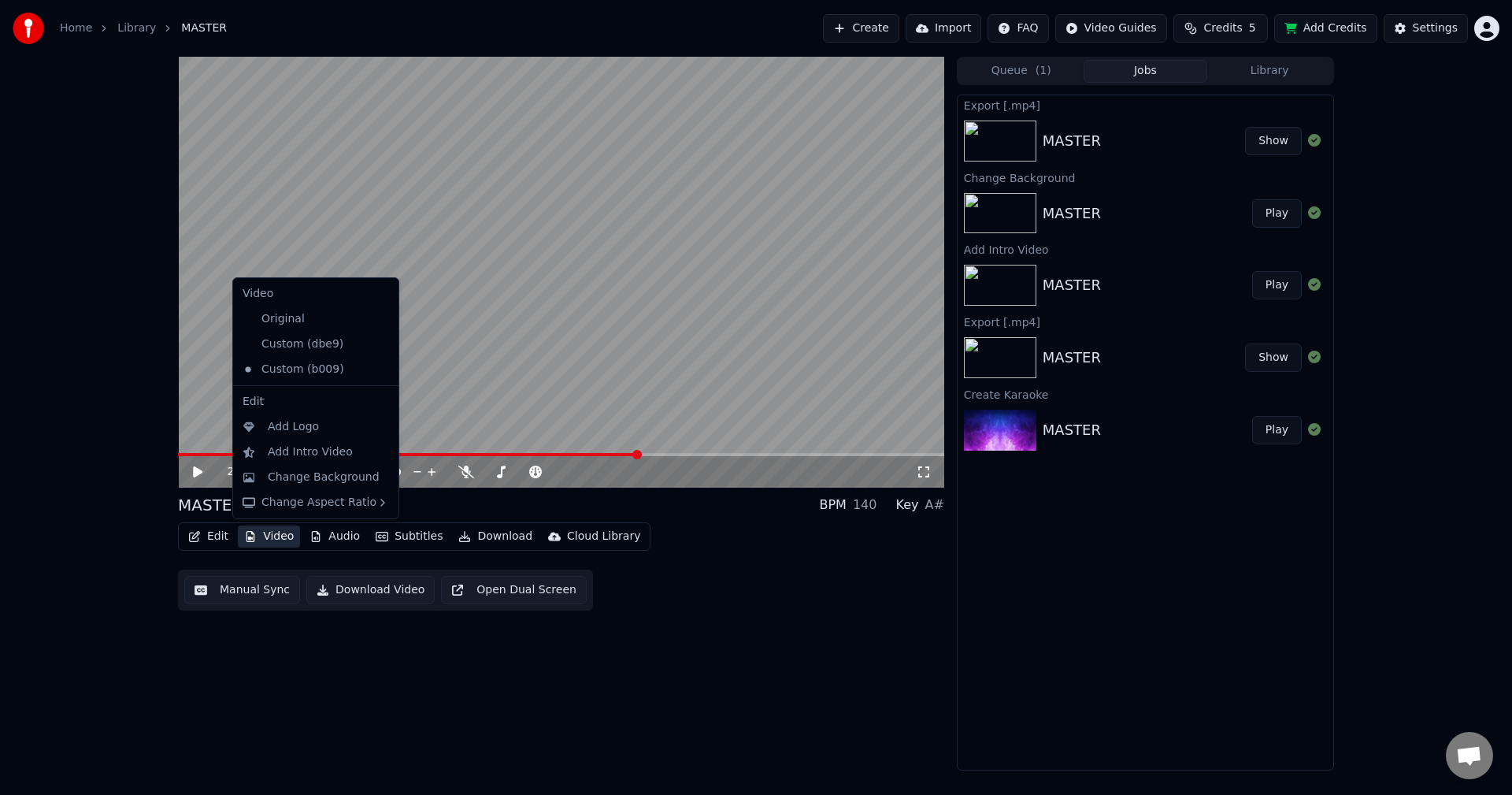
click at [278, 533] on button "Video" at bounding box center [269, 535] width 62 height 22
click at [319, 475] on div "Change Background" at bounding box center [324, 477] width 112 height 16
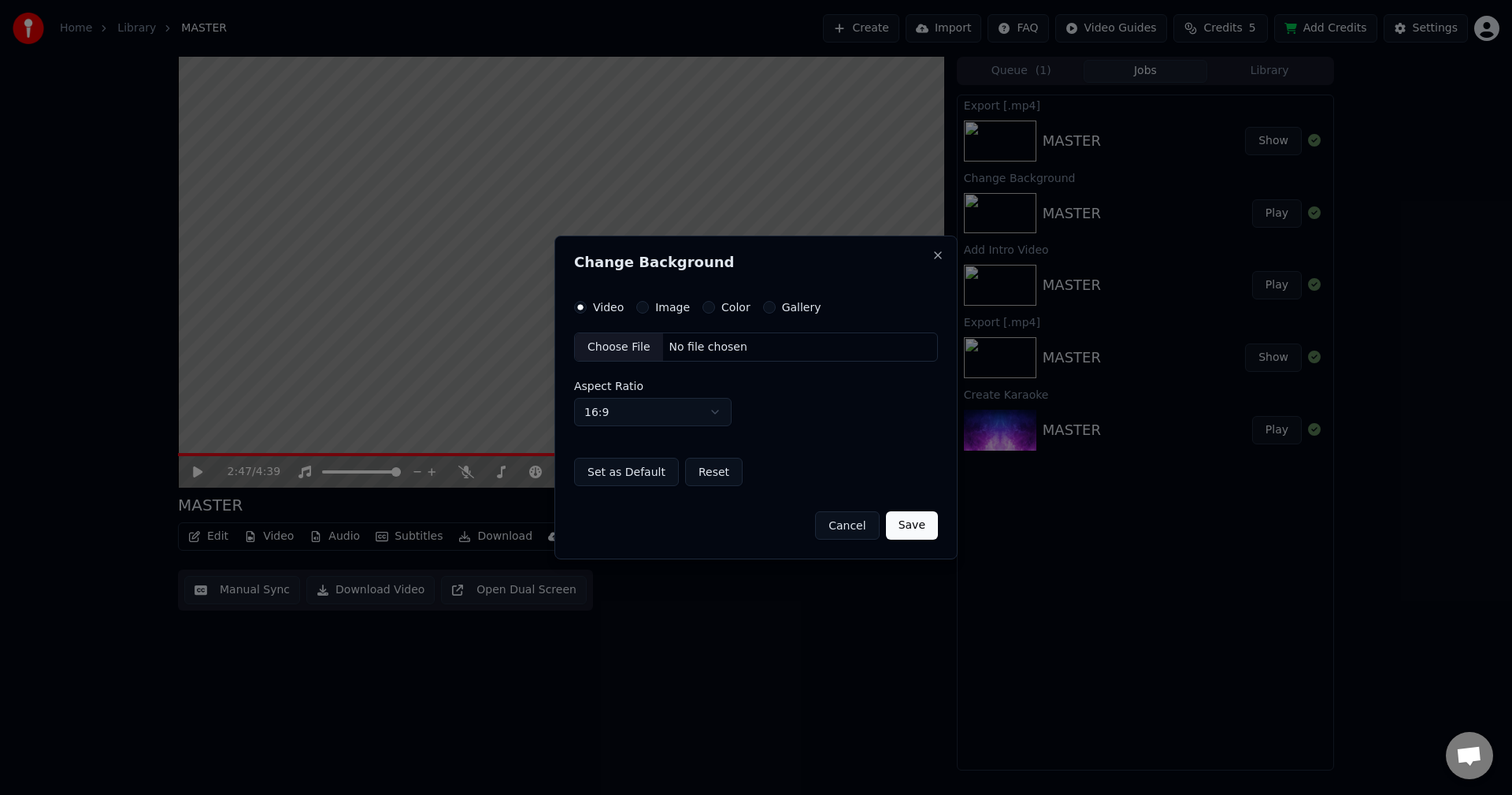
click at [708, 315] on div "Video Image Color Gallery Choose File No file chosen Aspect Ratio 16:9 **** ***…" at bounding box center [756, 394] width 363 height 186
click at [704, 310] on button "Color" at bounding box center [709, 307] width 13 height 13
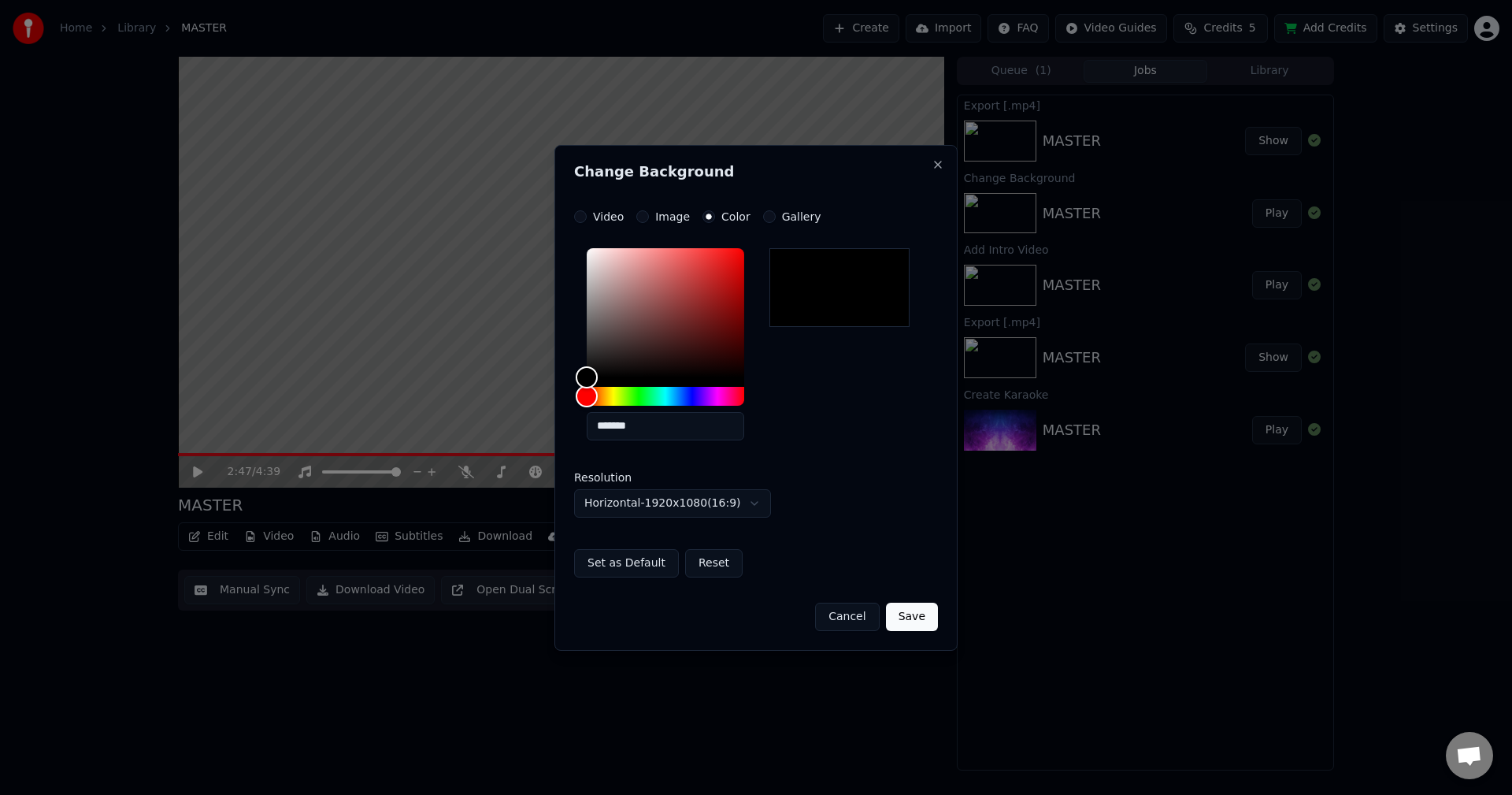
drag, startPoint x: 677, startPoint y: 428, endPoint x: 535, endPoint y: 418, distance: 142.4
click at [535, 418] on body "**********" at bounding box center [756, 398] width 1512 height 795
paste input "text"
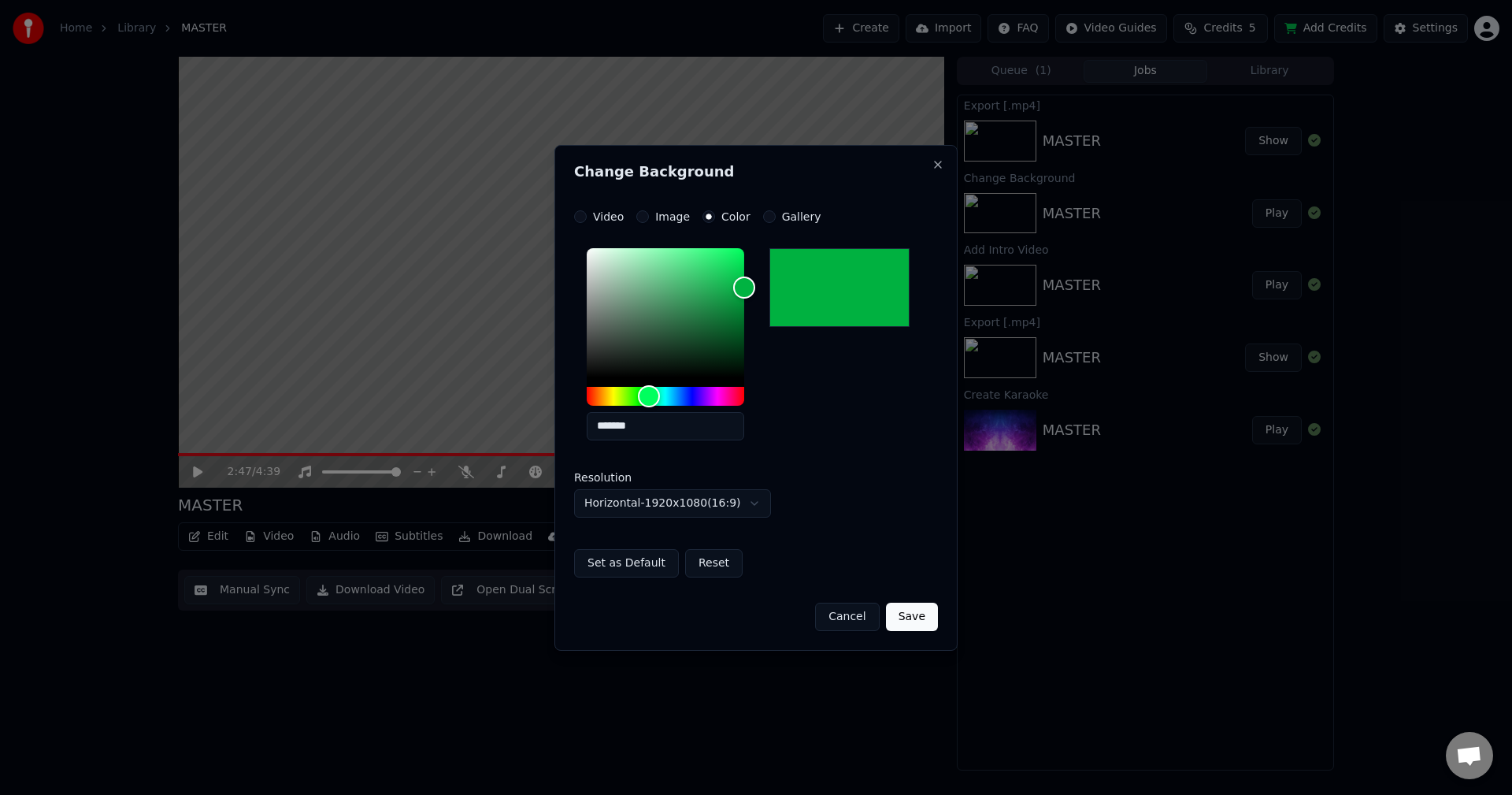
type input "*******"
click at [921, 608] on button "Save" at bounding box center [912, 616] width 52 height 29
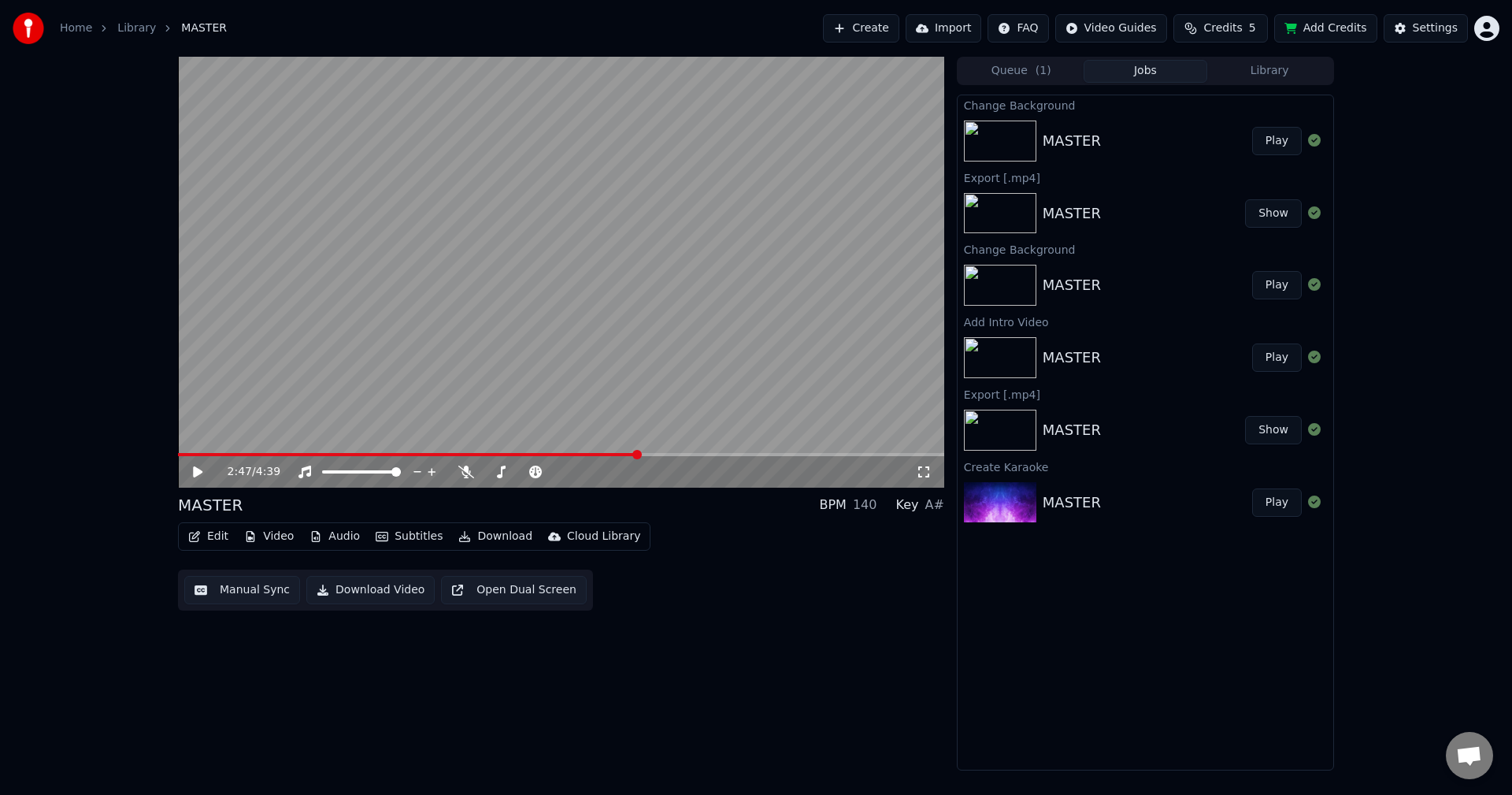
click at [1267, 135] on button "Play" at bounding box center [1276, 141] width 49 height 29
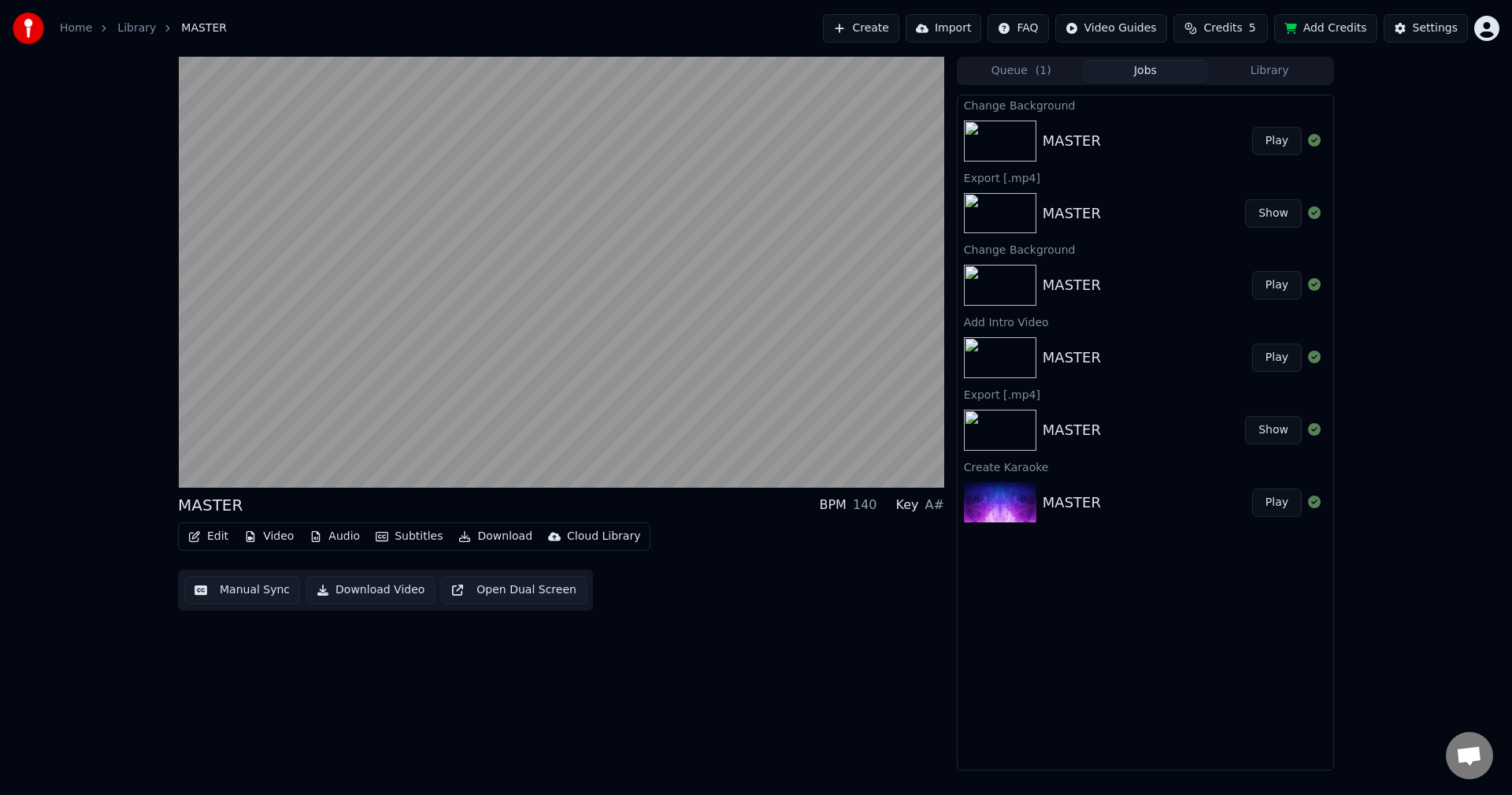
click at [1132, 130] on div "MASTER" at bounding box center [1147, 141] width 209 height 22
click at [1133, 130] on div "MASTER" at bounding box center [1147, 141] width 209 height 22
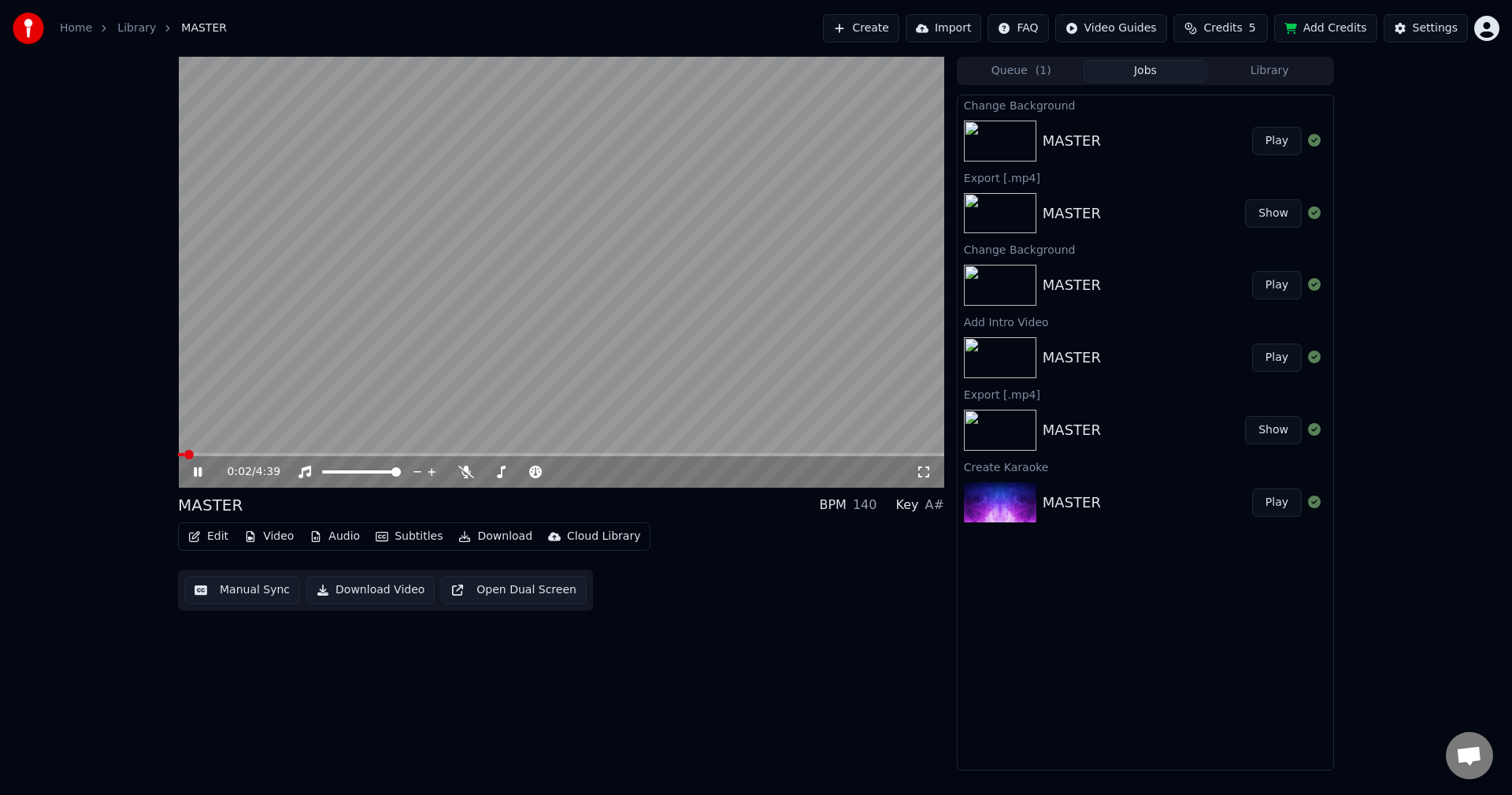
click at [479, 539] on button "Download" at bounding box center [495, 535] width 87 height 22
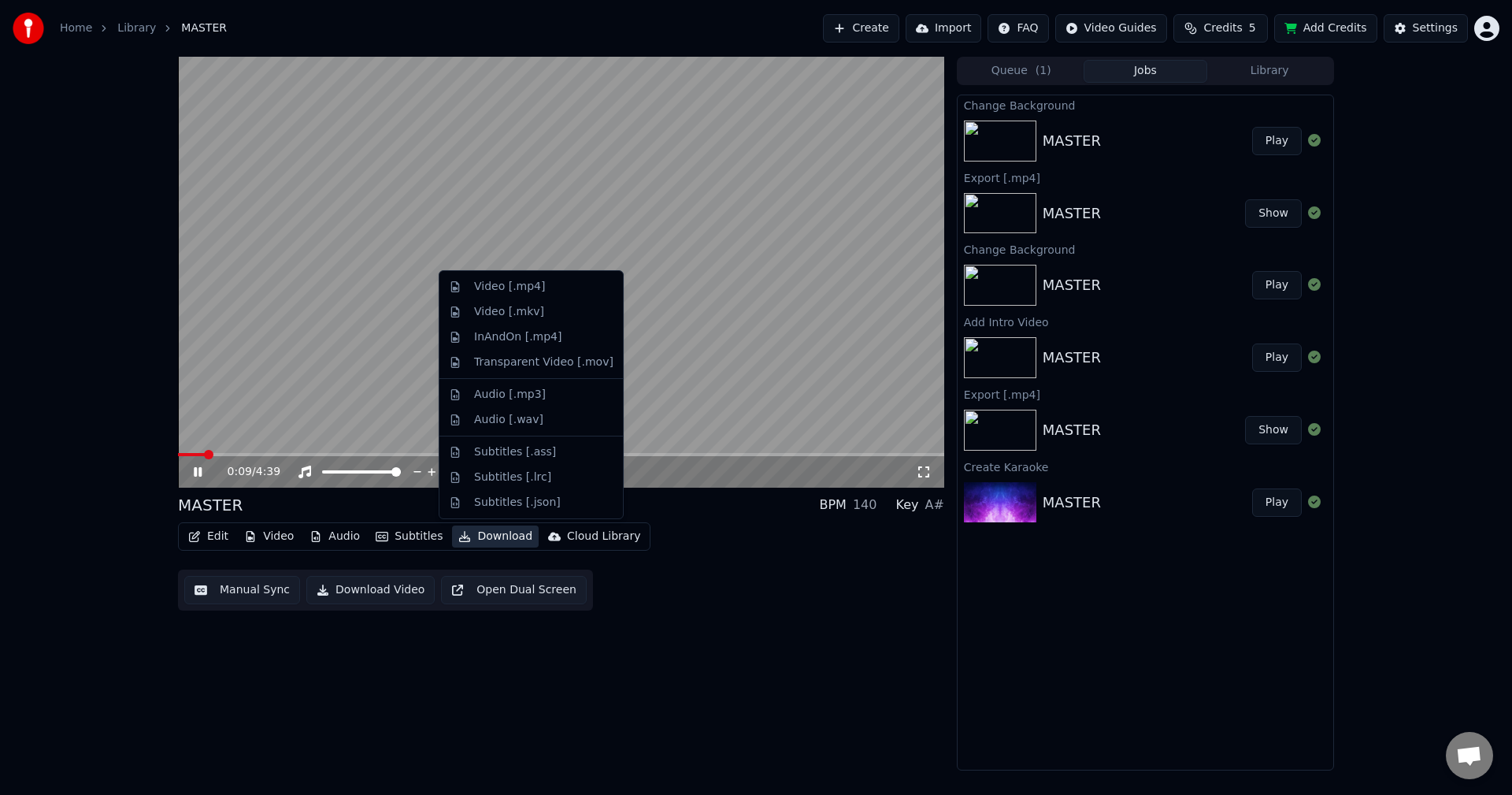
click at [712, 661] on div "0:09 / 4:39 MASTER BPM 140 Key A# Edit Video Audio Subtitles Download Cloud Lib…" at bounding box center [560, 413] width 766 height 713
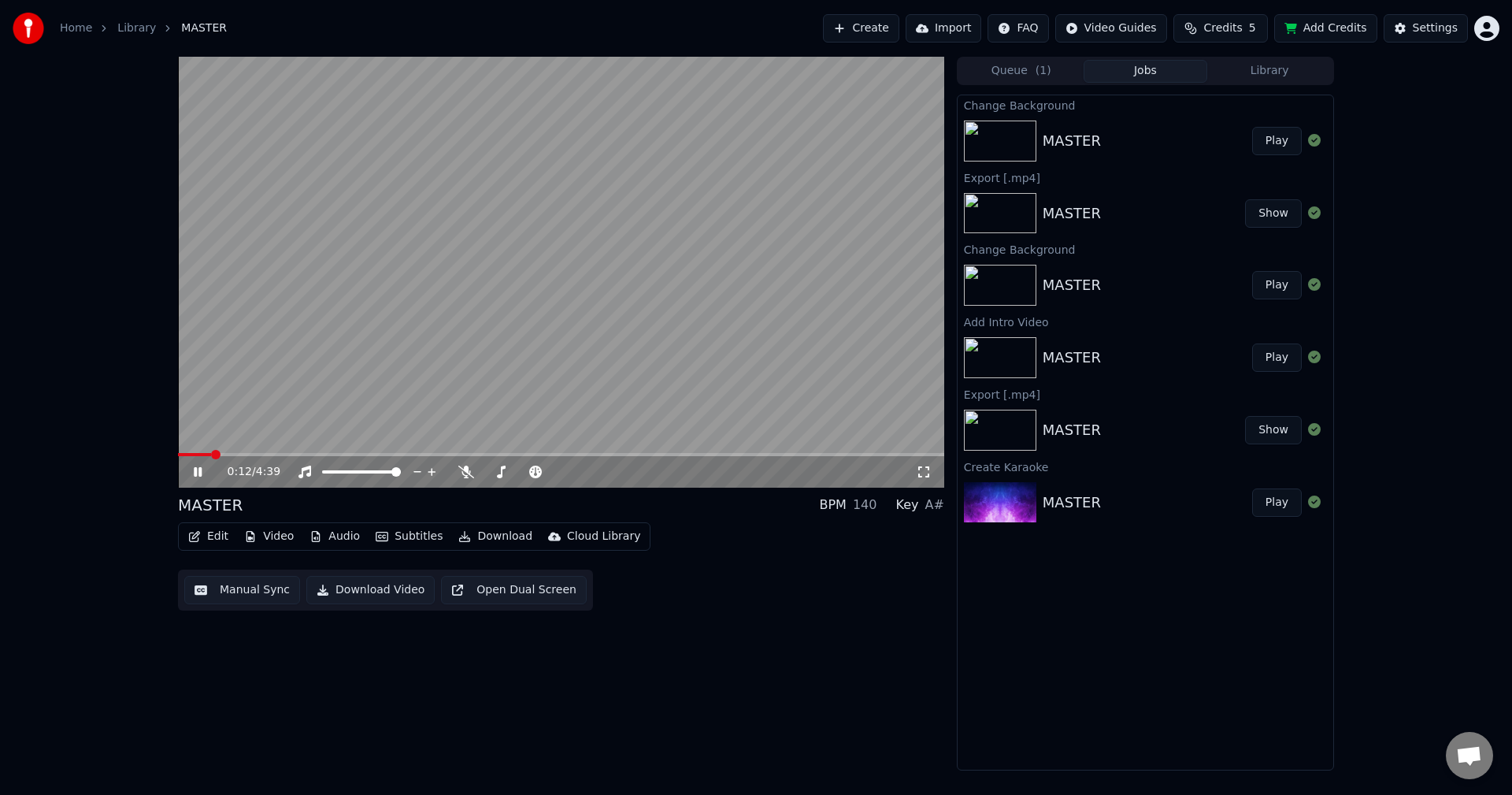
click at [1134, 123] on div "MASTER Play" at bounding box center [1145, 141] width 376 height 54
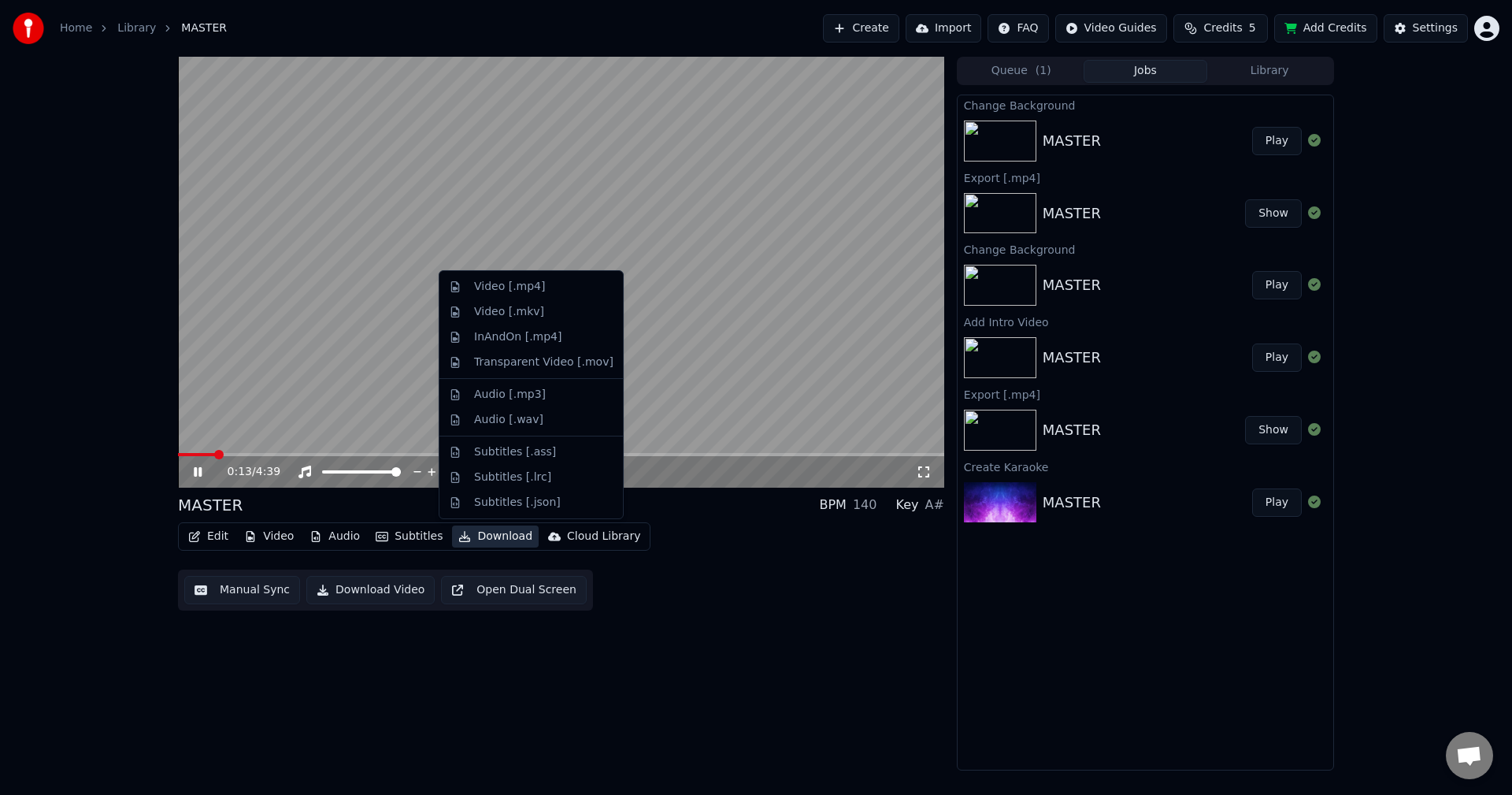
click at [474, 535] on button "Download" at bounding box center [495, 535] width 87 height 22
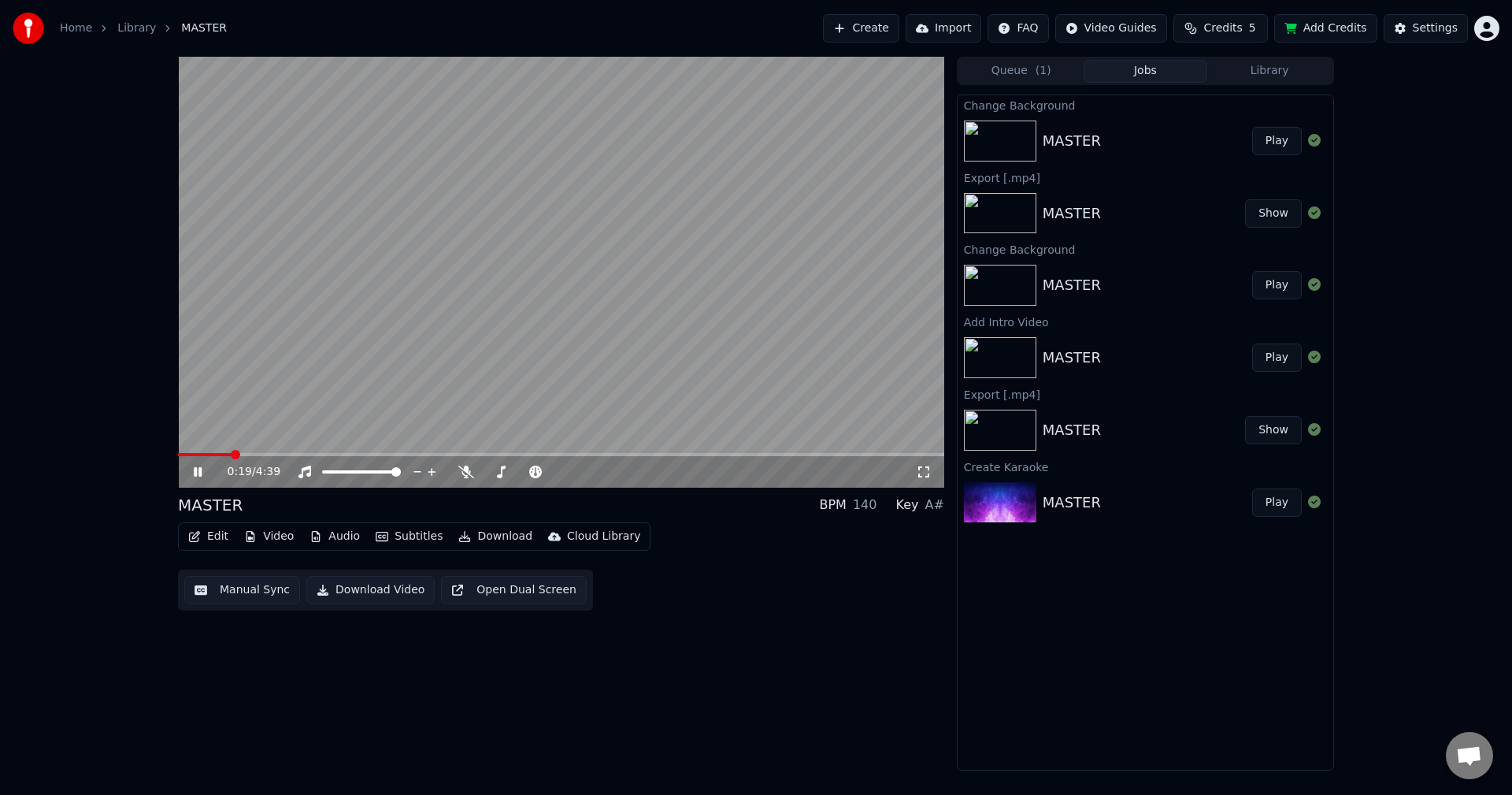
click at [306, 694] on div "0:19 / 4:39 MASTER BPM 140 Key A# Edit Video Audio Subtitles Download Cloud Lib…" at bounding box center [560, 413] width 766 height 713
click at [357, 590] on button "Download Video" at bounding box center [370, 590] width 128 height 29
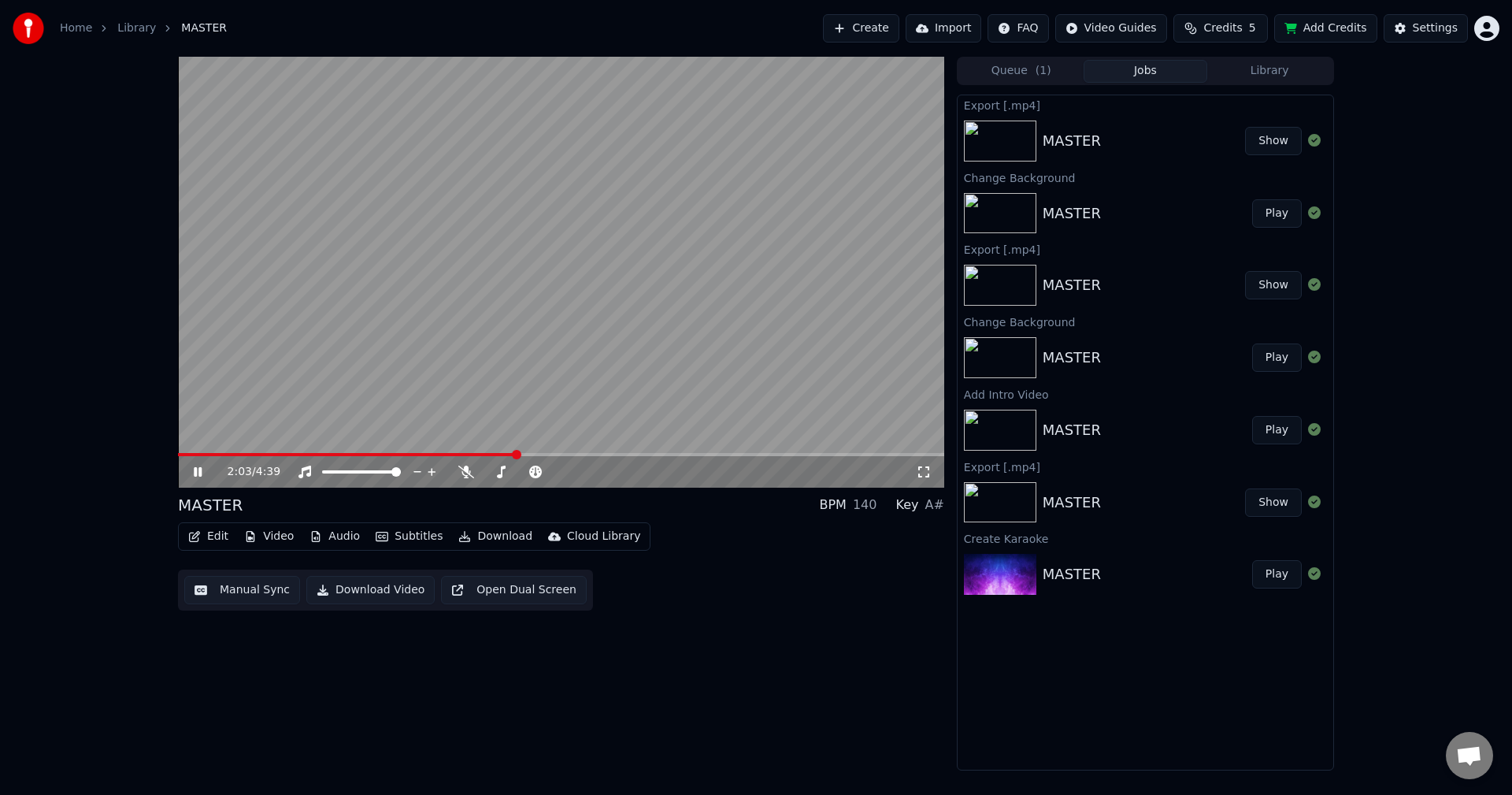
click at [1281, 135] on button "Show" at bounding box center [1273, 141] width 56 height 29
click at [197, 467] on icon at bounding box center [209, 471] width 37 height 13
